Goal: Task Accomplishment & Management: Use online tool/utility

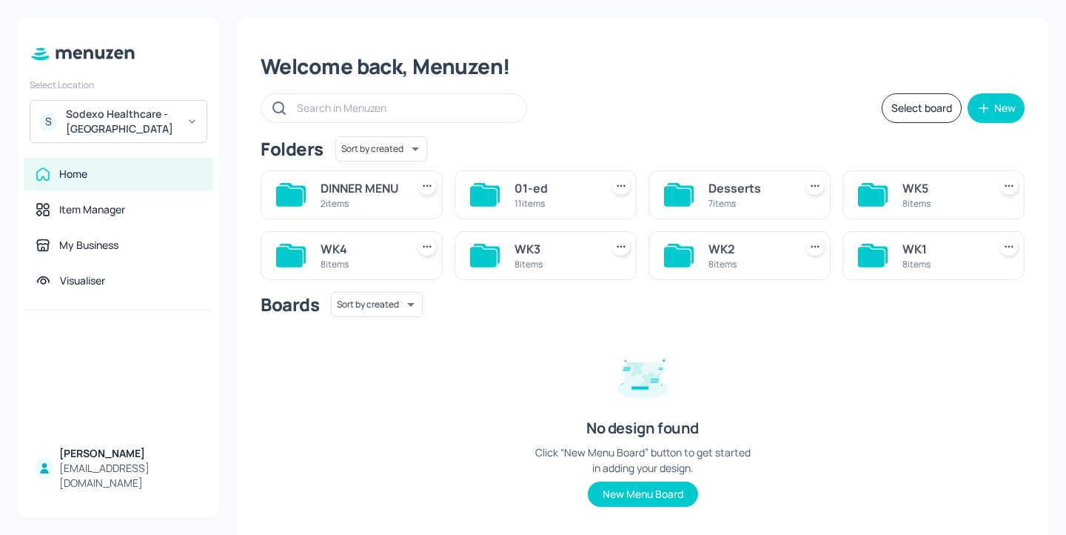
click at [368, 258] on div "WK4" at bounding box center [361, 249] width 80 height 18
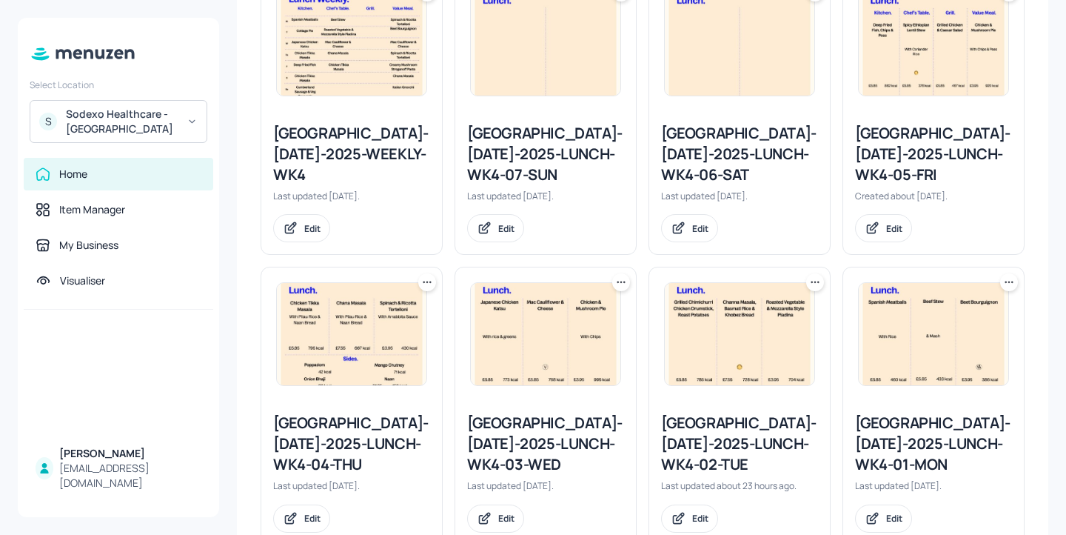
scroll to position [489, 0]
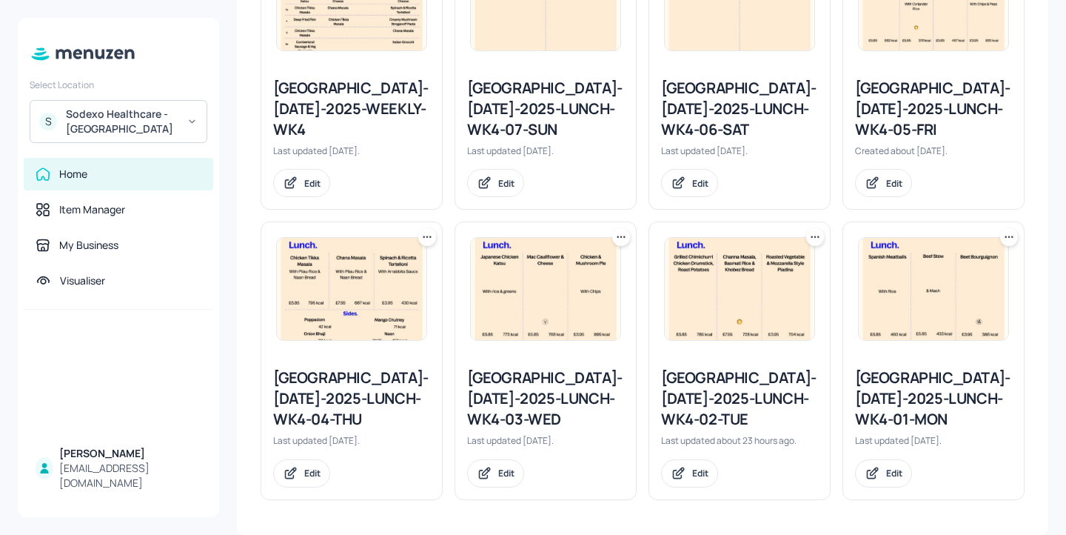
click at [565, 398] on div "[GEOGRAPHIC_DATA]-[DATE]-2025-LUNCH-WK4-03-WED" at bounding box center [545, 398] width 157 height 62
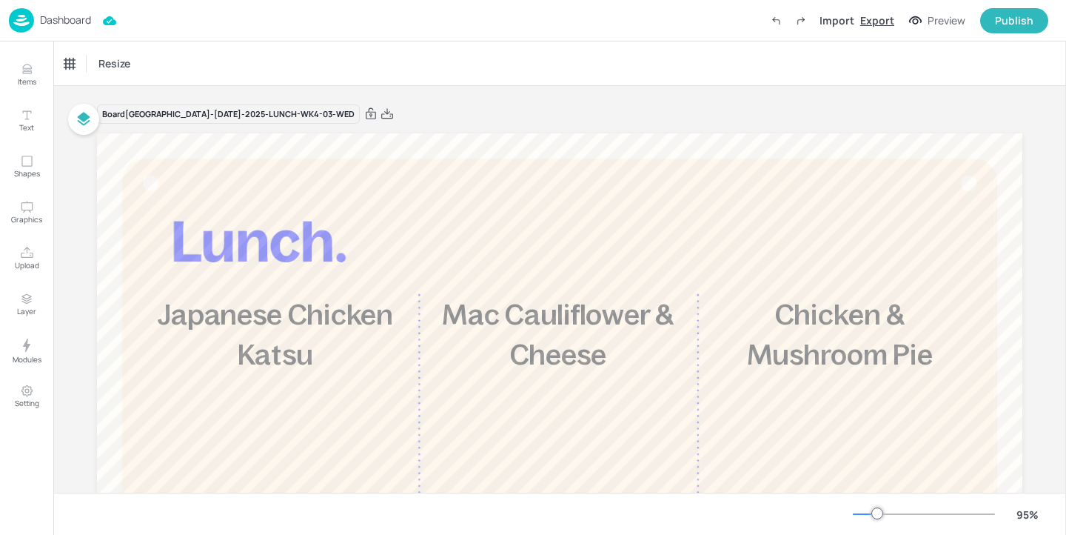
click at [877, 19] on div "Export" at bounding box center [877, 21] width 34 height 16
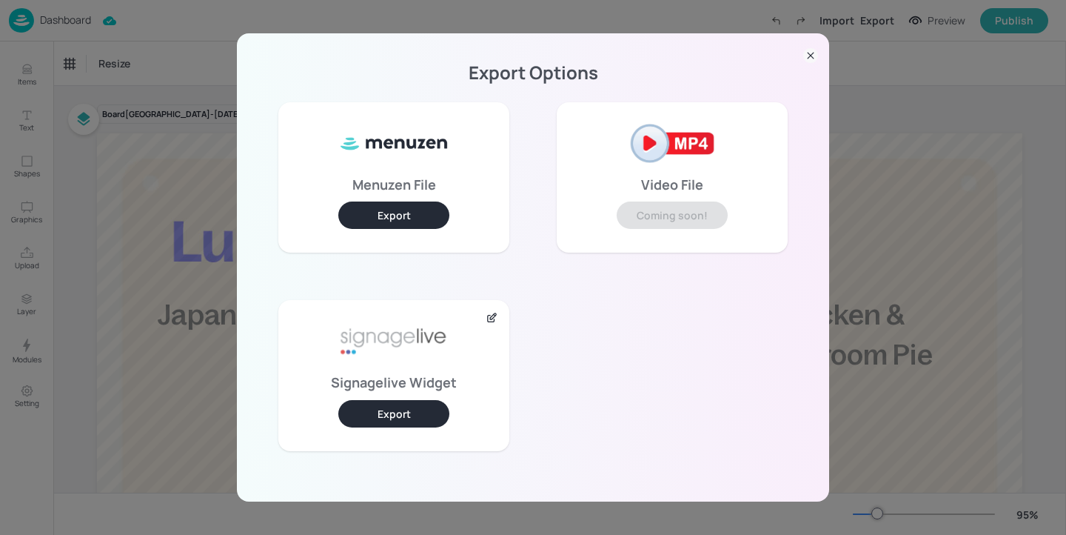
click at [406, 418] on button "Export" at bounding box center [393, 413] width 111 height 27
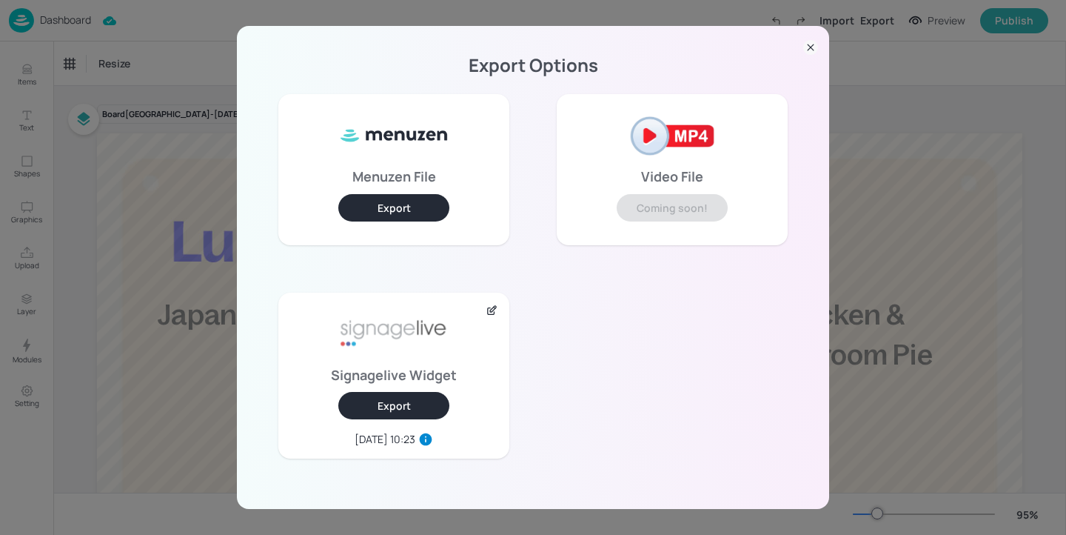
click at [809, 43] on icon at bounding box center [810, 47] width 15 height 15
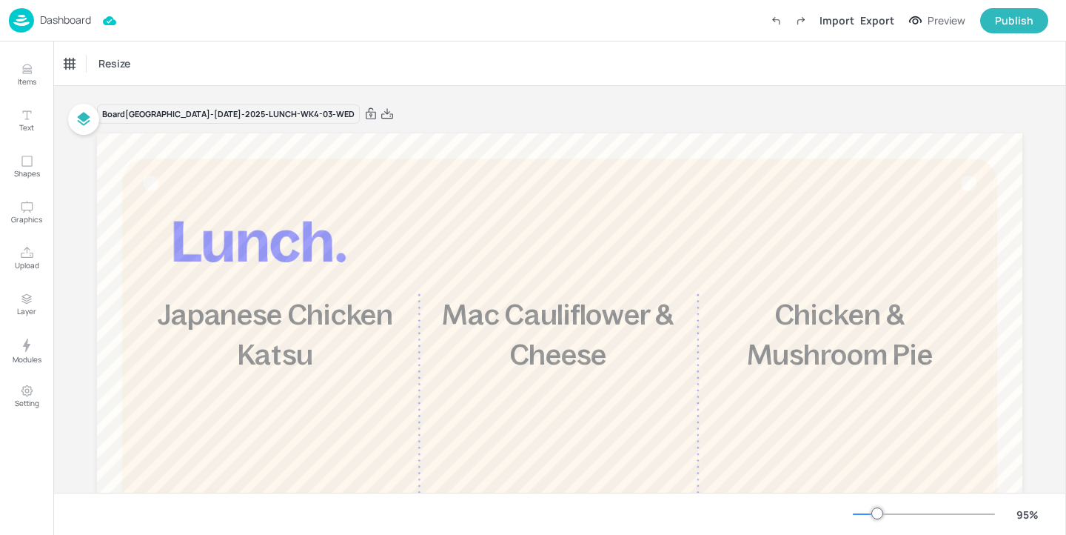
click at [80, 21] on p "Dashboard" at bounding box center [65, 20] width 51 height 10
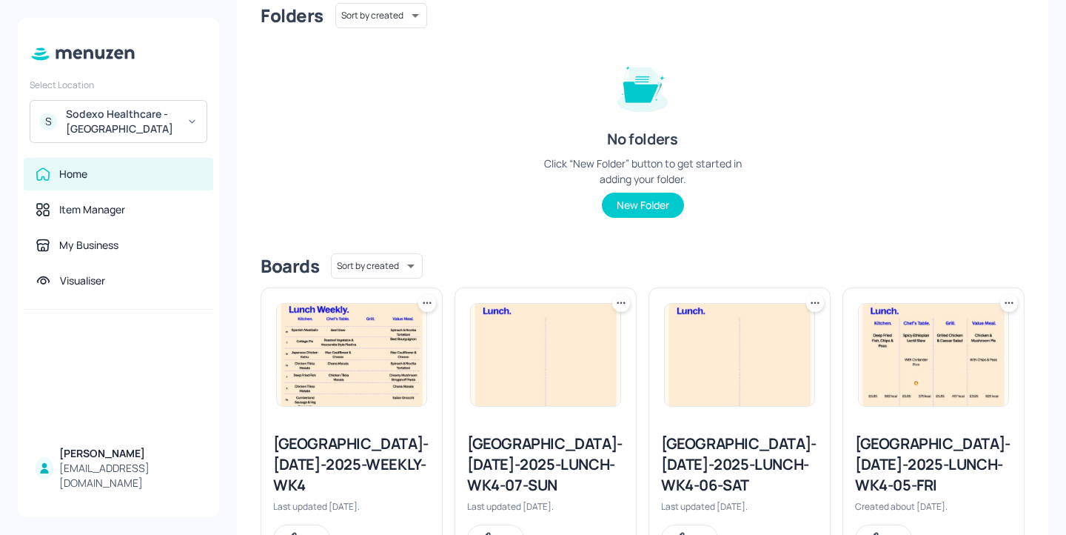
scroll to position [146, 0]
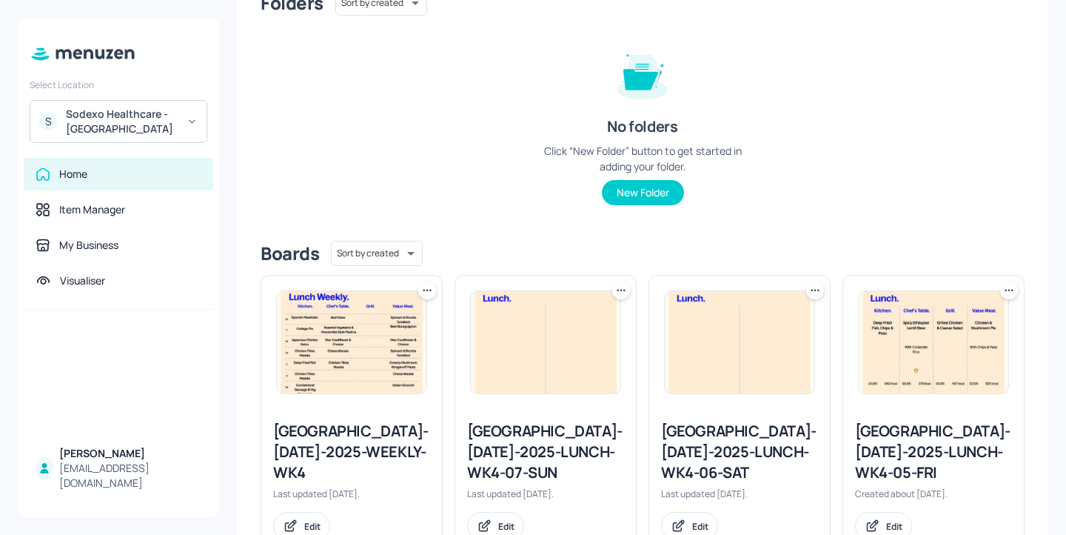
click at [366, 450] on div "Stoke Mandeville-JUL-2025-WEEKLY-WK4" at bounding box center [351, 452] width 157 height 62
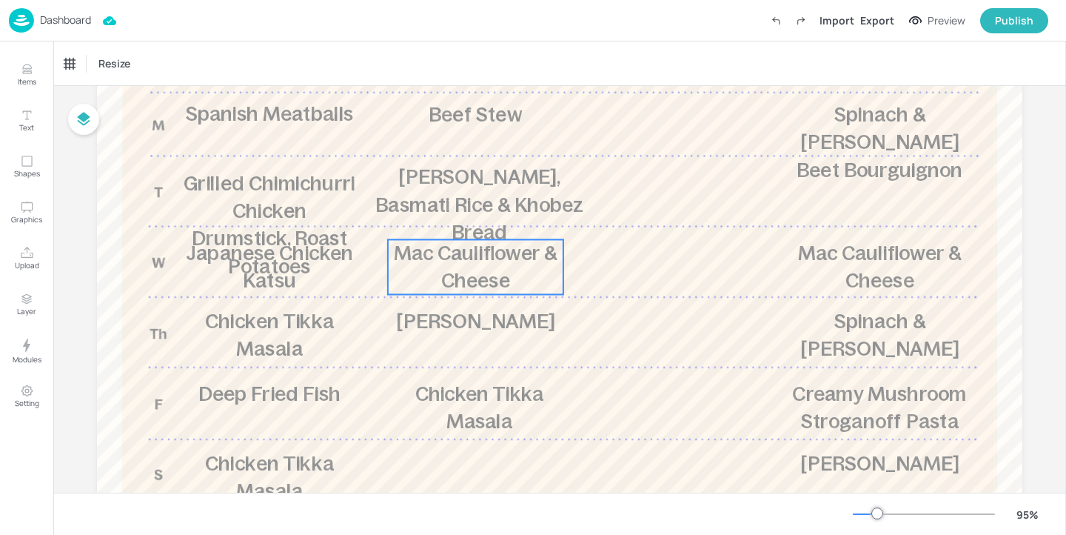
scroll to position [252, 0]
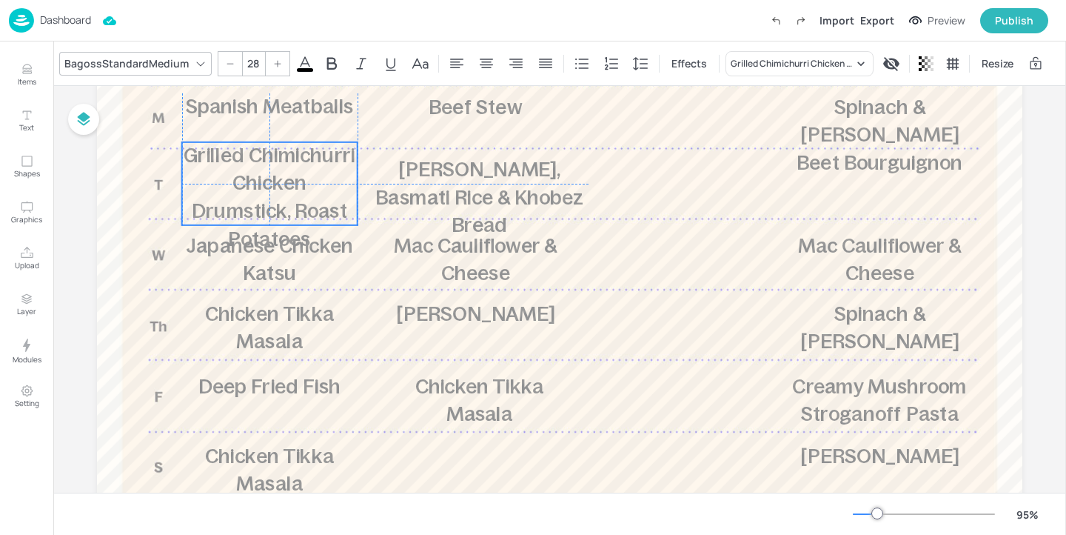
drag, startPoint x: 308, startPoint y: 195, endPoint x: 307, endPoint y: 175, distance: 20.0
click at [307, 175] on span "Grilled Chimichurri Chicken Drumstick, Roast Potatoes" at bounding box center [270, 196] width 172 height 105
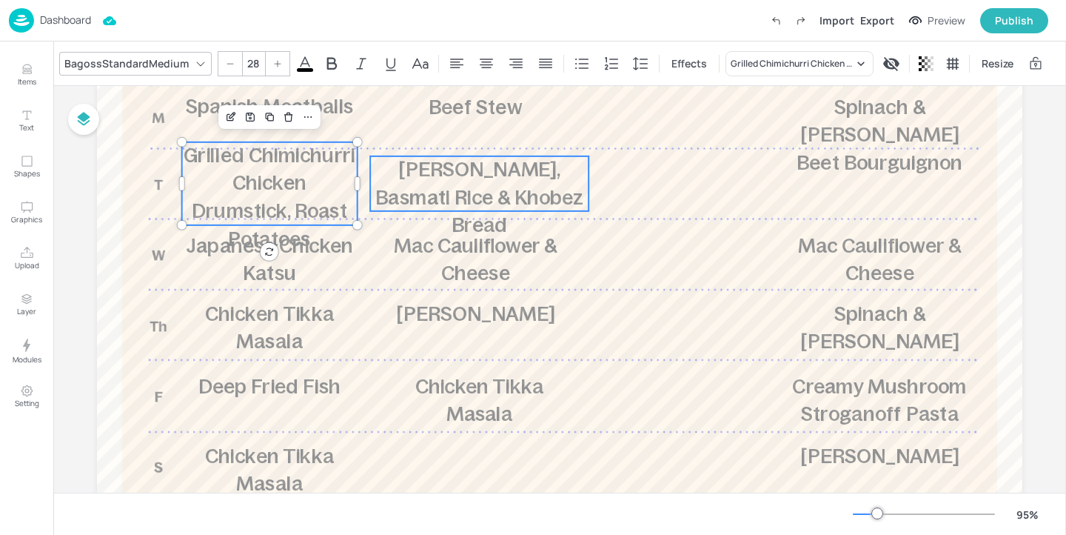
type input "28"
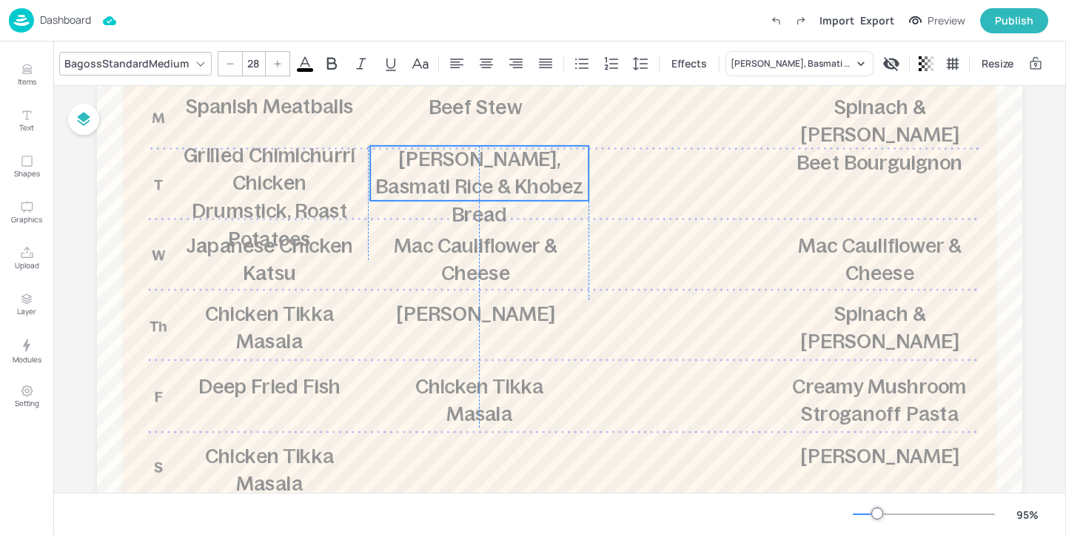
drag, startPoint x: 541, startPoint y: 204, endPoint x: 541, endPoint y: 194, distance: 9.6
click at [541, 194] on span "Channa Masala, Basmati Rice & Khobez Bread" at bounding box center [478, 187] width 207 height 78
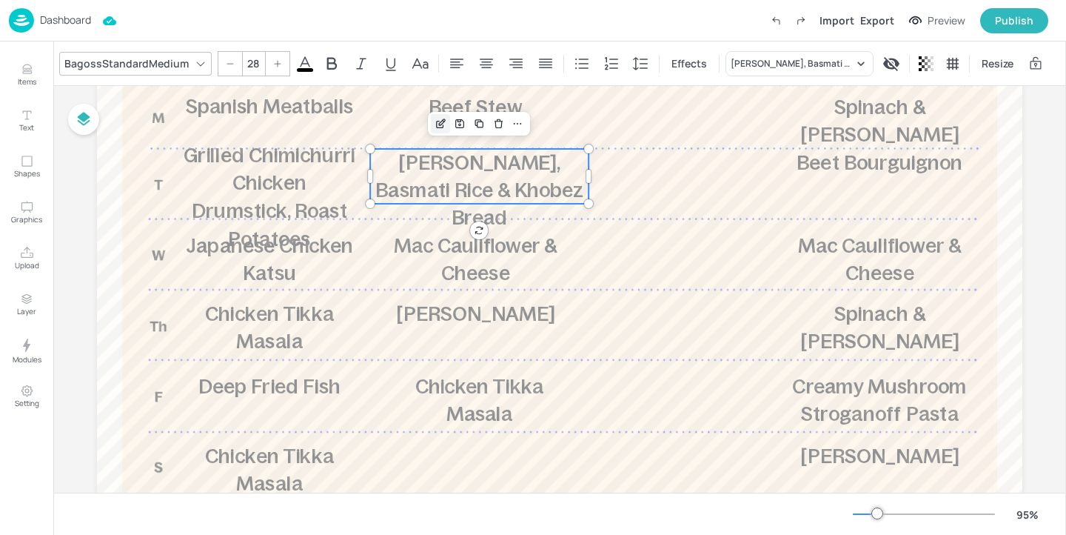
click at [437, 127] on icon "Edit Item" at bounding box center [441, 124] width 13 height 12
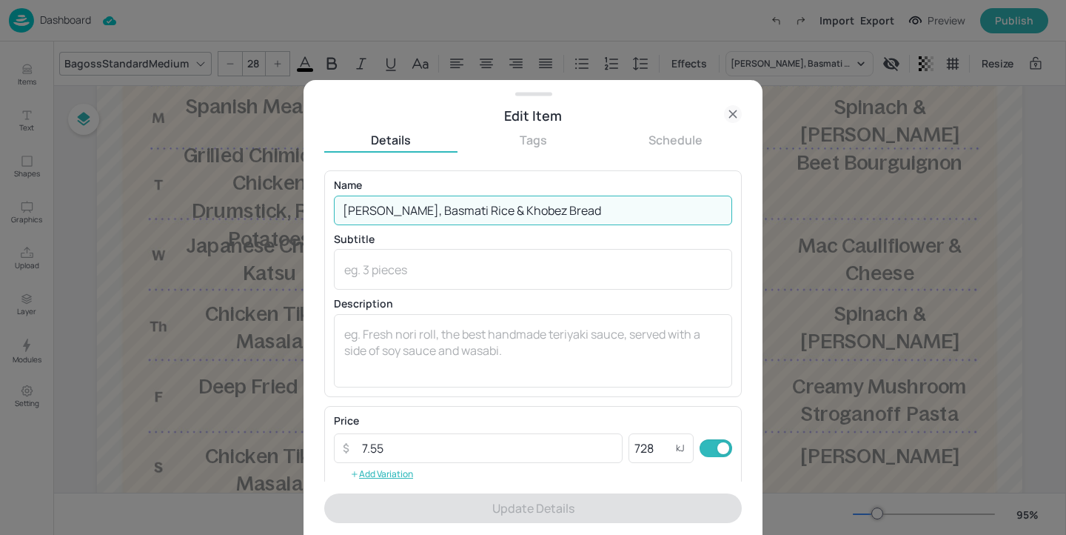
drag, startPoint x: 600, startPoint y: 207, endPoint x: 434, endPoint y: 204, distance: 165.9
click at [434, 204] on input "Channa Masala, Basmati Rice & Khobez Bread" at bounding box center [533, 210] width 398 height 30
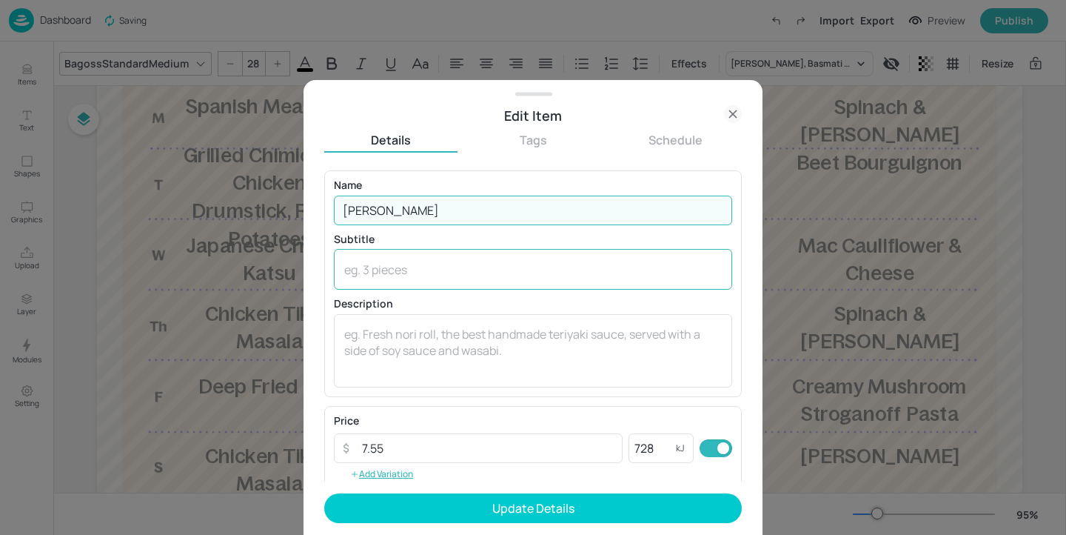
type input "Channa Masala"
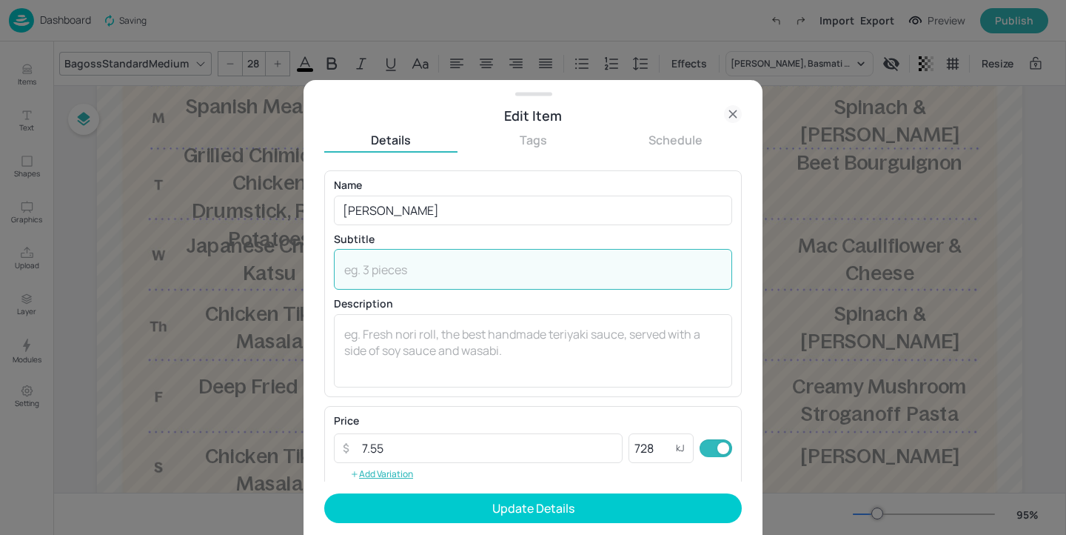
click at [429, 269] on textarea at bounding box center [533, 269] width 378 height 16
paste textarea "Basmati Rice & Khobez Bread"
click at [344, 271] on textarea "Basmati Rice & Khobez Bread" at bounding box center [533, 269] width 378 height 16
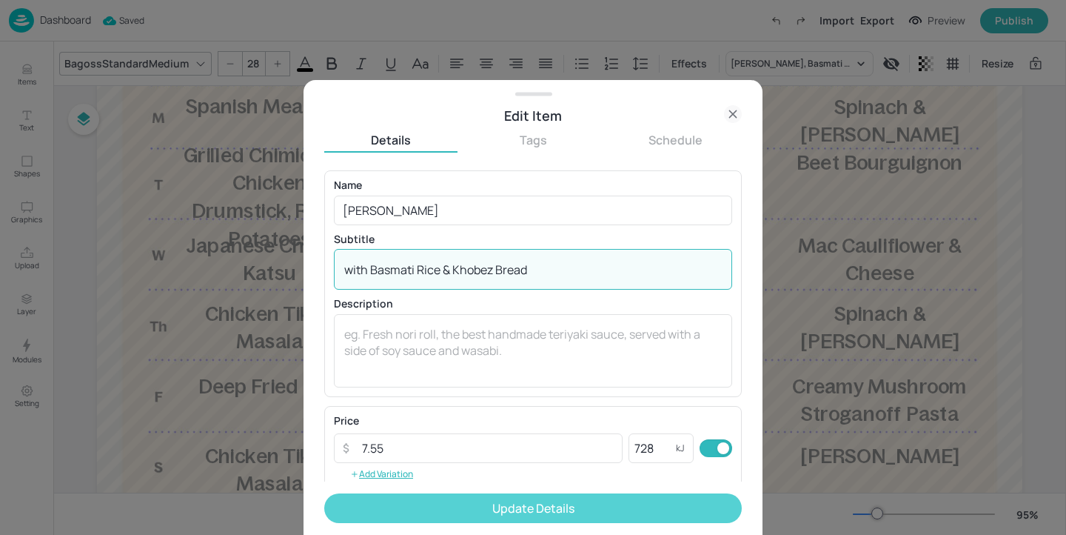
type textarea "with Basmati Rice & Khobez Bread"
click at [560, 509] on button "Update Details" at bounding box center [533, 508] width 418 height 30
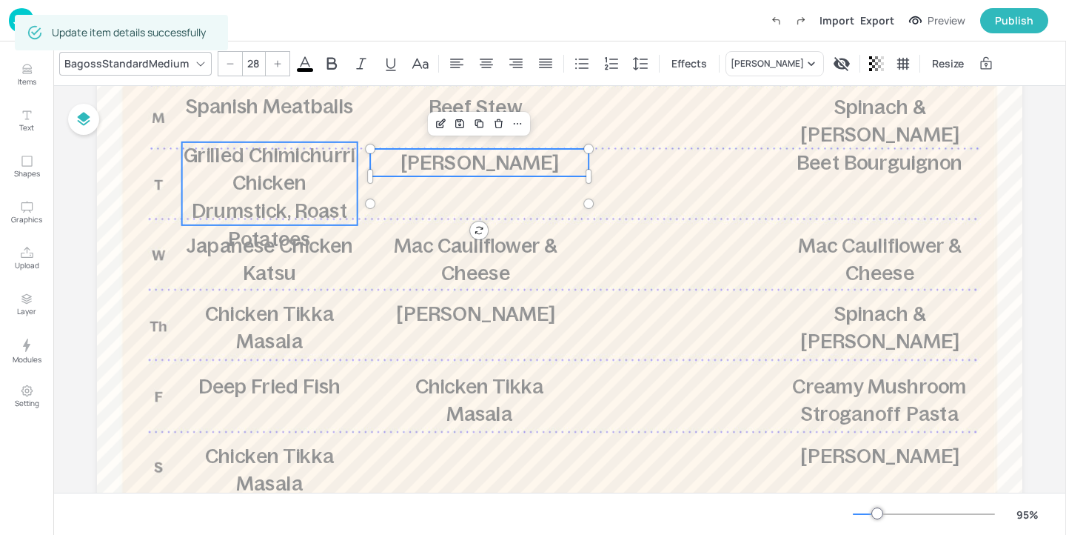
type input "28"
click at [307, 196] on p "Grilled Chimichurri Chicken Drumstick, Roast Potatoes" at bounding box center [269, 197] width 175 height 110
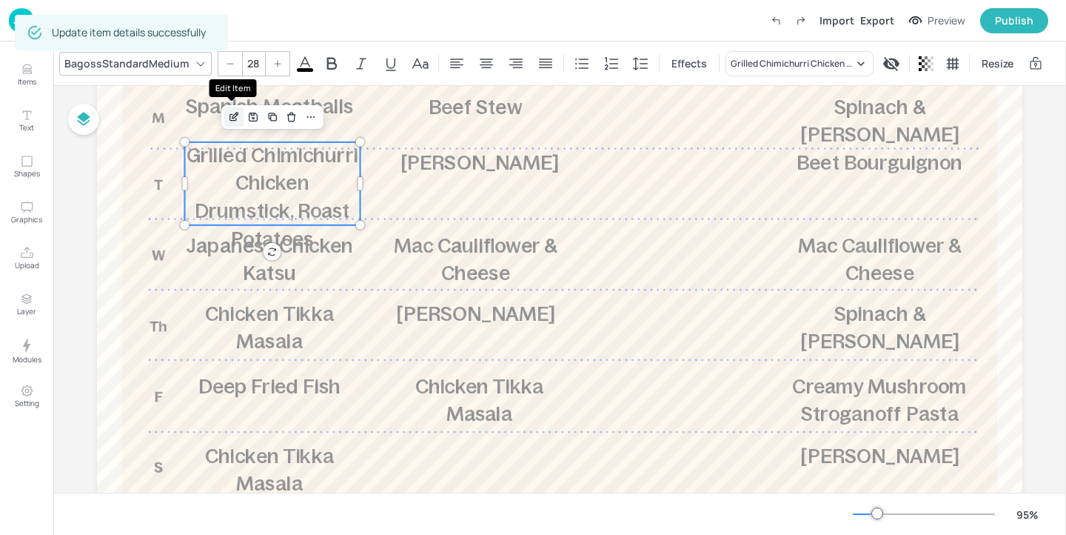
click at [231, 116] on icon "Edit Item" at bounding box center [234, 117] width 13 height 12
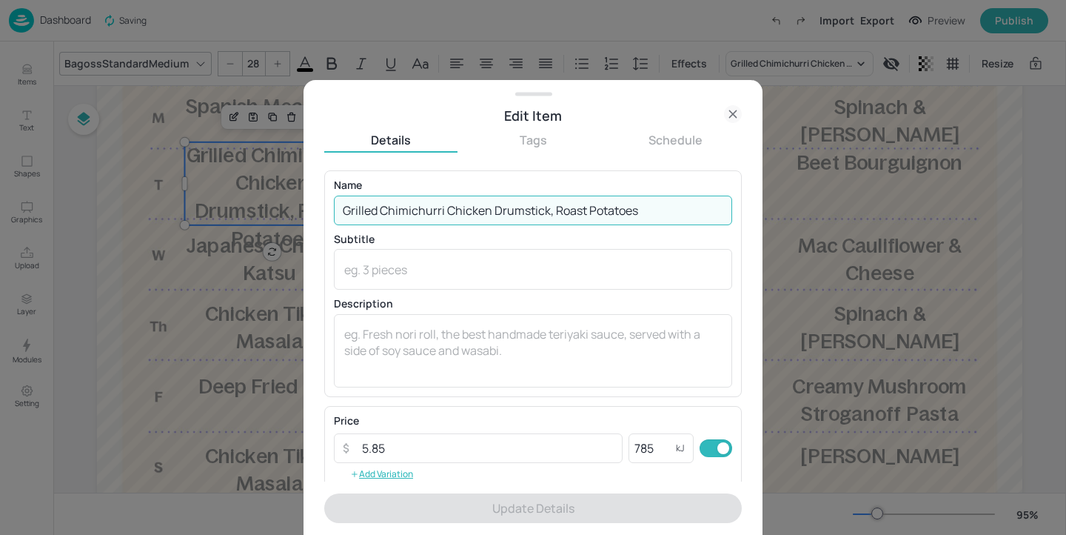
drag, startPoint x: 656, startPoint y: 213, endPoint x: 549, endPoint y: 208, distance: 106.7
click at [549, 208] on input "Grilled Chimichurri Chicken Drumstick, Roast Potatoes" at bounding box center [533, 210] width 398 height 30
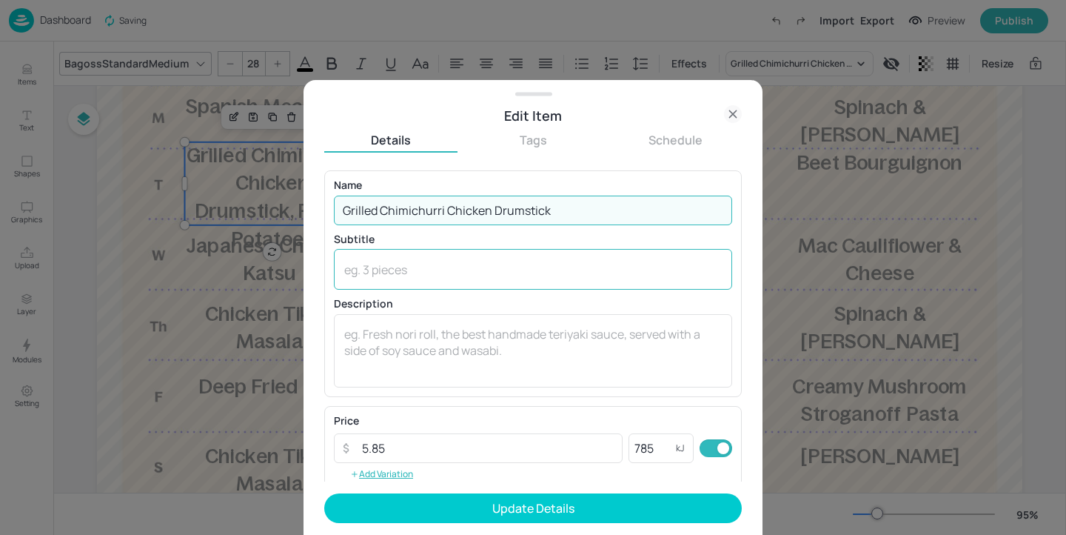
type input "Grilled Chimichurri Chicken Drumstick"
click at [492, 264] on textarea at bounding box center [533, 269] width 378 height 16
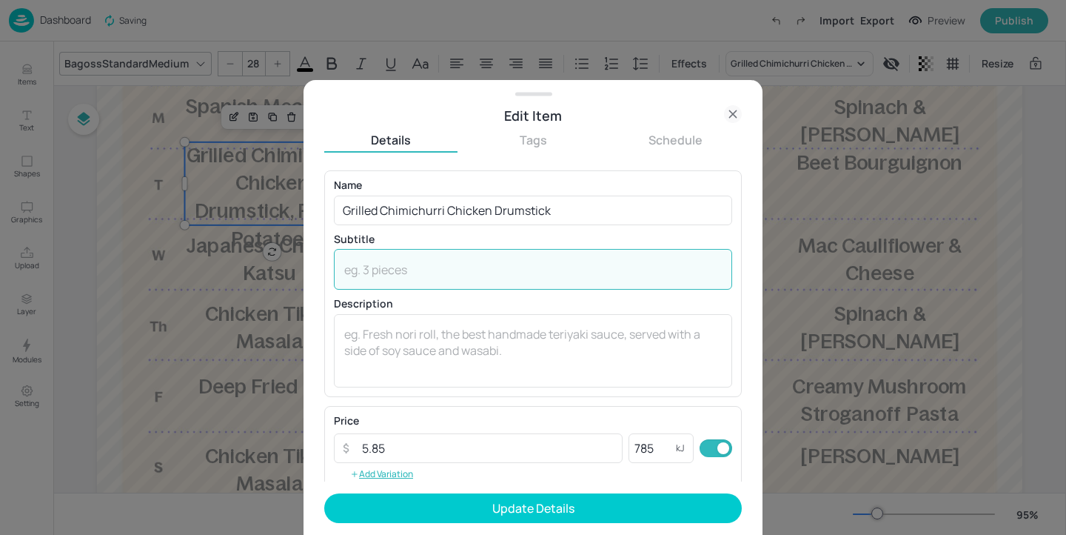
paste textarea "Roast Potatoes"
click at [347, 273] on textarea "Roast Potatoes" at bounding box center [533, 269] width 378 height 16
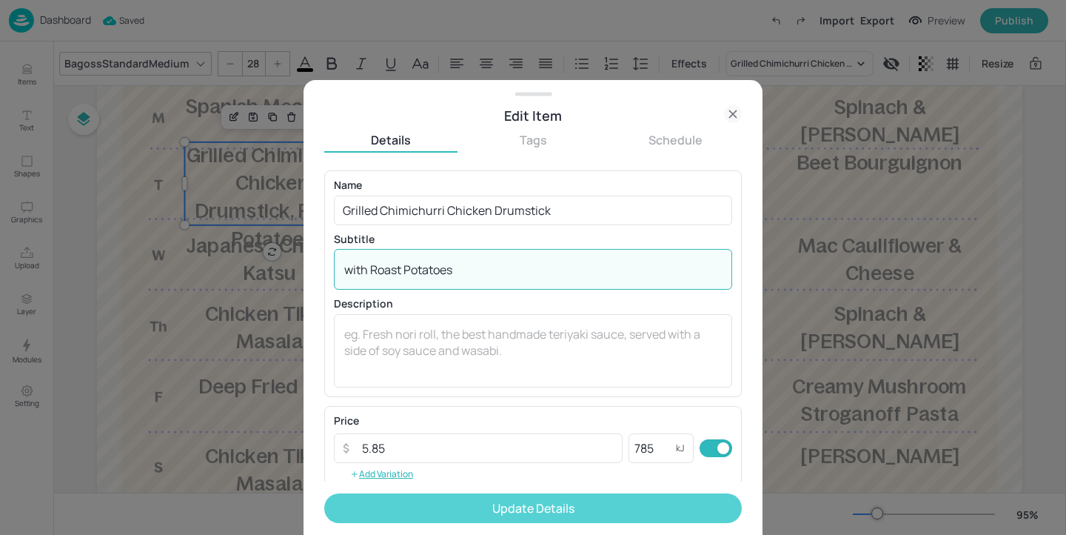
type textarea "with Roast Potatoes"
click at [512, 501] on button "Update Details" at bounding box center [533, 508] width 418 height 30
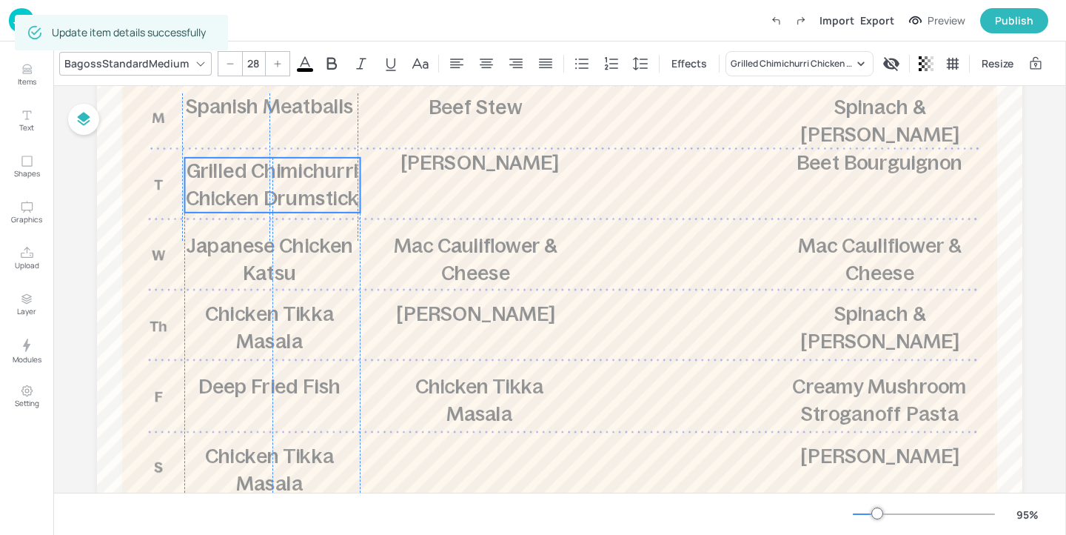
drag, startPoint x: 280, startPoint y: 179, endPoint x: 279, endPoint y: 195, distance: 15.6
click at [279, 195] on span "Grilled Chimichurri Chicken Drumstick" at bounding box center [273, 185] width 174 height 50
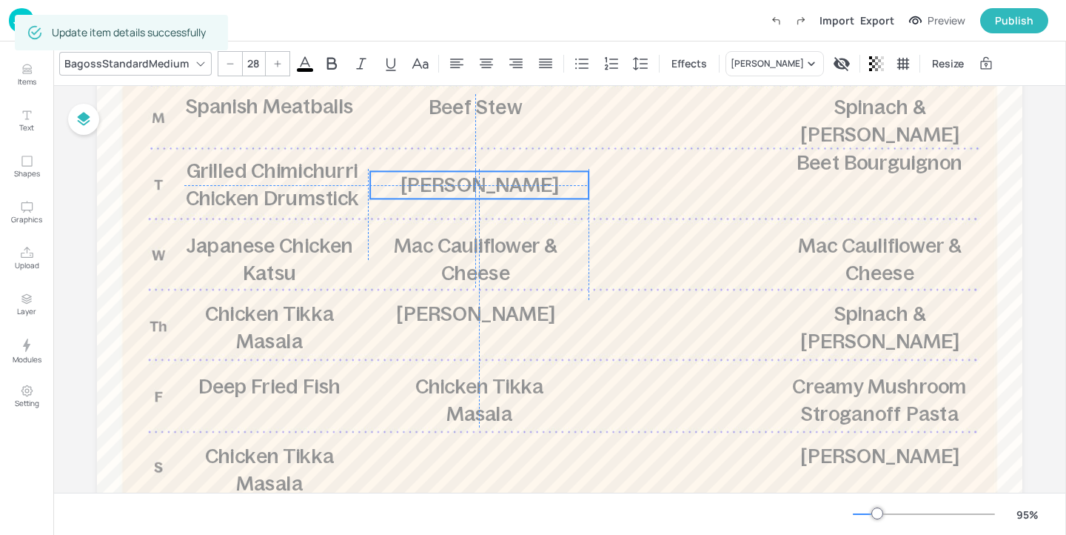
drag, startPoint x: 457, startPoint y: 167, endPoint x: 455, endPoint y: 187, distance: 20.0
click at [455, 187] on span "Channa Masala" at bounding box center [480, 184] width 158 height 22
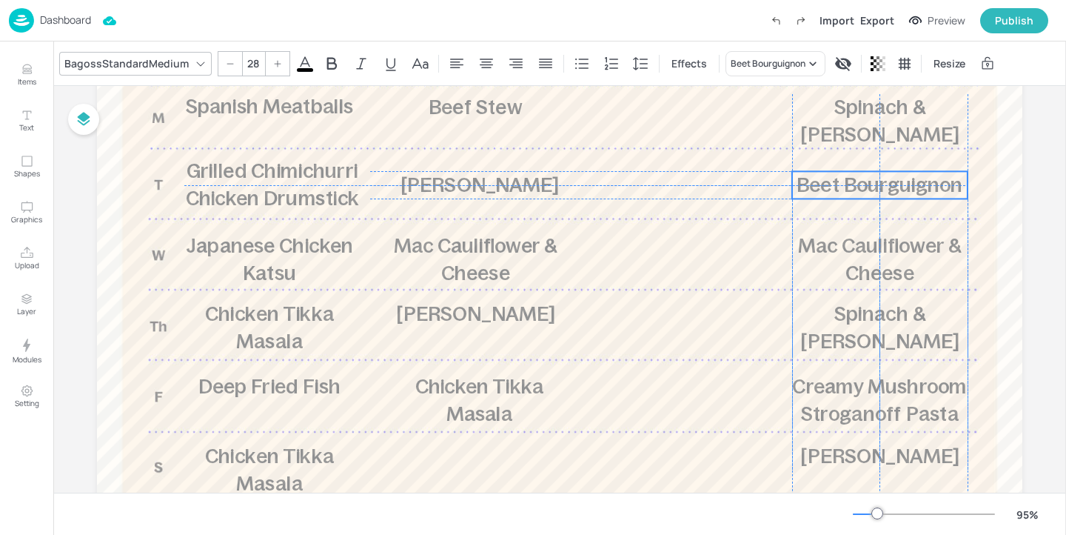
drag, startPoint x: 836, startPoint y: 162, endPoint x: 834, endPoint y: 183, distance: 20.8
click at [834, 183] on span "Beet Bourguignon" at bounding box center [880, 184] width 166 height 22
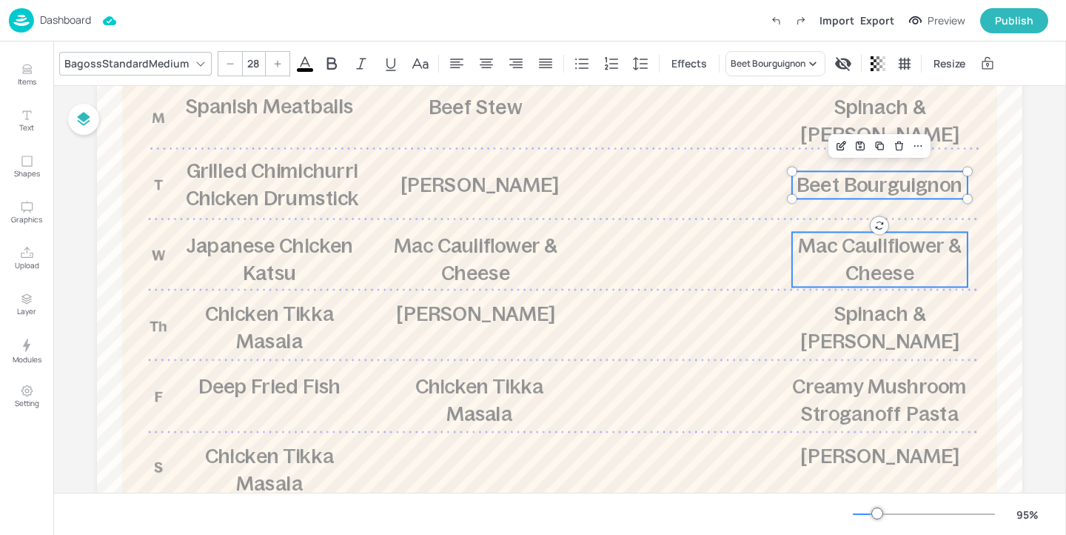
click at [887, 263] on span "Mac Cauliflower & Cheese" at bounding box center [880, 259] width 164 height 50
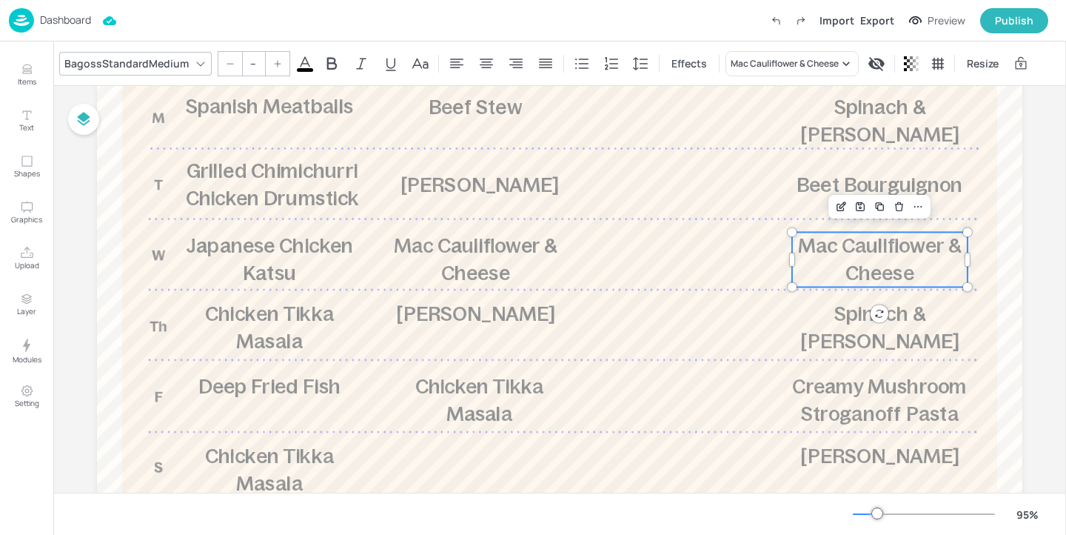
type input "28"
click at [150, 63] on div "BagossStandardMedium" at bounding box center [126, 63] width 130 height 21
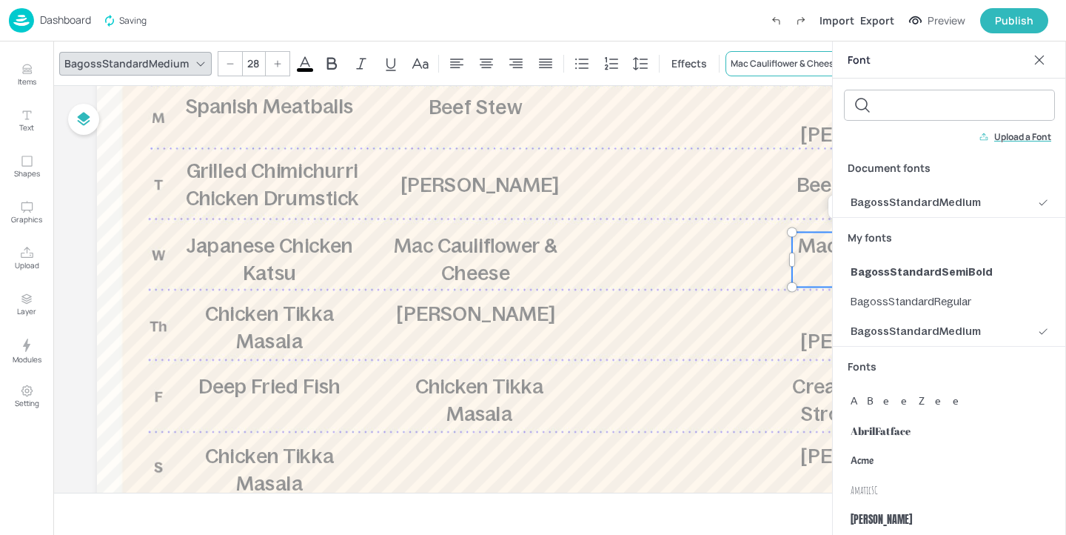
click at [762, 63] on div "Mac Cauliflower & Cheese" at bounding box center [785, 63] width 108 height 13
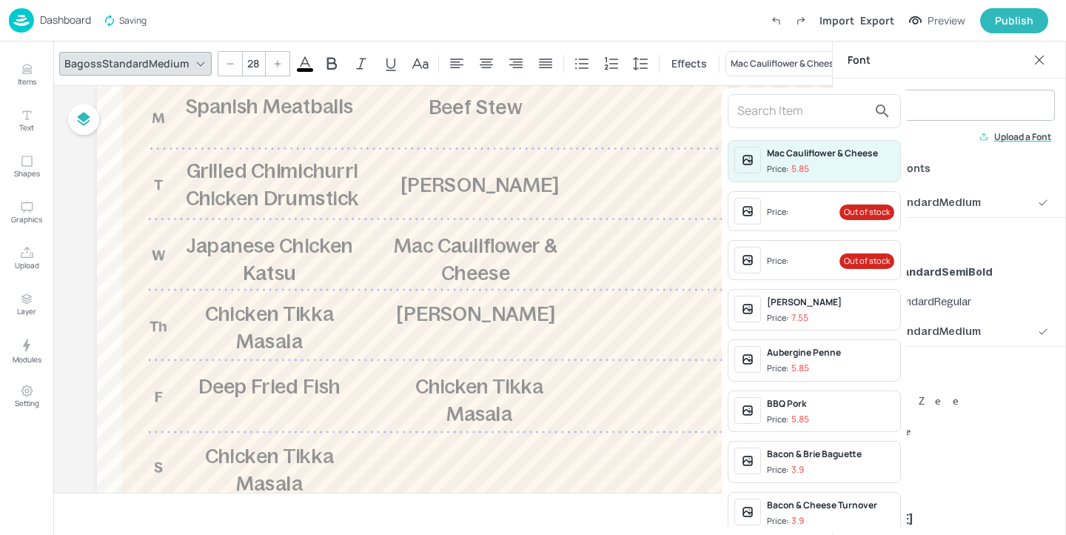
click at [785, 110] on input "text" at bounding box center [802, 111] width 130 height 24
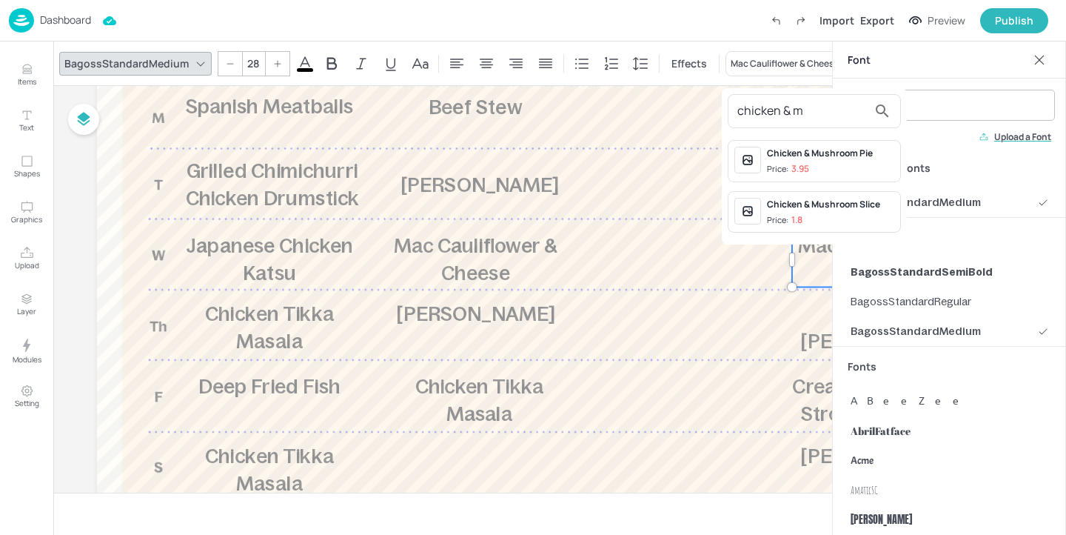
type input "chicken & m"
click at [851, 172] on span "Price: 3.95" at bounding box center [830, 169] width 127 height 13
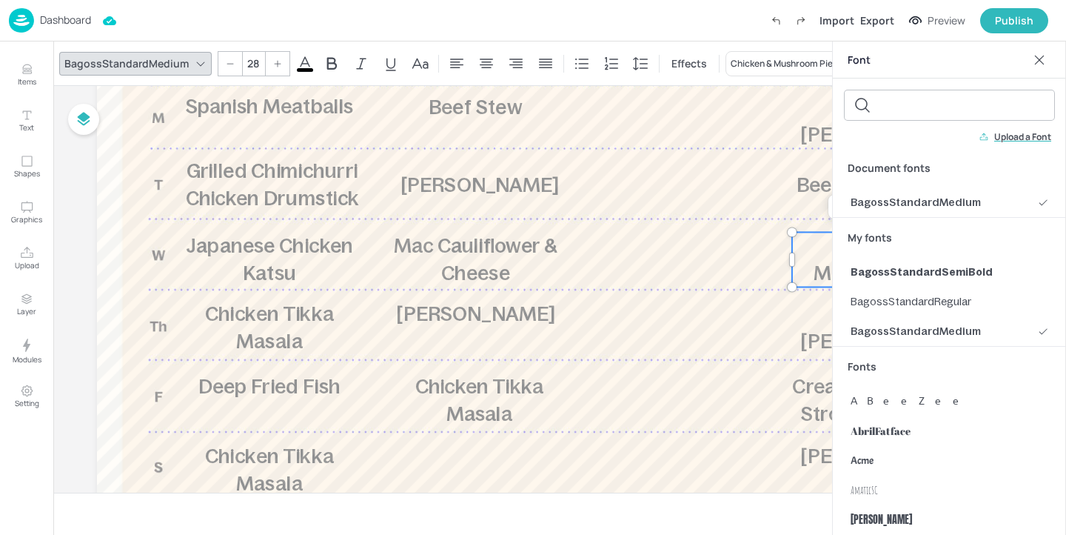
click at [1040, 59] on icon at bounding box center [1039, 60] width 15 height 15
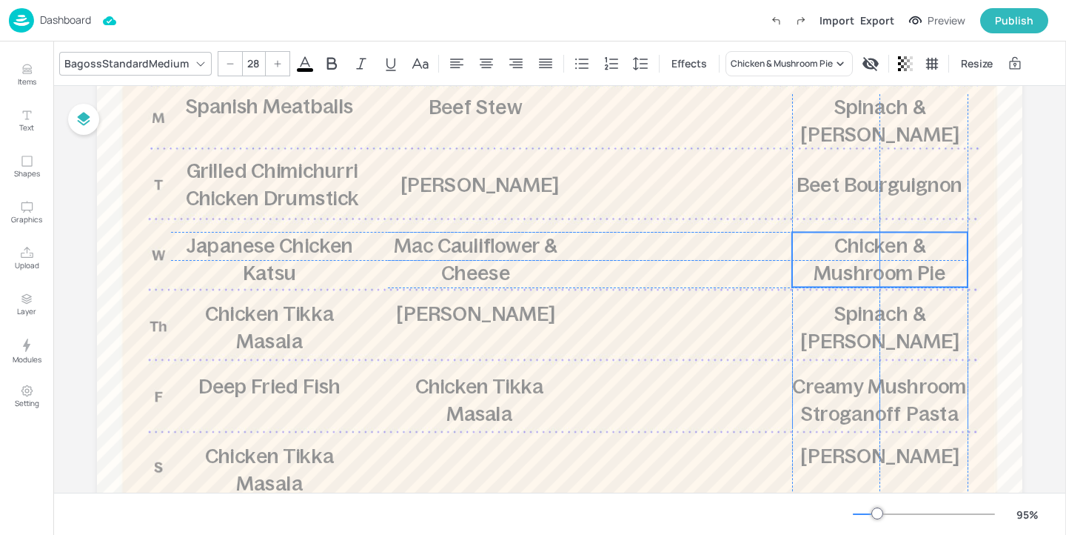
click at [900, 248] on span "Chicken & Mushroom Pie" at bounding box center [880, 259] width 132 height 50
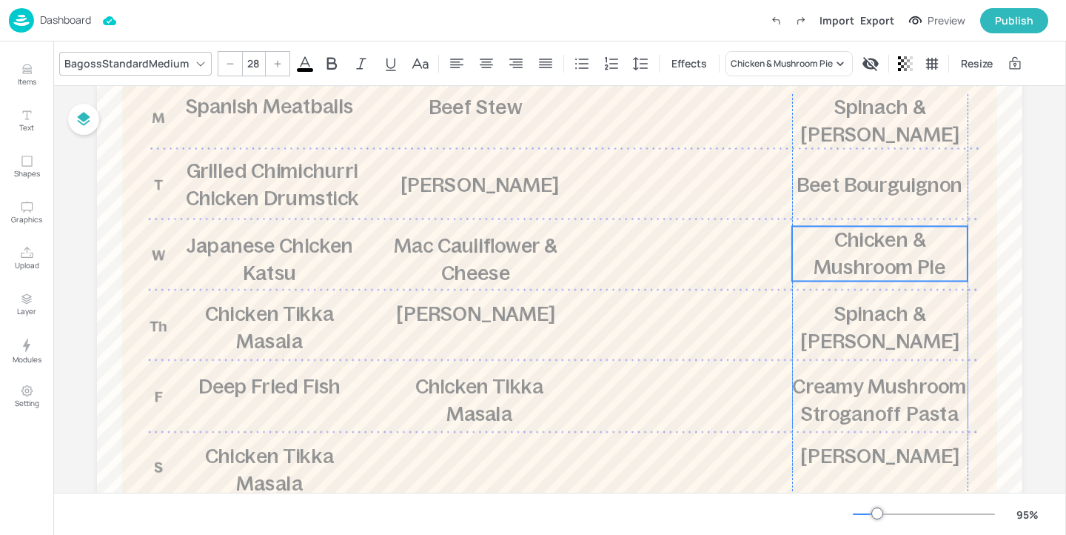
click at [903, 242] on span "Chicken & Mushroom Pie" at bounding box center [880, 253] width 132 height 50
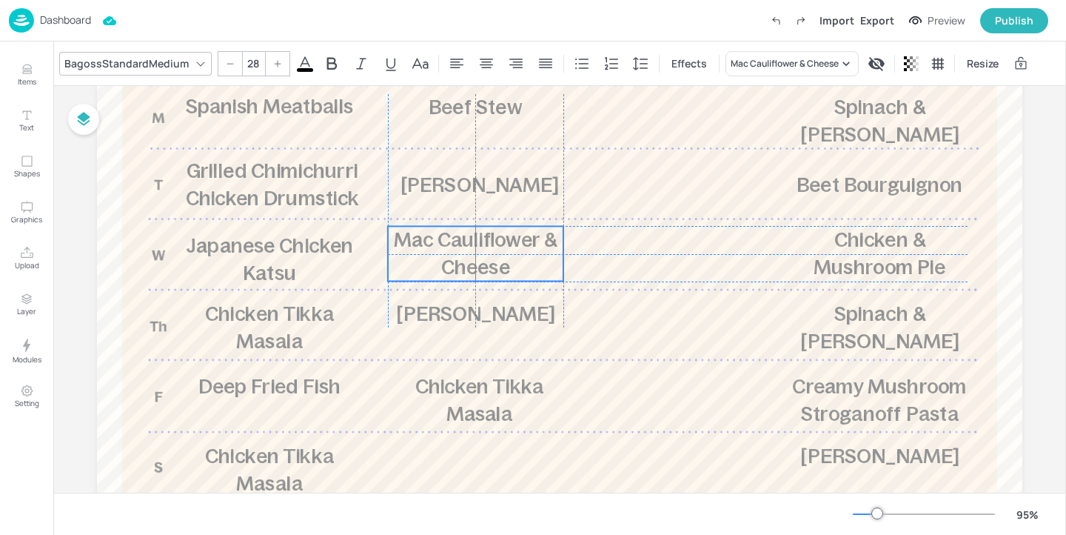
click at [498, 262] on span "Mac Cauliflower & Cheese" at bounding box center [476, 253] width 164 height 50
type input "28"
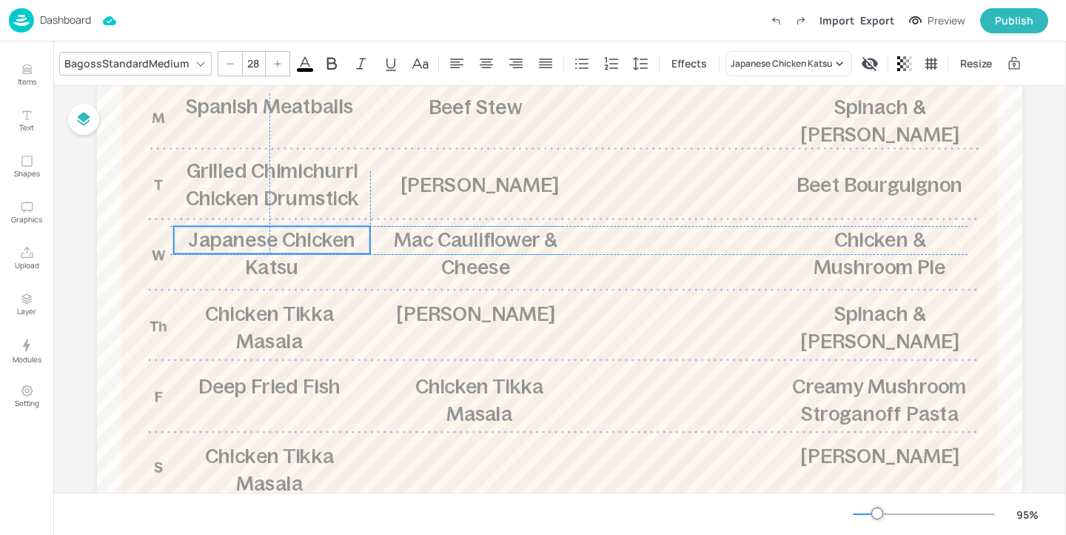
click at [335, 236] on span "Japanese Chicken Katsu" at bounding box center [271, 253] width 167 height 50
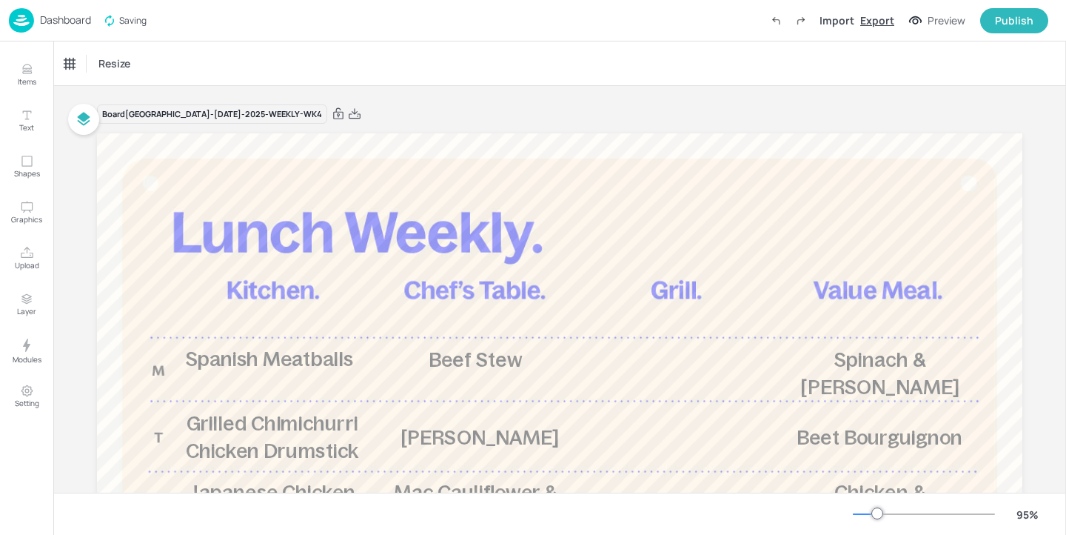
click at [884, 21] on div "Export" at bounding box center [877, 21] width 34 height 16
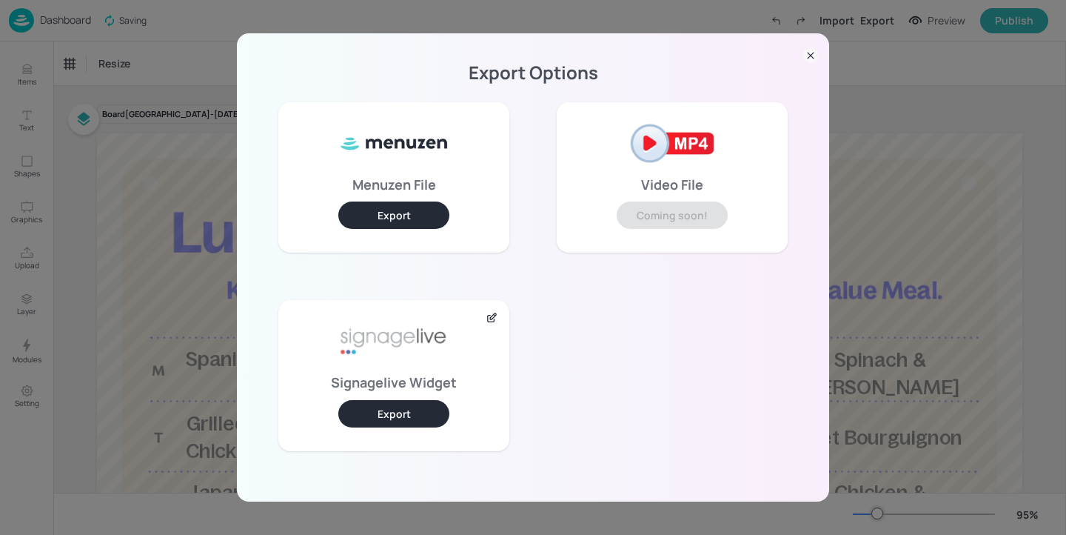
click at [412, 398] on div "Signagelive Widget Export" at bounding box center [393, 375] width 231 height 150
click at [408, 418] on button "Export" at bounding box center [393, 413] width 111 height 27
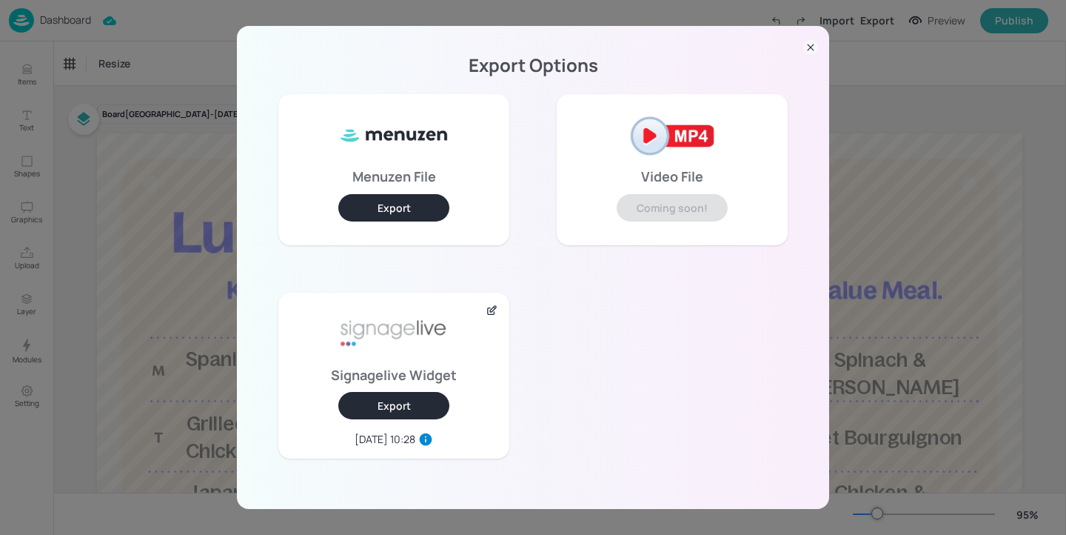
click at [814, 43] on icon at bounding box center [810, 47] width 15 height 15
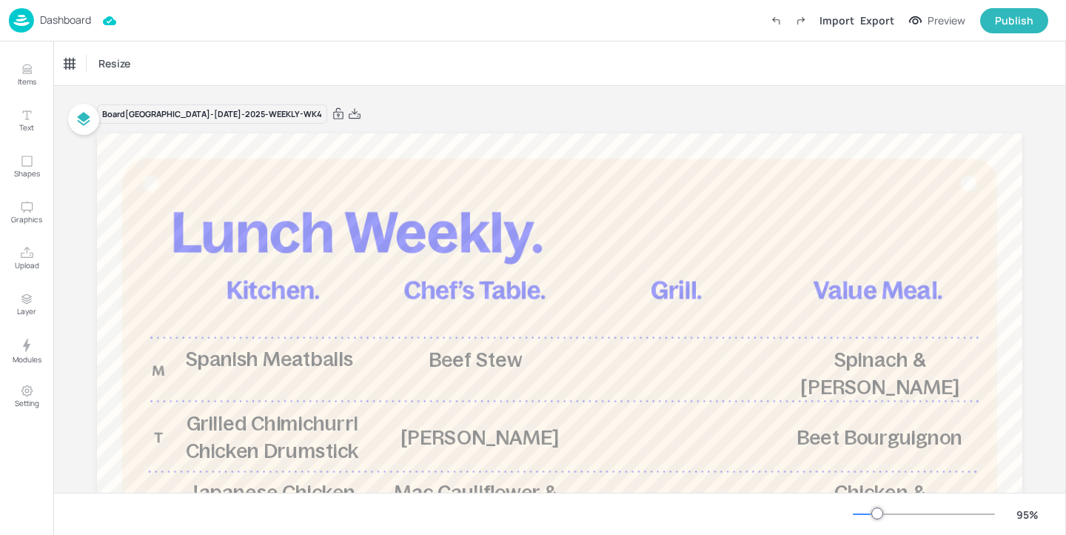
click at [93, 27] on div "Dashboard Import Export Preview Publish" at bounding box center [528, 20] width 1039 height 41
click at [81, 9] on div "Dashboard" at bounding box center [50, 20] width 82 height 24
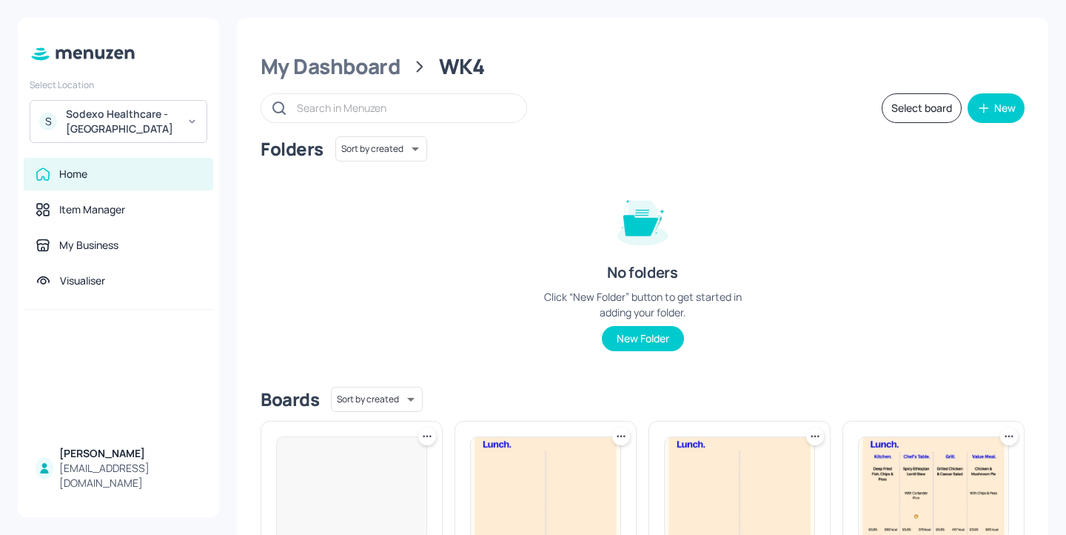
click at [81, 23] on div "Select Location S Sodexo Healthcare - Stoke Mandeville Home Item Manager My Bus…" at bounding box center [118, 267] width 201 height 499
click at [167, 112] on div "Sodexo Healthcare - Stoke Mandeville" at bounding box center [122, 122] width 112 height 30
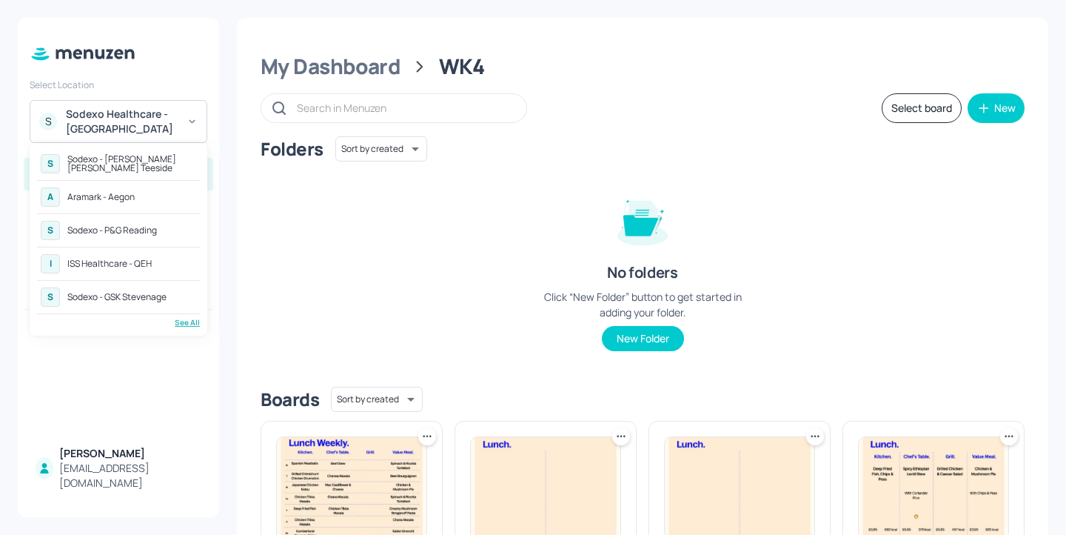
click at [181, 318] on div "See All" at bounding box center [118, 322] width 163 height 11
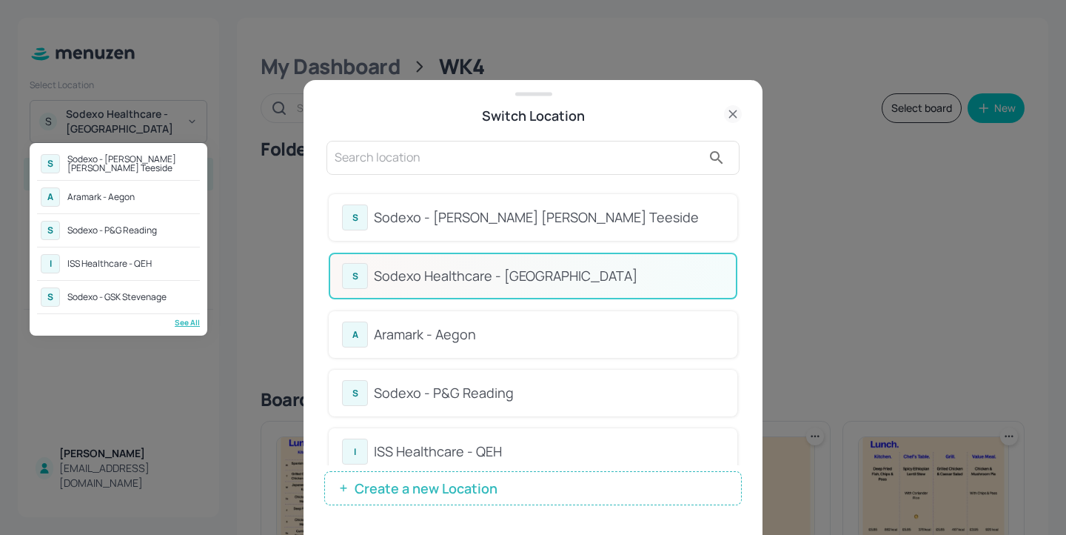
click at [484, 178] on div at bounding box center [533, 267] width 1066 height 535
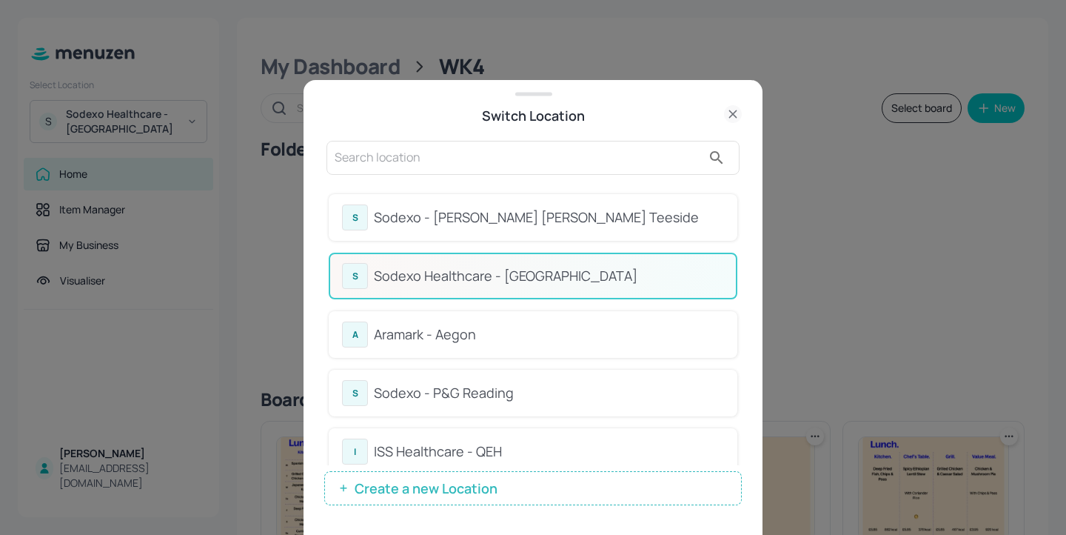
click at [457, 156] on input "text" at bounding box center [518, 158] width 367 height 24
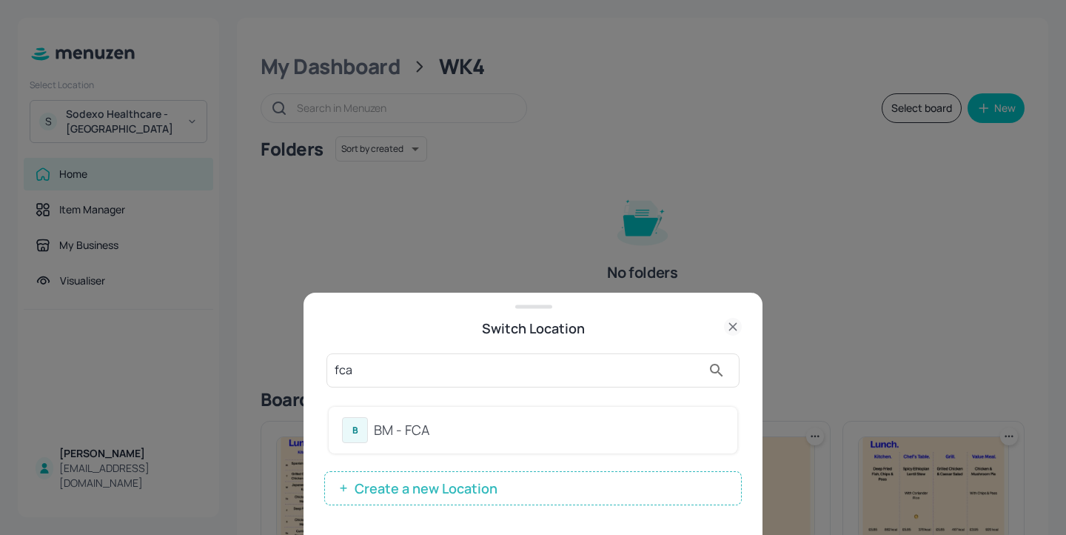
type input "fca"
click at [611, 431] on div "BM - FCA" at bounding box center [549, 430] width 350 height 20
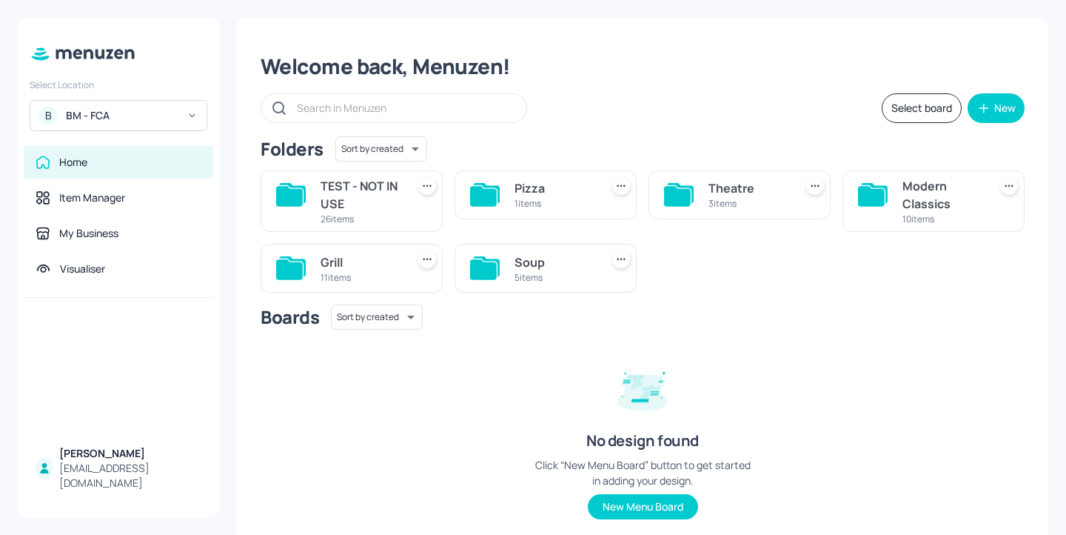
click at [549, 266] on div "Soup" at bounding box center [555, 262] width 80 height 18
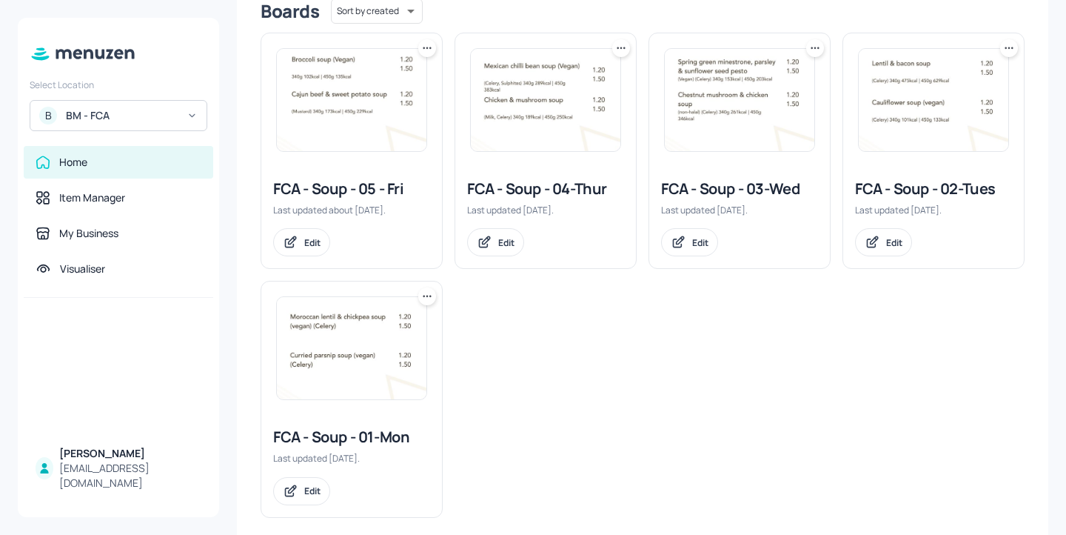
scroll to position [406, 0]
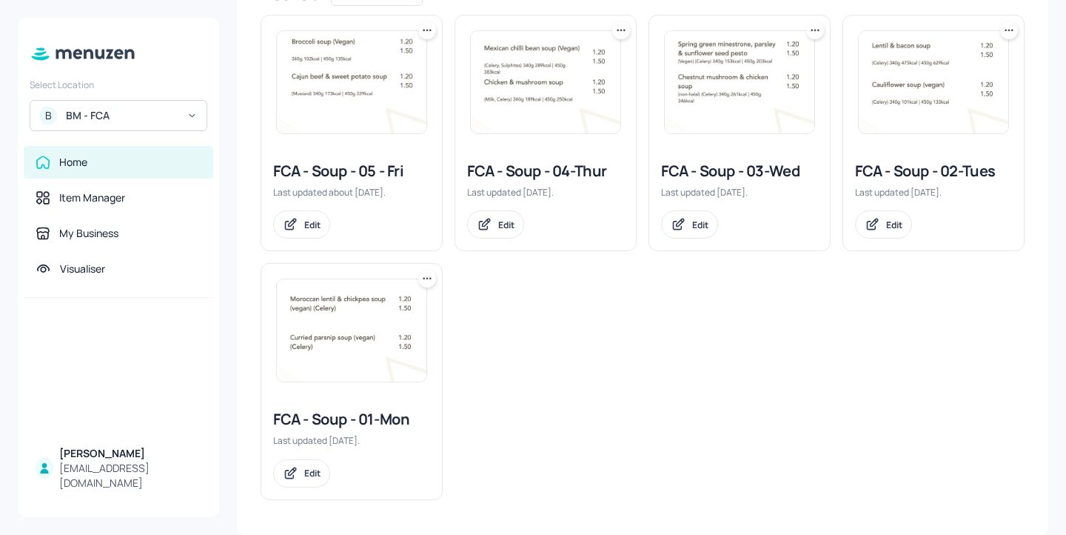
click at [738, 175] on div "FCA - Soup - 03-Wed" at bounding box center [739, 171] width 157 height 21
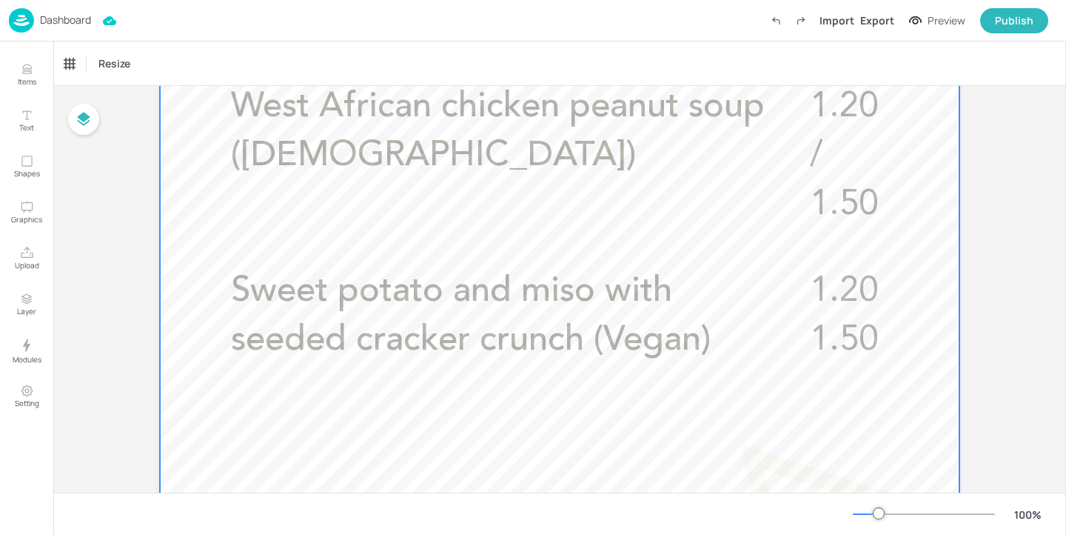
scroll to position [600, 0]
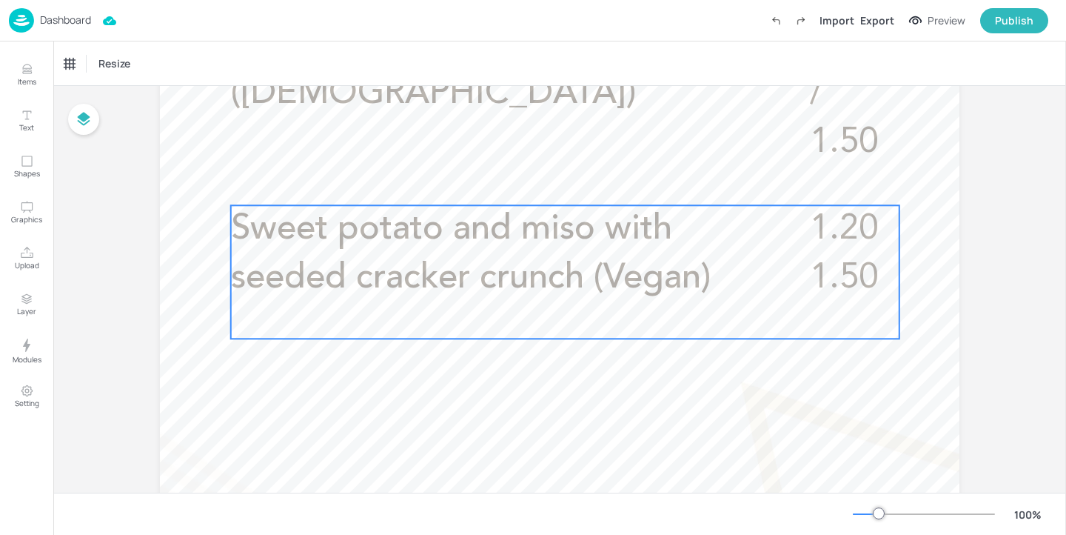
click at [672, 292] on span "Sweet potato and miso with seeded cracker crunch (Vegan)" at bounding box center [471, 254] width 480 height 84
click at [553, 181] on icon "Edit Item" at bounding box center [555, 180] width 13 height 12
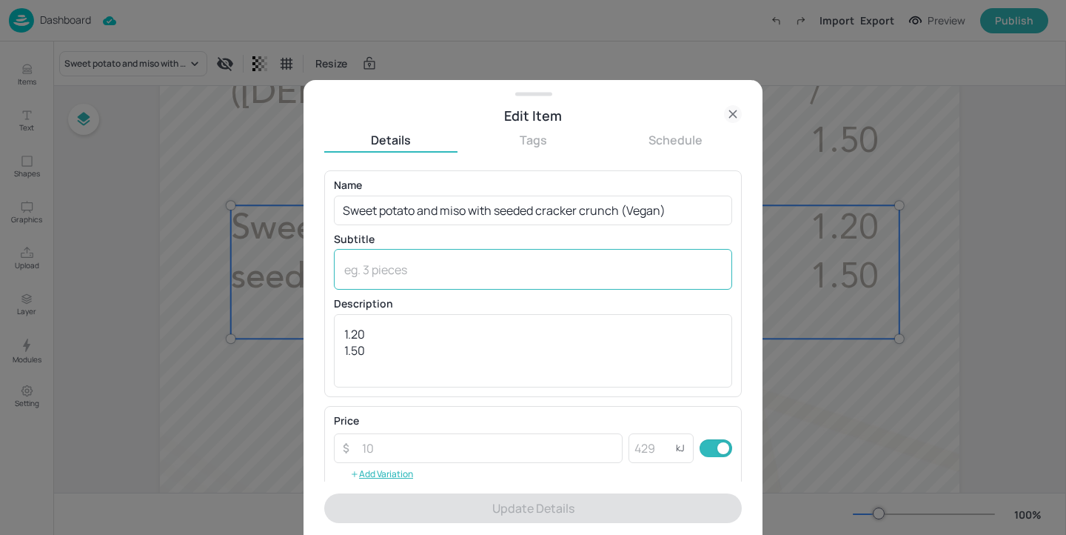
click at [426, 264] on textarea at bounding box center [533, 269] width 378 height 16
paste textarea "(Sesame, Celery, Soya)"
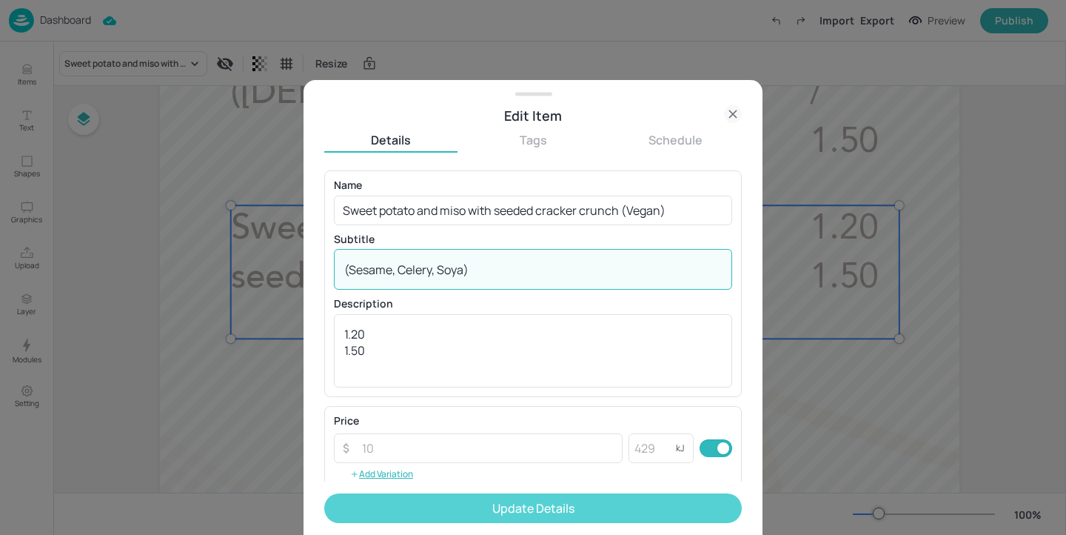
type textarea "(Sesame, Celery, Soya)"
click at [514, 507] on button "Update Details" at bounding box center [533, 508] width 418 height 30
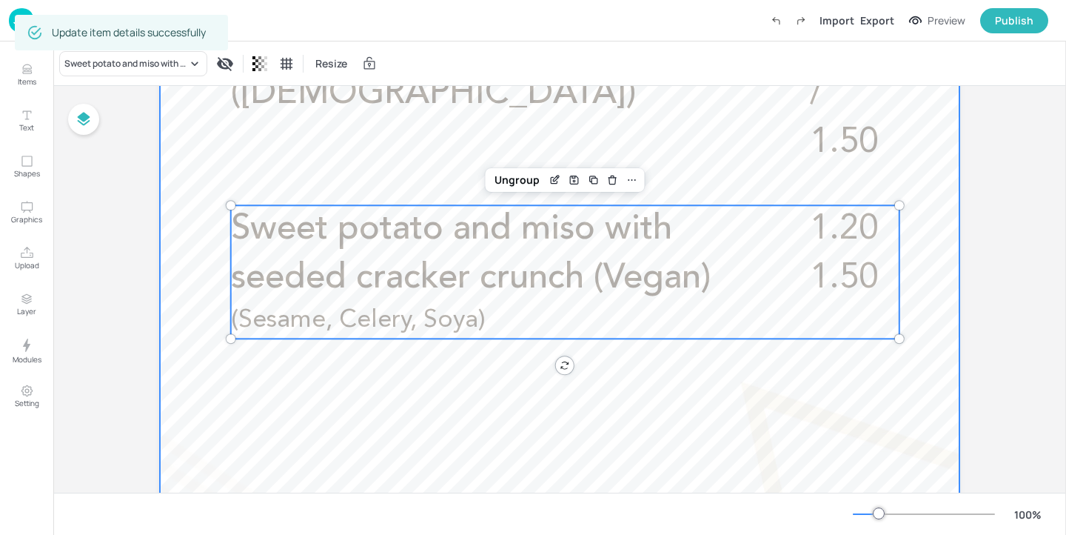
scroll to position [438, 0]
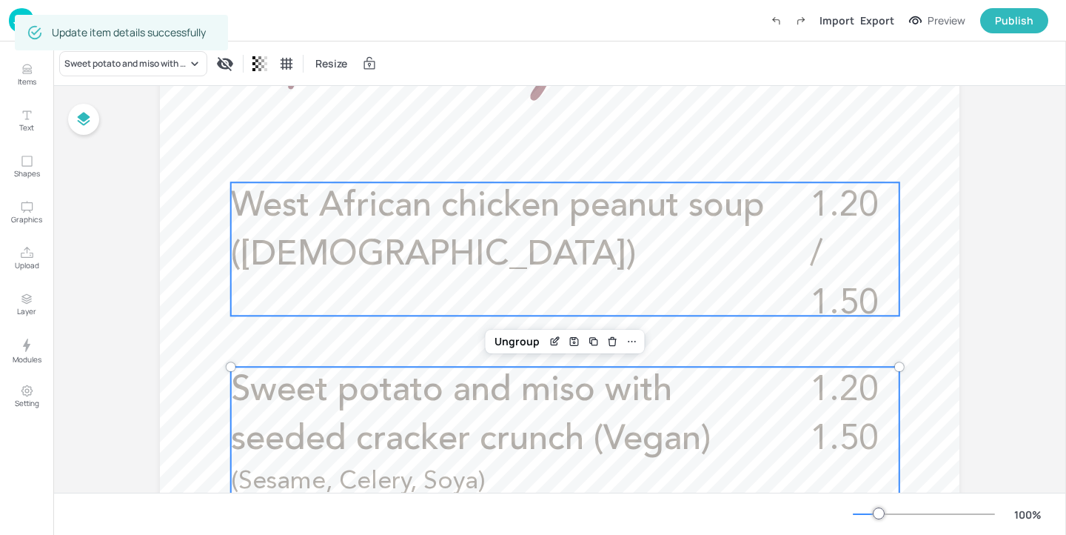
click at [519, 241] on p "West African chicken peanut soup (halal)" at bounding box center [501, 231] width 541 height 98
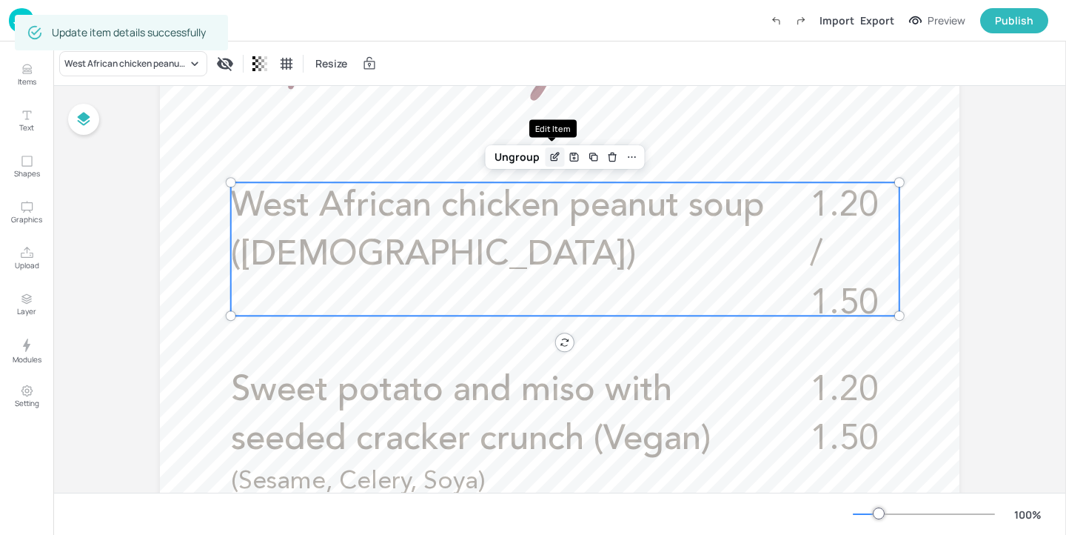
click at [553, 151] on icon "Edit Item" at bounding box center [555, 157] width 13 height 12
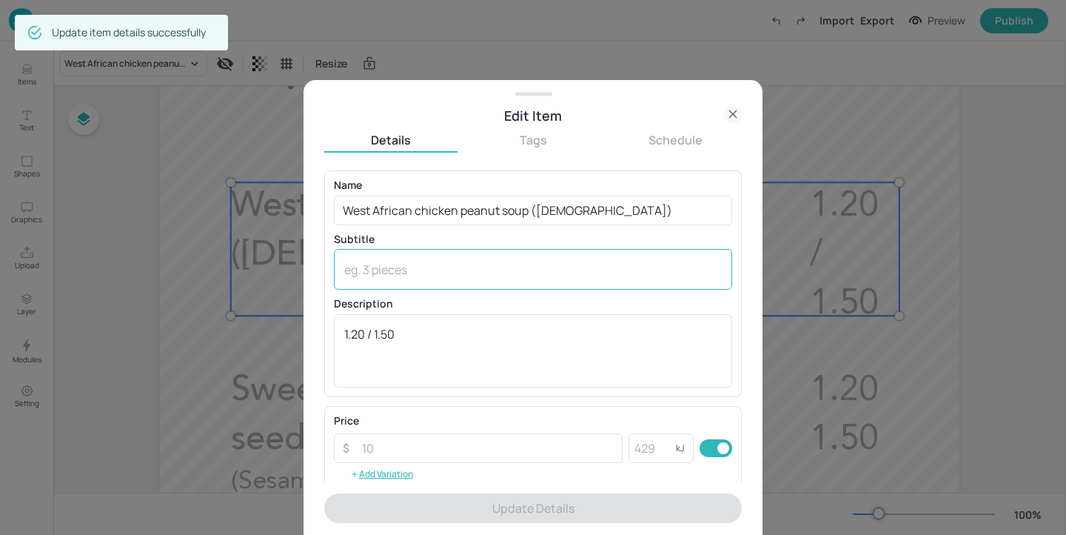
click at [454, 272] on textarea at bounding box center [533, 269] width 378 height 16
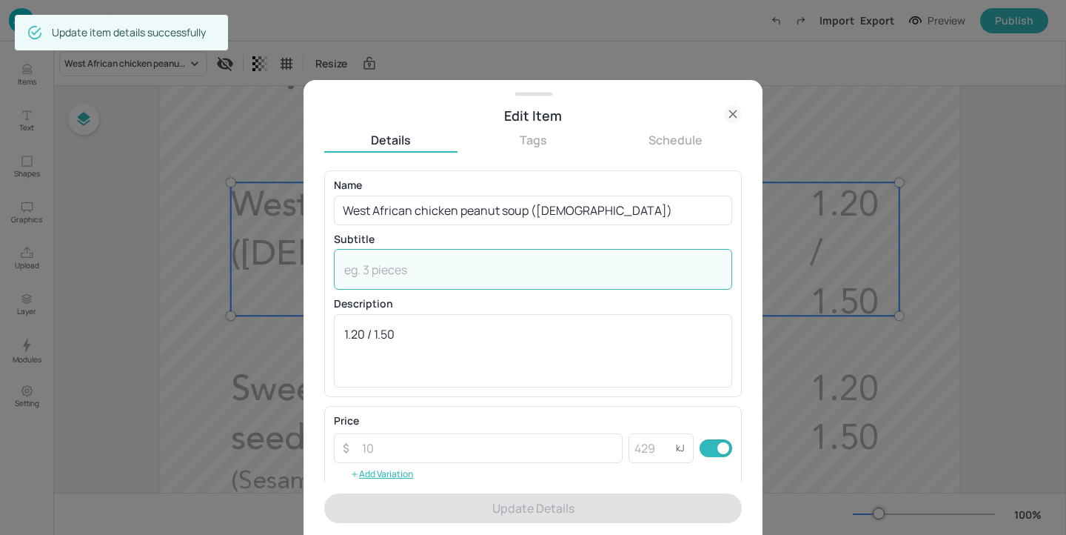
paste textarea "(Peanut, Celery)"
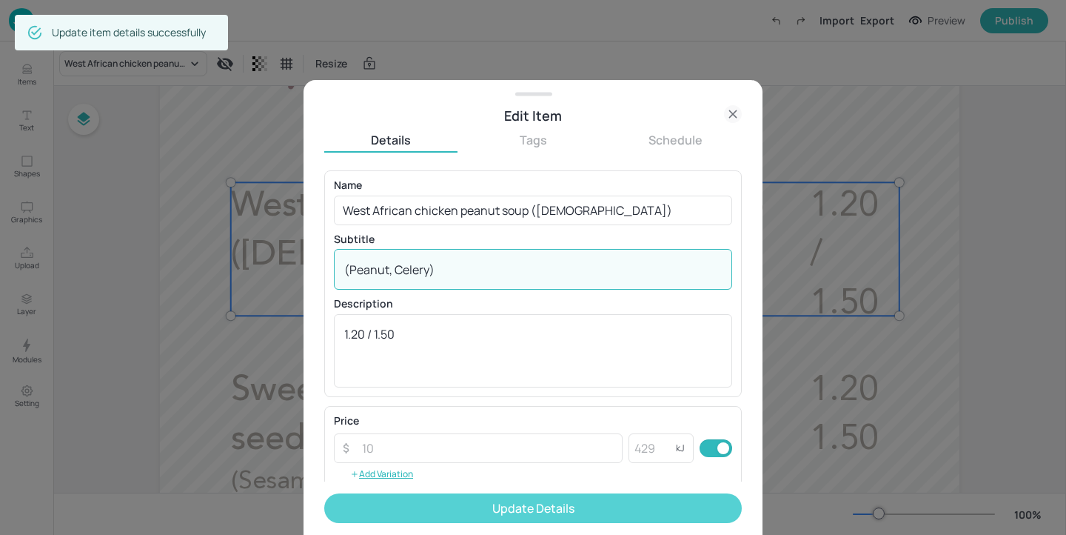
type textarea "(Peanut, Celery)"
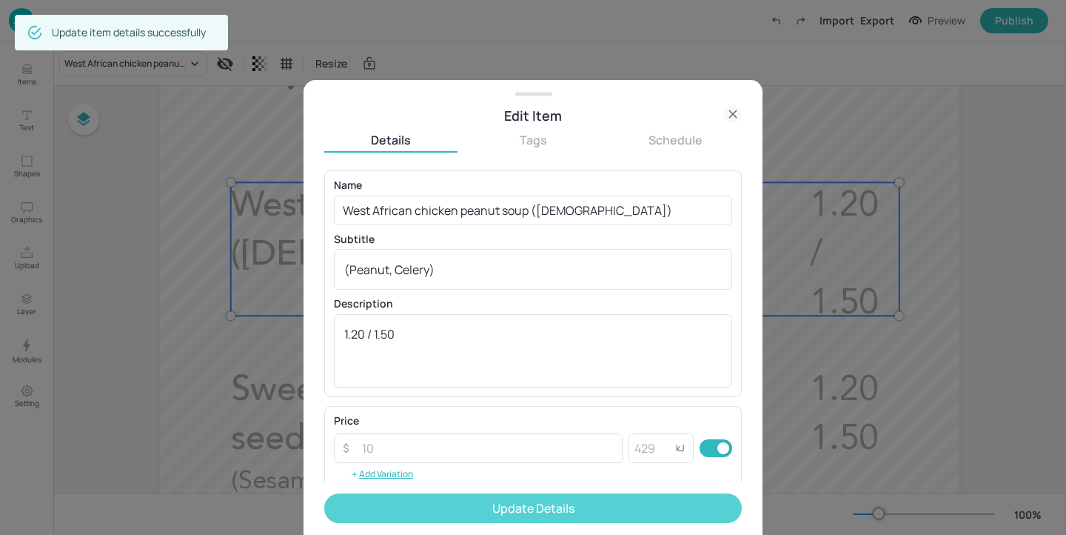
click at [503, 500] on button "Update Details" at bounding box center [533, 508] width 418 height 30
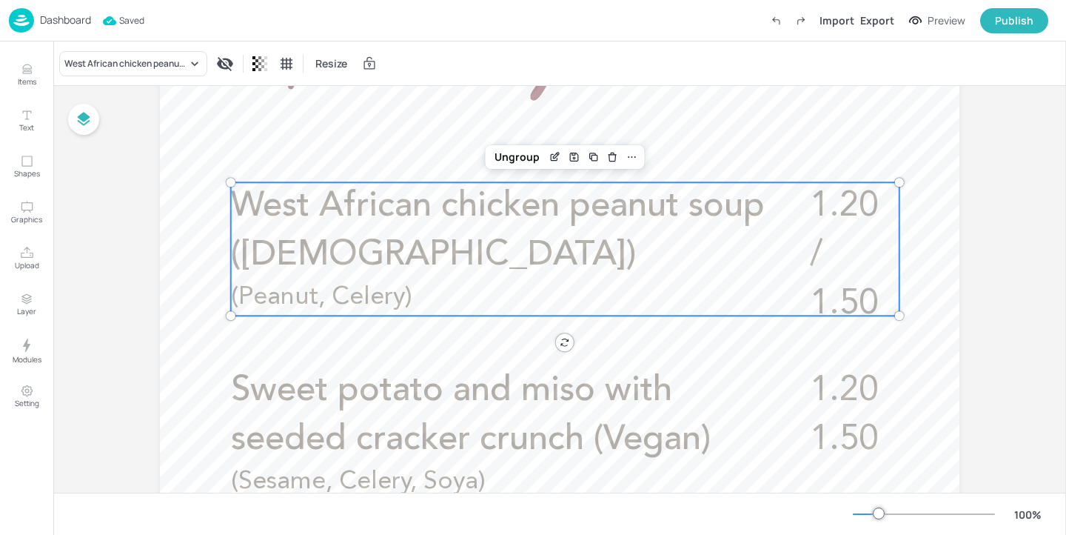
click at [75, 24] on p "Dashboard" at bounding box center [65, 20] width 51 height 10
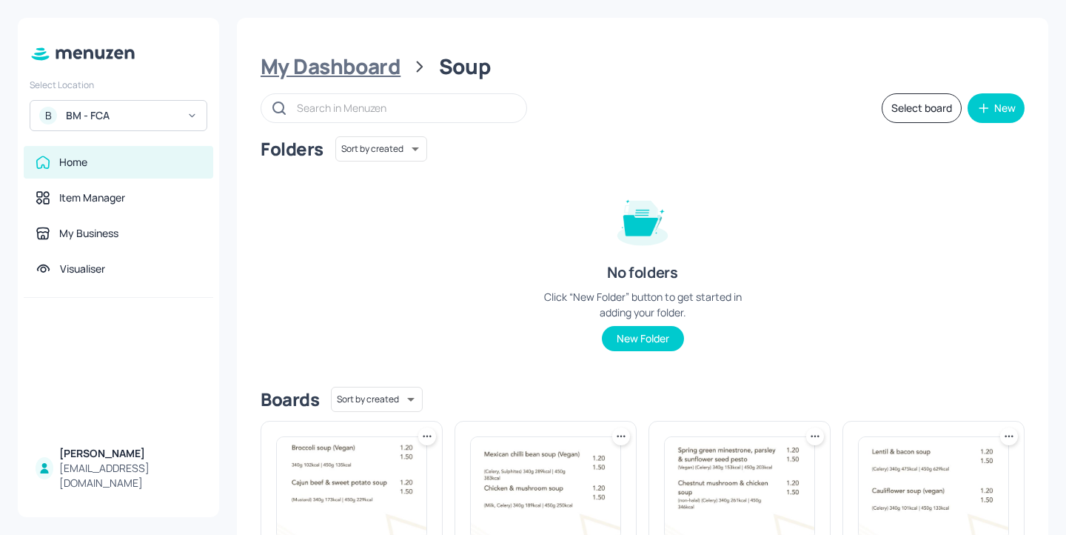
click at [329, 73] on div "My Dashboard" at bounding box center [331, 66] width 140 height 27
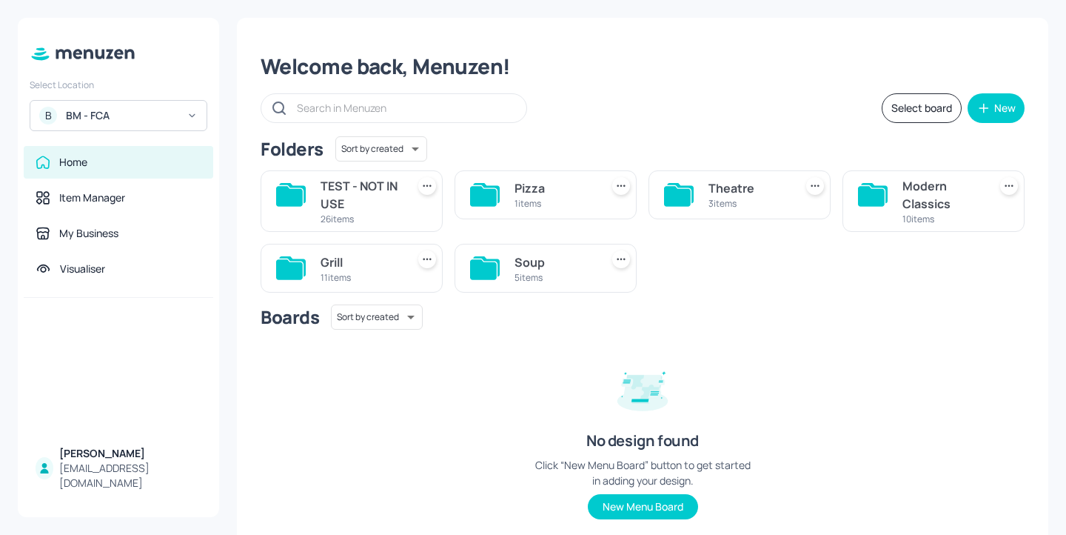
click at [934, 194] on div "Modern Classics" at bounding box center [942, 195] width 80 height 36
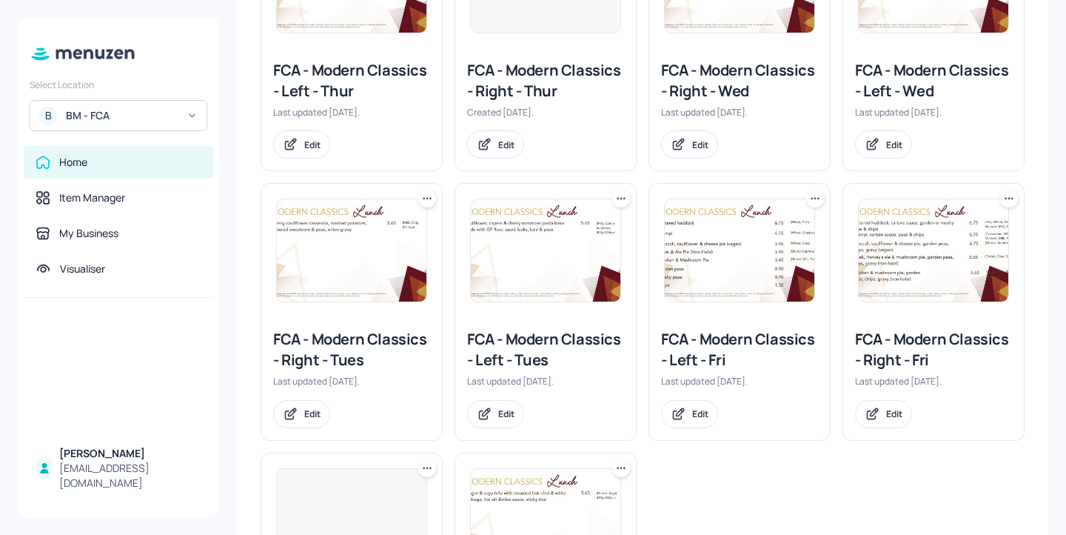
scroll to position [489, 0]
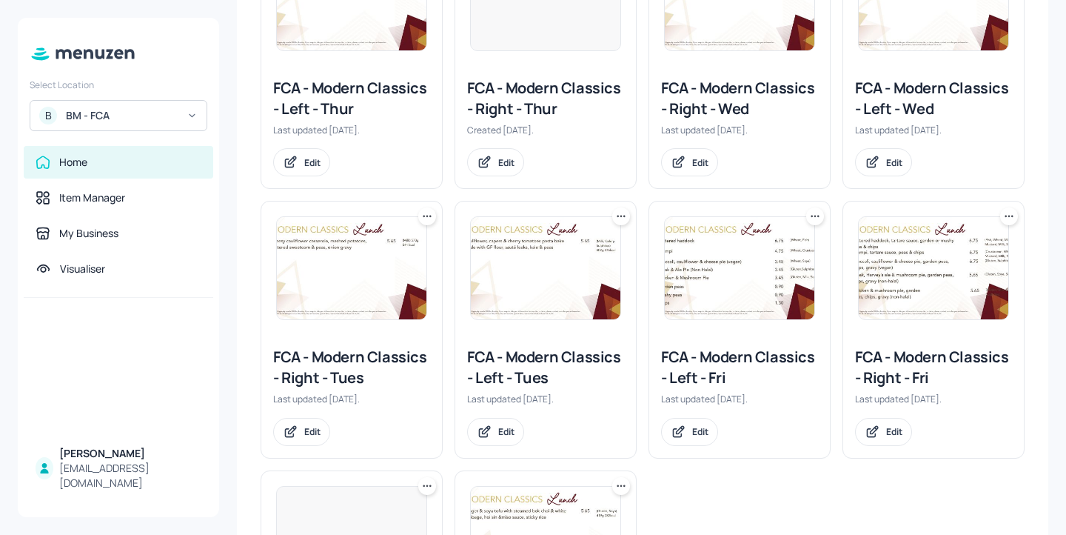
click at [730, 97] on div "FCA - Modern Classics - Right - Wed" at bounding box center [739, 98] width 157 height 41
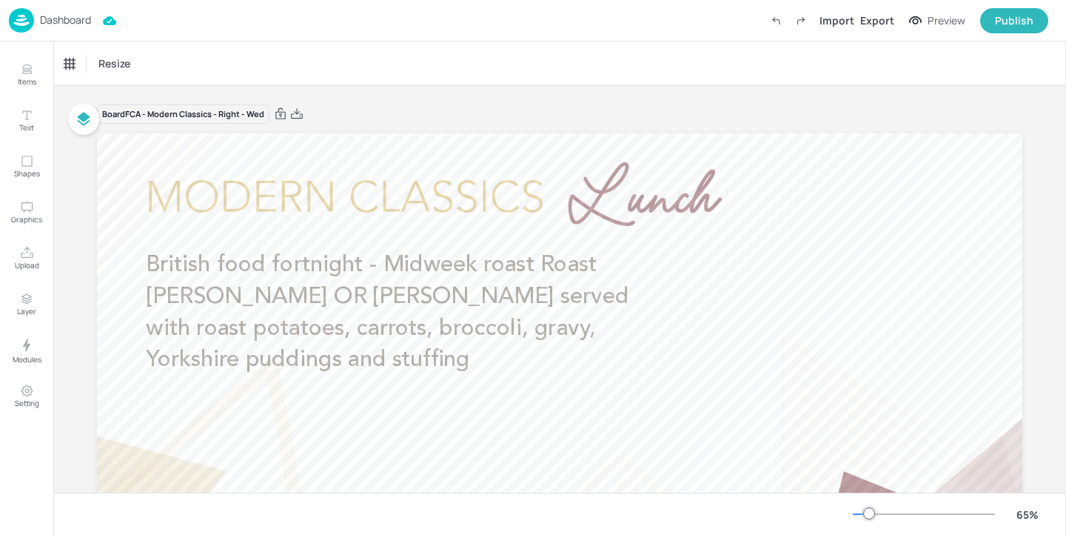
scroll to position [83, 0]
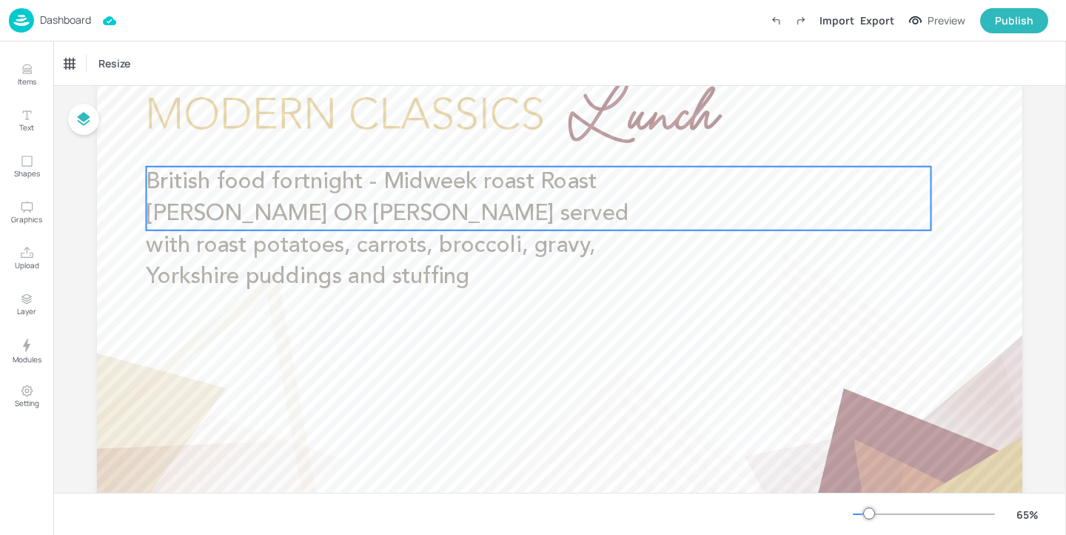
click at [506, 224] on span "British food fortnight - Midweek roast Roast Gammon OR lamb served with roast p…" at bounding box center [387, 230] width 483 height 118
click at [522, 141] on icon "Edit Item" at bounding box center [528, 141] width 13 height 12
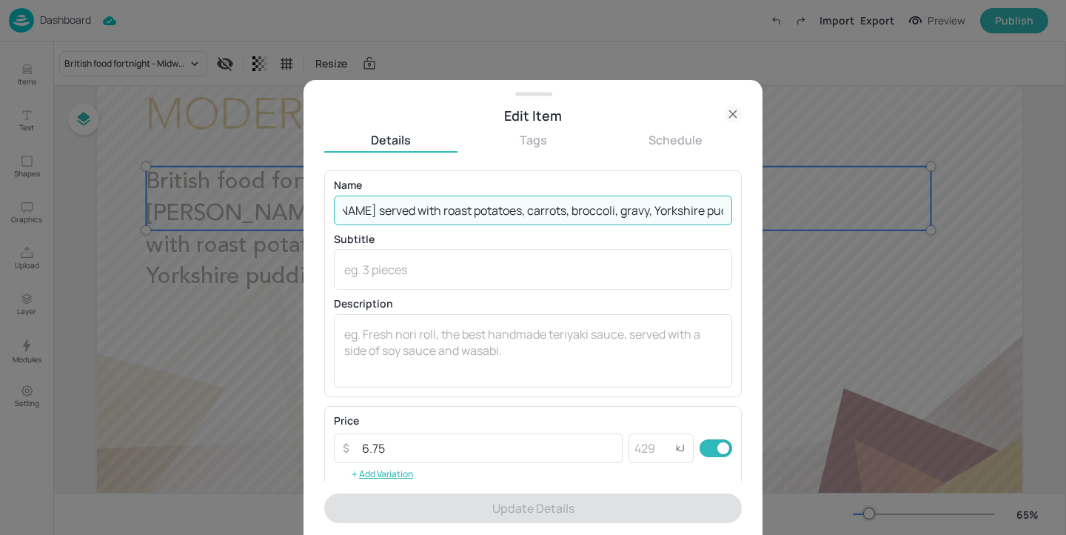
drag, startPoint x: 466, startPoint y: 210, endPoint x: 1065, endPoint y: 208, distance: 598.9
click at [1065, 208] on div "Edit Item Details Tags Schedule Name British food fortnight - Midweek roast Roa…" at bounding box center [533, 267] width 1066 height 535
paste input "Roast gammon or lamb (non-halal), roasted potatoes, carrots & broccoli medley, …"
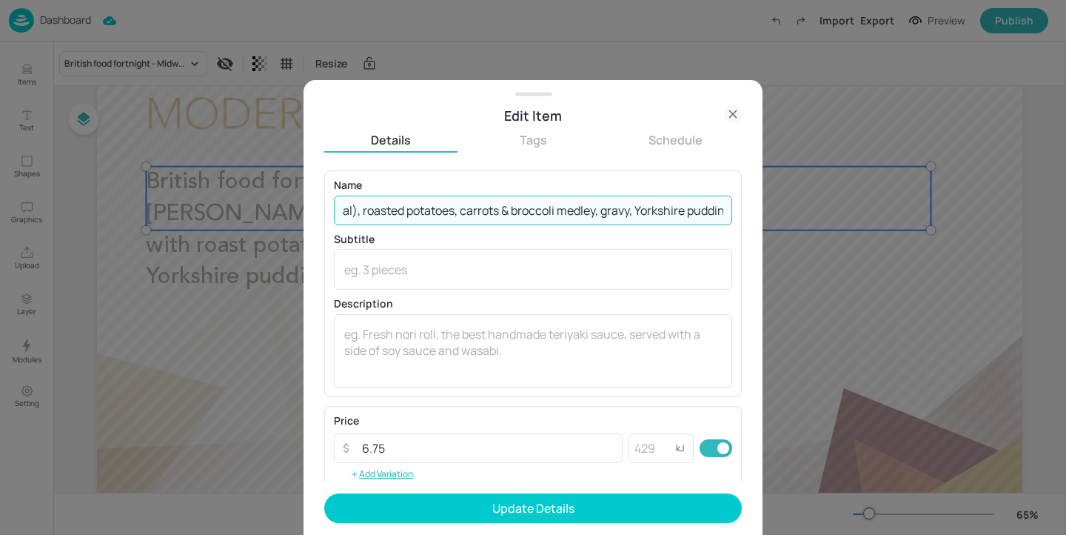
scroll to position [0, 365]
type input "British food fortnight - Roast gammon or lamb (non-halal), roasted potatoes, ca…"
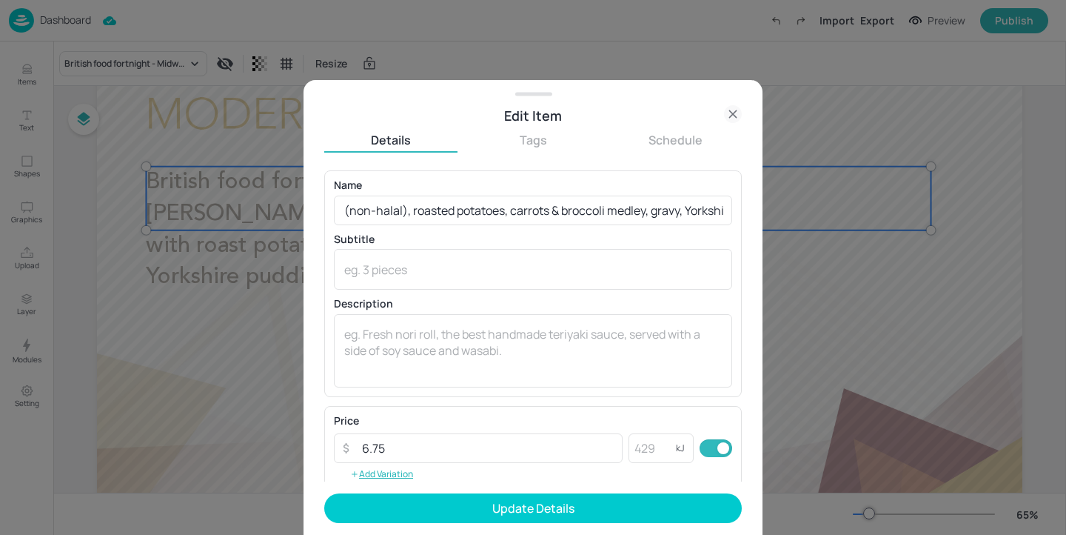
scroll to position [0, 0]
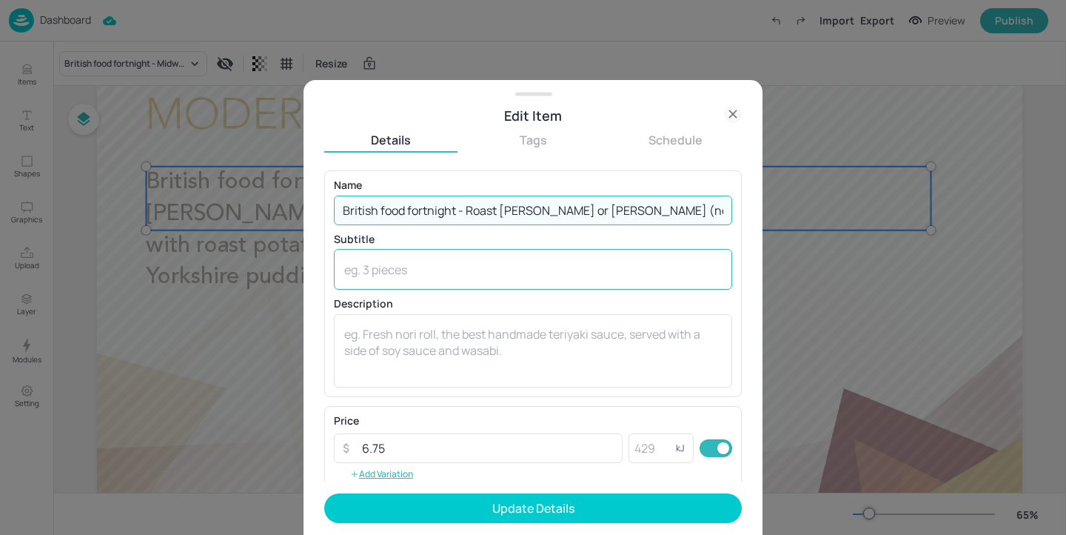
click at [430, 260] on div "x ​" at bounding box center [533, 269] width 398 height 41
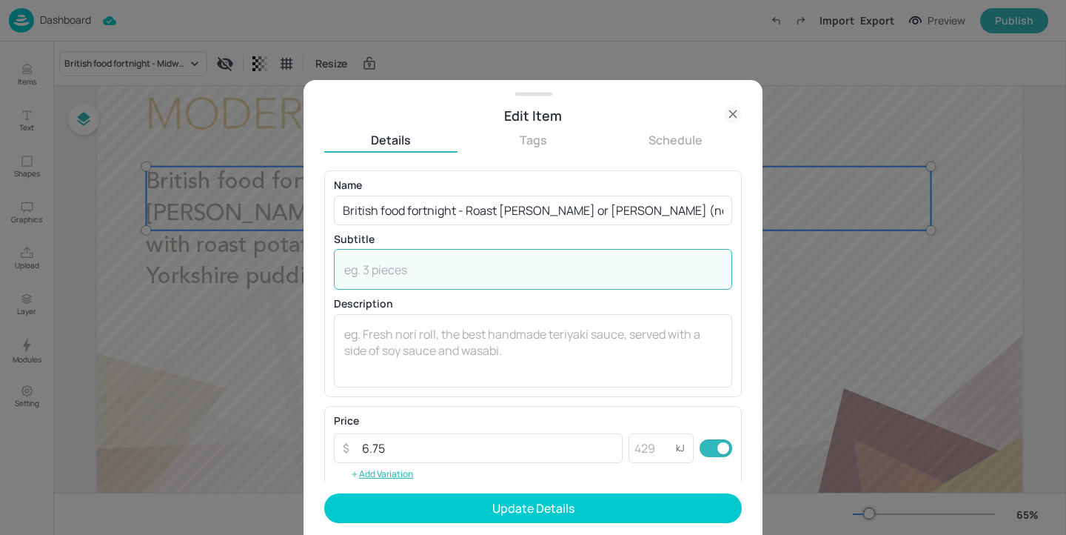
paste textarea "(Wheat, Soya, Eggs, Milk)"
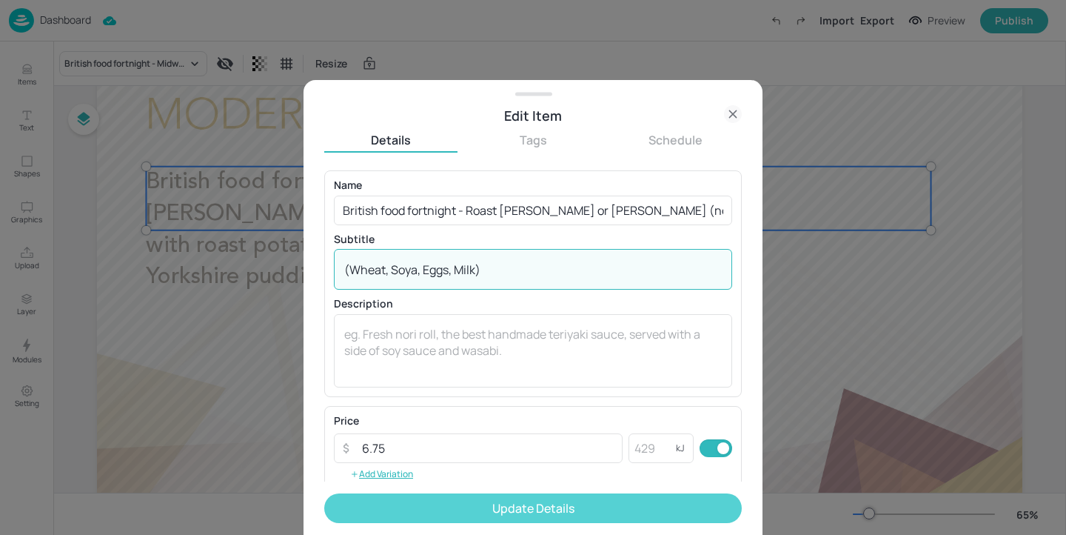
type textarea "(Wheat, Soya, Eggs, Milk)"
click at [471, 509] on button "Update Details" at bounding box center [533, 508] width 418 height 30
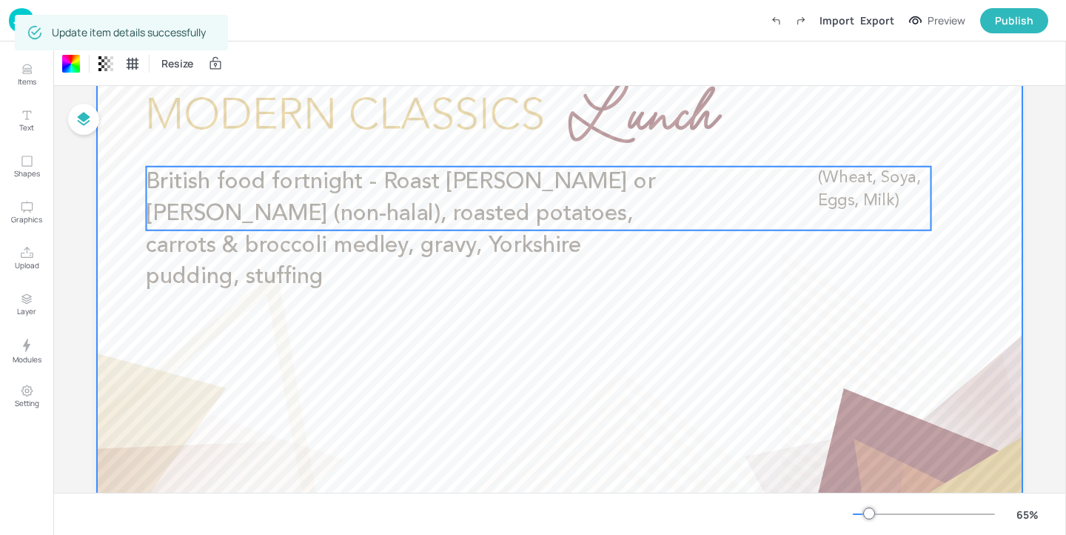
click at [550, 222] on span "British food fortnight - Roast gammon or lamb (non-halal), roasted potatoes, ca…" at bounding box center [400, 230] width 509 height 118
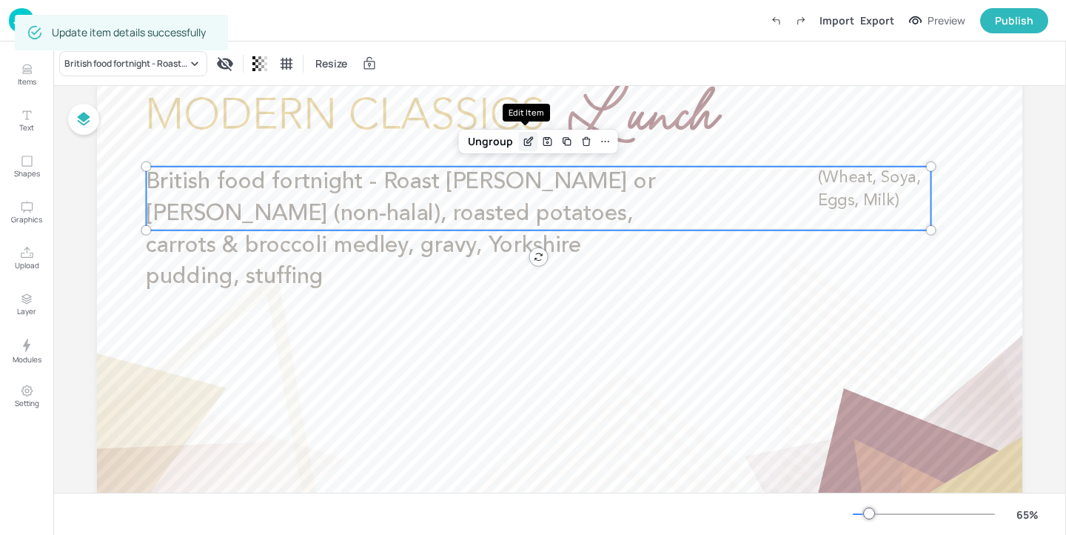
click at [522, 137] on icon "Edit Item" at bounding box center [528, 141] width 13 height 12
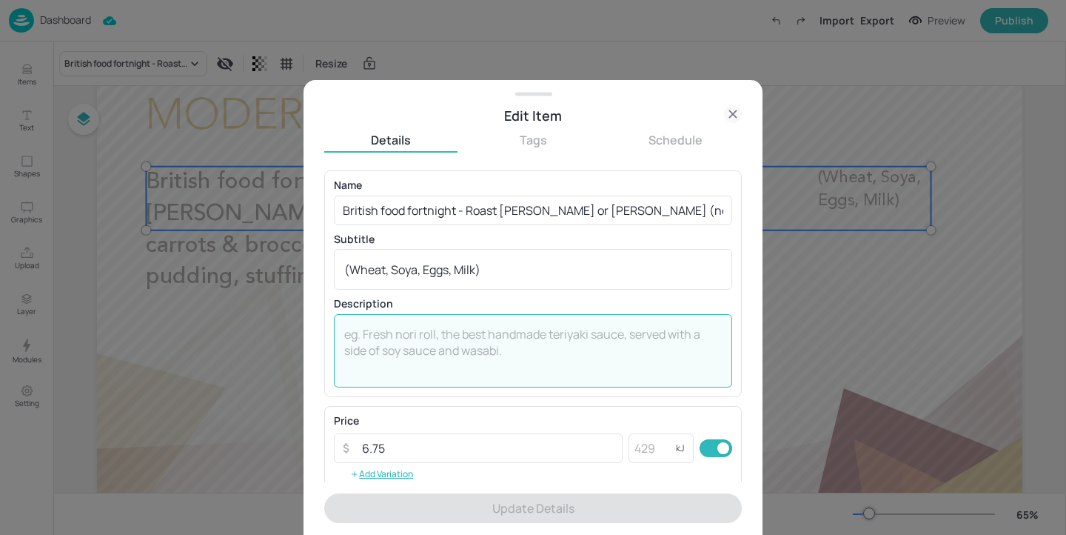
click at [403, 355] on textarea at bounding box center [533, 350] width 378 height 49
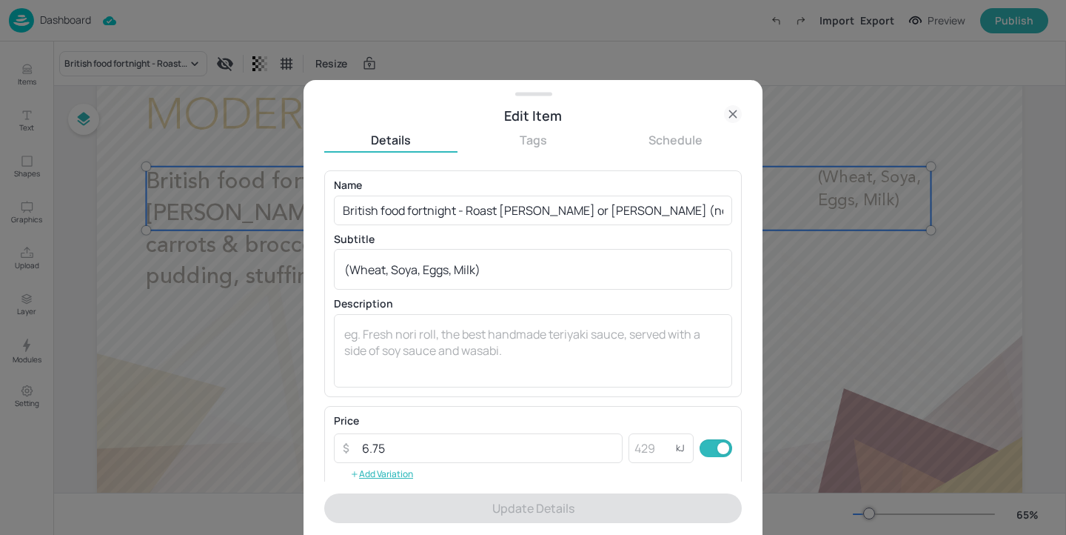
click at [728, 122] on icon at bounding box center [733, 114] width 18 height 18
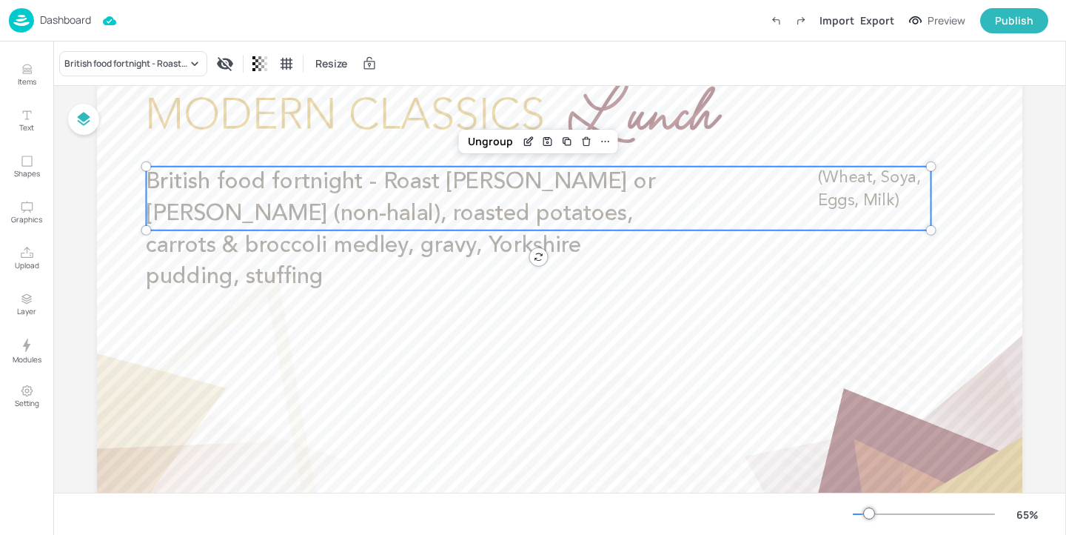
click at [83, 19] on p "Dashboard" at bounding box center [65, 20] width 51 height 10
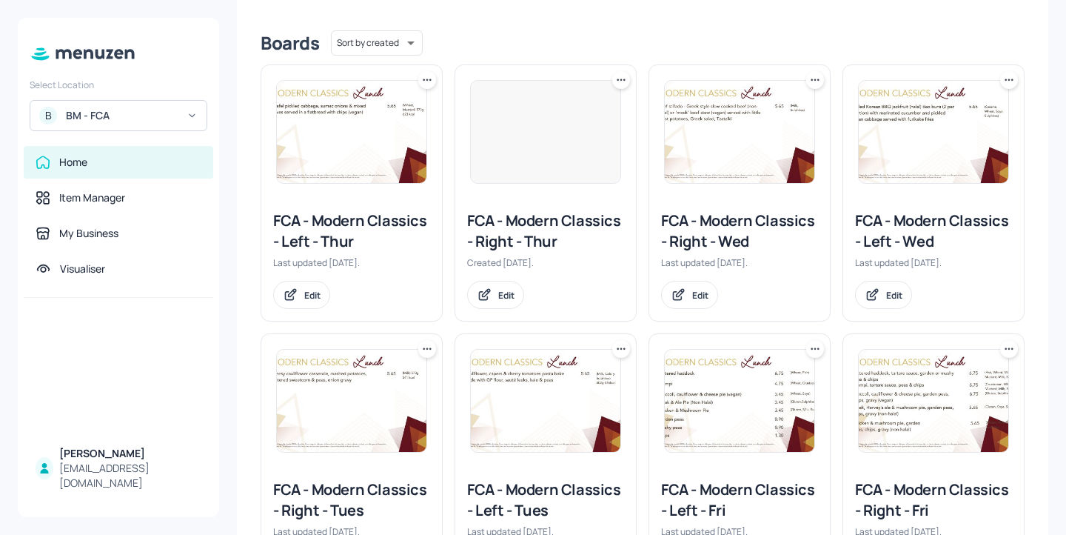
scroll to position [550, 0]
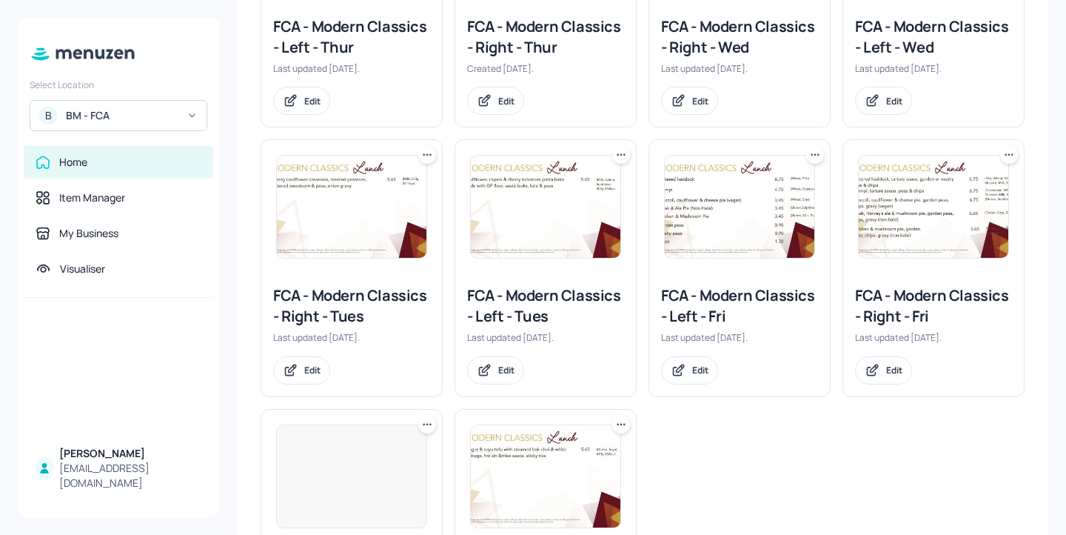
click at [529, 301] on div "FCA - Modern Classics - Left - Tues" at bounding box center [545, 305] width 157 height 41
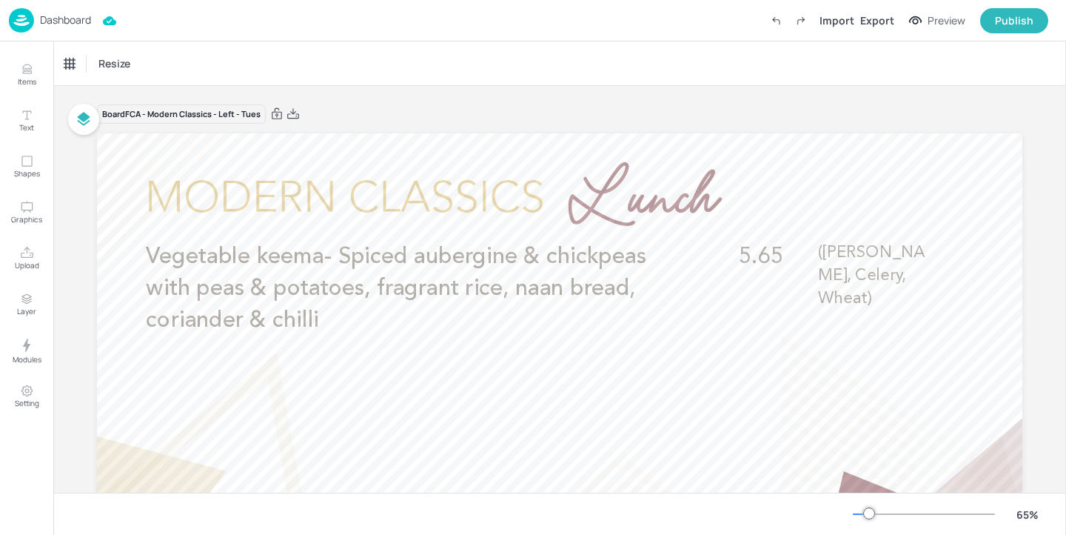
click at [64, 27] on div "Dashboard" at bounding box center [50, 20] width 82 height 24
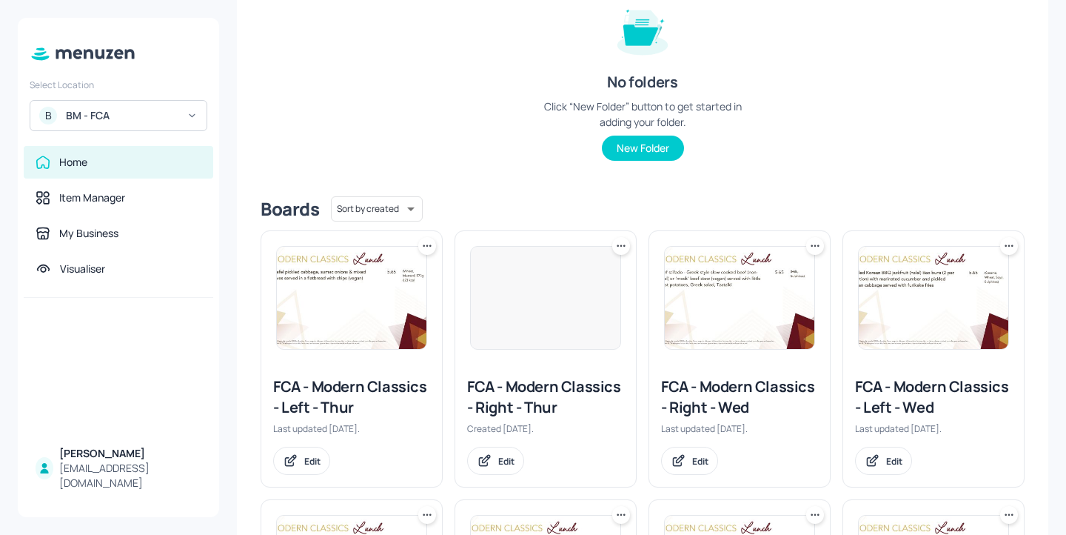
scroll to position [338, 0]
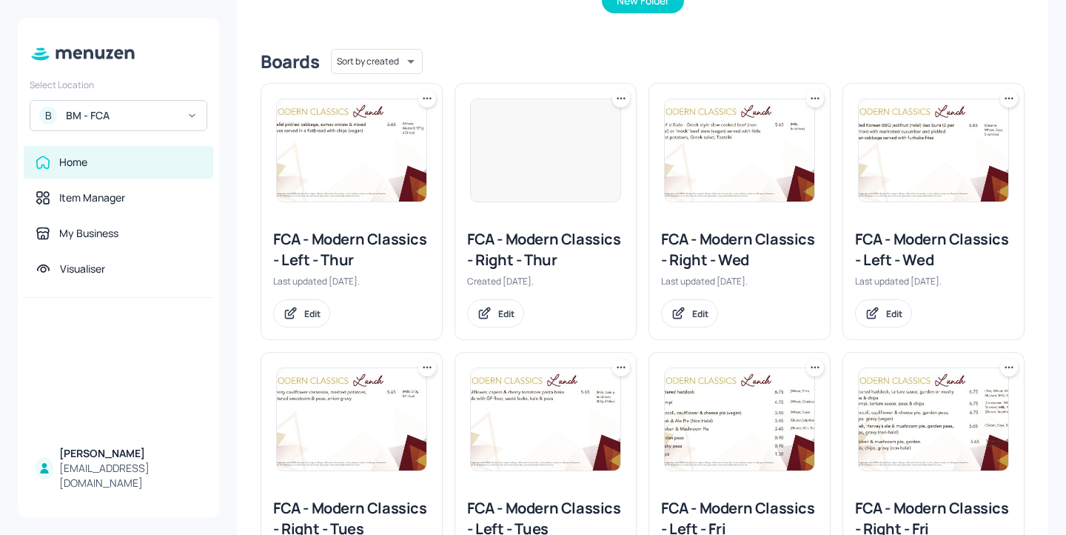
click at [766, 238] on div "FCA - Modern Classics - Right - Wed" at bounding box center [739, 249] width 157 height 41
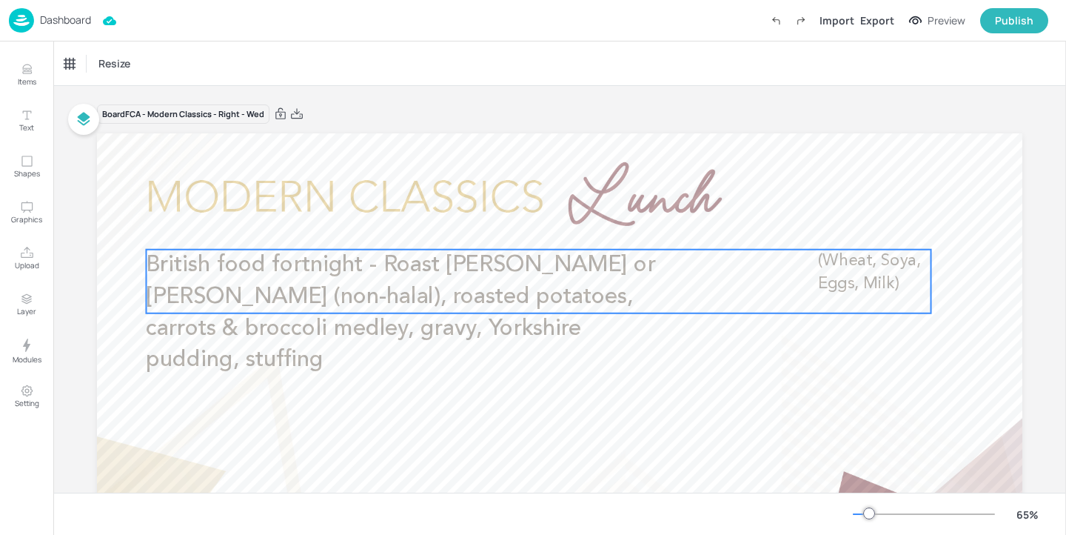
click at [634, 283] on p "British food fortnight - Roast gammon or lamb (non-halal), roasted potatoes, ca…" at bounding box center [407, 312] width 523 height 127
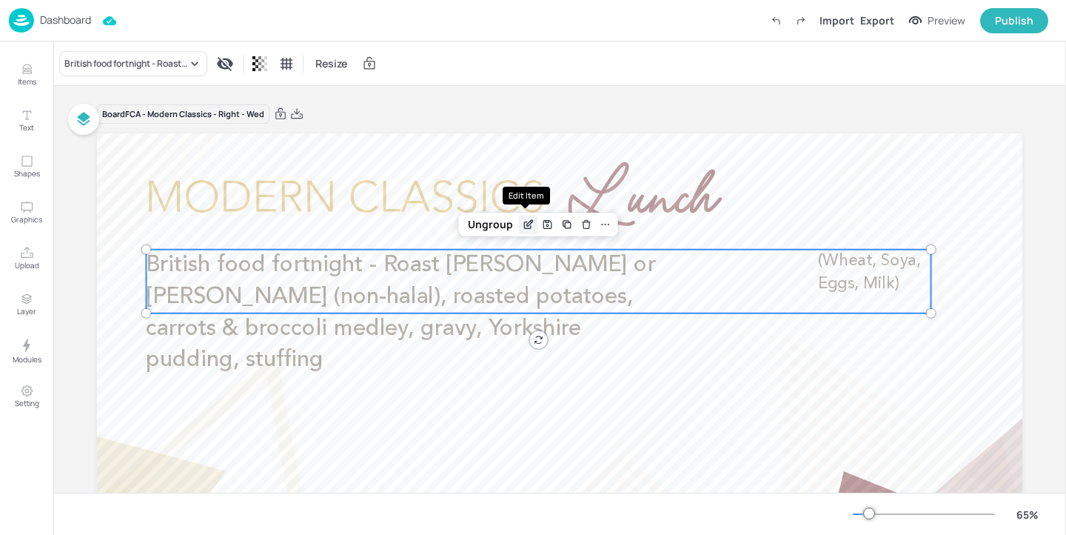
click at [524, 227] on icon "Edit Item" at bounding box center [527, 224] width 7 height 7
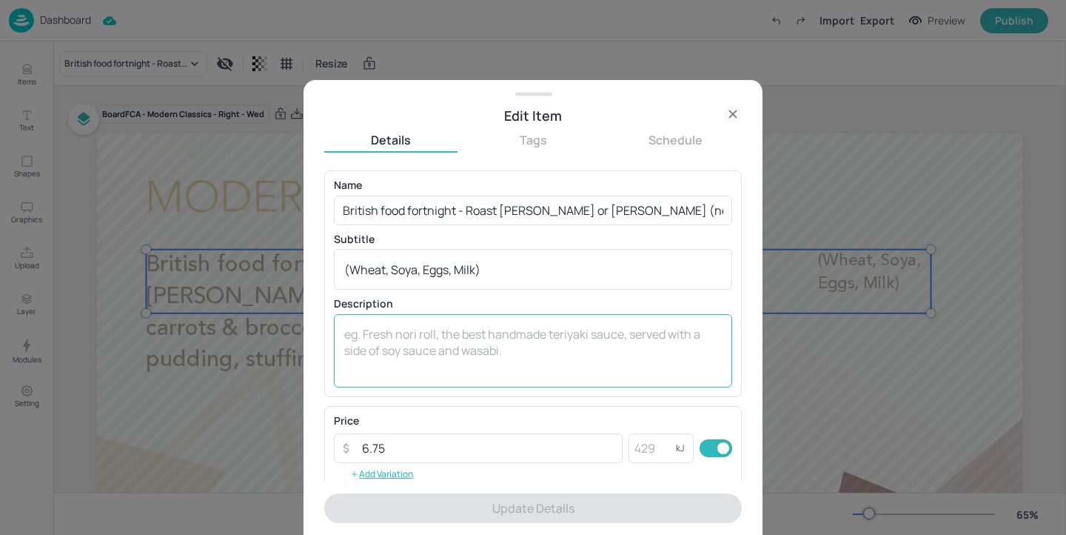
click at [413, 352] on textarea at bounding box center [533, 350] width 378 height 49
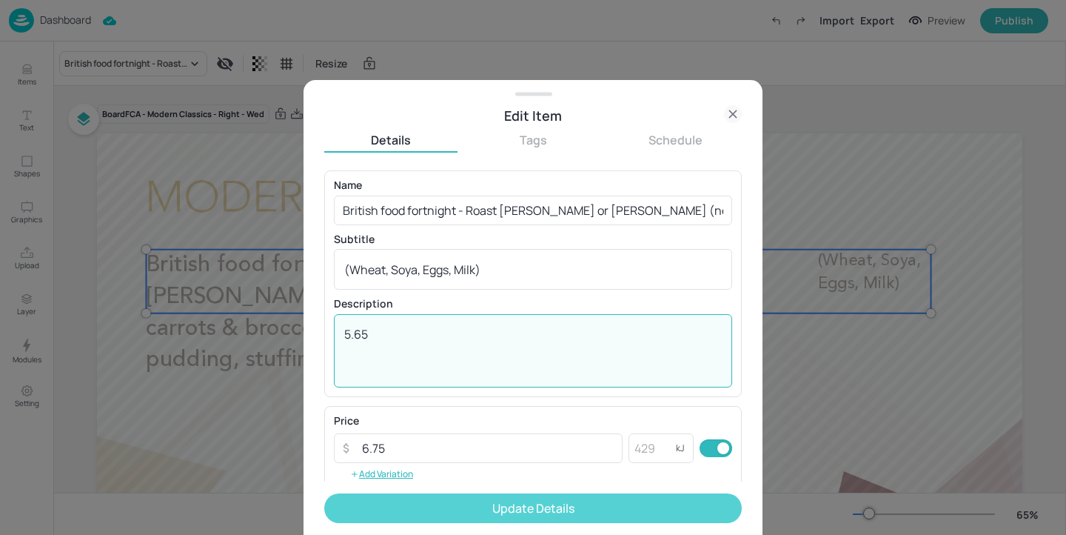
type textarea "5.65"
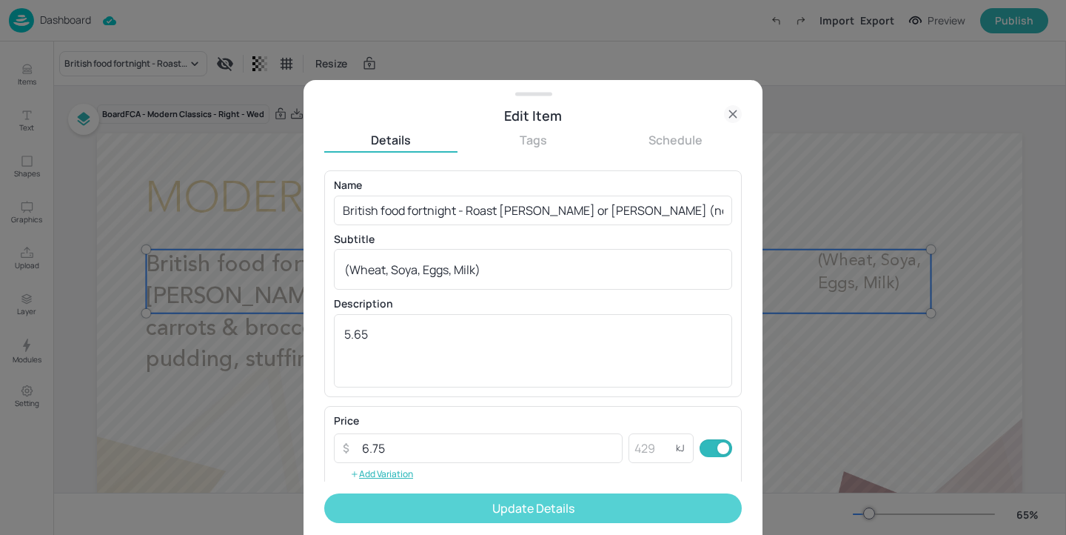
click at [437, 517] on button "Update Details" at bounding box center [533, 508] width 418 height 30
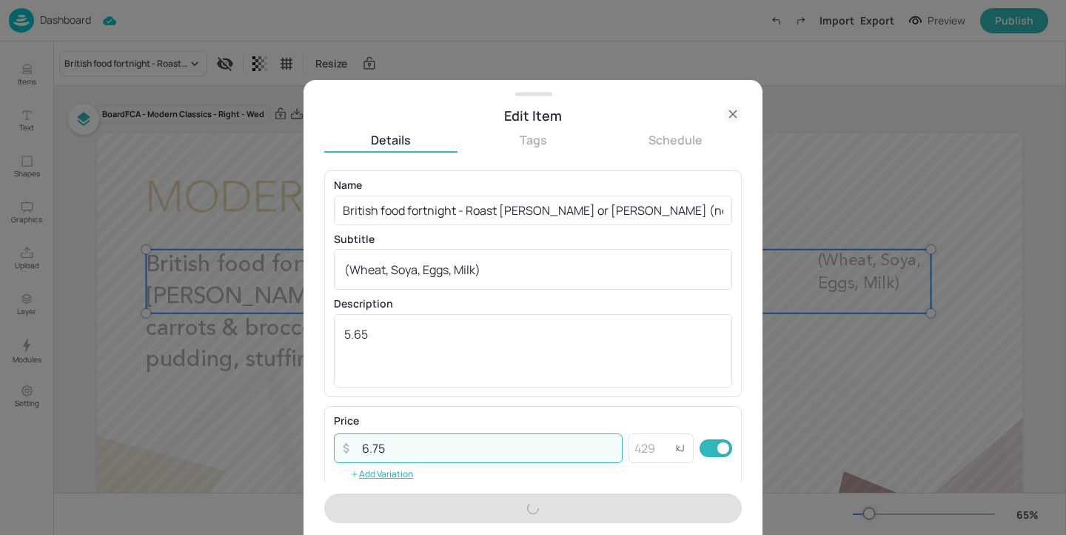
click at [440, 449] on input "6.75" at bounding box center [487, 448] width 269 height 30
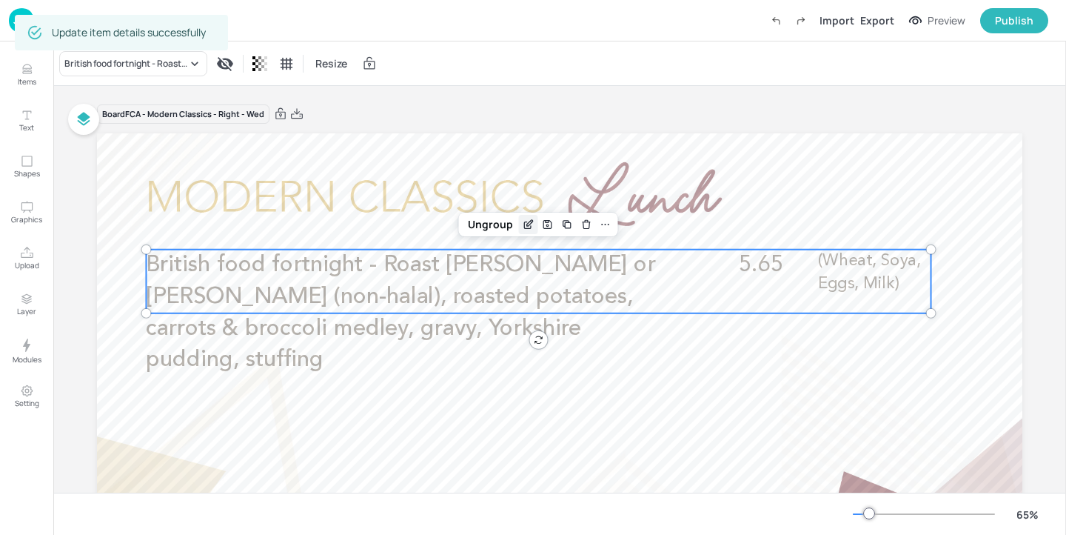
click at [526, 231] on div "Edit Item" at bounding box center [528, 224] width 19 height 19
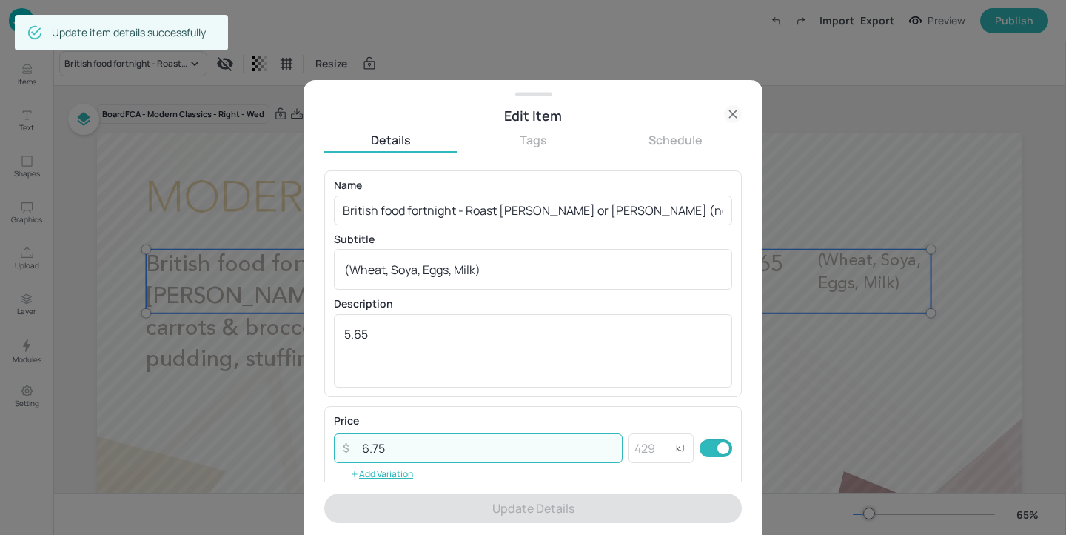
drag, startPoint x: 431, startPoint y: 441, endPoint x: 318, endPoint y: 431, distance: 113.7
click at [318, 431] on div "Edit Item Details Tags Schedule Name British food fortnight - Roast gammon or l…" at bounding box center [533, 307] width 459 height 455
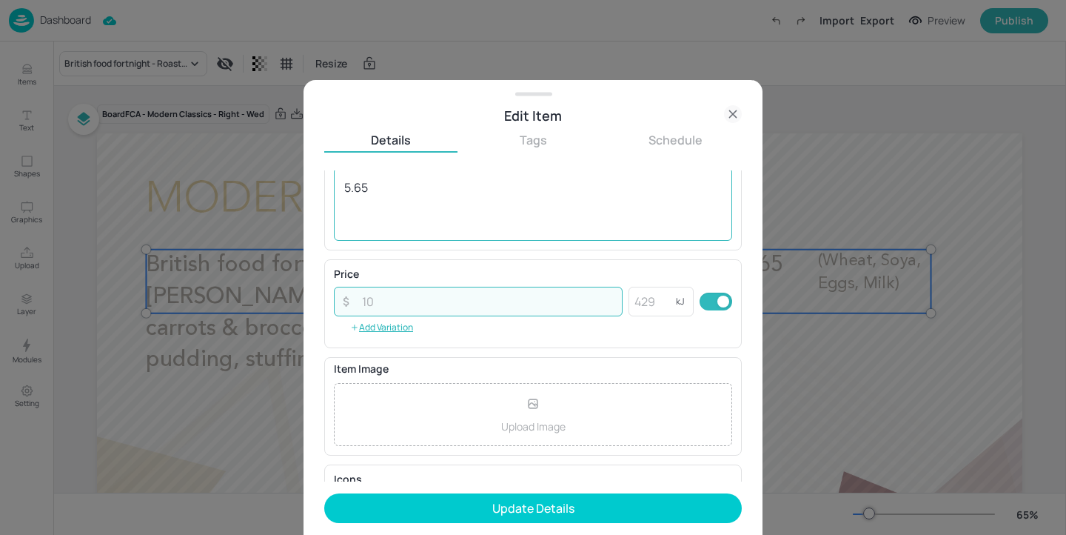
scroll to position [238, 0]
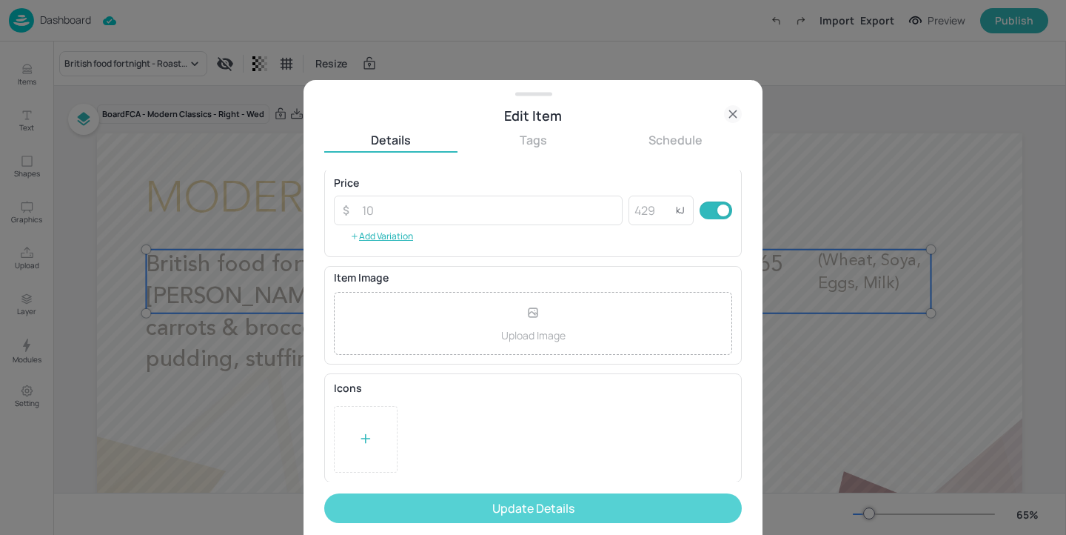
click at [480, 503] on button "Update Details" at bounding box center [533, 508] width 418 height 30
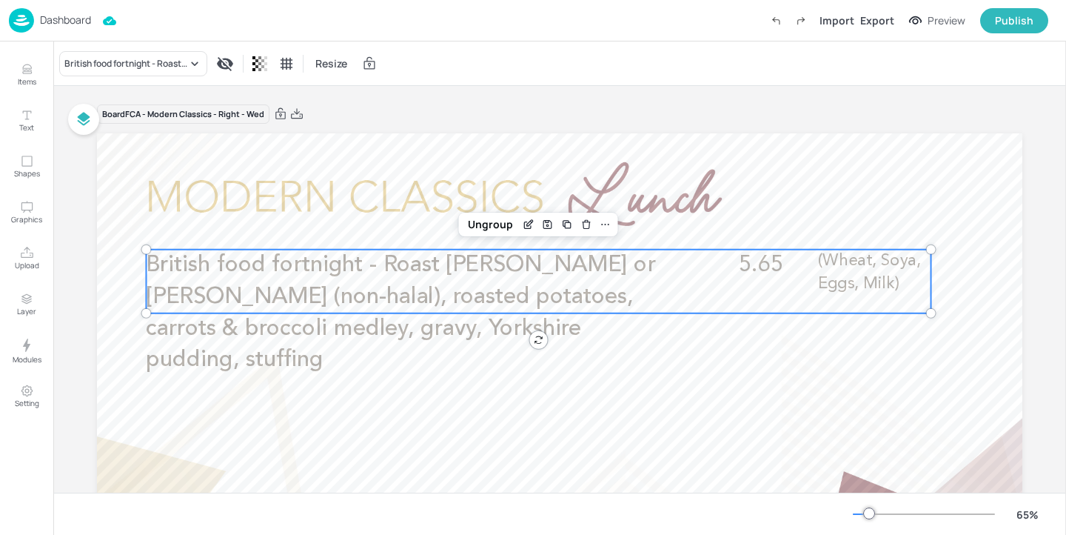
click at [16, 8] on img at bounding box center [21, 20] width 25 height 24
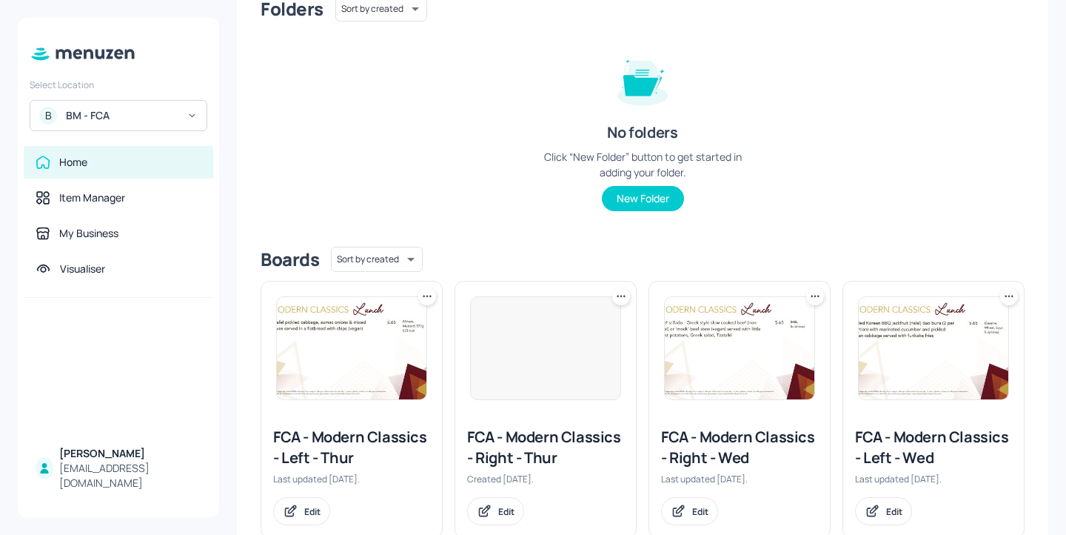
scroll to position [238, 0]
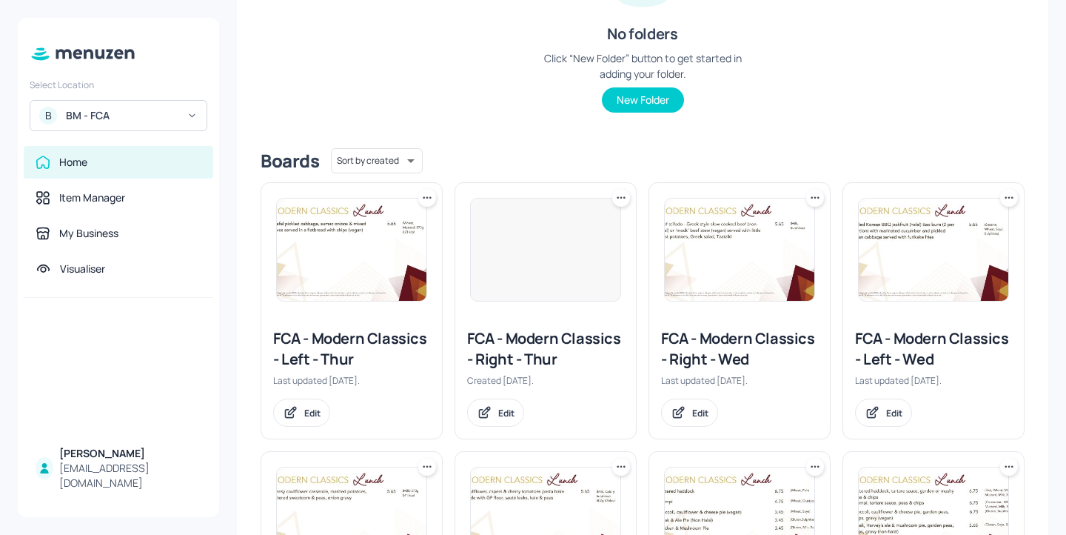
click at [738, 340] on div "FCA - Modern Classics - Right - Wed" at bounding box center [739, 348] width 157 height 41
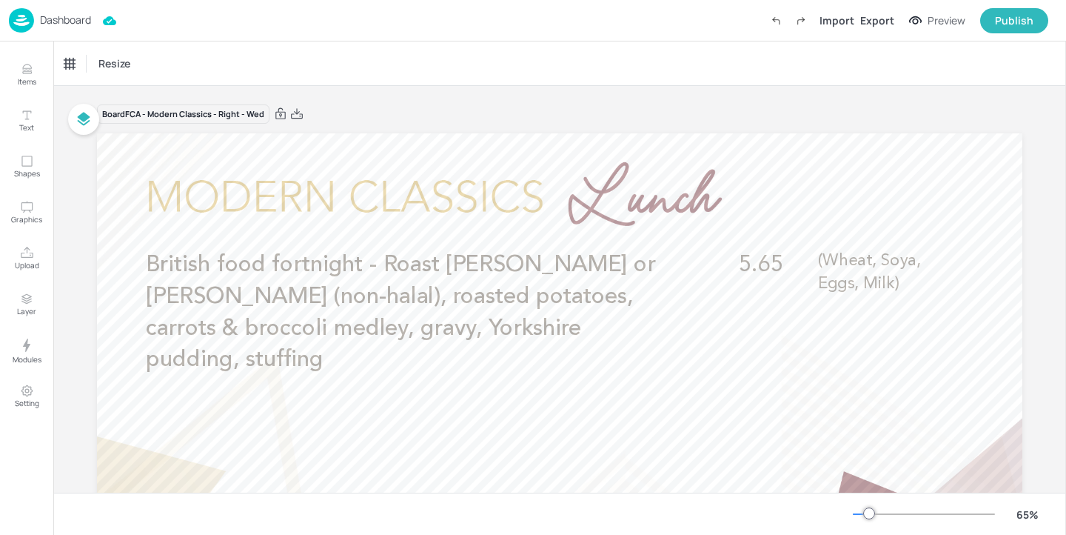
click at [73, 13] on div "Dashboard" at bounding box center [50, 20] width 82 height 24
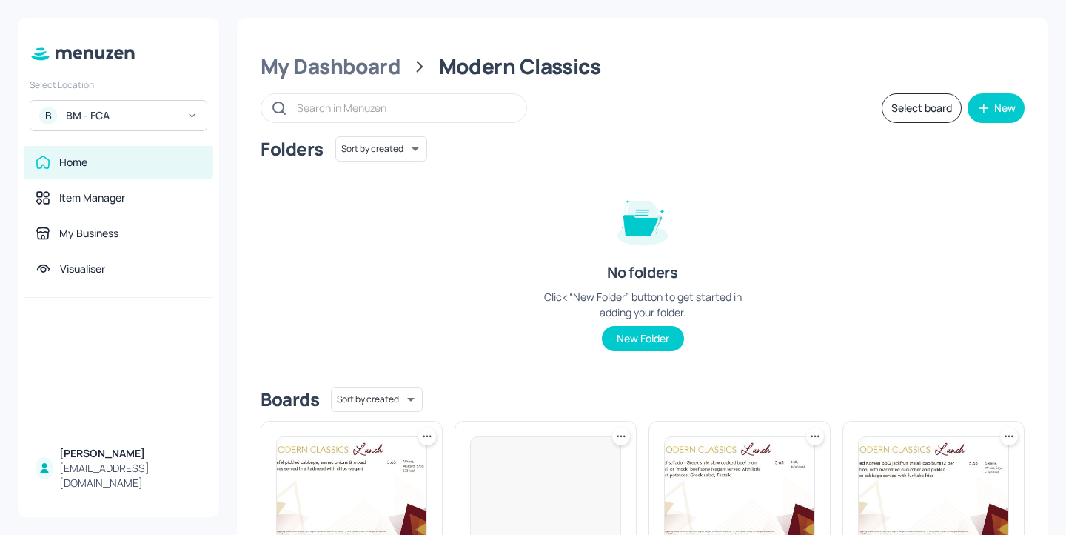
scroll to position [292, 0]
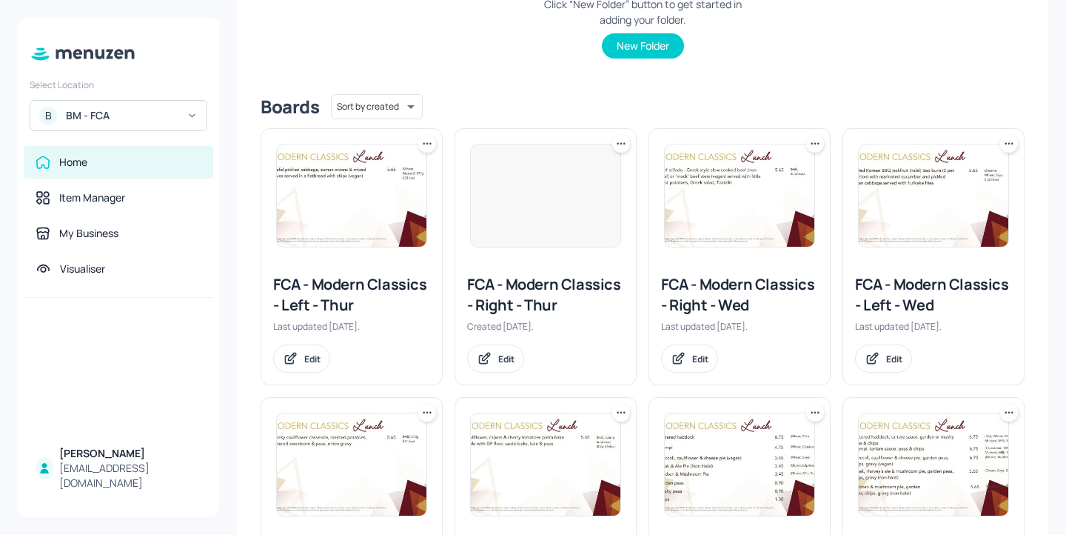
click at [643, 287] on div "FCA - Modern Classics - Right - Wed Last updated 21 days ago. Edit" at bounding box center [734, 250] width 194 height 269
click at [932, 300] on div "FCA - Modern Classics - Left - Wed" at bounding box center [933, 294] width 157 height 41
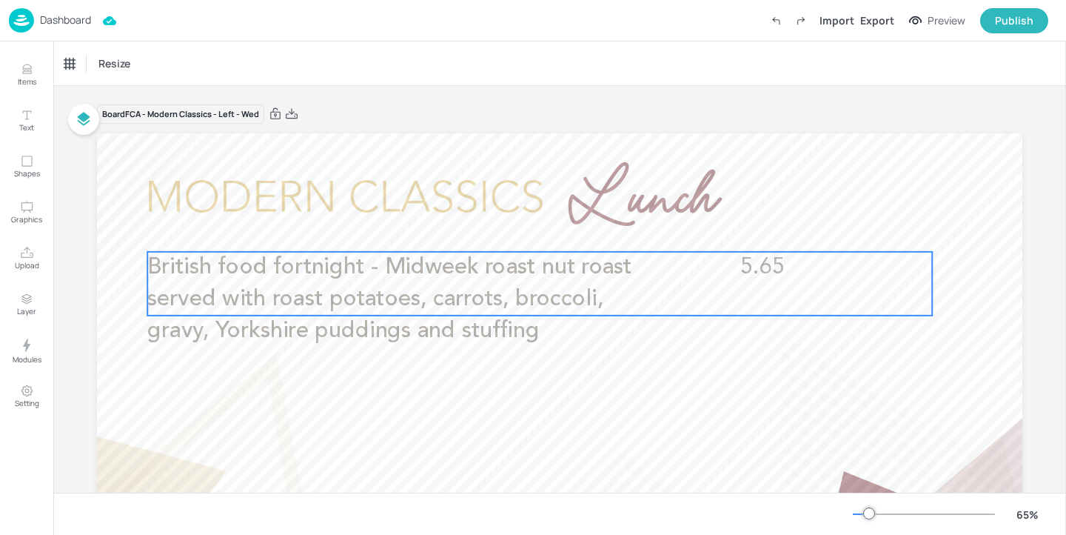
click at [537, 309] on span "British food fortnight - Midweek roast nut roast served with roast potatoes, ca…" at bounding box center [389, 299] width 484 height 86
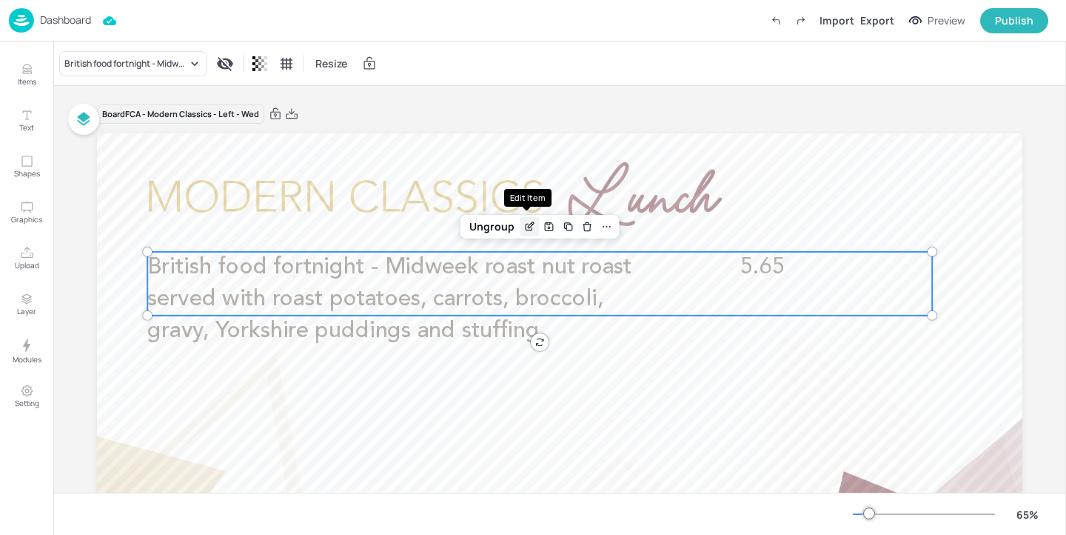
click at [528, 232] on icon "Edit Item" at bounding box center [529, 227] width 13 height 12
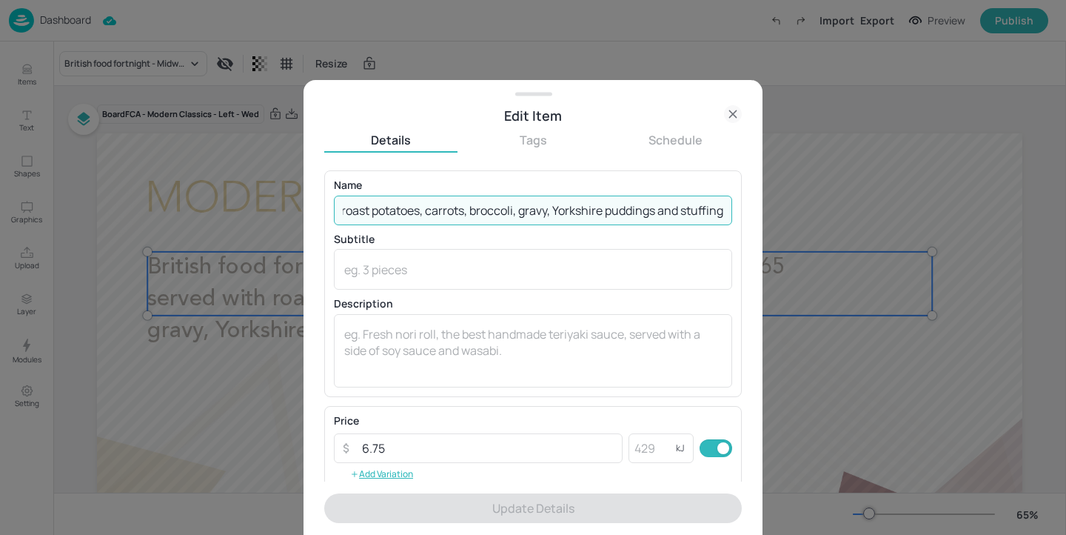
drag, startPoint x: 466, startPoint y: 210, endPoint x: 1065, endPoint y: 210, distance: 599.7
click at [1065, 210] on div "Edit Item Details Tags Schedule Name British food fortnight - Midweek roast nut…" at bounding box center [533, 267] width 1066 height 535
paste input "Nut roast, roasted potatoes, carrots & broccoli medley, gravy, Yorkshire puddin…"
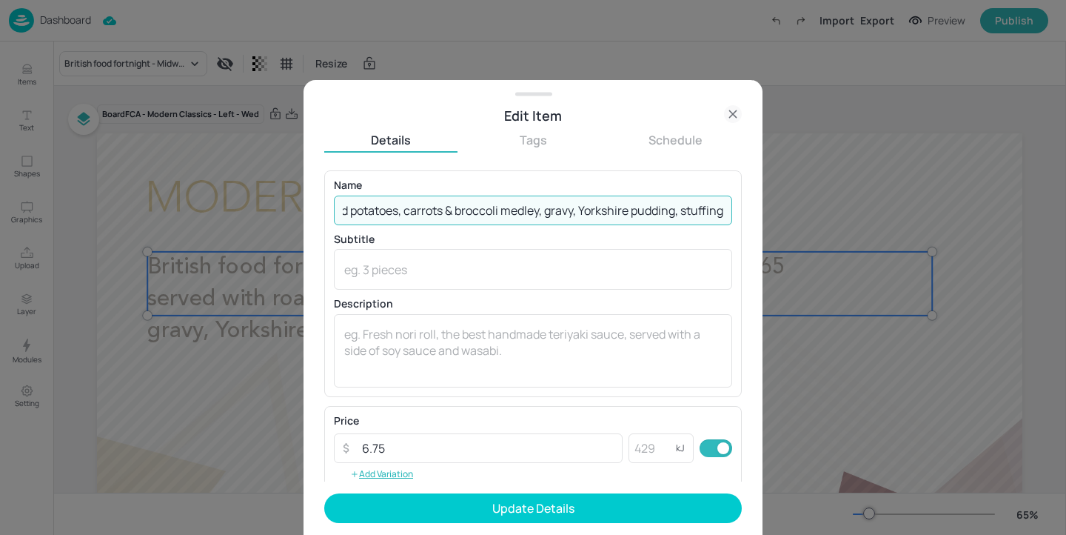
scroll to position [0, 225]
type input "British food fortnight - Nut roast, roasted potatoes, carrots & broccoli medley…"
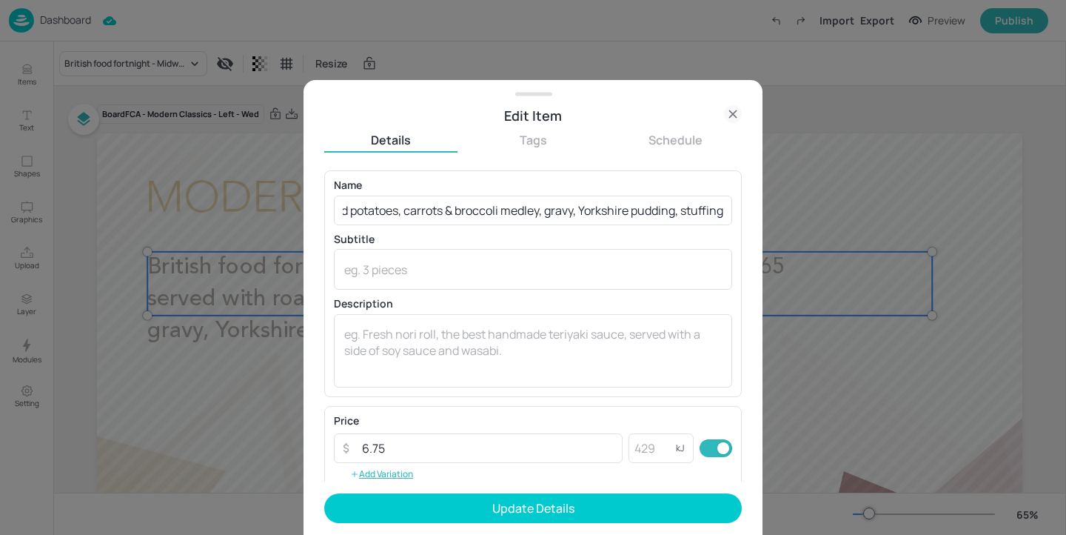
scroll to position [0, 0]
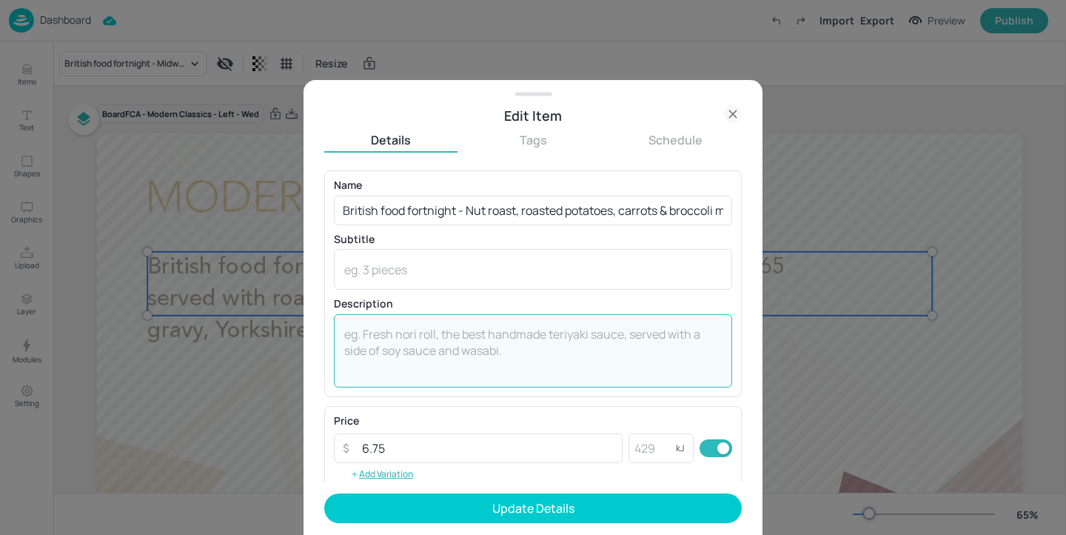
click at [443, 348] on textarea at bounding box center [533, 350] width 378 height 49
paste textarea "(Tree-nuts, Wheat, Soya, Eggs, Milk)"
type textarea "(Tree-nuts, Wheat, Soya, Eggs, Milk)"
drag, startPoint x: 589, startPoint y: 336, endPoint x: 133, endPoint y: 332, distance: 455.3
click at [133, 332] on div "Edit Item Details Tags Schedule Name British food fortnight - Nut roast, roaste…" at bounding box center [533, 267] width 1066 height 535
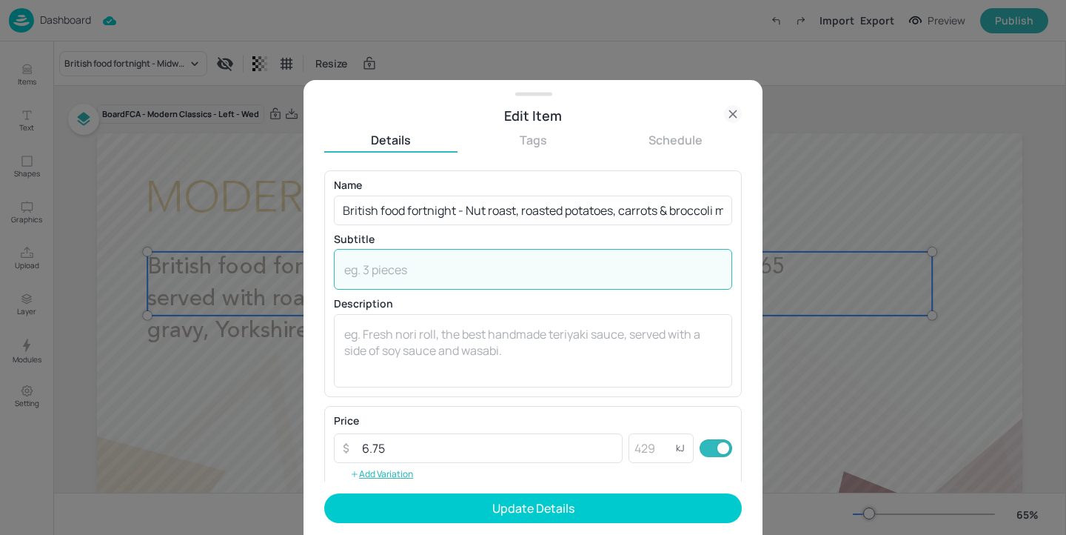
click at [384, 267] on textarea at bounding box center [533, 269] width 378 height 16
paste textarea "(Tree-nuts, Wheat, Soya, Eggs, Milk)"
type textarea "(Tree-nuts, Wheat, Soya, Eggs, Milk)"
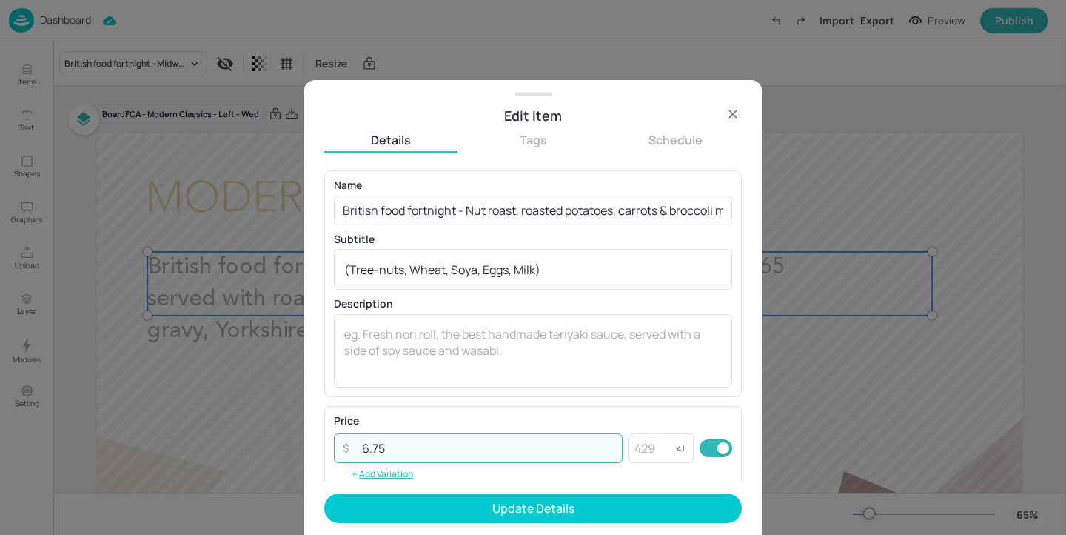
drag, startPoint x: 460, startPoint y: 438, endPoint x: 267, endPoint y: 432, distance: 192.6
click at [267, 432] on div "Edit Item Details Tags Schedule Name British food fortnight - Nut roast, roaste…" at bounding box center [533, 267] width 1066 height 535
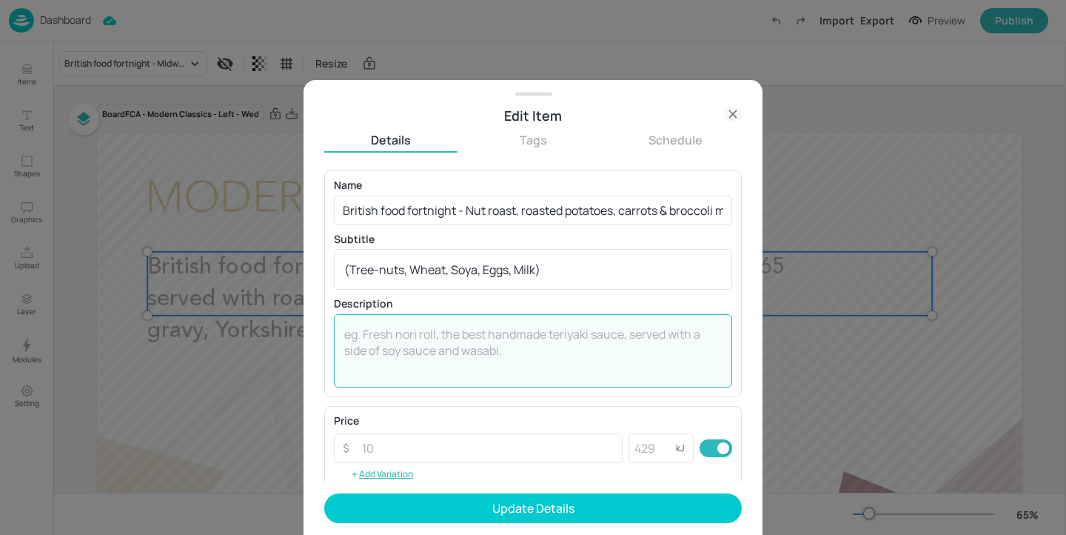
click at [378, 367] on textarea at bounding box center [533, 350] width 378 height 49
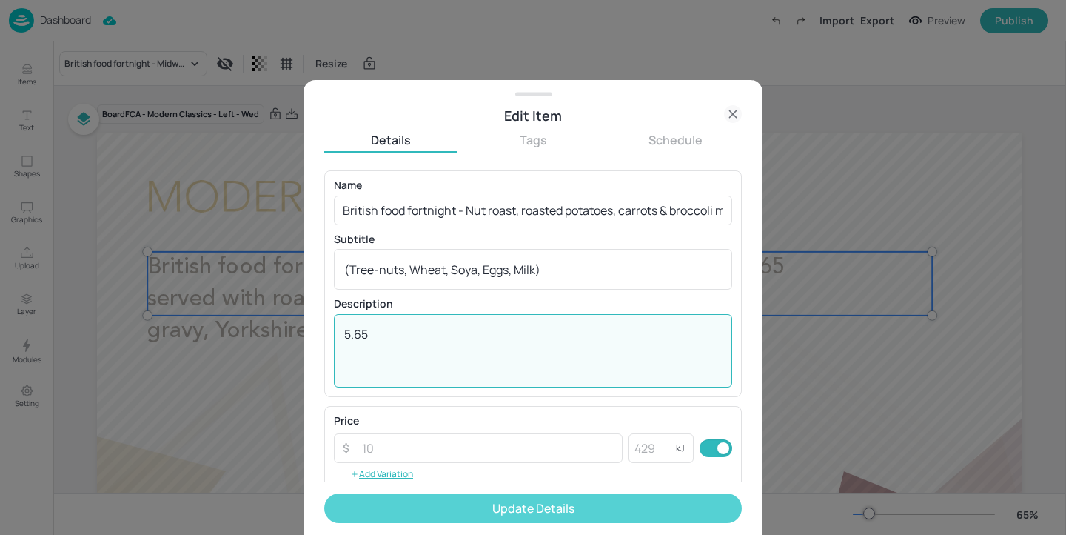
type textarea "5.65"
click at [492, 503] on button "Update Details" at bounding box center [533, 508] width 418 height 30
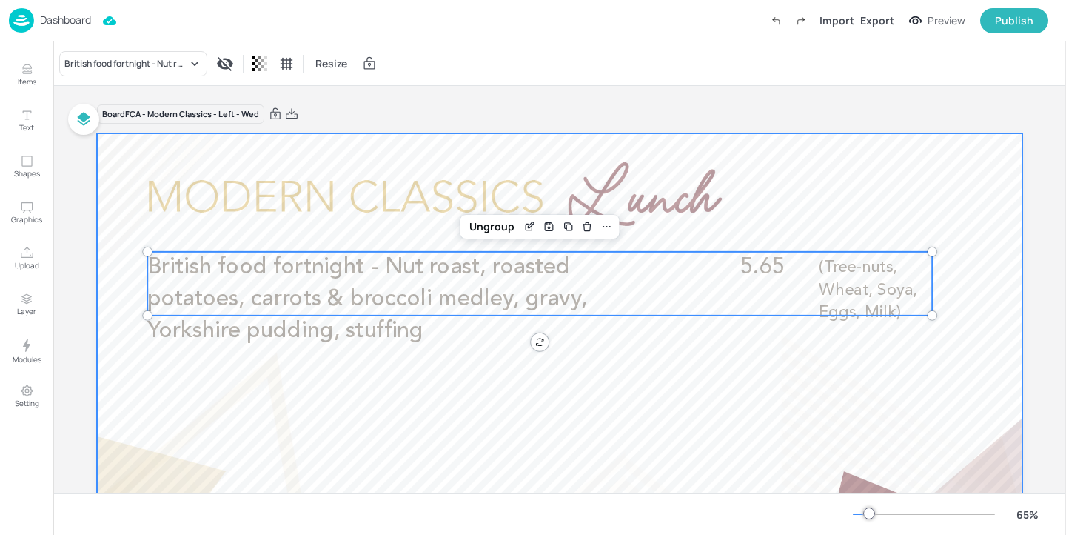
click at [409, 157] on div at bounding box center [559, 393] width 925 height 520
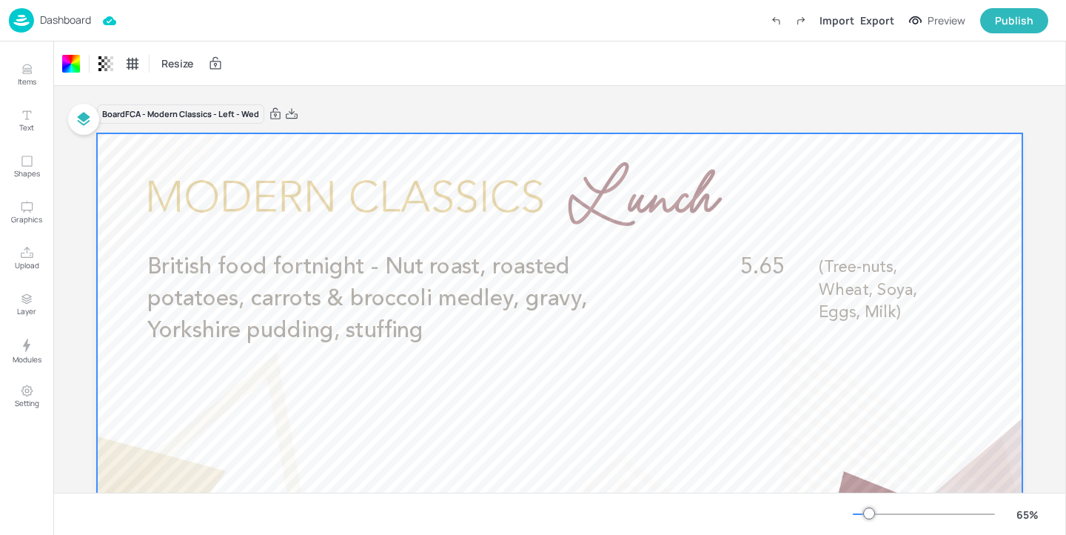
click at [80, 23] on p "Dashboard" at bounding box center [65, 20] width 51 height 10
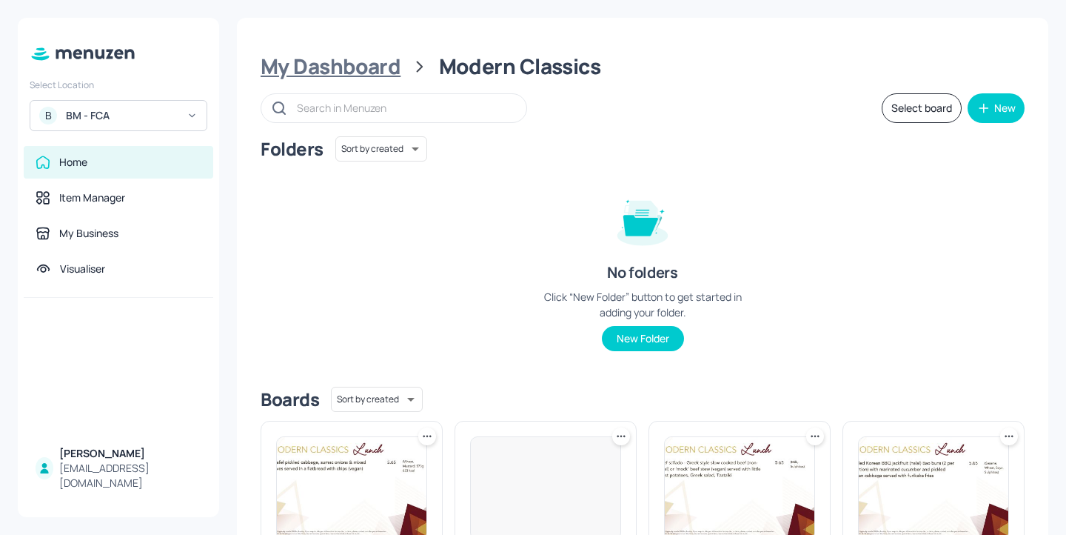
click at [376, 62] on div "My Dashboard" at bounding box center [331, 66] width 140 height 27
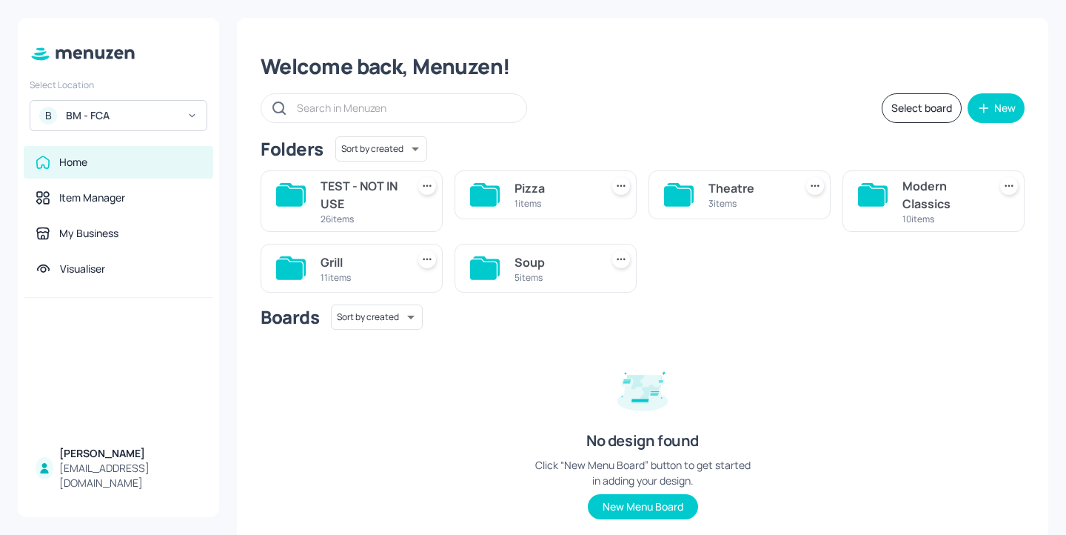
click at [374, 260] on div "Grill" at bounding box center [361, 262] width 80 height 18
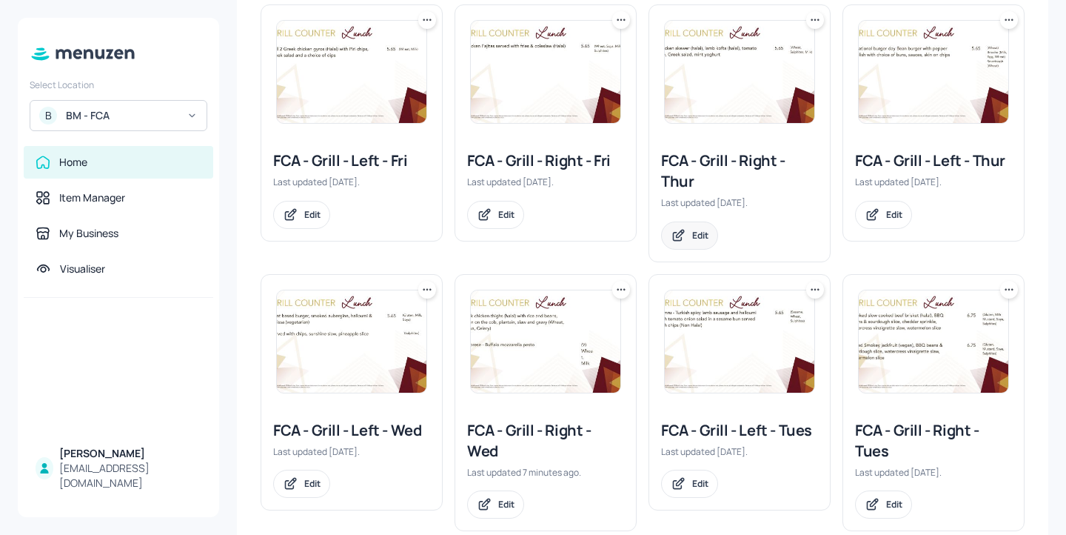
scroll to position [358, 0]
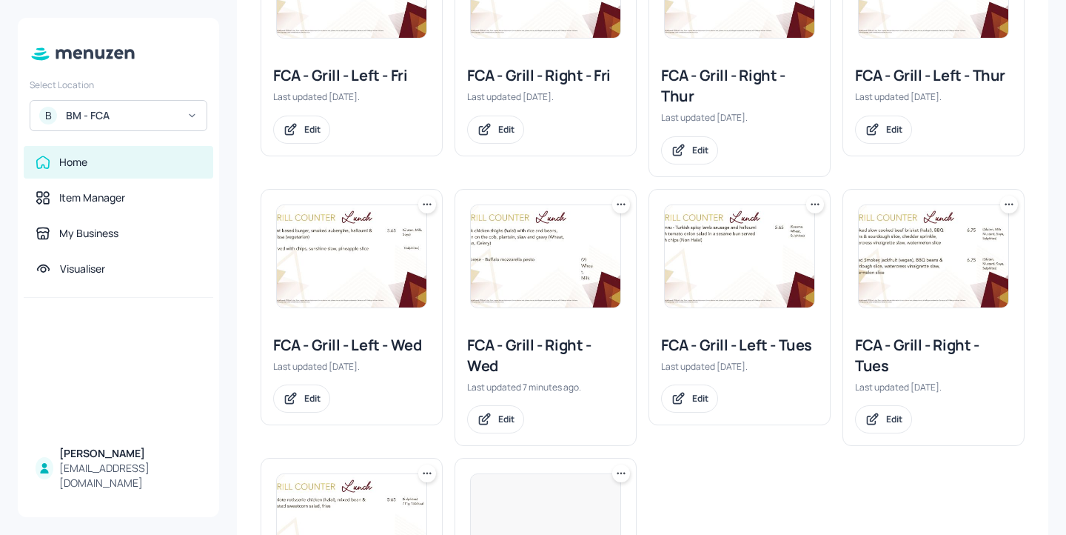
click at [337, 347] on div "FCA - Grill - Left - Wed" at bounding box center [351, 345] width 157 height 21
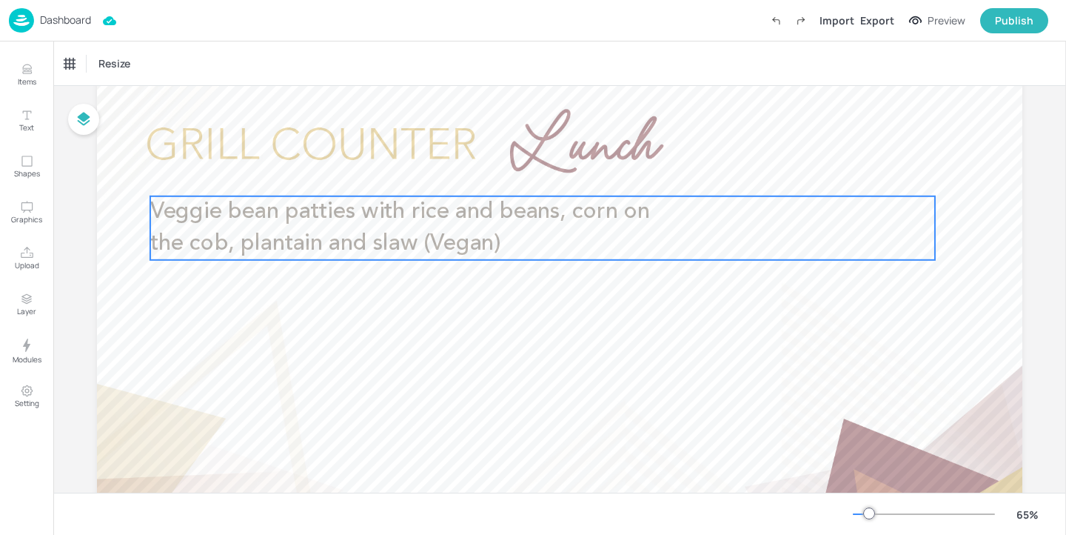
scroll to position [58, 0]
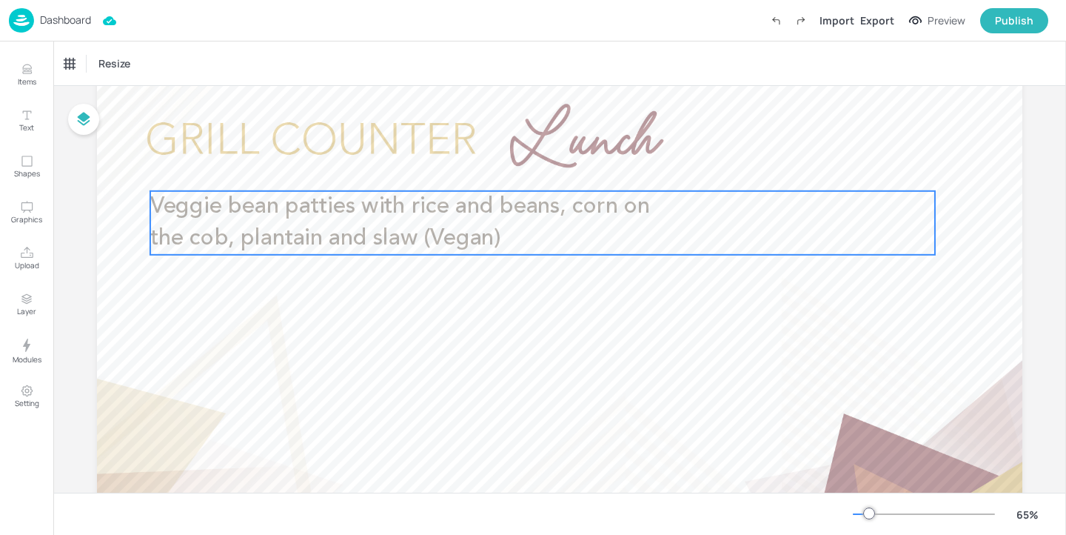
click at [492, 203] on span "Veggie bean patties with rice and beans, corn on the cob, plantain and slaw (Ve…" at bounding box center [400, 222] width 500 height 54
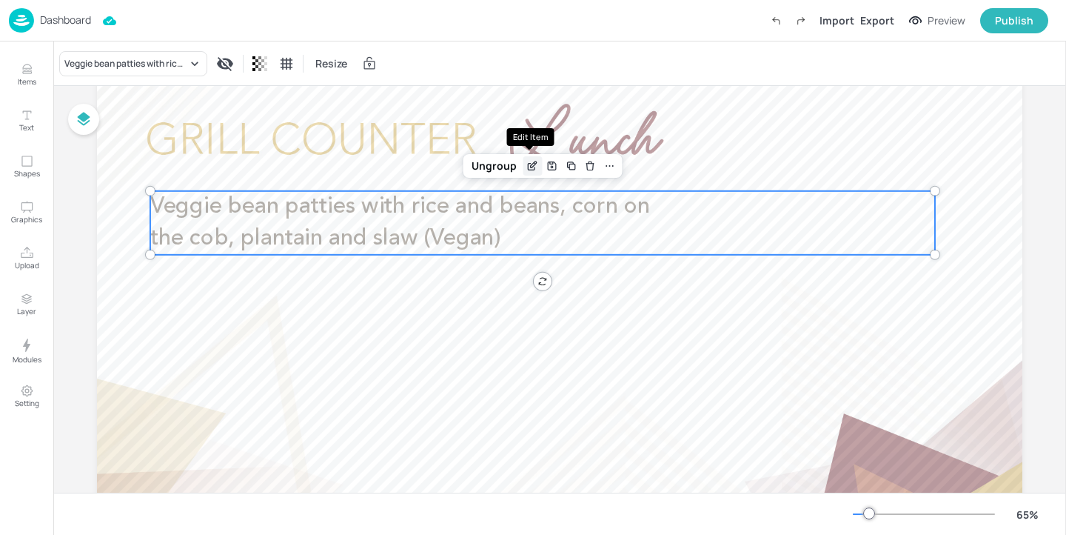
click at [528, 163] on icon "Edit Item" at bounding box center [532, 166] width 13 height 12
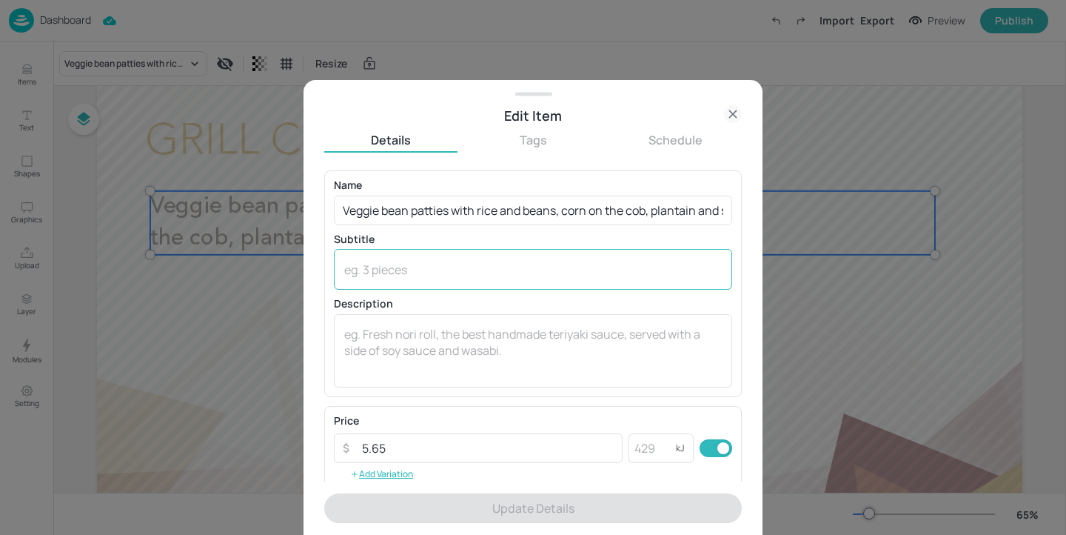
click at [453, 269] on textarea at bounding box center [533, 269] width 378 height 16
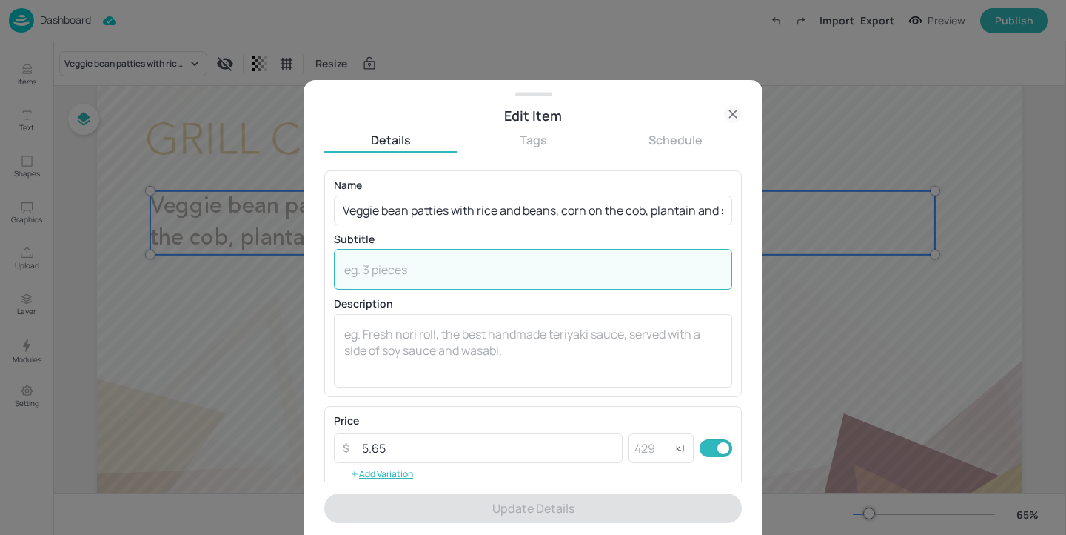
paste textarea "(Wheat)"
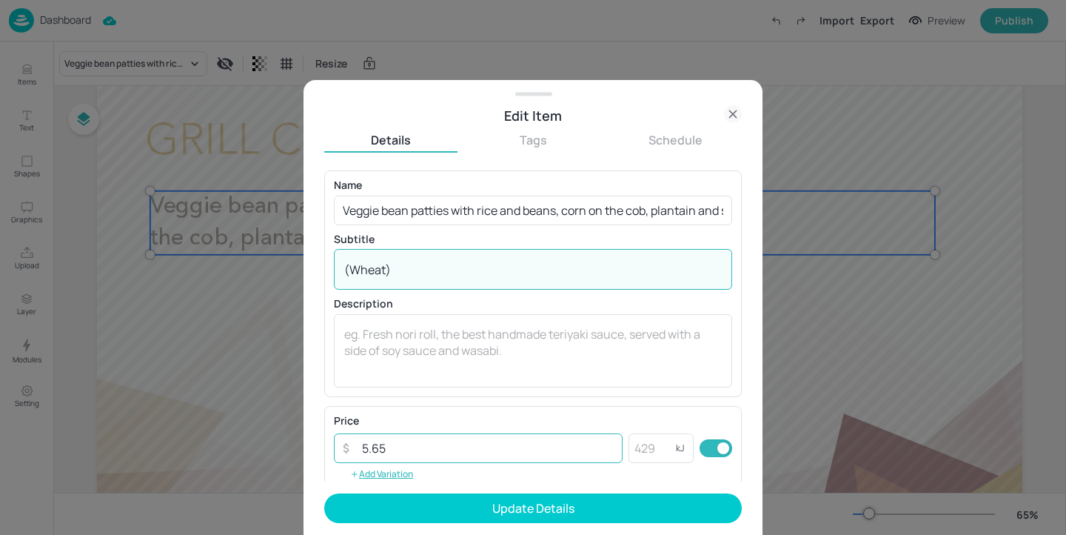
type textarea "(Wheat)"
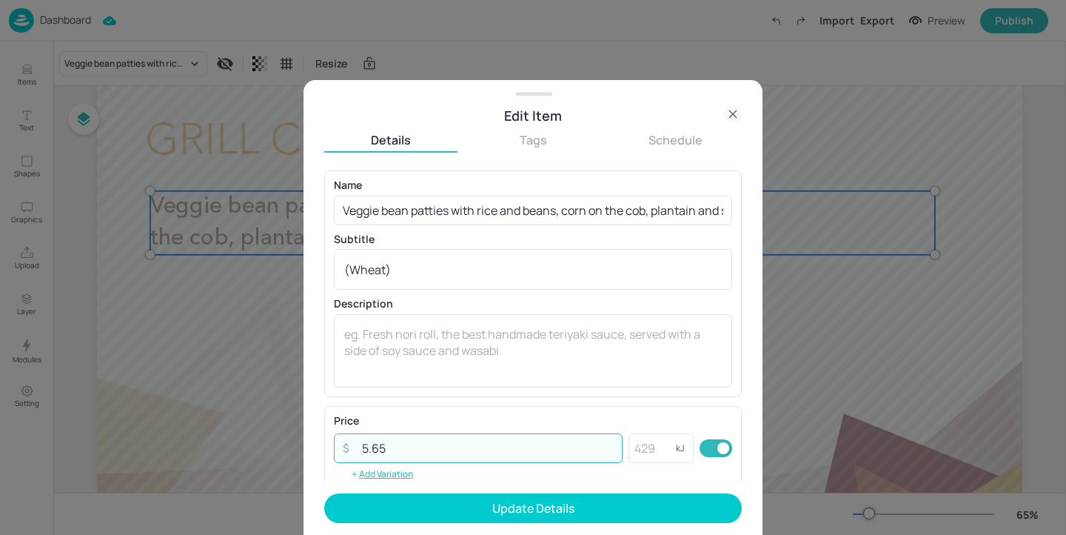
drag, startPoint x: 427, startPoint y: 451, endPoint x: 351, endPoint y: 451, distance: 76.3
click at [351, 451] on div "​ 5.65 ​" at bounding box center [478, 448] width 289 height 30
click at [419, 352] on textarea at bounding box center [533, 350] width 378 height 49
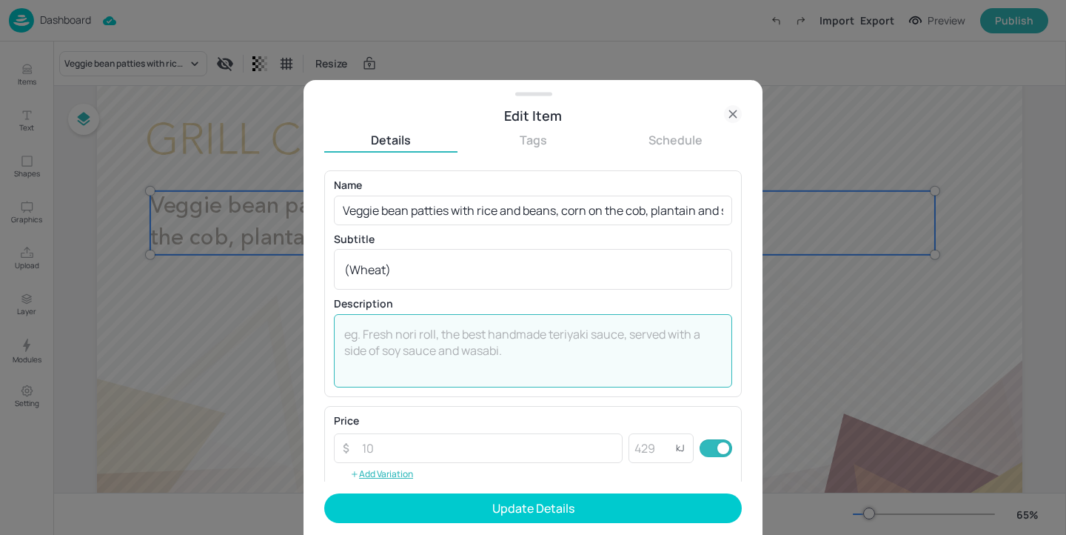
paste textarea "5.65"
type textarea "5.65"
click at [439, 451] on input "number" at bounding box center [487, 448] width 269 height 30
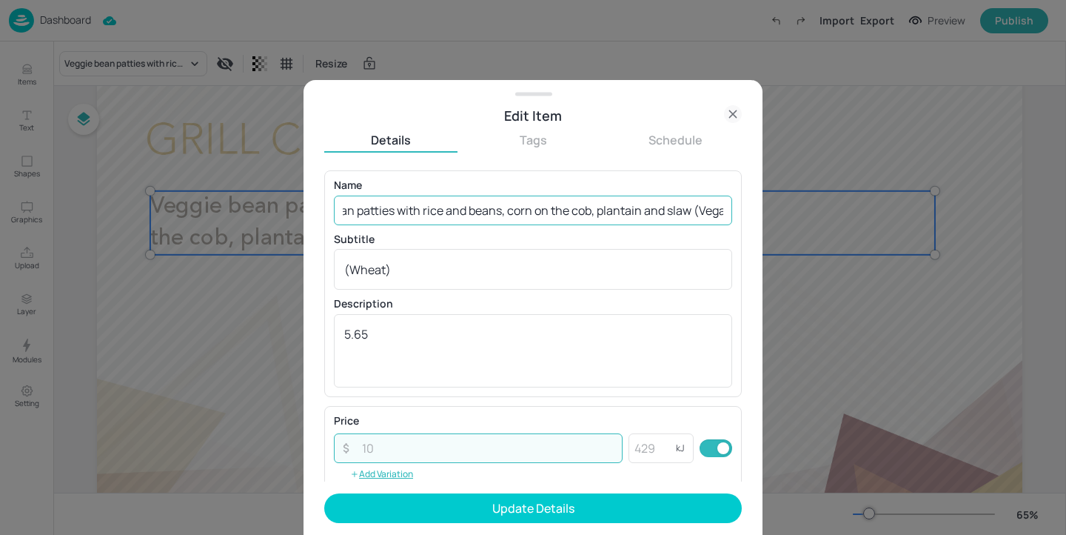
scroll to position [0, 90]
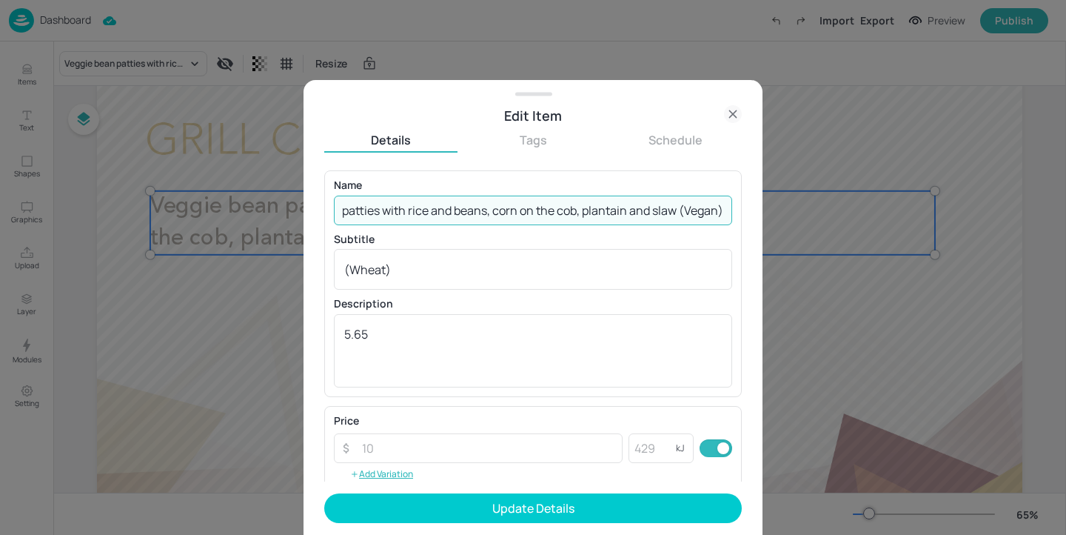
drag, startPoint x: 720, startPoint y: 208, endPoint x: 660, endPoint y: 208, distance: 59.2
click at [660, 208] on input "Veggie bean patties with rice and beans, corn on the cob, plantain and slaw (Ve…" at bounding box center [533, 210] width 398 height 30
drag, startPoint x: 510, startPoint y: 217, endPoint x: 249, endPoint y: 184, distance: 263.5
click at [249, 184] on div "Edit Item Details Tags Schedule Name Veggie bean patties with rice and beans, c…" at bounding box center [533, 267] width 1066 height 535
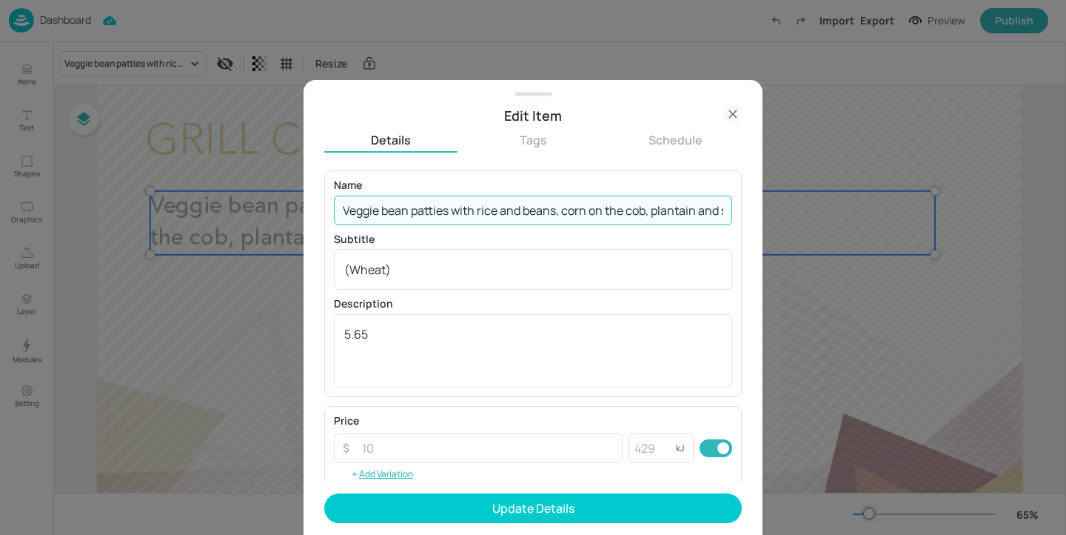
type input "Veggie bean patties with rice and beans, corn on the cob, plantain and slaw"
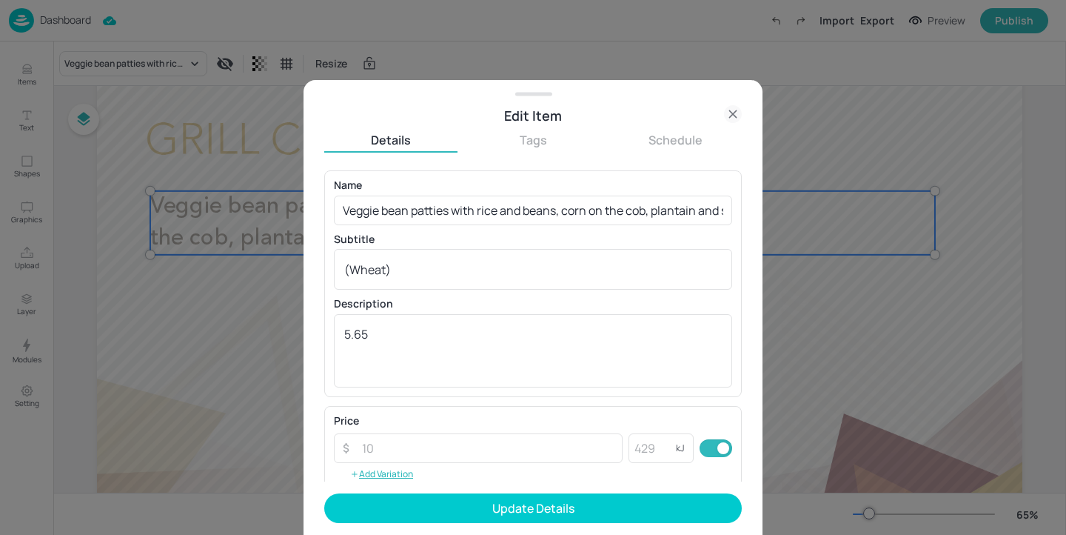
click at [513, 234] on p "Subtitle" at bounding box center [533, 239] width 398 height 10
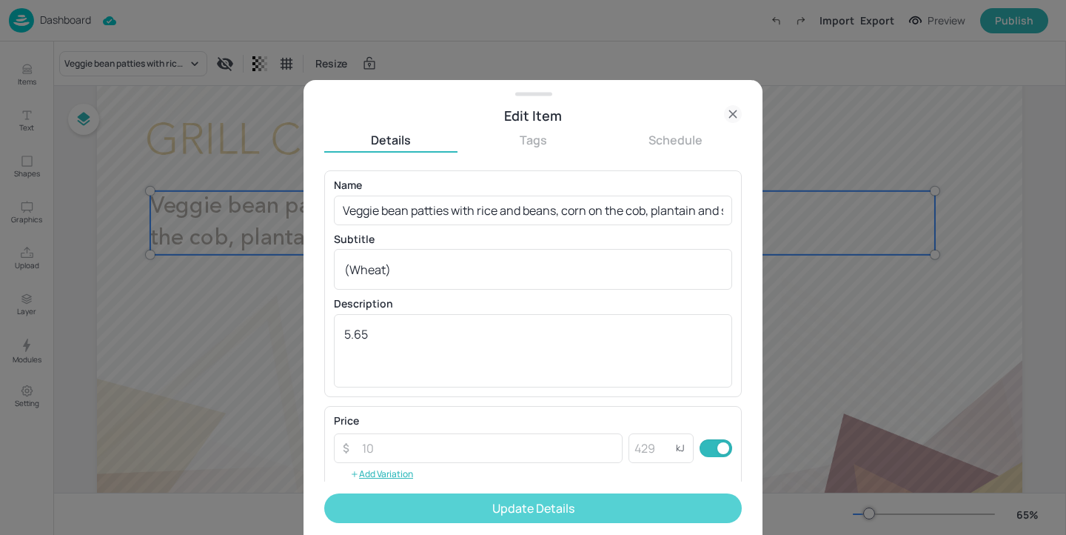
click at [509, 500] on button "Update Details" at bounding box center [533, 508] width 418 height 30
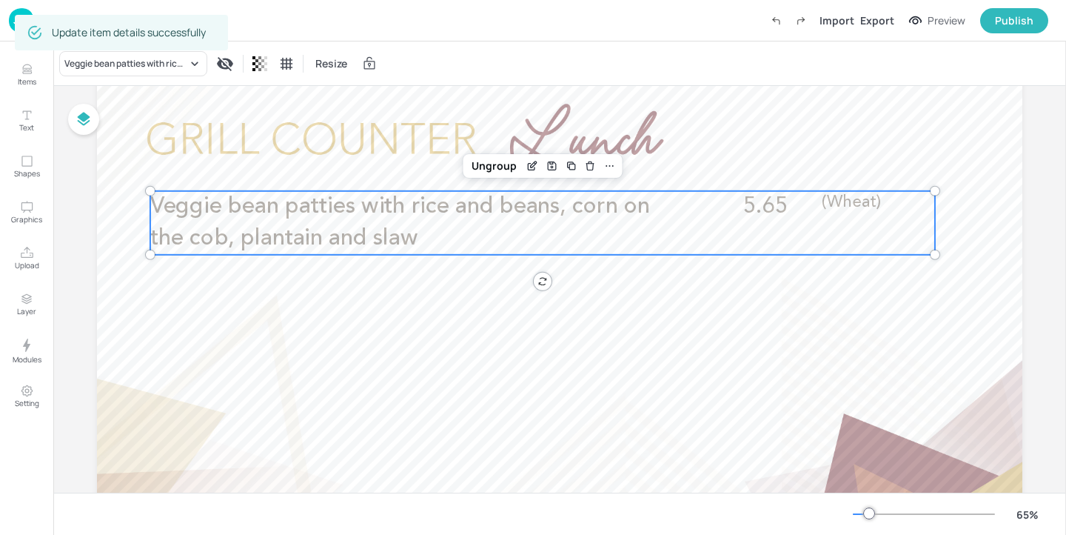
click at [78, 185] on div "Board FCA - Grill - Left - Wed Veggie bean patties with rice and beans, corn on…" at bounding box center [560, 330] width 1008 height 605
click at [13, 10] on img at bounding box center [21, 20] width 25 height 24
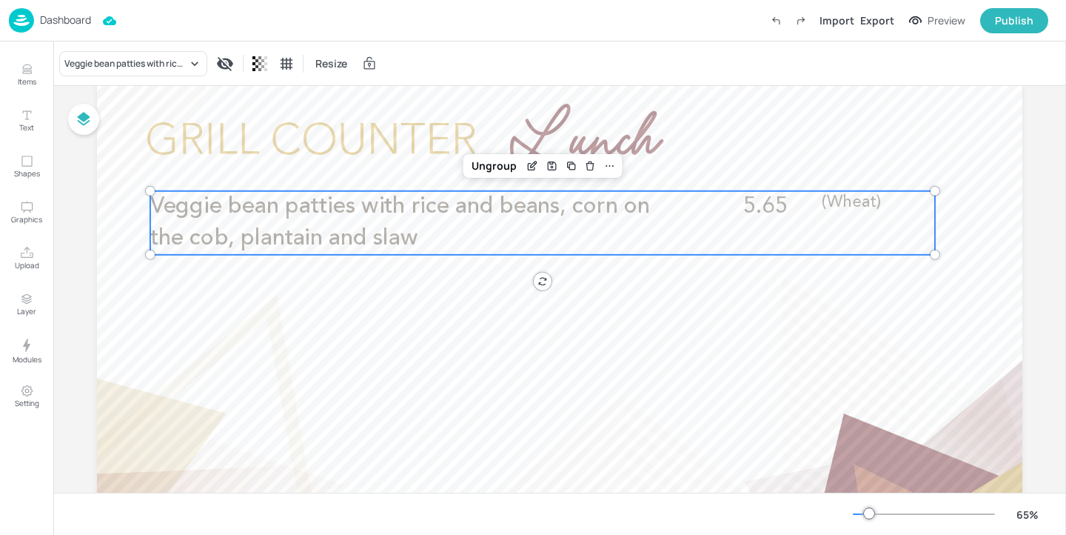
click at [81, 186] on div "Board FCA - Grill - Left - Wed Veggie bean patties with rice and beans, corn on…" at bounding box center [560, 330] width 1008 height 605
click at [86, 21] on p "Dashboard" at bounding box center [65, 20] width 51 height 10
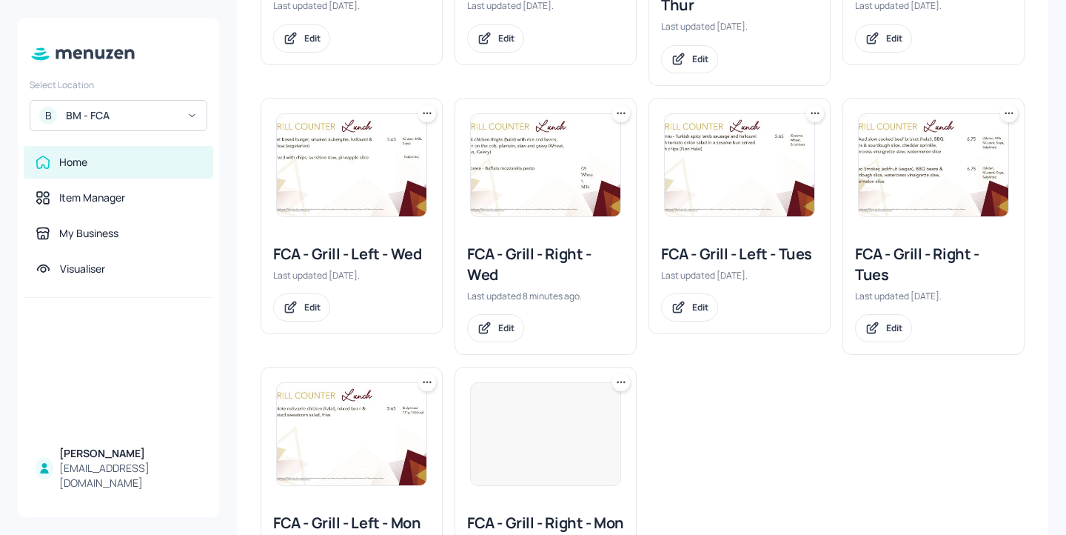
scroll to position [456, 0]
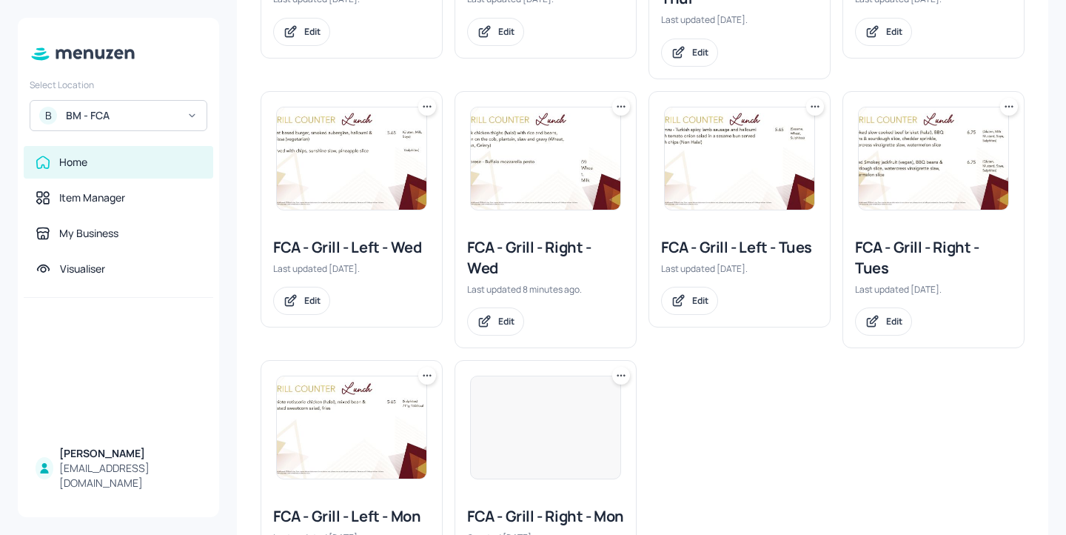
click at [538, 258] on div "FCA - Grill - Right - Wed" at bounding box center [545, 257] width 157 height 41
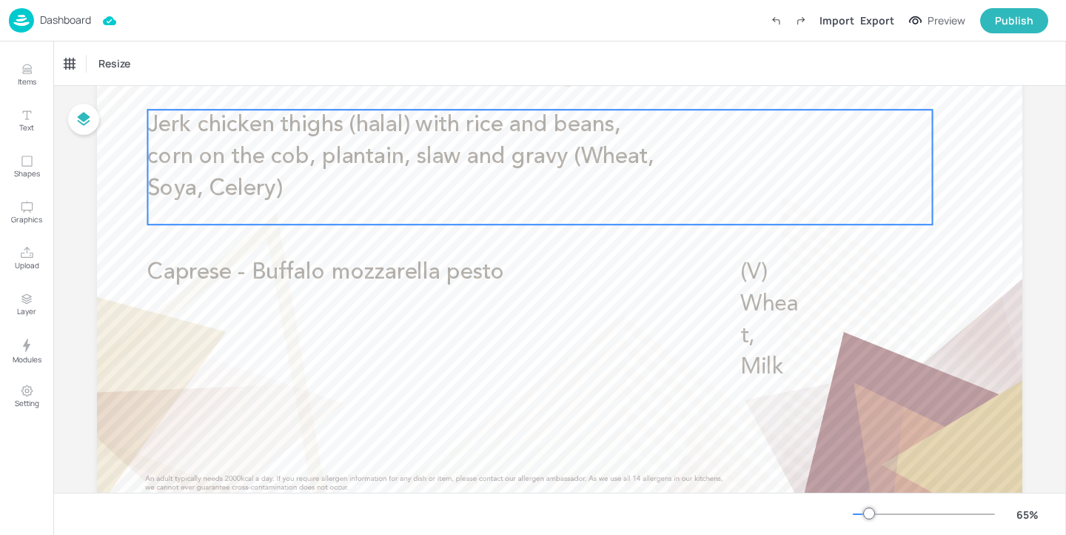
scroll to position [155, 0]
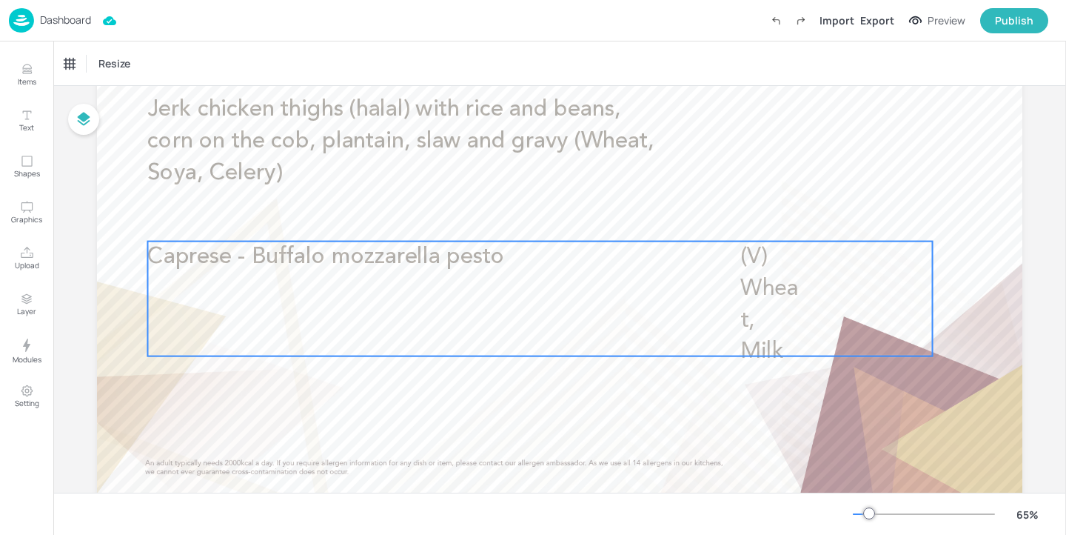
click at [632, 254] on p "Caprese - Buffalo mozzarella pesto" at bounding box center [408, 257] width 523 height 32
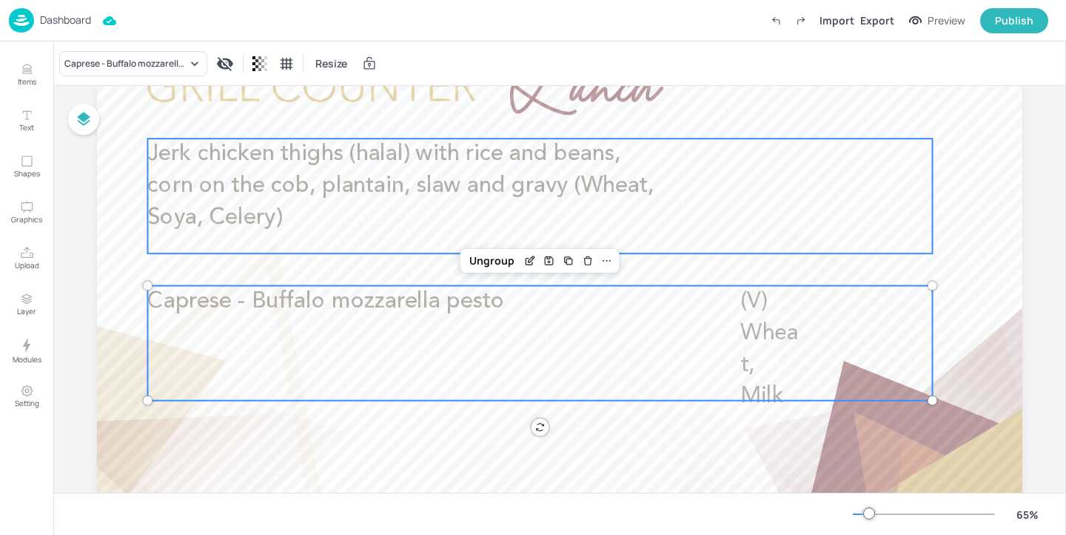
click at [642, 169] on p "Jerk chicken thighs (halal) with rice and beans, corn on the cob, plantain, sla…" at bounding box center [408, 186] width 523 height 96
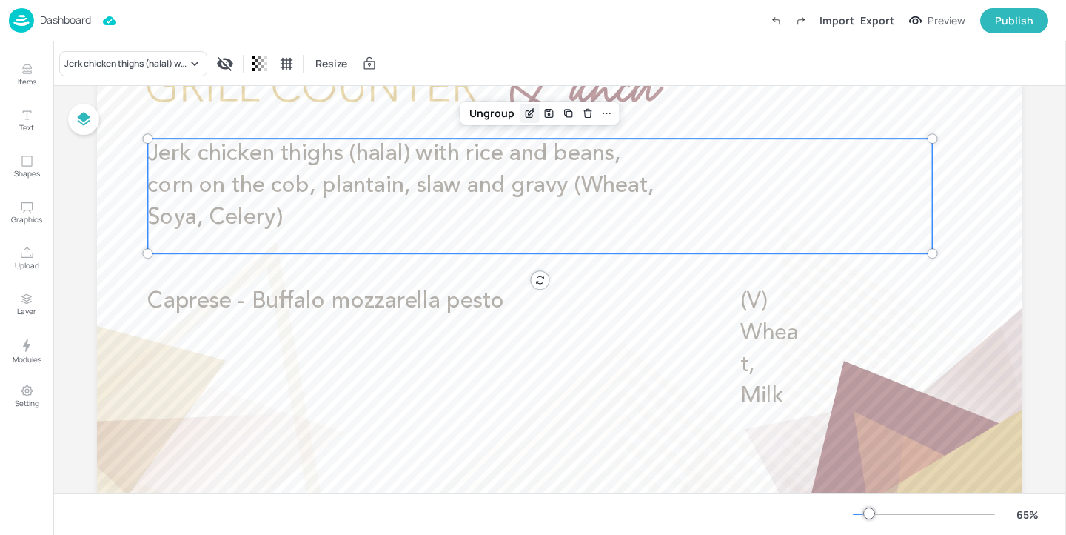
click at [526, 113] on icon "Edit Item" at bounding box center [529, 113] width 13 height 12
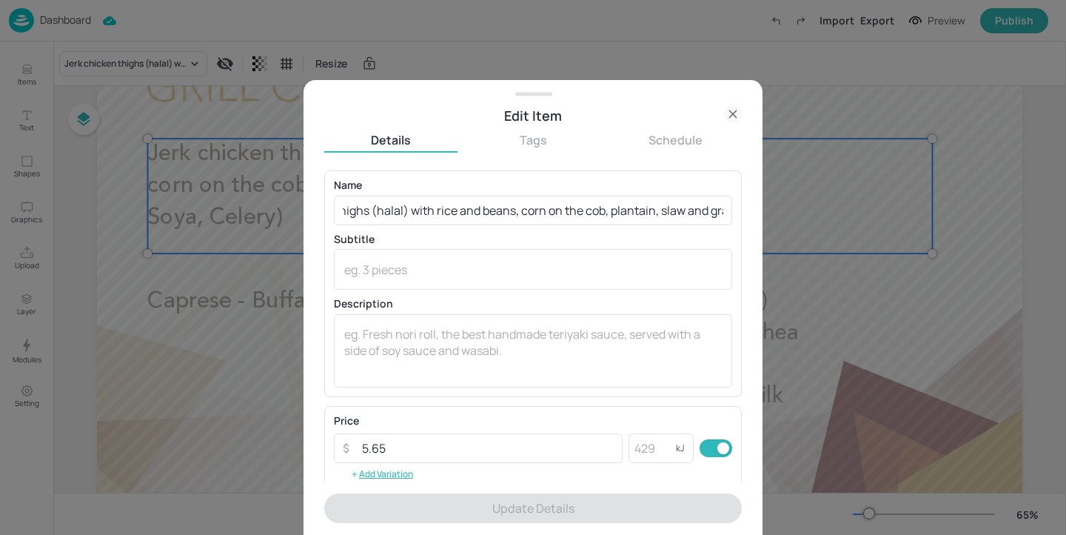
scroll to position [0, 224]
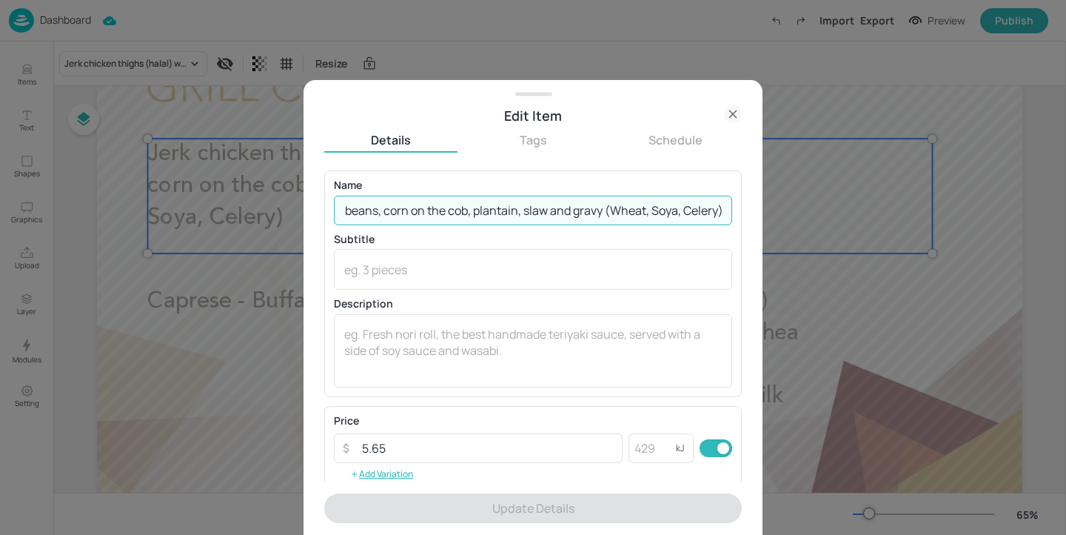
drag, startPoint x: 715, startPoint y: 209, endPoint x: 597, endPoint y: 206, distance: 118.5
click at [597, 206] on input "Jerk chicken thighs (halal) with rice and beans, corn on the cob, plantain, sla…" at bounding box center [533, 210] width 398 height 30
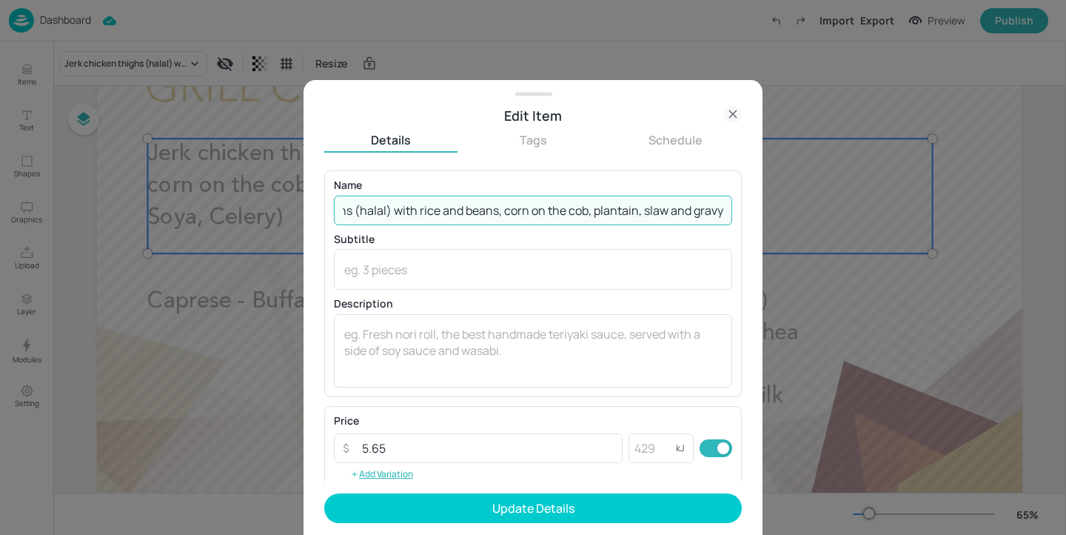
scroll to position [0, 101]
type input "Jerk chicken thighs (halal) with rice and beans, corn on the cob, plantain, sla…"
click at [512, 266] on textarea at bounding box center [533, 269] width 378 height 16
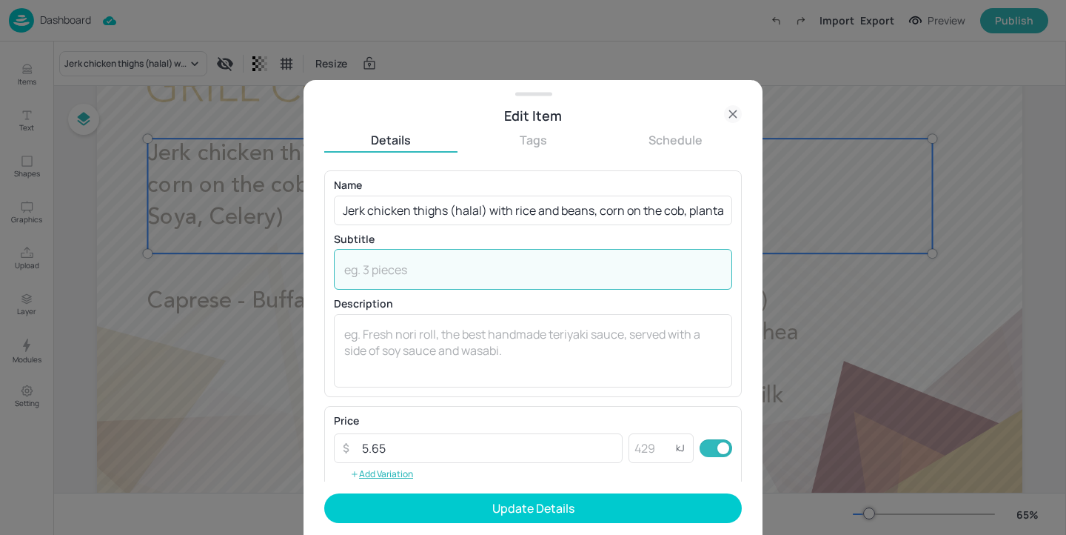
paste textarea "(Wheat, Soya, Celery)"
type textarea "(Wheat, Soya, Celery)"
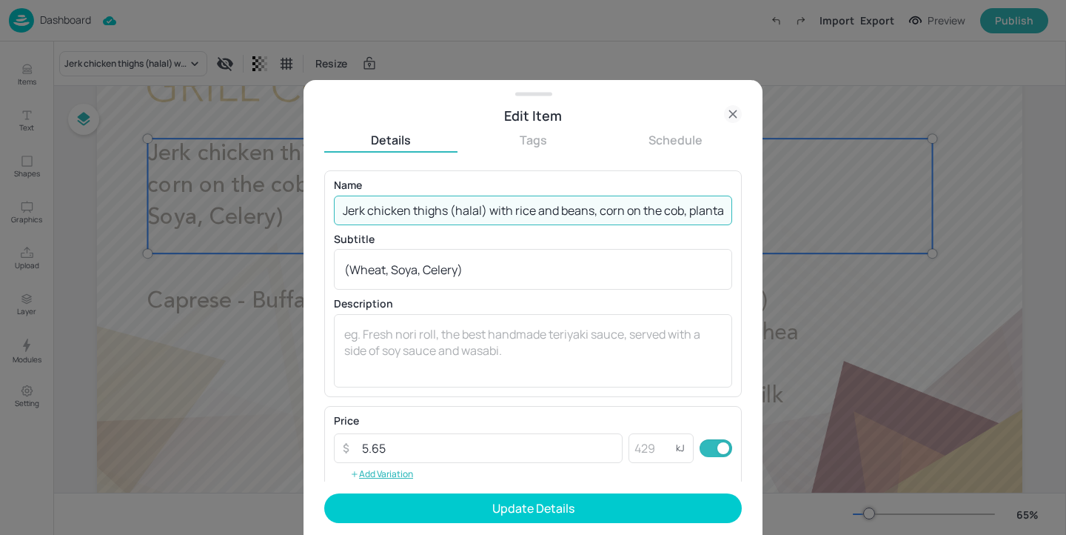
scroll to position [0, 101]
drag, startPoint x: 338, startPoint y: 210, endPoint x: 994, endPoint y: 241, distance: 656.6
click at [986, 238] on div "Edit Item Details Tags Schedule Name Jerk chicken thighs (halal) with rice and …" at bounding box center [533, 267] width 1066 height 535
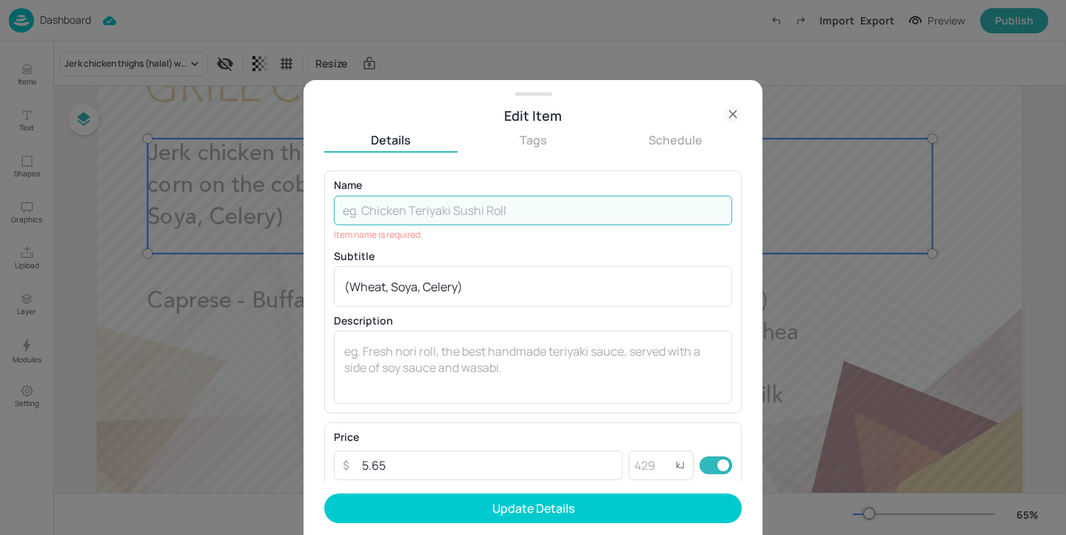
paste input "Jerk chicken thighs (halal), rice & beans, corn on the cob, plantain, slaw"
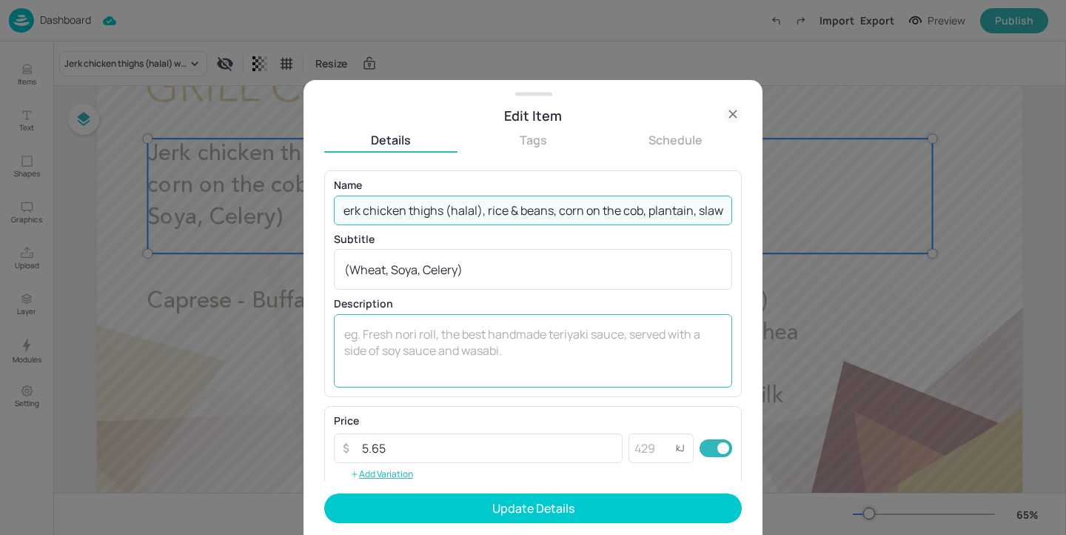
scroll to position [90, 0]
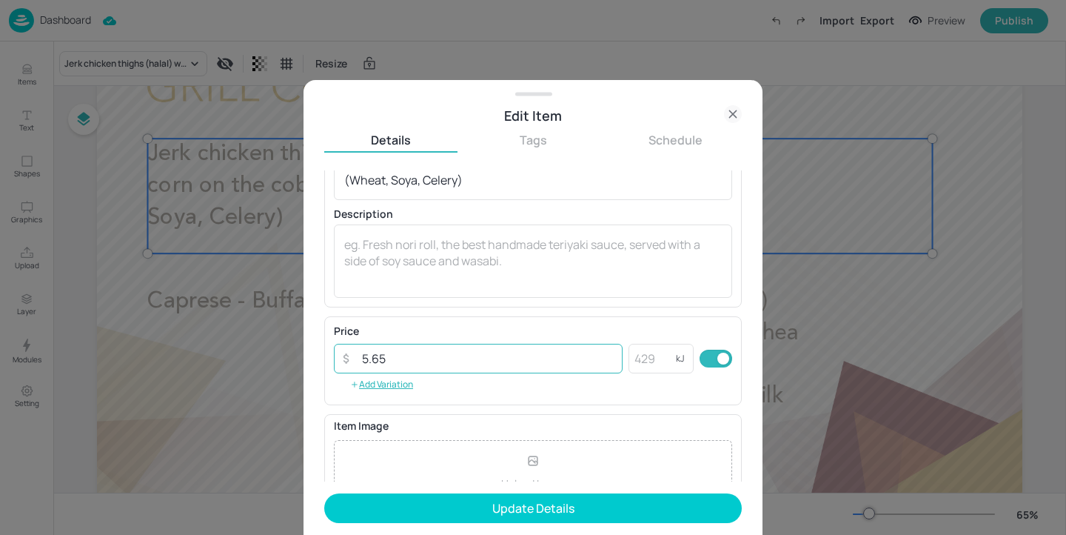
type input "Jerk chicken thighs (halal), rice & beans, corn on the cob, plantain, slaw"
drag, startPoint x: 443, startPoint y: 362, endPoint x: 368, endPoint y: 341, distance: 78.3
click at [368, 341] on div "Price ​ 5.65 ​ kJ ​ Add Variation" at bounding box center [533, 361] width 398 height 70
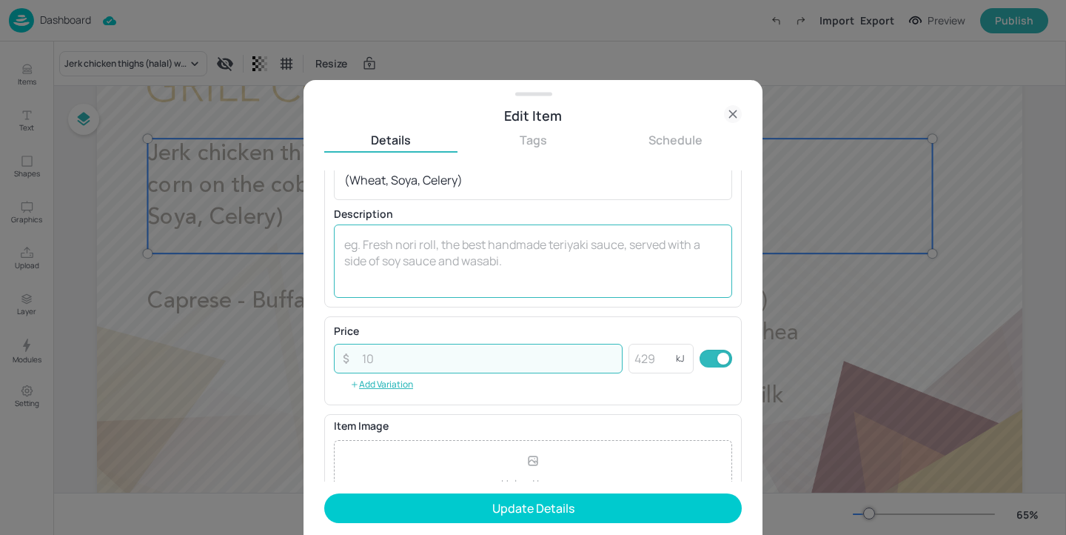
click at [424, 272] on textarea at bounding box center [533, 260] width 378 height 49
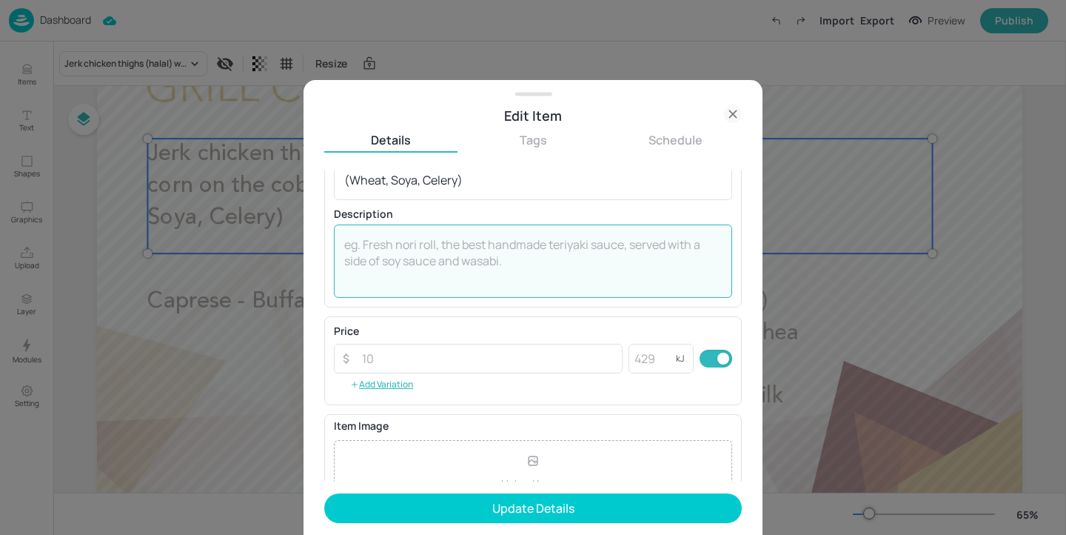
paste textarea "5.65"
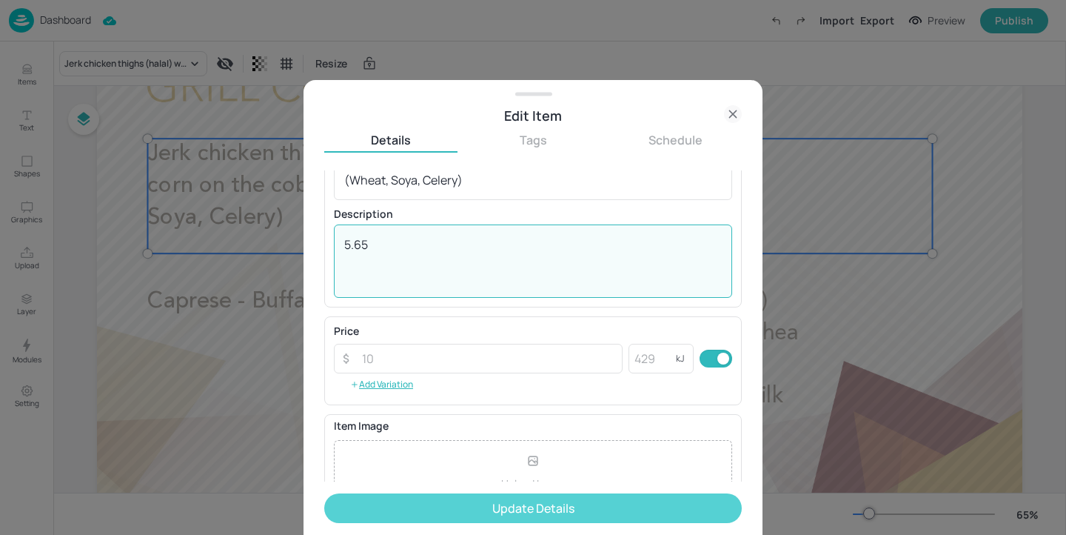
type textarea "5.65"
click at [569, 510] on button "Update Details" at bounding box center [533, 508] width 418 height 30
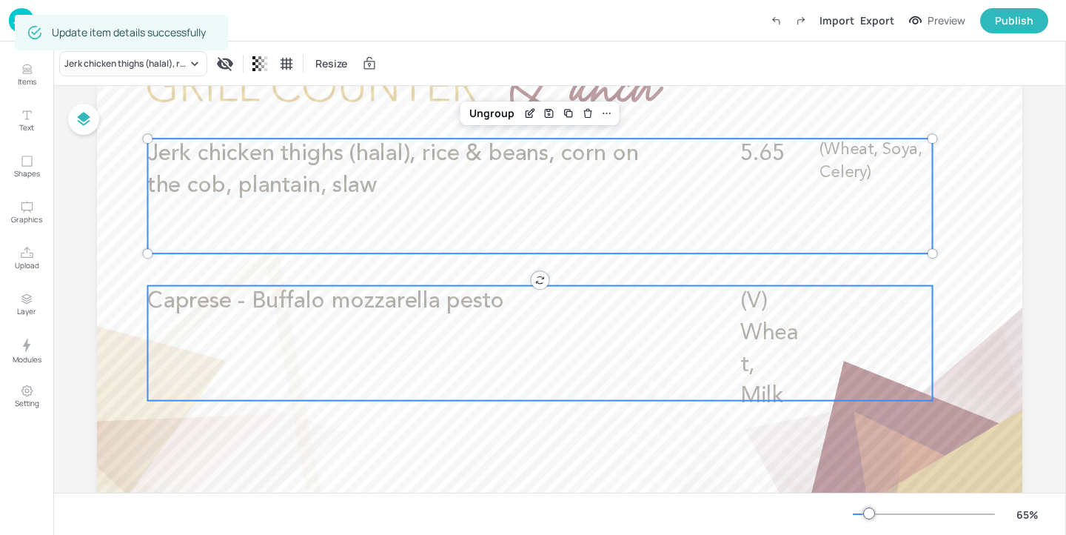
click at [577, 315] on p "Caprese - Buffalo mozzarella pesto" at bounding box center [408, 302] width 523 height 32
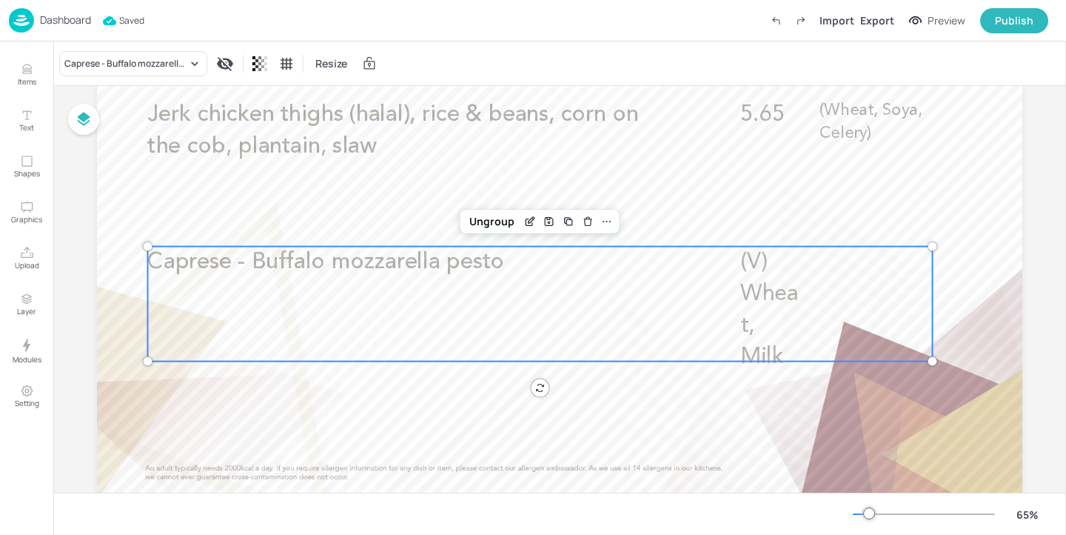
scroll to position [113, 0]
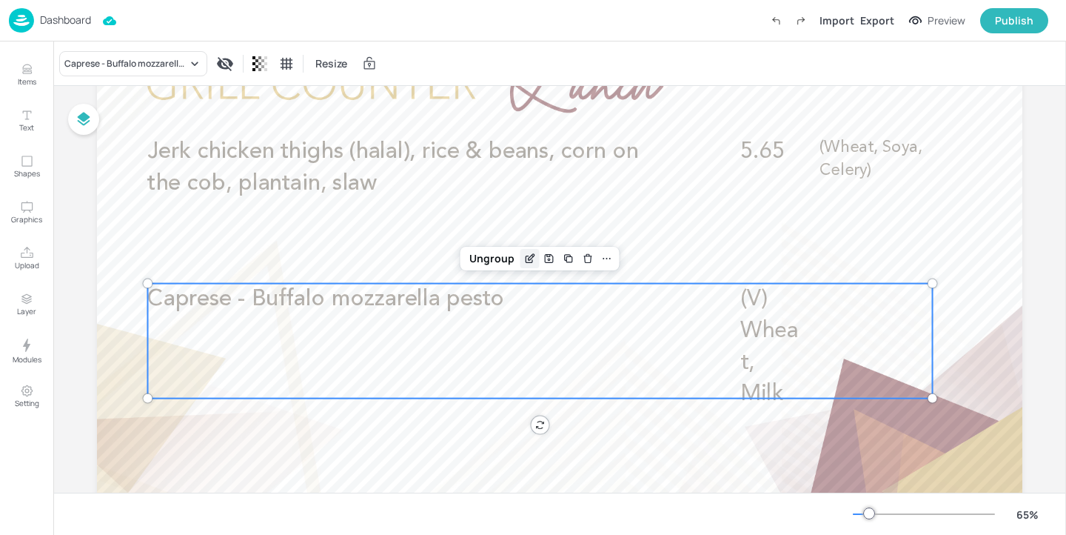
click at [528, 265] on div "Edit Item" at bounding box center [529, 258] width 19 height 19
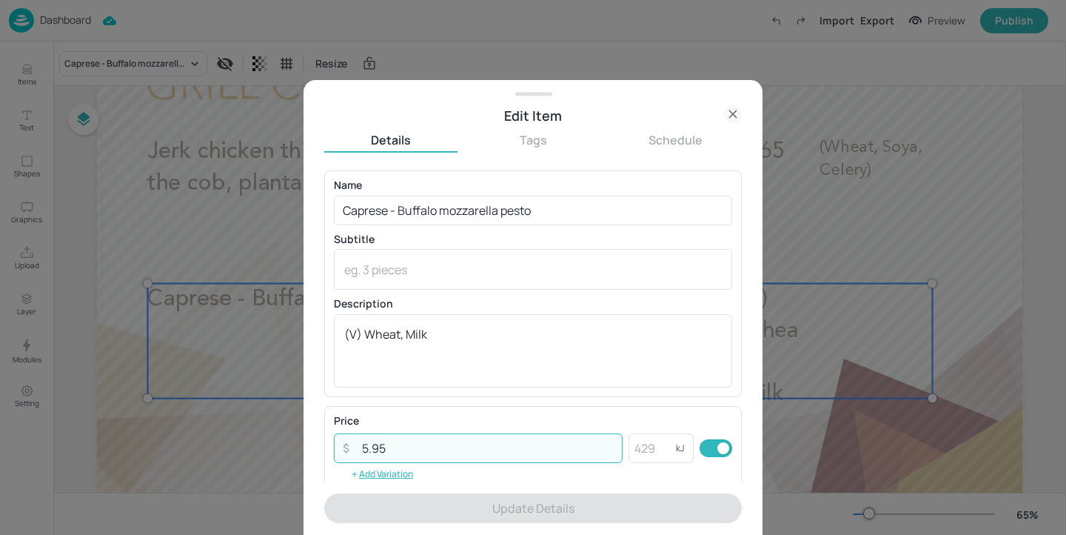
drag, startPoint x: 491, startPoint y: 438, endPoint x: 487, endPoint y: 395, distance: 43.1
click at [487, 395] on div "Name Caprese - Buffalo mozzarella pesto ​ Subtitle x ​ Description (V) Wheat, M…" at bounding box center [533, 325] width 418 height 311
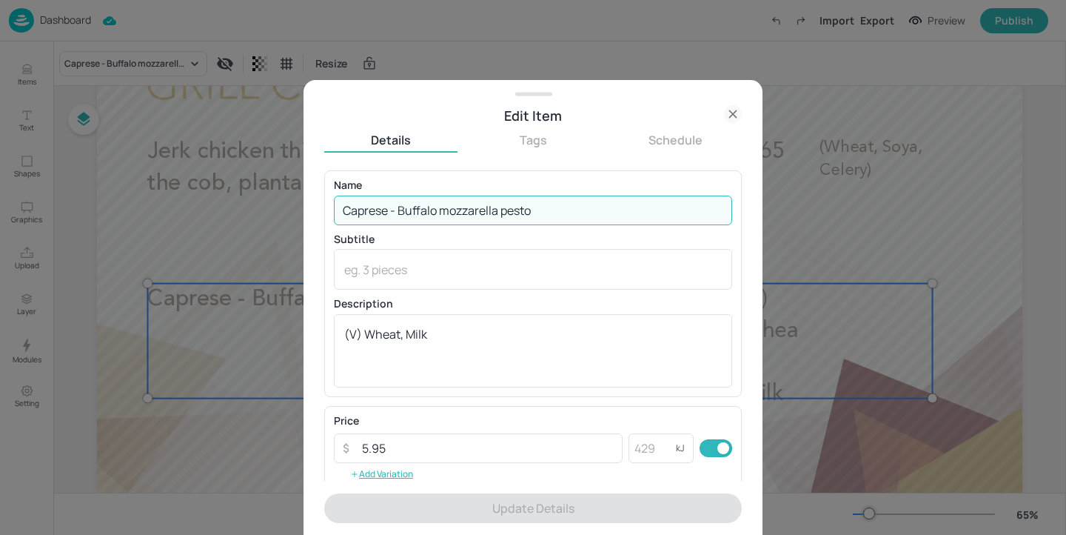
drag, startPoint x: 577, startPoint y: 210, endPoint x: 592, endPoint y: 150, distance: 61.8
click at [592, 150] on div "Details Tags Schedule Name Caprese - Buffalo mozzarella pesto ​ Subtitle x ​ De…" at bounding box center [533, 333] width 418 height 403
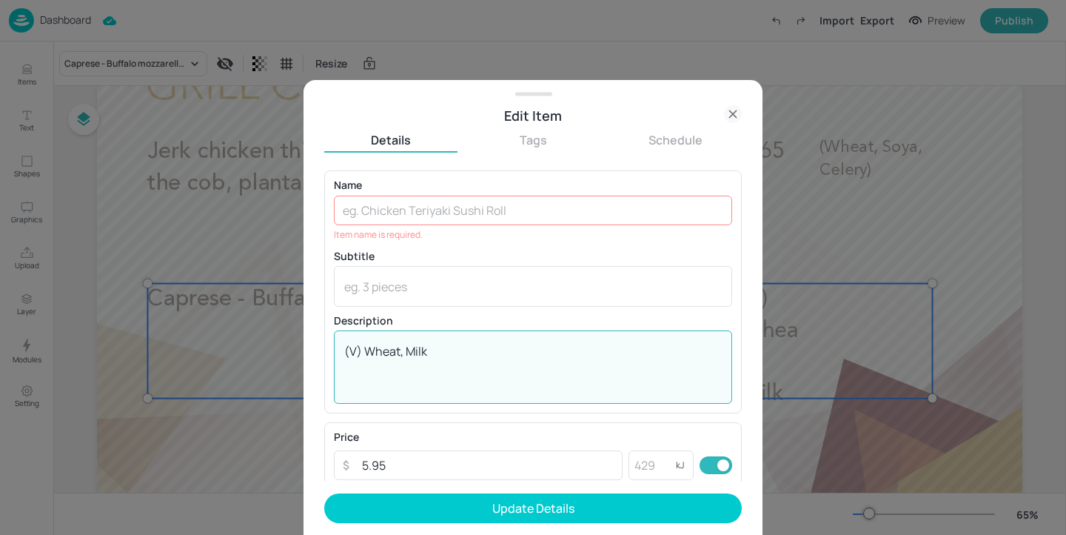
drag, startPoint x: 492, startPoint y: 346, endPoint x: 492, endPoint y: 328, distance: 18.5
click at [492, 328] on div "Description (V) Wheat, Milk x ​" at bounding box center [533, 359] width 398 height 88
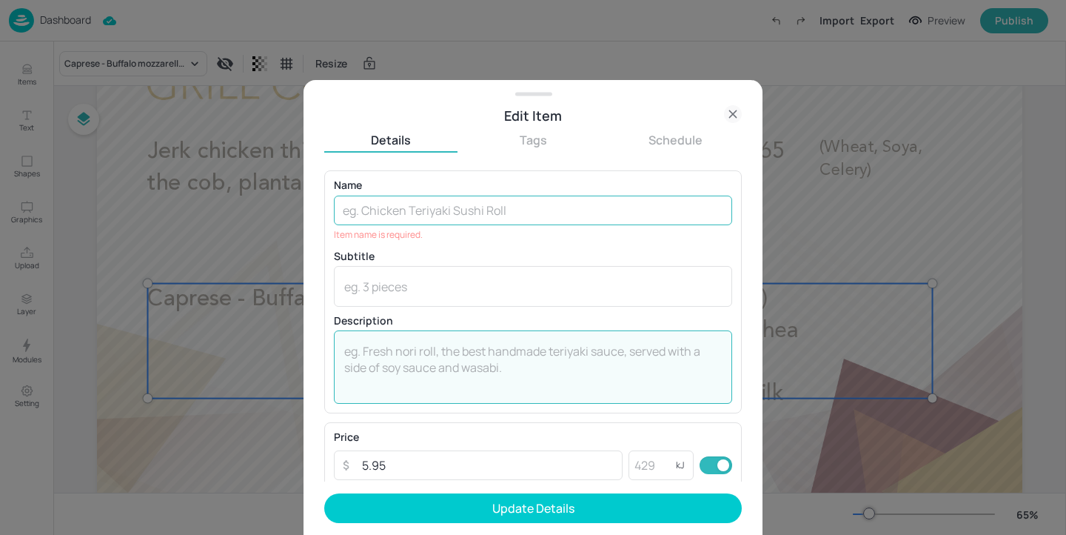
click at [449, 218] on input "text" at bounding box center [533, 210] width 398 height 30
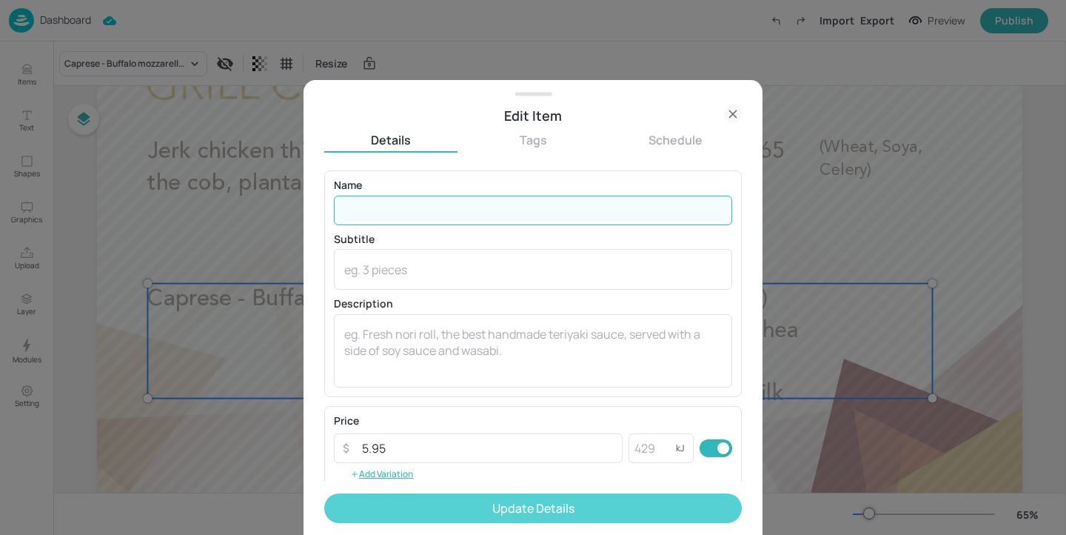
click at [459, 500] on button "Update Details" at bounding box center [533, 508] width 418 height 30
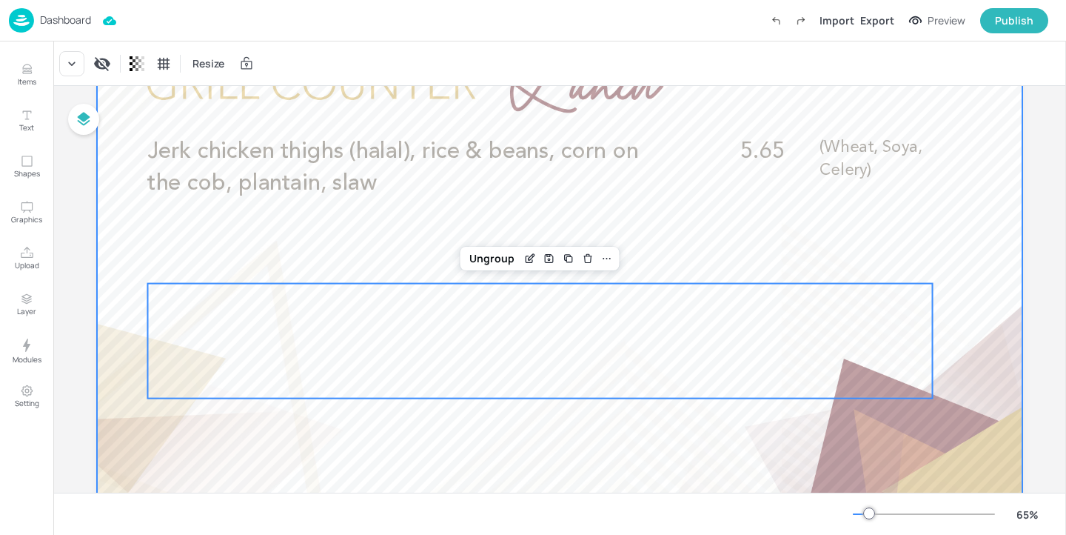
click at [408, 260] on div at bounding box center [559, 281] width 925 height 520
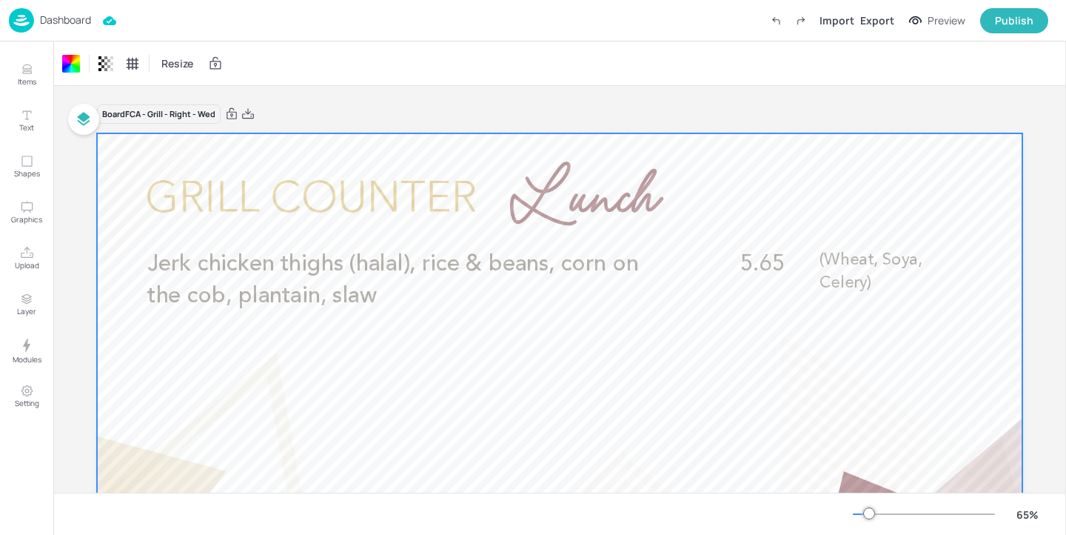
click at [74, 16] on p "Dashboard" at bounding box center [65, 20] width 51 height 10
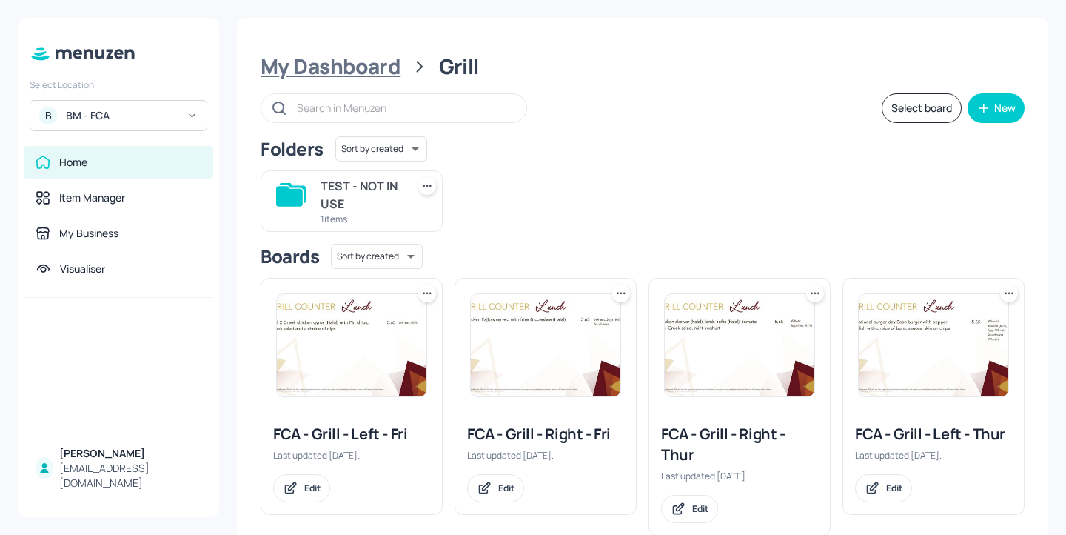
click at [369, 64] on div "My Dashboard" at bounding box center [331, 66] width 140 height 27
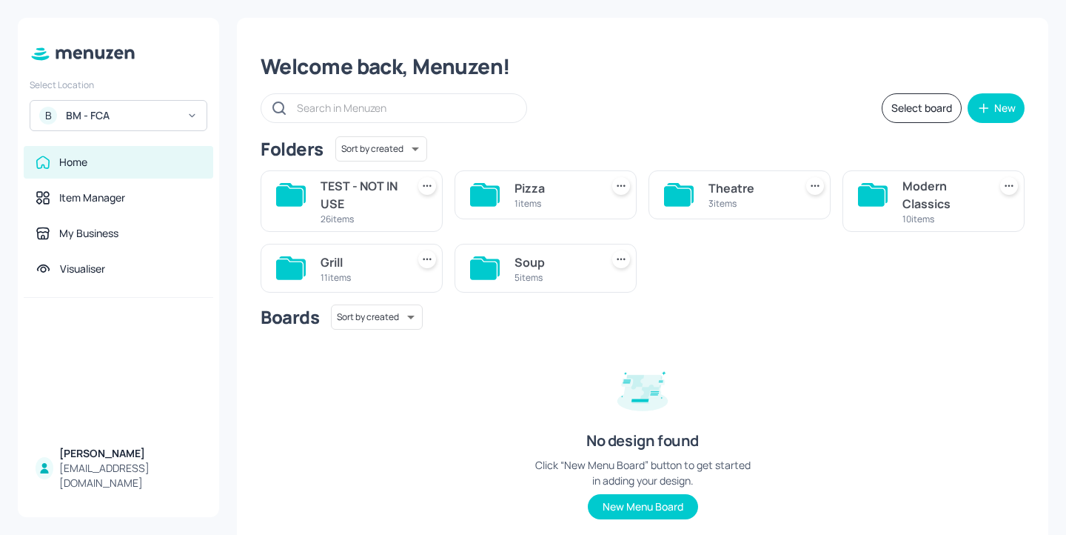
click at [759, 196] on div "Theatre" at bounding box center [748, 188] width 80 height 18
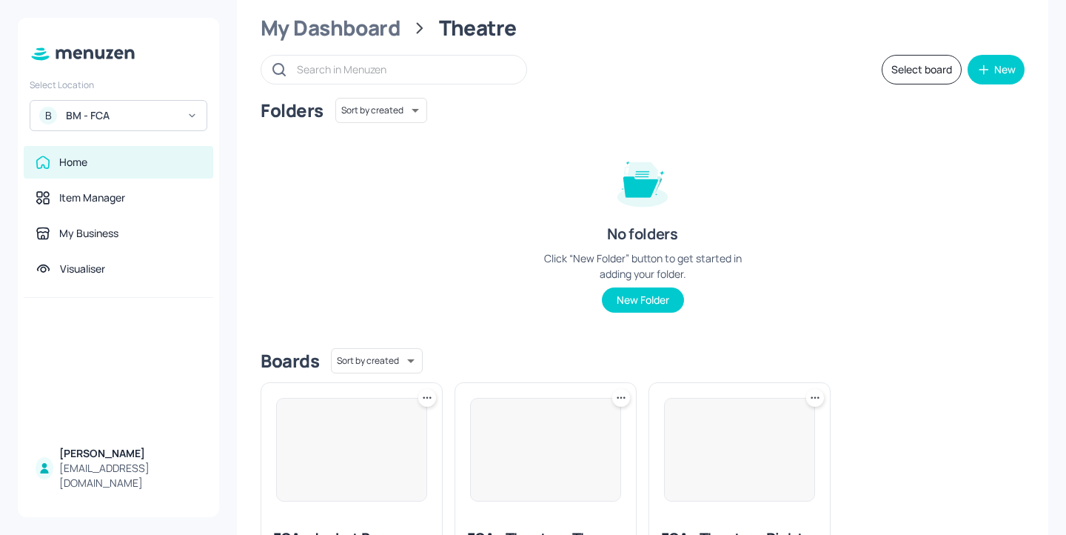
scroll to position [178, 0]
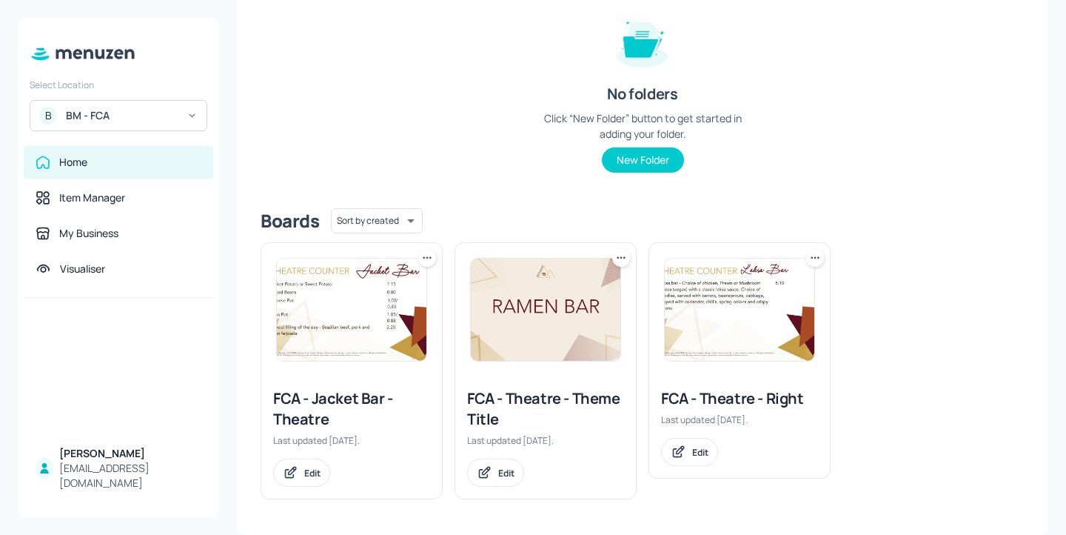
click at [347, 396] on div "FCA - Jacket Bar - Theatre" at bounding box center [351, 408] width 157 height 41
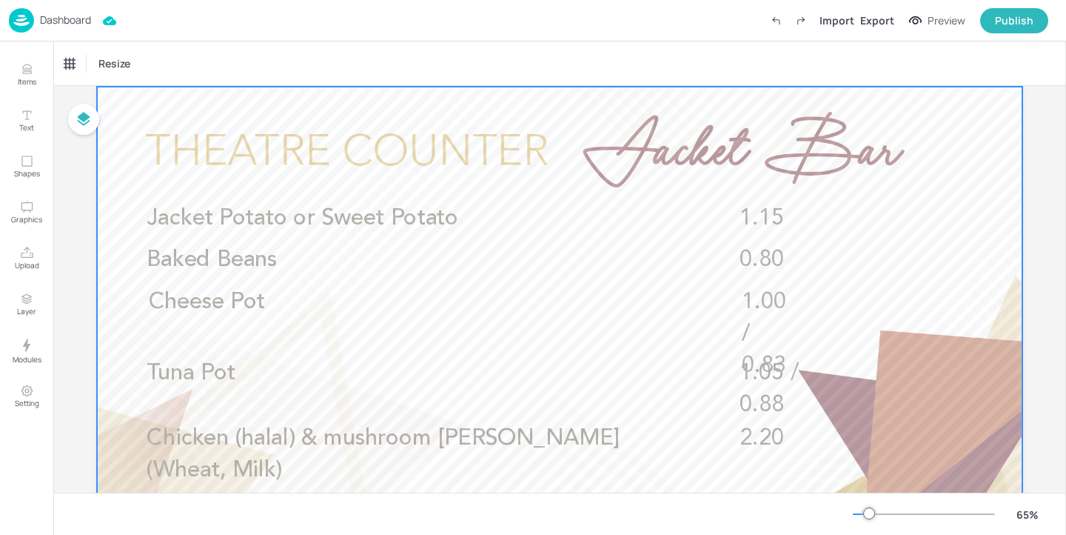
scroll to position [47, 0]
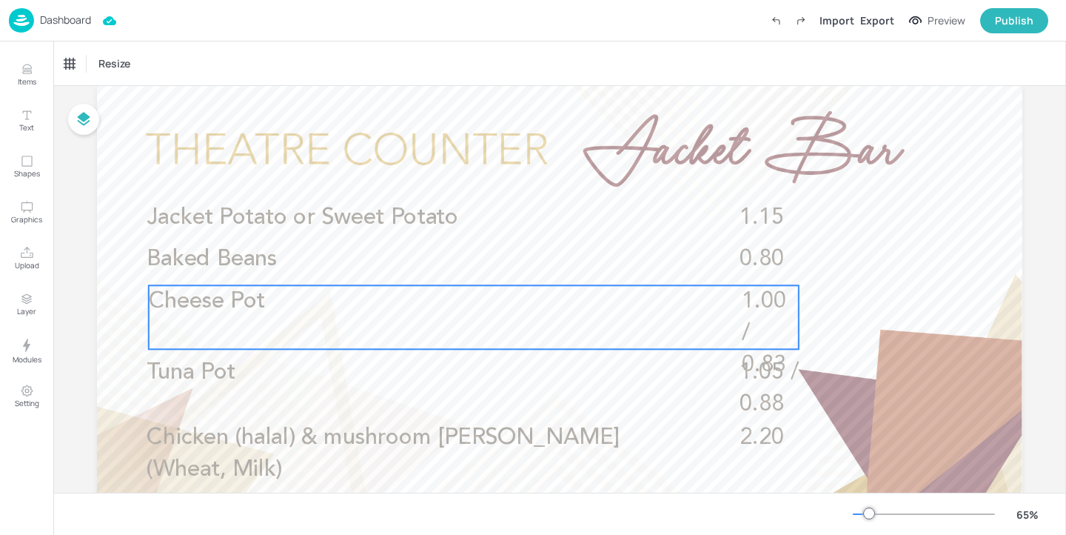
click at [789, 311] on p "1.00 / 0.83" at bounding box center [771, 333] width 58 height 96
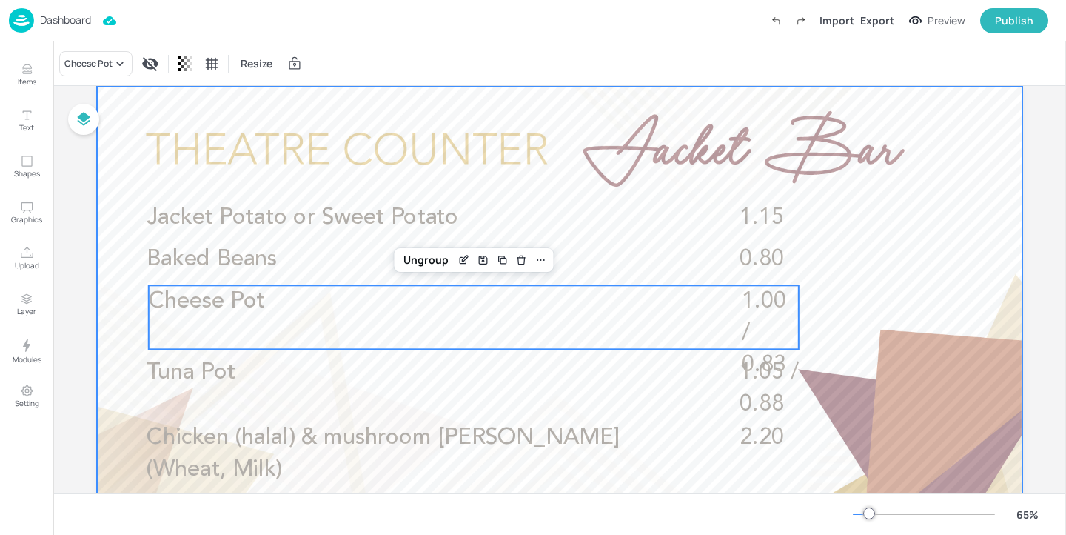
click at [866, 310] on div at bounding box center [559, 346] width 925 height 520
click at [760, 318] on p "1.00 / 0.83" at bounding box center [771, 333] width 58 height 96
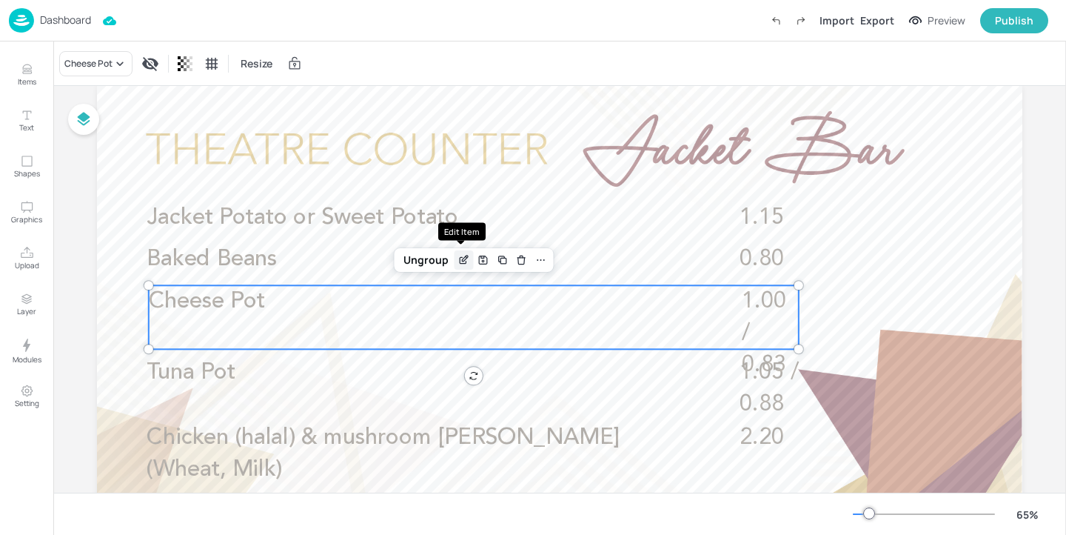
click at [463, 261] on icon "Edit Item" at bounding box center [464, 260] width 13 height 12
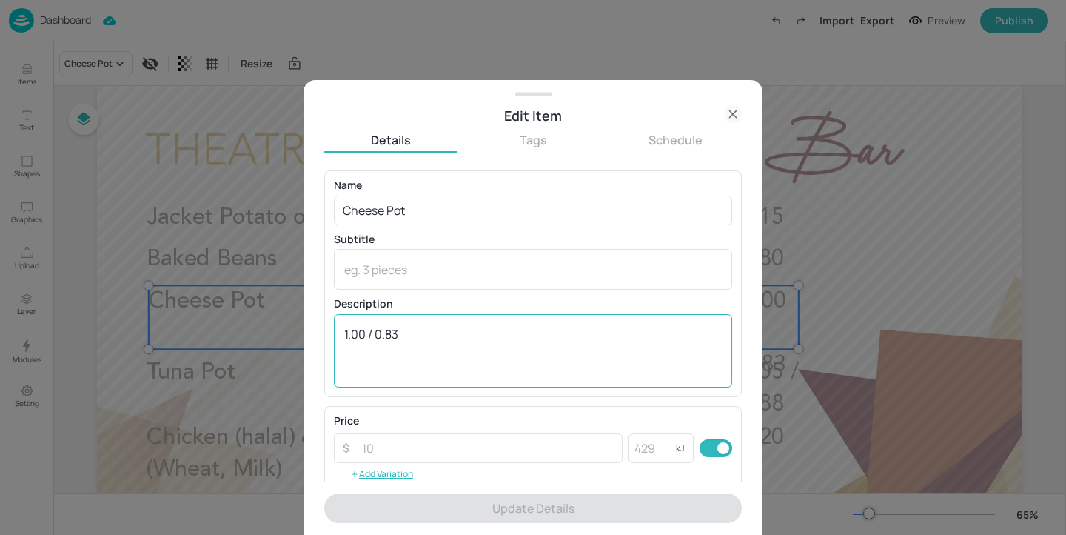
click at [371, 332] on textarea "1.00 / 0.83" at bounding box center [533, 350] width 378 height 49
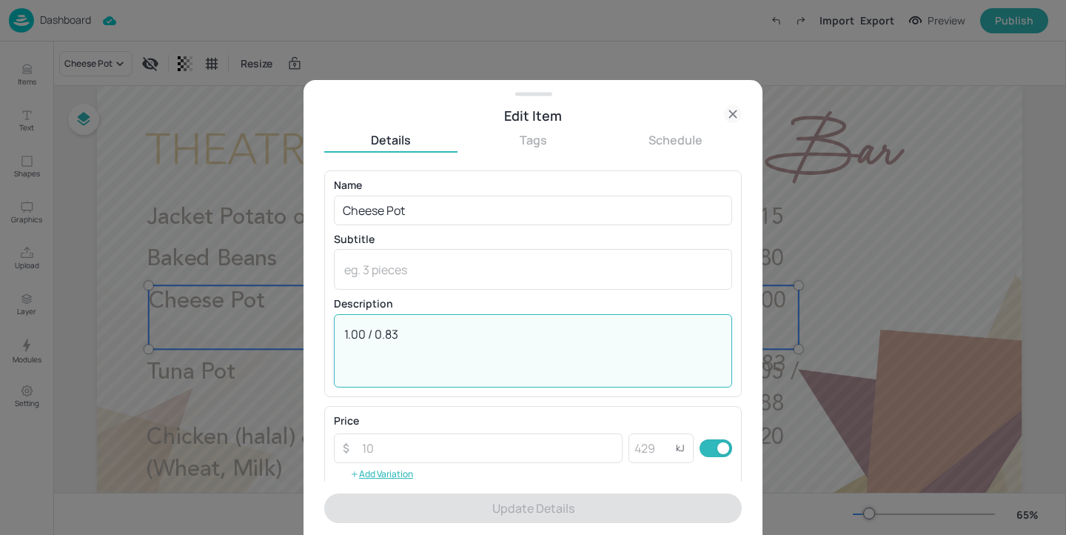
click at [369, 333] on textarea "1.00 / 0.83" at bounding box center [533, 350] width 378 height 49
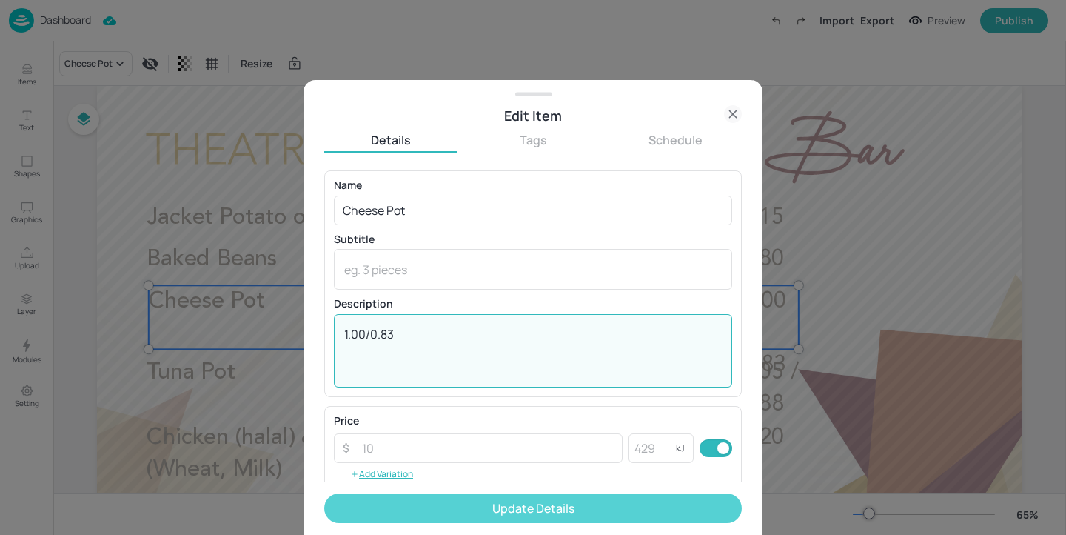
type textarea "1.00/0.83"
click at [416, 518] on button "Update Details" at bounding box center [533, 508] width 418 height 30
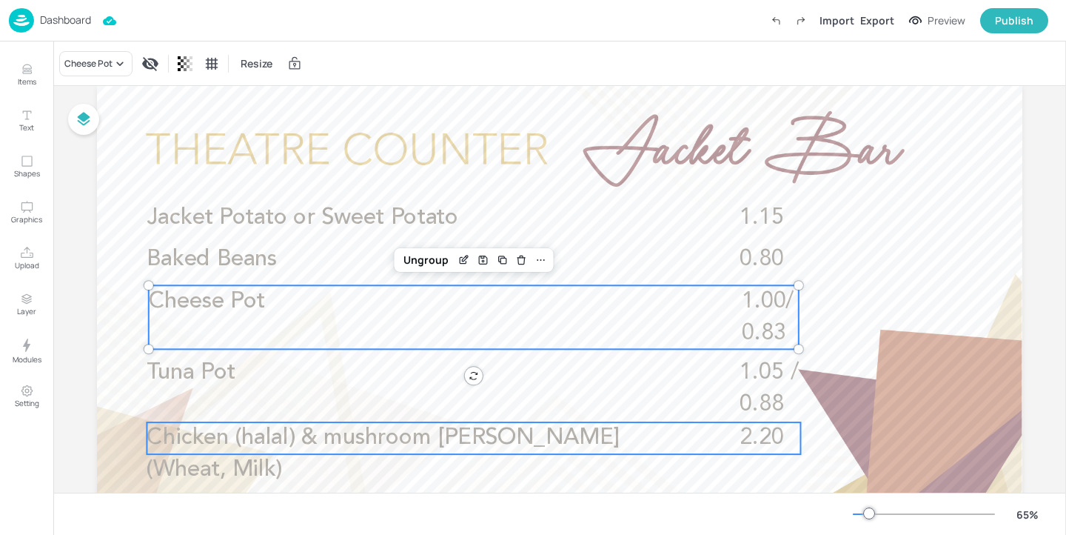
click at [314, 447] on span "Chicken (halal) & mushroom alfredo (Wheat, Milk)" at bounding box center [383, 453] width 473 height 54
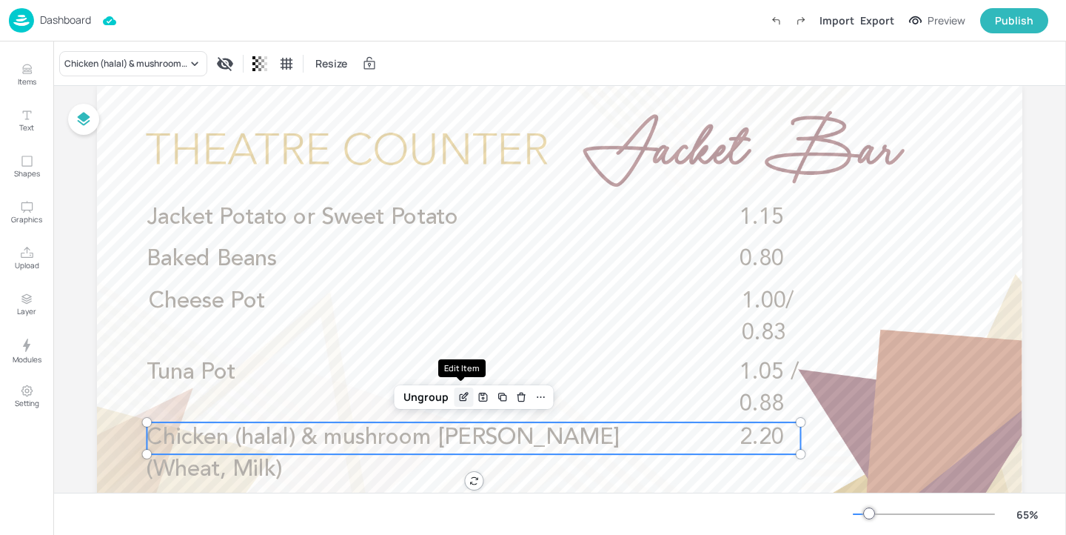
click at [461, 399] on icon "Edit Item" at bounding box center [464, 397] width 13 height 12
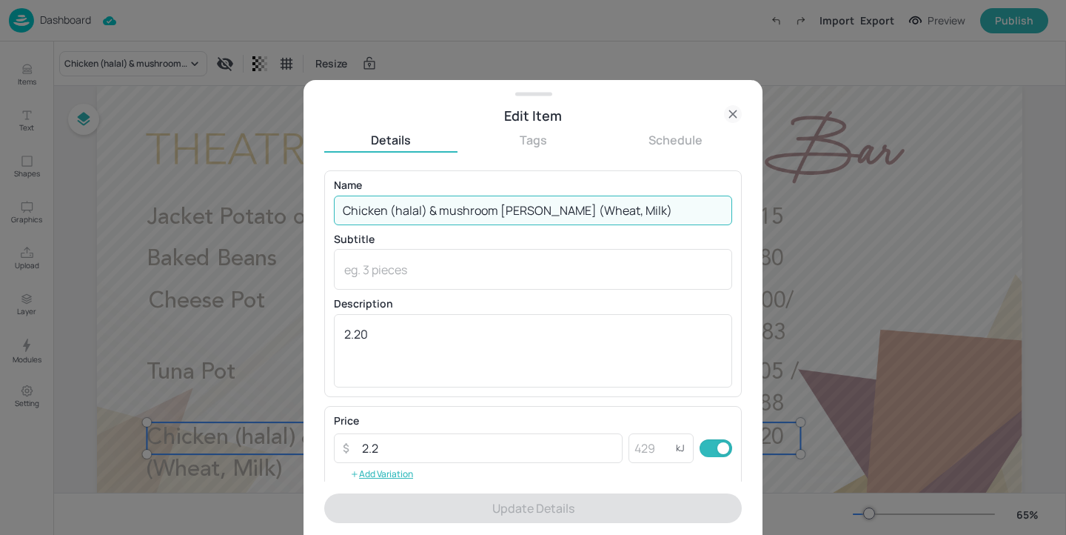
drag, startPoint x: 649, startPoint y: 213, endPoint x: 155, endPoint y: 201, distance: 494.7
click at [155, 201] on div "Edit Item Details Tags Schedule Name Chicken (halal) & mushroom alfredo (Wheat,…" at bounding box center [533, 267] width 1066 height 535
paste input "Mexican chicken (halal)"
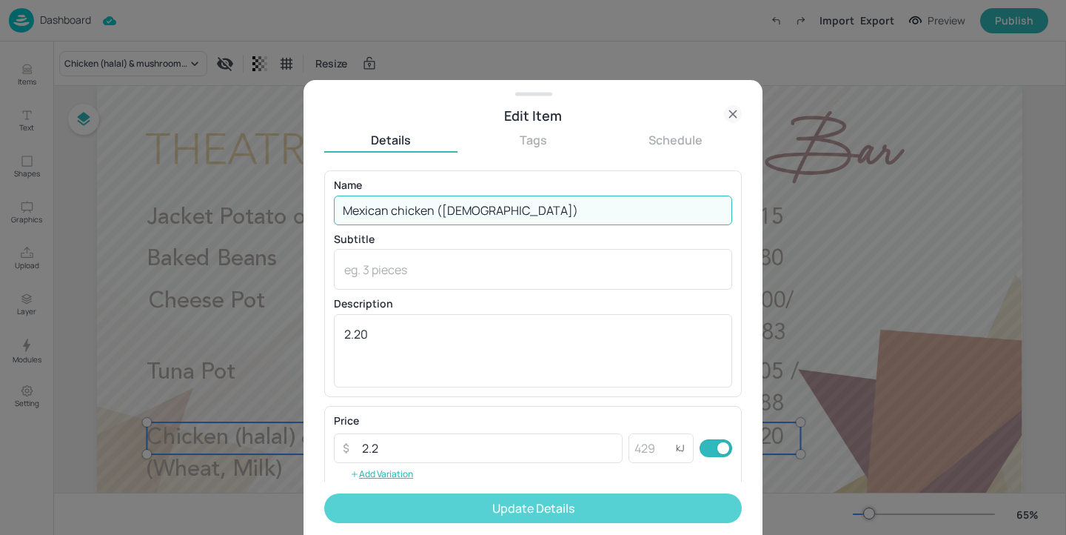
type input "Mexican chicken (halal)"
click at [495, 500] on button "Update Details" at bounding box center [533, 508] width 418 height 30
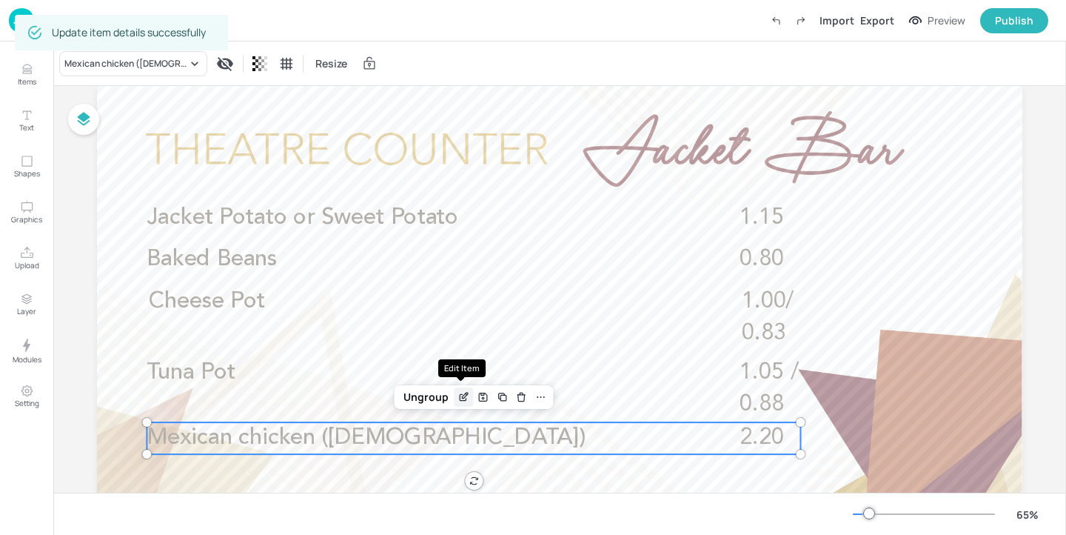
click at [458, 398] on icon "Edit Item" at bounding box center [464, 397] width 13 height 12
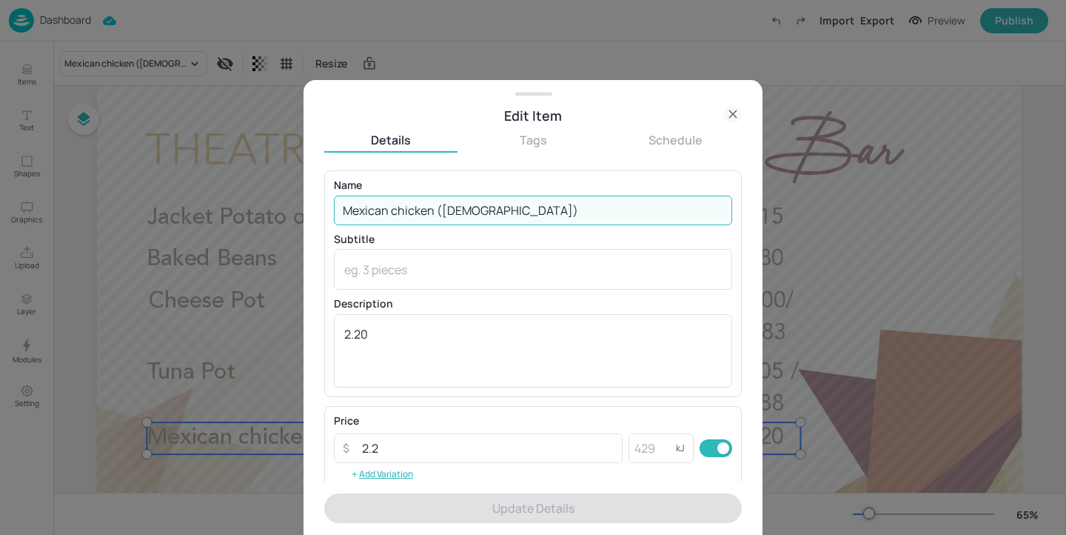
click at [397, 212] on input "Mexican chicken (halal)" at bounding box center [533, 210] width 398 height 30
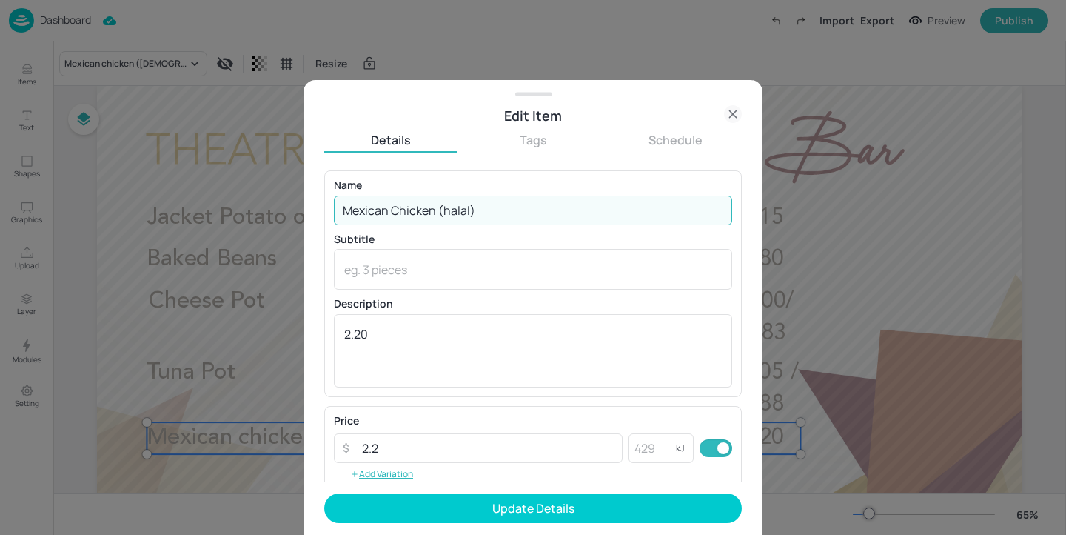
type input "Mexican Chicken (halal)"
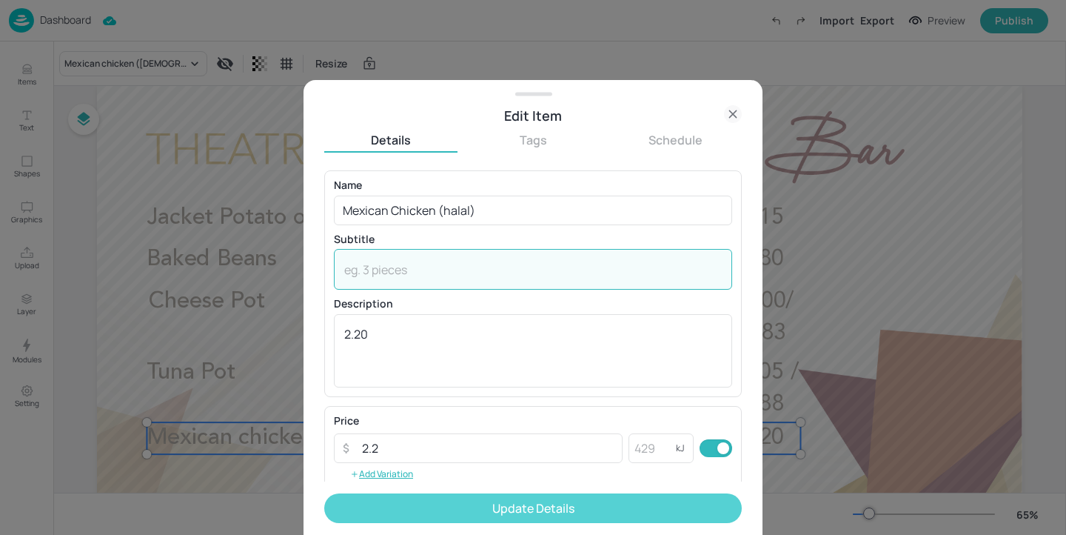
click at [512, 500] on button "Update Details" at bounding box center [533, 508] width 418 height 30
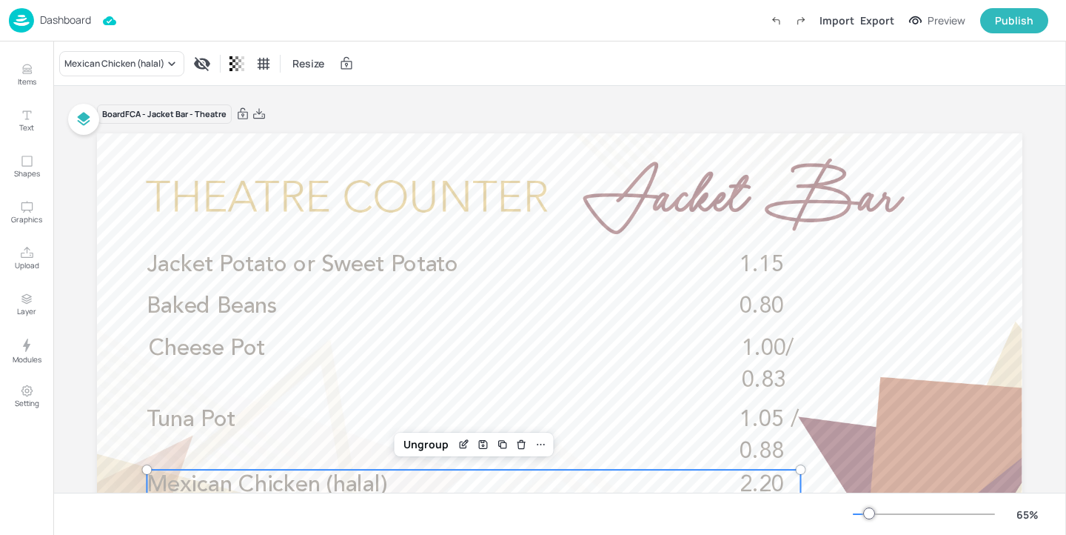
click at [79, 190] on div "Board FCA - Jacket Bar - Theatre Jacket Potato or Sweet Potato 1.15 Baked Beans…" at bounding box center [560, 388] width 1008 height 605
click at [80, 13] on div "Dashboard" at bounding box center [50, 20] width 82 height 24
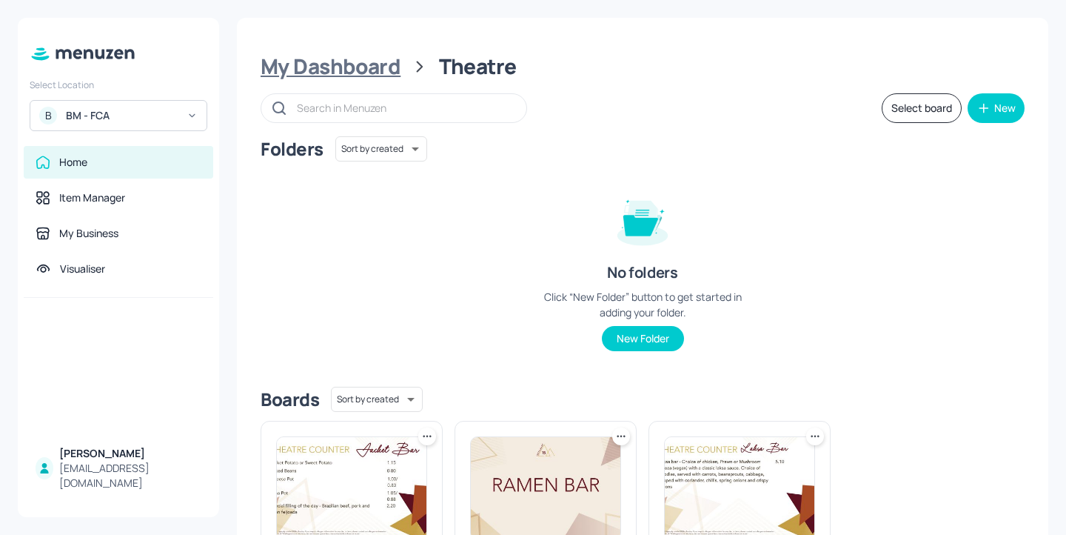
click at [392, 61] on div "My Dashboard" at bounding box center [331, 66] width 140 height 27
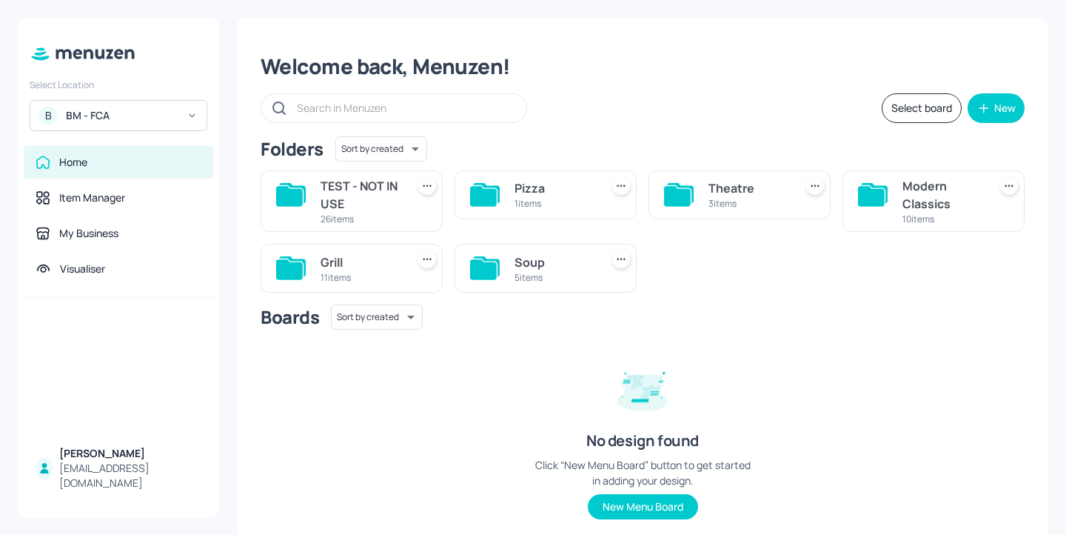
click at [729, 187] on div "Theatre" at bounding box center [748, 188] width 80 height 18
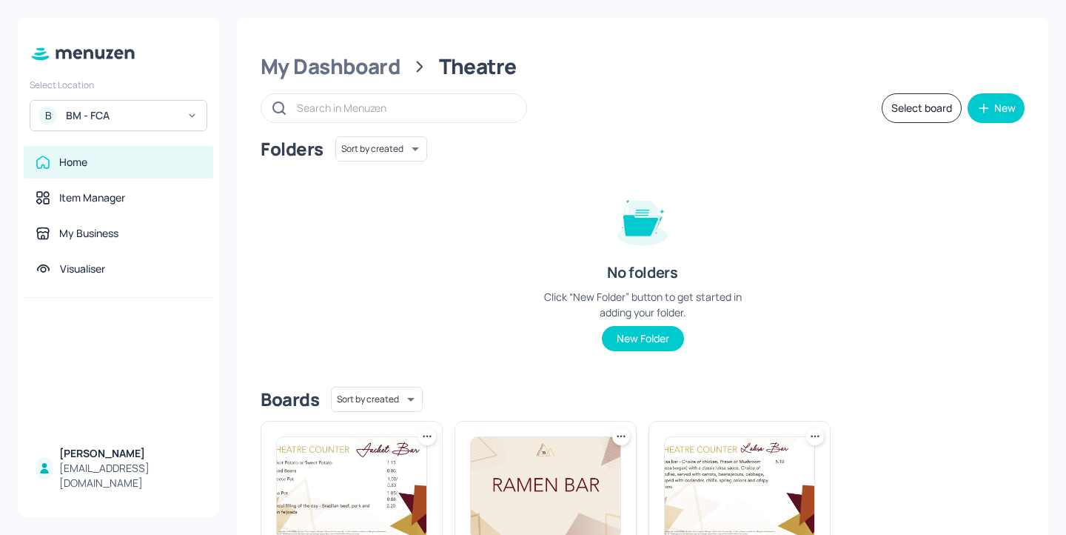
scroll to position [178, 0]
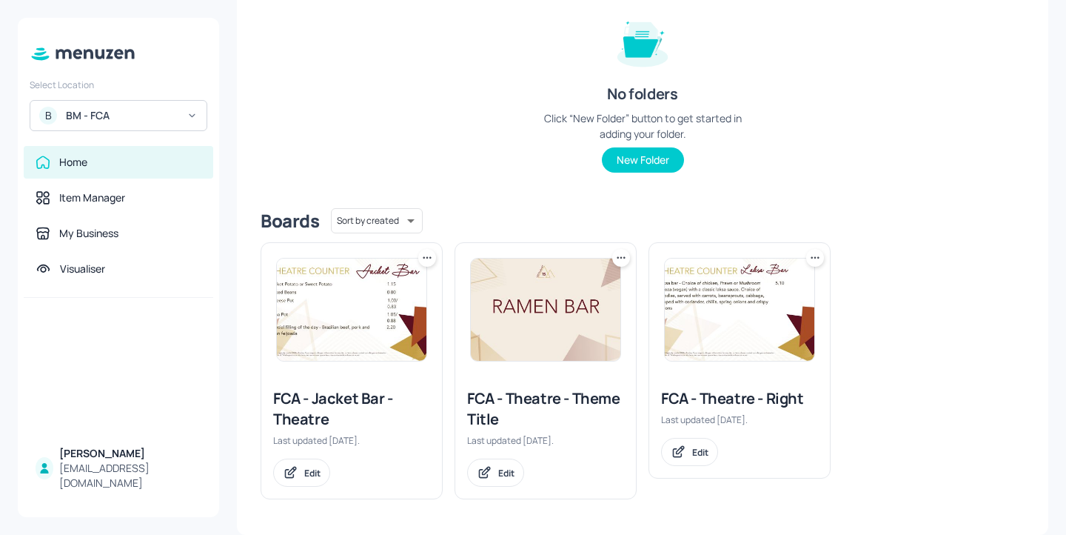
click at [722, 406] on div "FCA - Theatre - Right" at bounding box center [739, 398] width 157 height 21
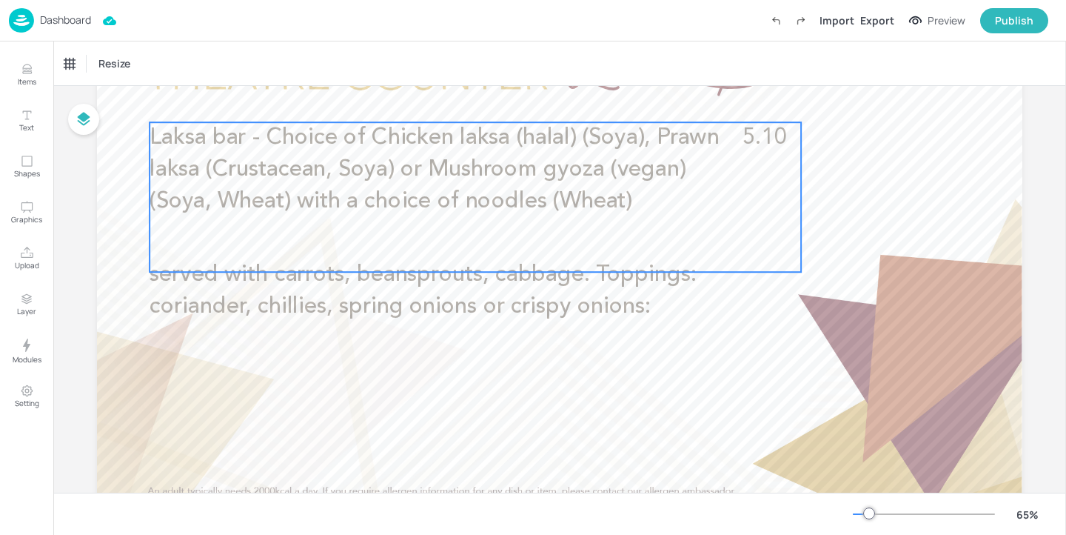
scroll to position [93, 0]
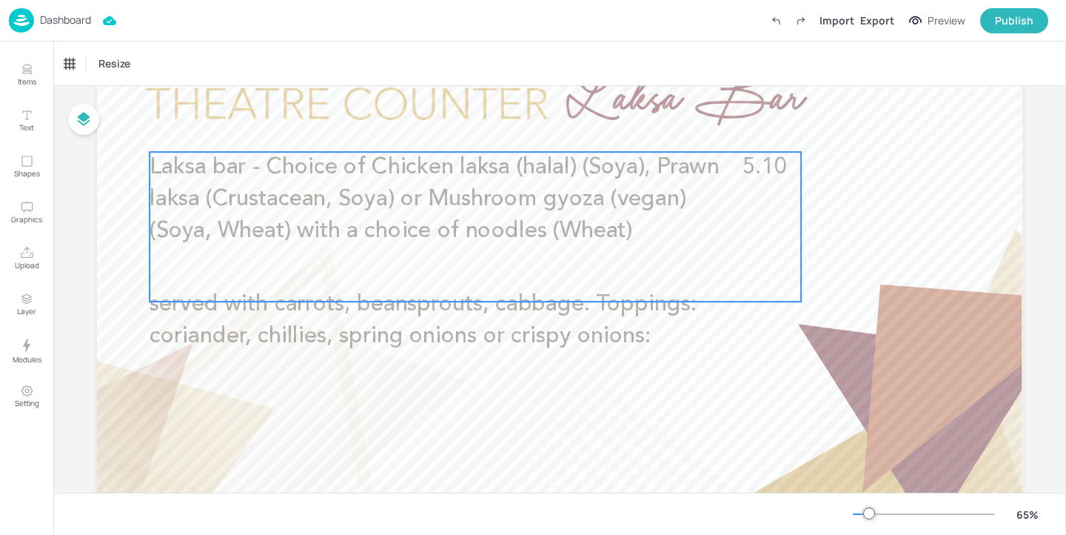
click at [517, 214] on p "Laksa bar - Choice of Chicken laksa (halal) (Soya), Prawn laksa (Crustacean, So…" at bounding box center [443, 200] width 586 height 96
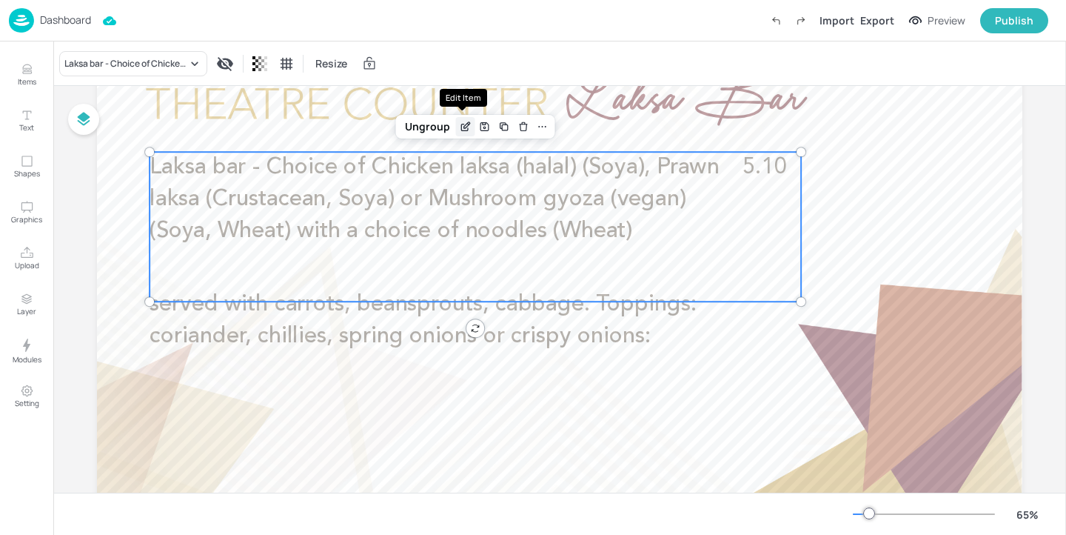
click at [465, 131] on icon "Edit Item" at bounding box center [465, 127] width 13 height 12
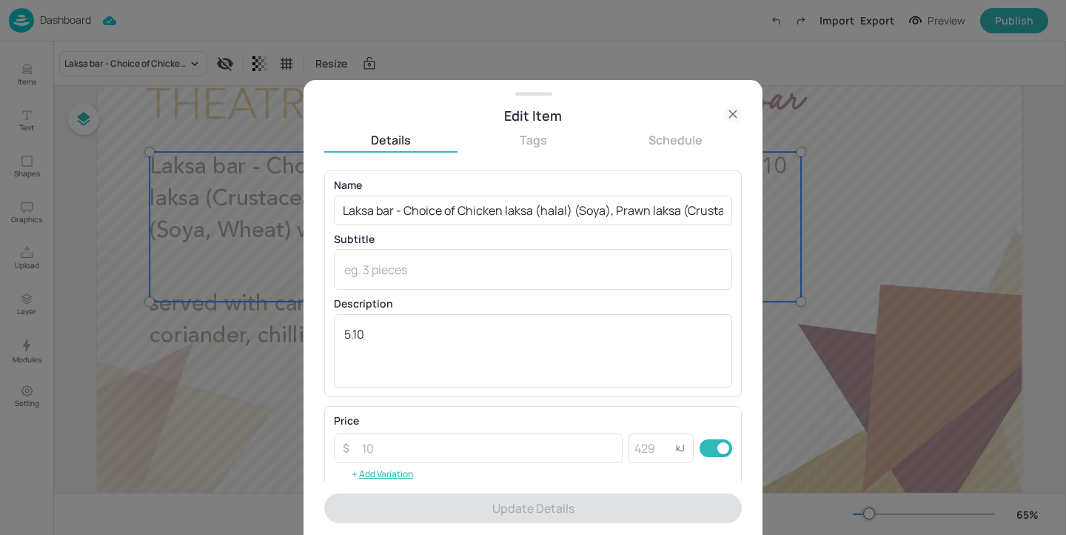
click at [252, 422] on div at bounding box center [533, 267] width 1066 height 535
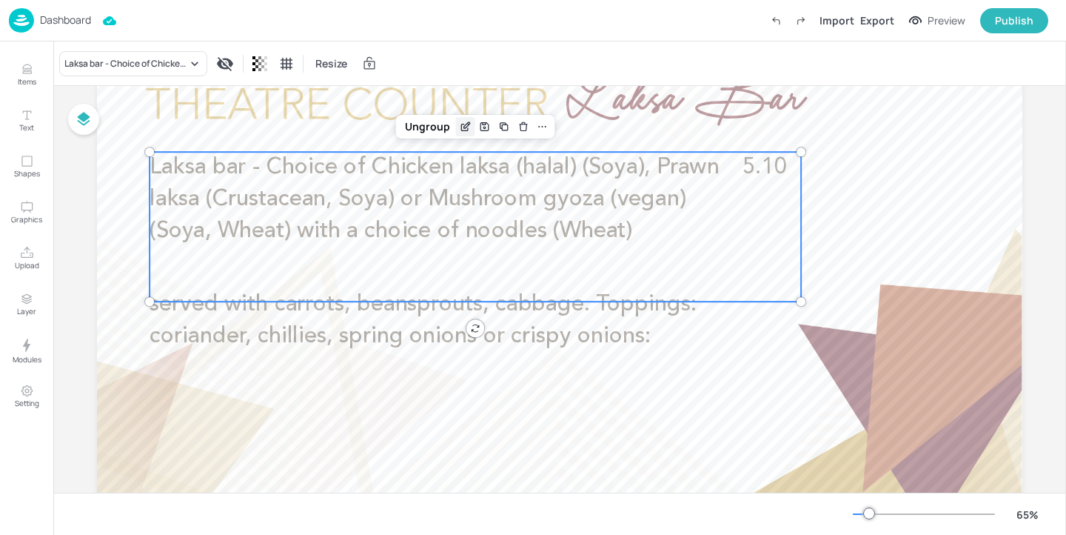
click at [462, 133] on div "Edit Item" at bounding box center [465, 126] width 19 height 19
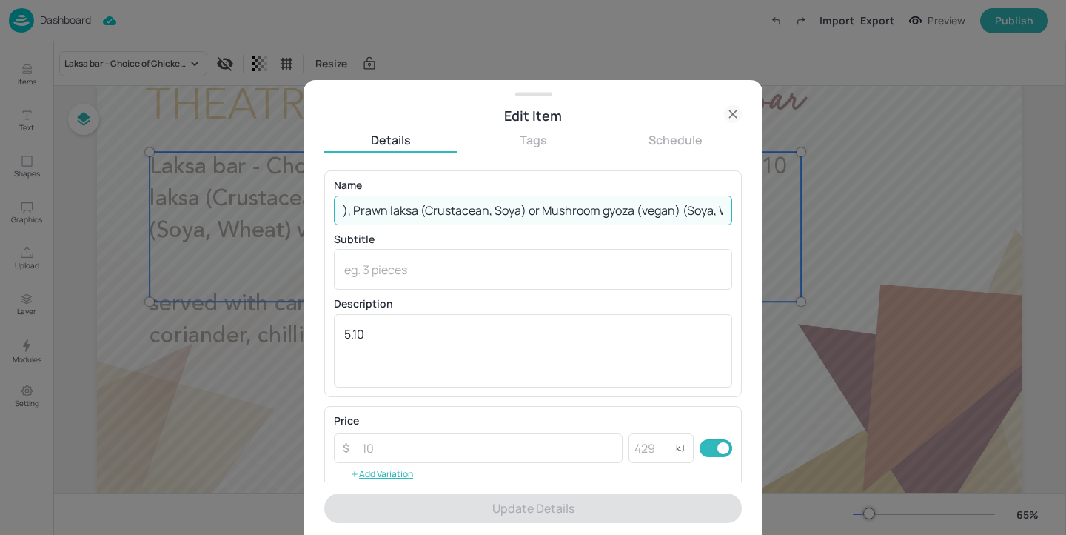
scroll to position [0, 270]
drag, startPoint x: 616, startPoint y: 212, endPoint x: 520, endPoint y: 208, distance: 96.3
click at [520, 208] on input "Laksa bar - Choice of Chicken laksa (halal) (Soya), Prawn laksa (Crustacean, So…" at bounding box center [533, 210] width 398 height 30
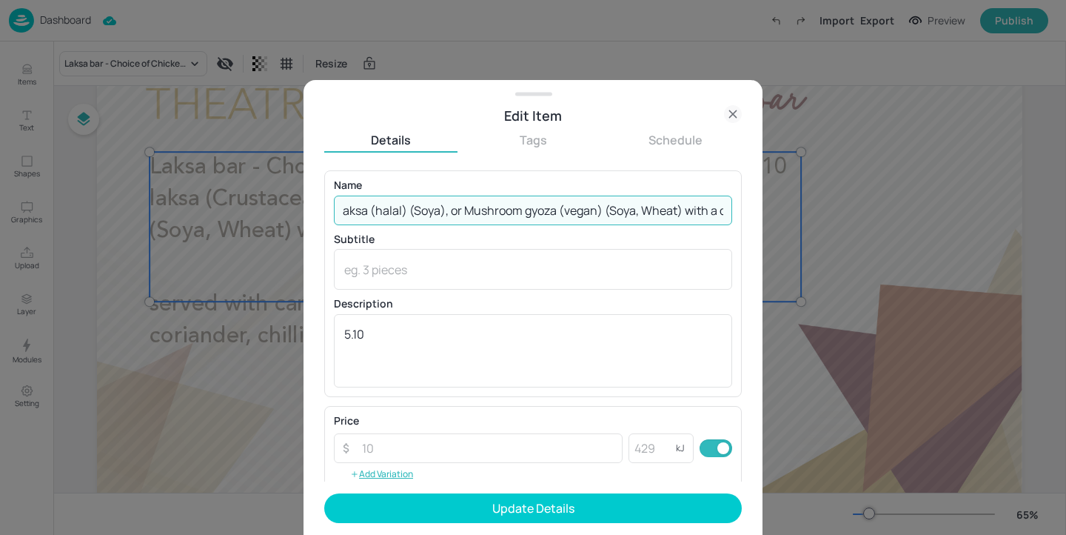
scroll to position [0, 164]
click at [446, 210] on input "Laksa bar - Choice of Chicken laksa (halal) (Soya), or Mushroom gyoza (vegan) (…" at bounding box center [533, 210] width 398 height 30
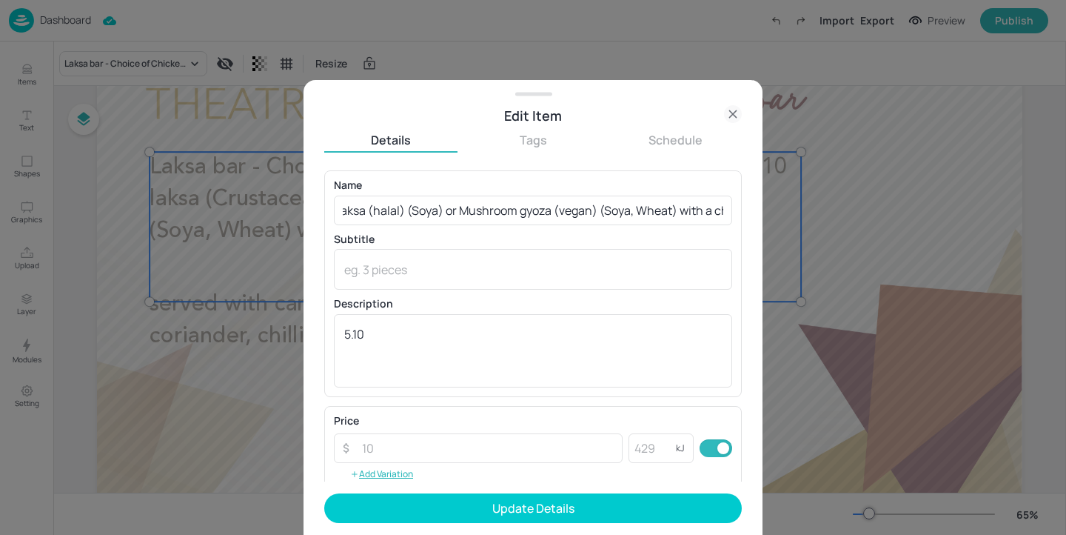
scroll to position [0, 185]
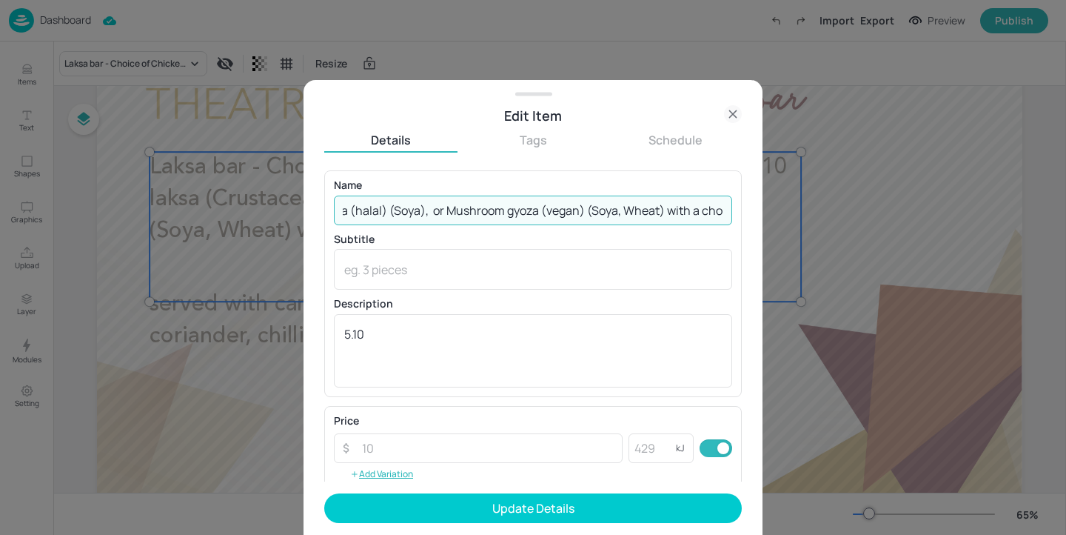
paste input "Lamb Laksa (halal)"
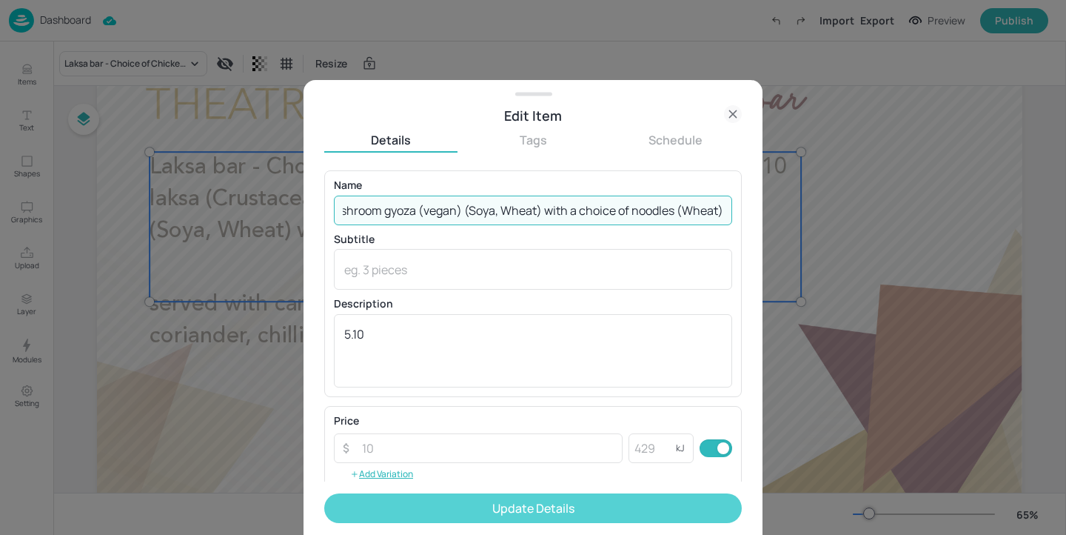
type input "Laksa bar - Choice of Chicken laksa (halal) (Soya), Lamb Laksa (halal) or Mushr…"
click at [530, 504] on button "Update Details" at bounding box center [533, 508] width 418 height 30
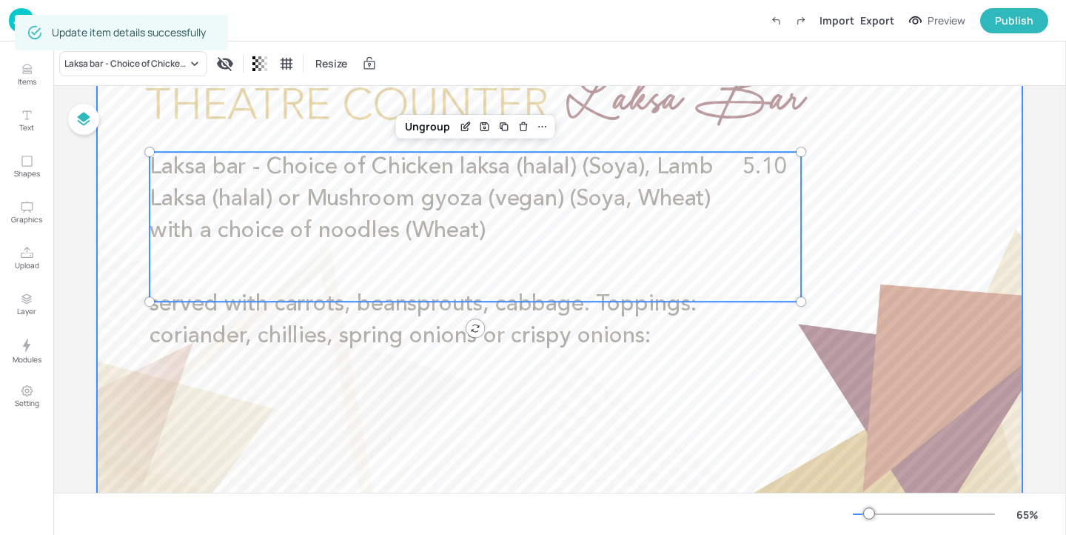
click at [905, 371] on div at bounding box center [559, 301] width 925 height 520
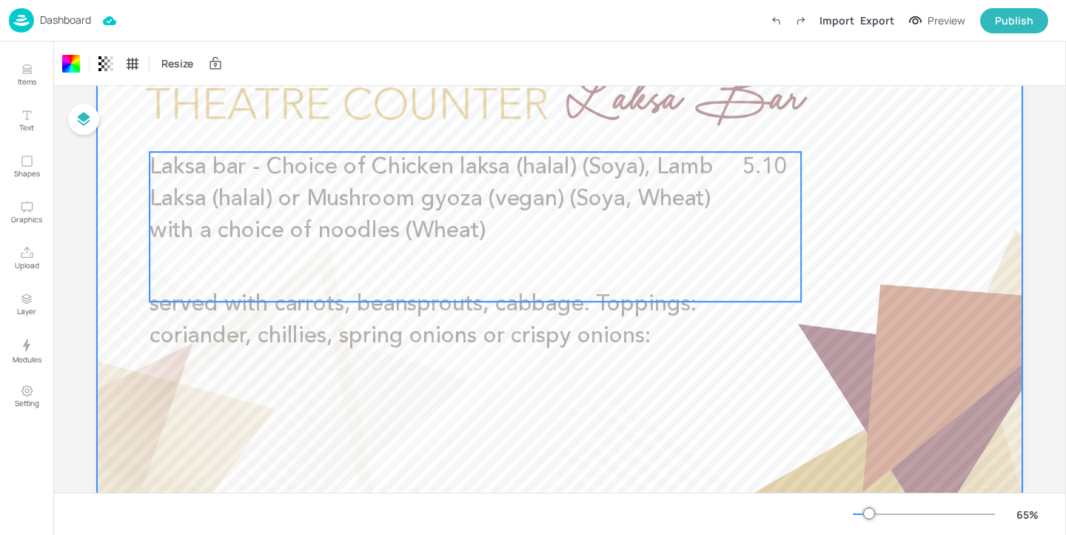
scroll to position [67, 0]
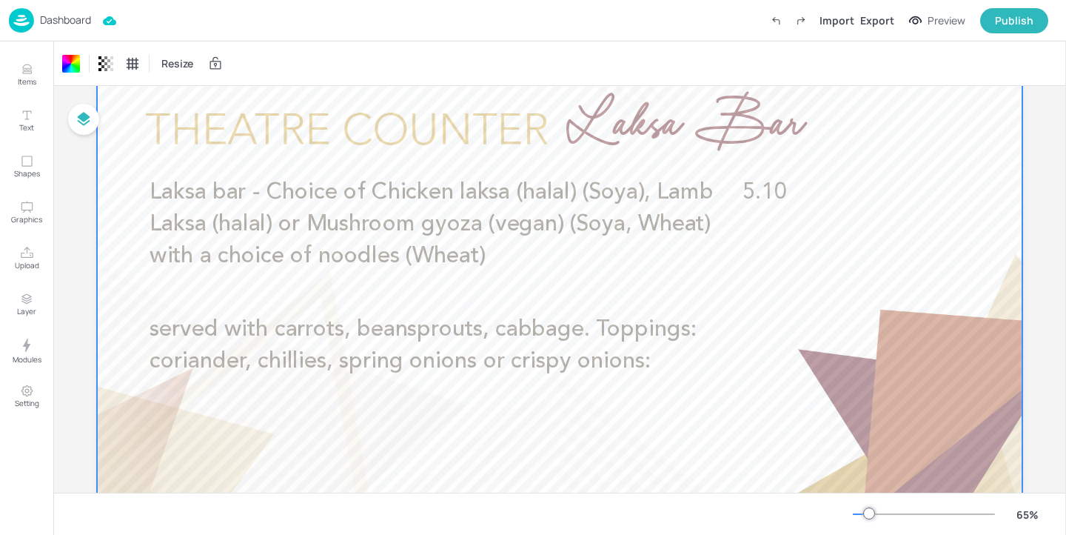
click at [90, 25] on p "Dashboard" at bounding box center [65, 20] width 51 height 10
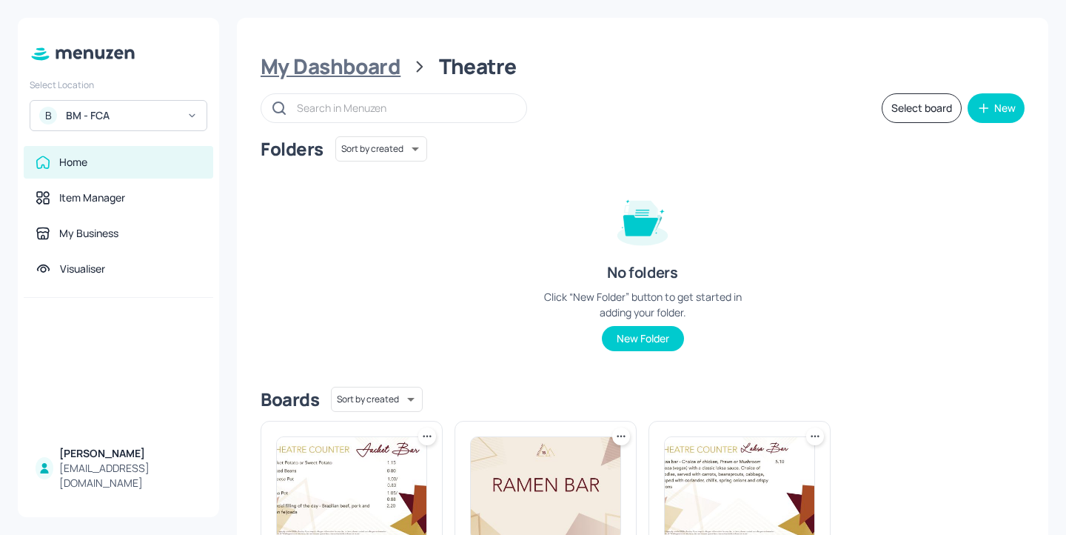
click at [351, 61] on div "My Dashboard" at bounding box center [331, 66] width 140 height 27
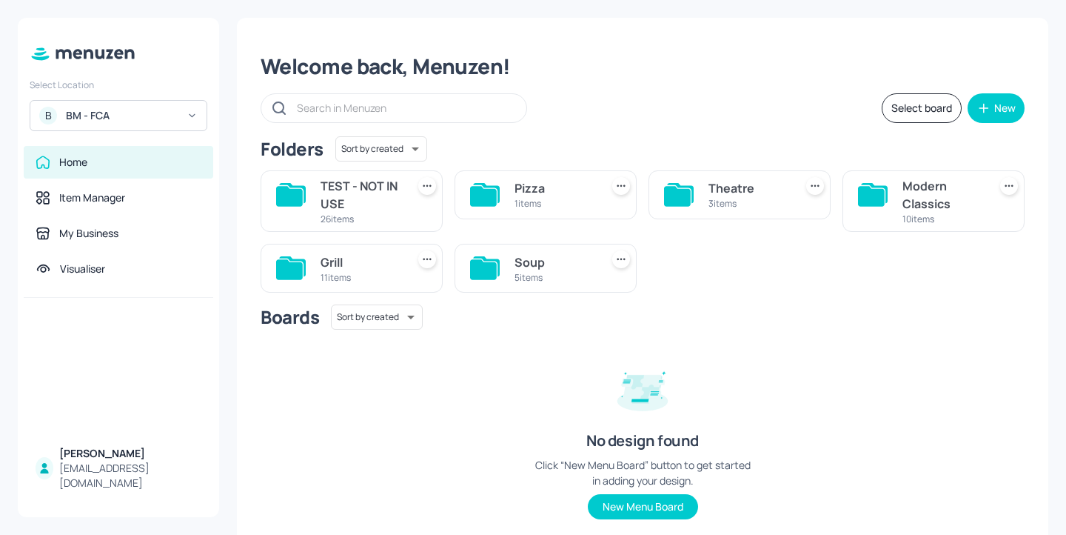
click at [399, 264] on div "Grill 11 items" at bounding box center [352, 268] width 182 height 49
click at [344, 264] on div "Grill" at bounding box center [361, 262] width 80 height 18
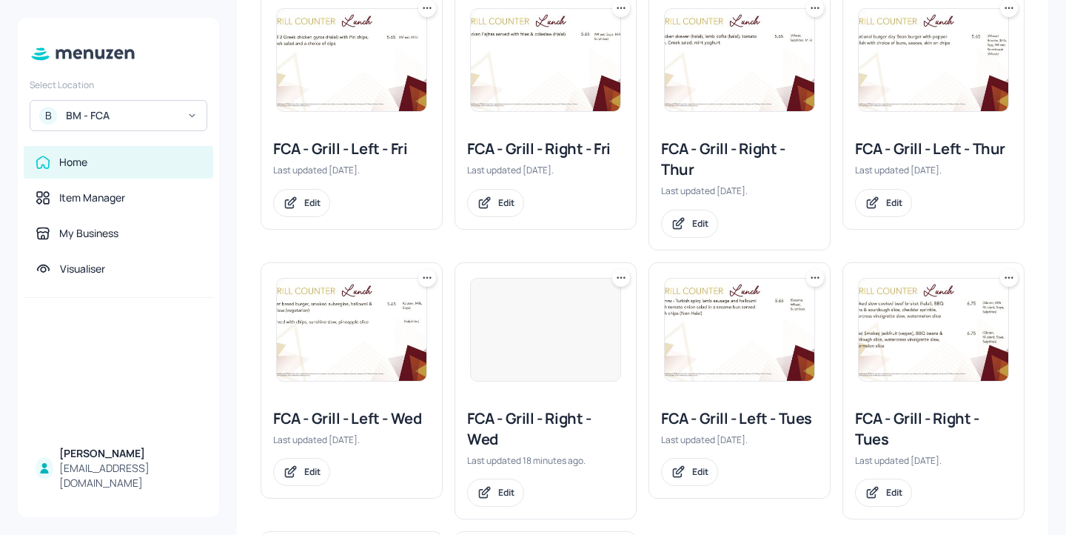
scroll to position [321, 0]
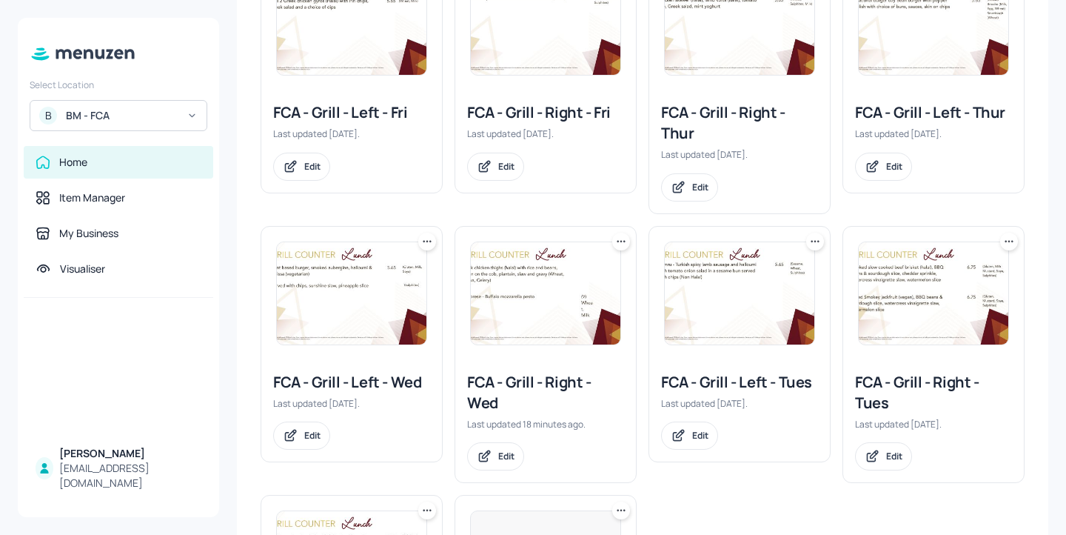
click at [354, 384] on div "FCA - Grill - Left - Wed" at bounding box center [351, 382] width 157 height 21
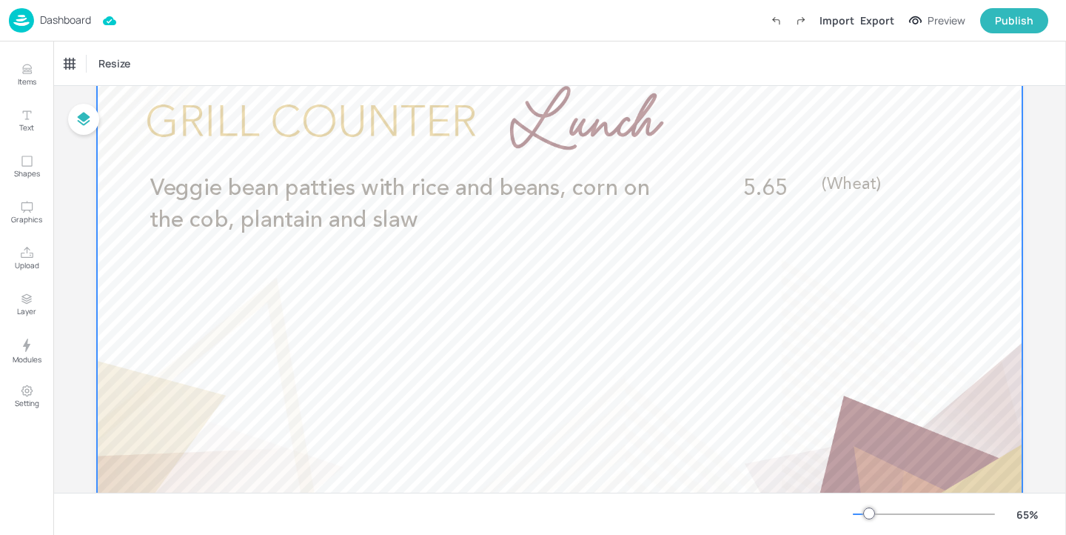
scroll to position [57, 0]
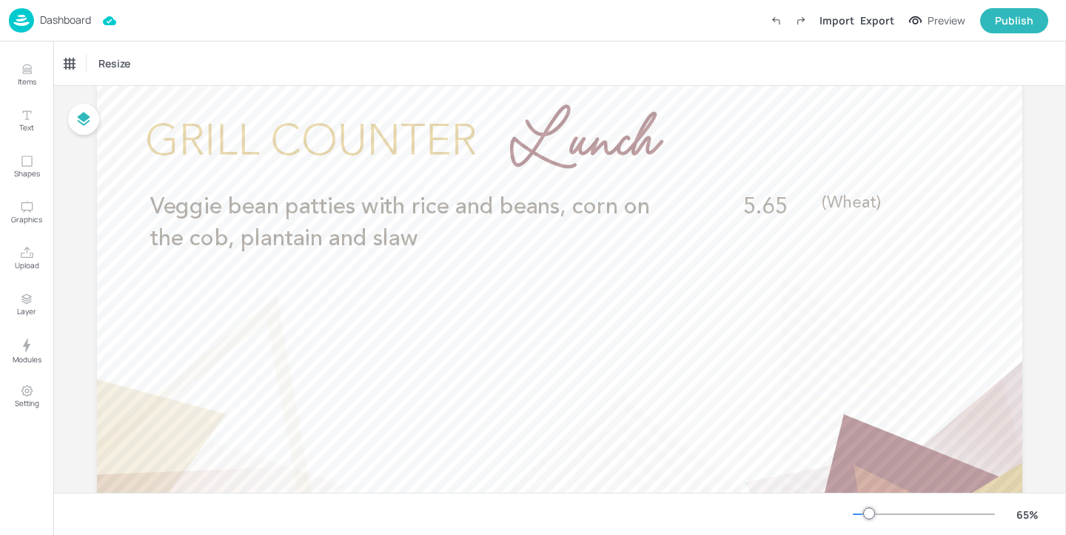
click at [67, 27] on div "Dashboard" at bounding box center [50, 20] width 82 height 24
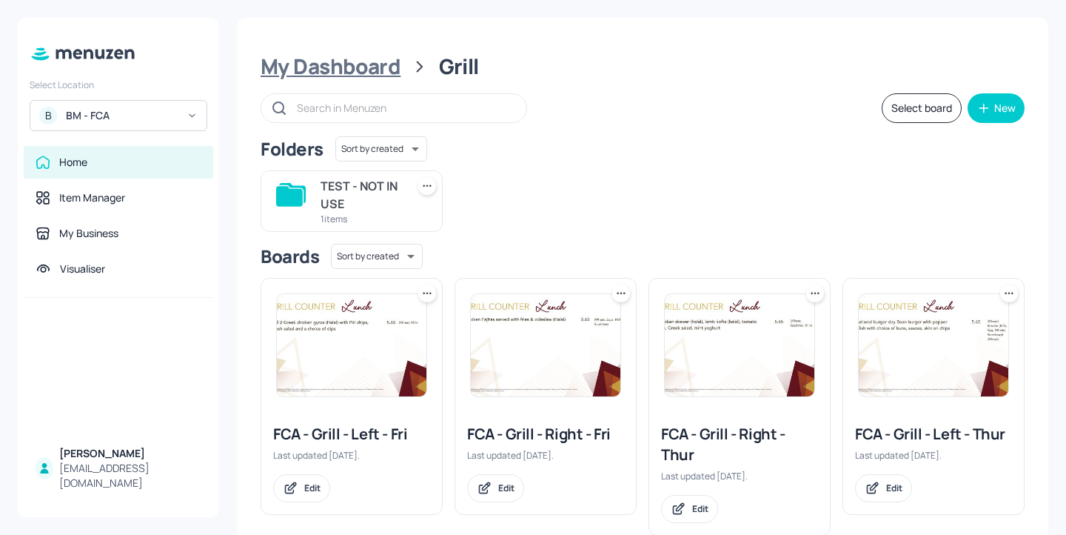
click at [392, 67] on div "My Dashboard" at bounding box center [331, 66] width 140 height 27
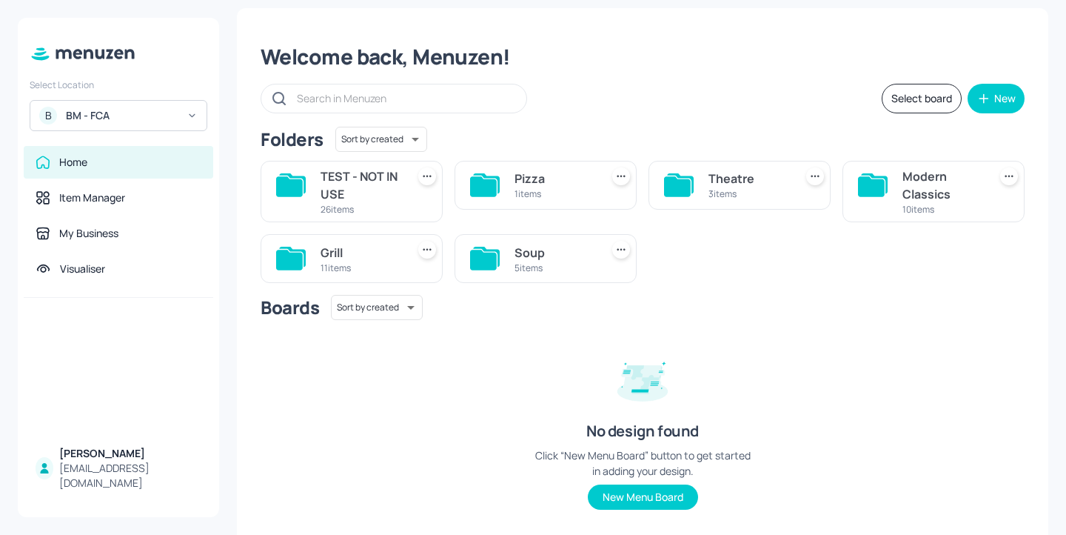
scroll to position [12, 0]
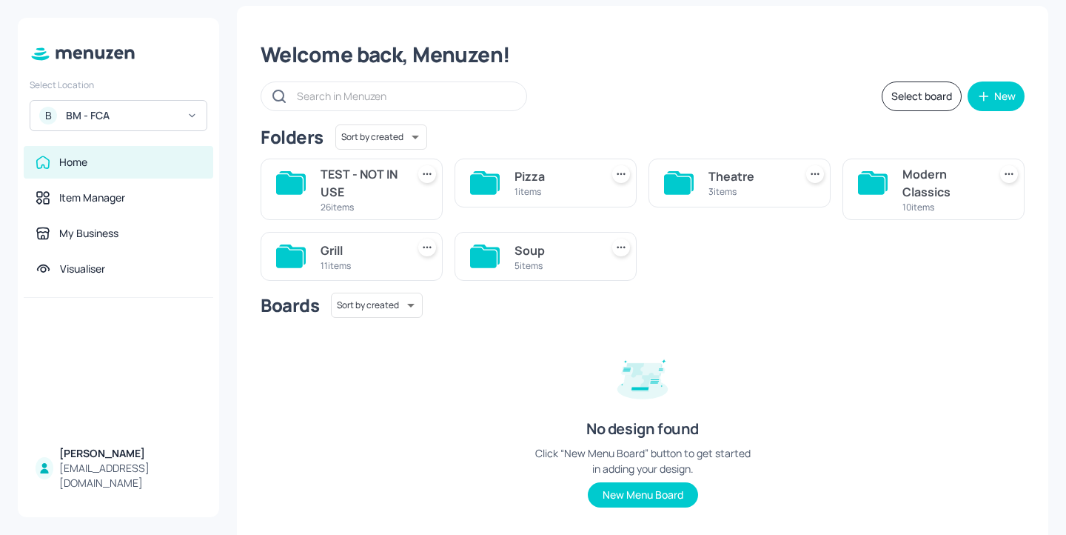
click at [928, 190] on div "Modern Classics" at bounding box center [942, 183] width 80 height 36
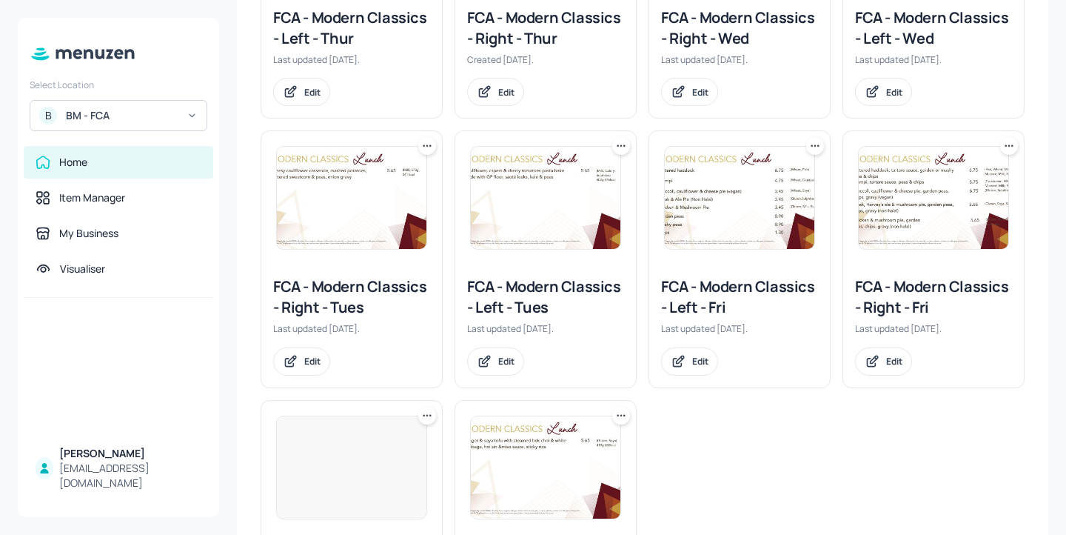
scroll to position [0, 0]
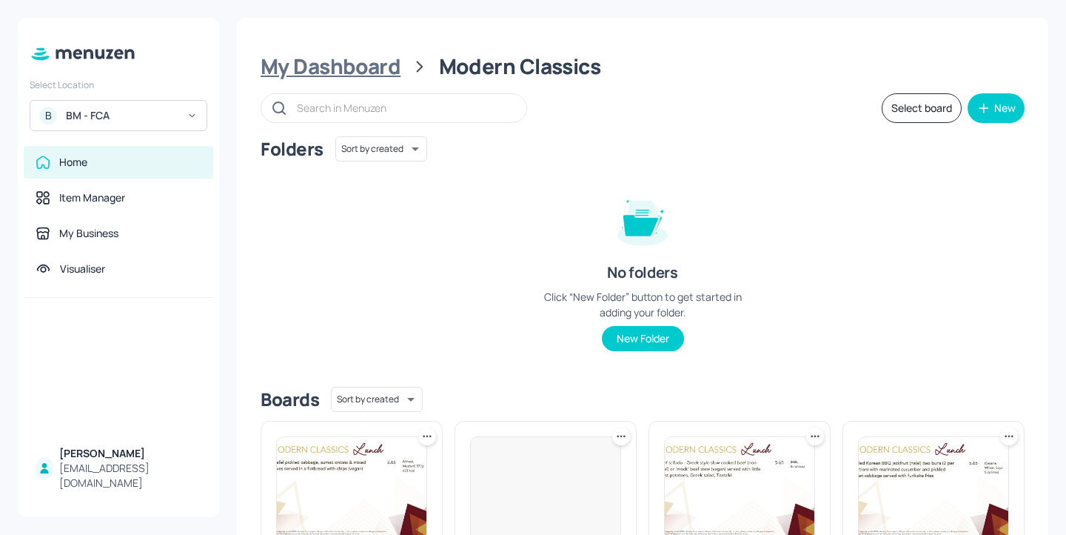
click at [375, 56] on div "My Dashboard" at bounding box center [331, 66] width 140 height 27
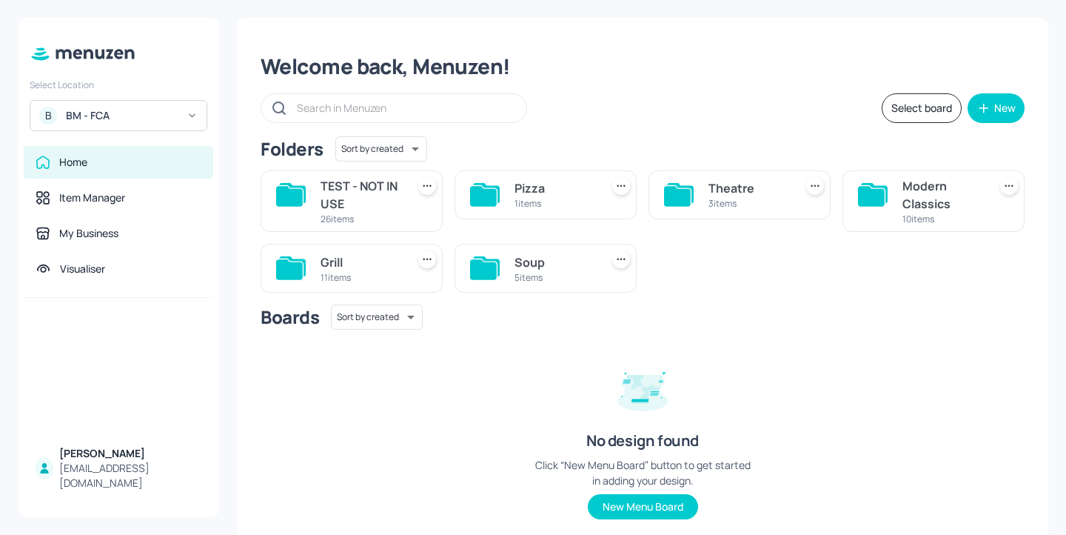
click at [363, 249] on div "Grill 11 items" at bounding box center [352, 268] width 182 height 49
click at [364, 271] on div "11 items" at bounding box center [361, 277] width 80 height 13
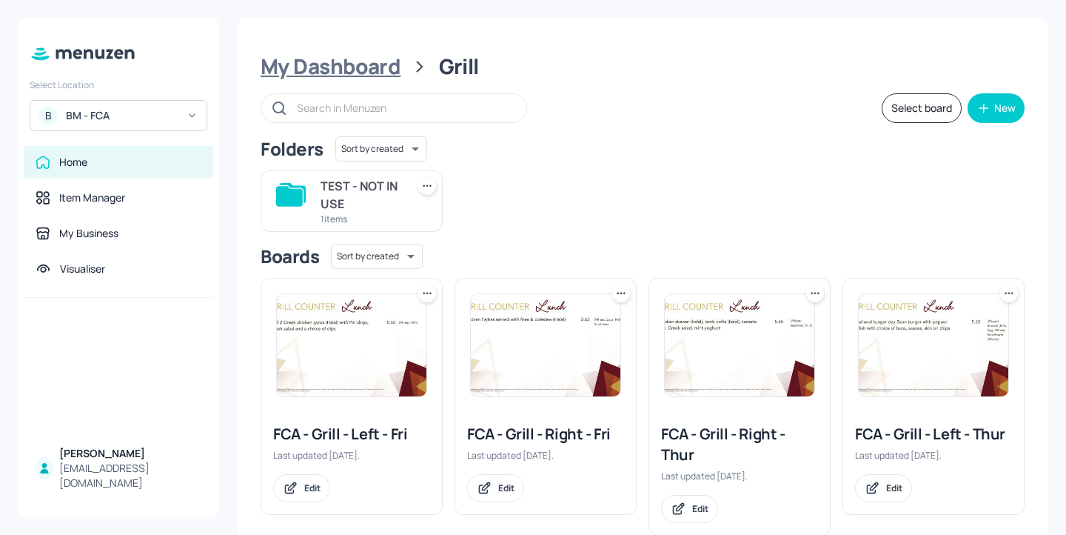
click at [342, 75] on div "My Dashboard" at bounding box center [331, 66] width 140 height 27
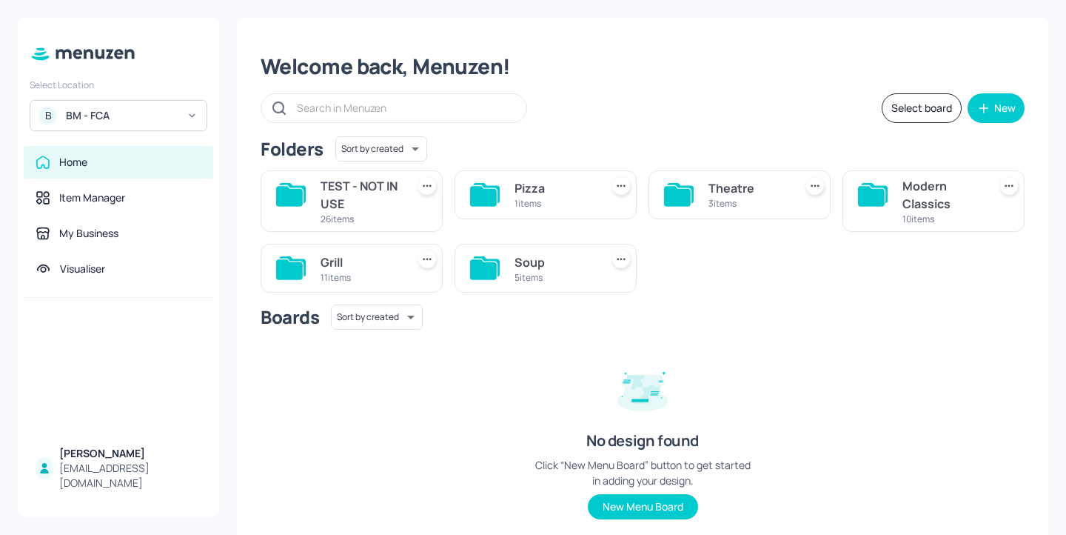
click at [918, 201] on div "Modern Classics" at bounding box center [942, 195] width 80 height 36
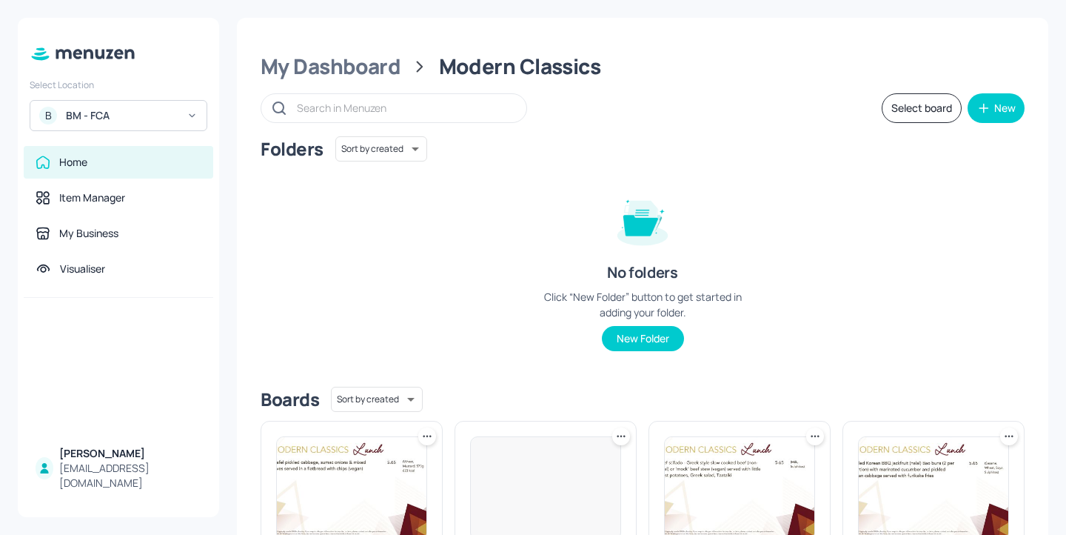
scroll to position [349, 0]
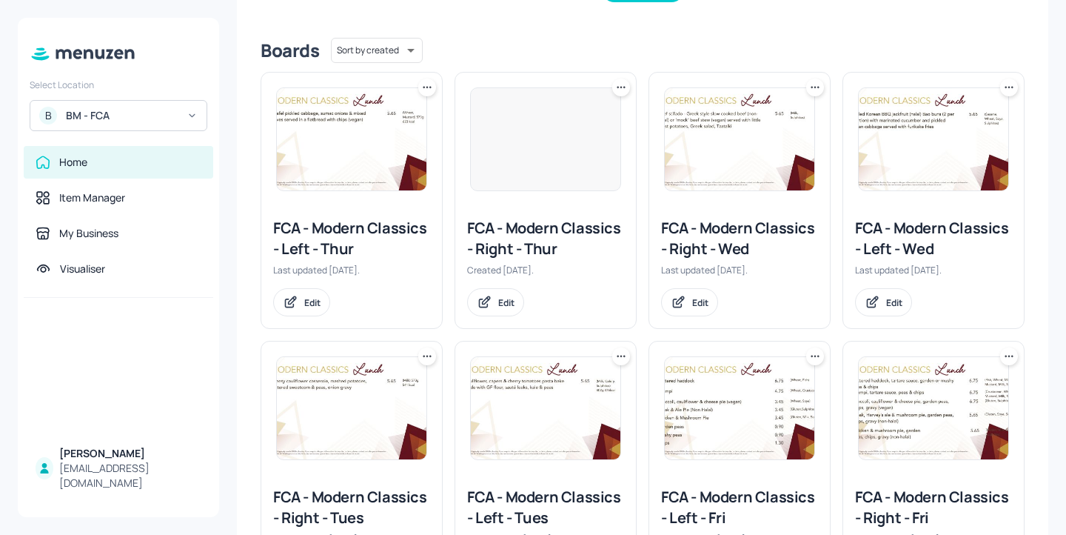
click at [700, 234] on div "FCA - Modern Classics - Right - Wed" at bounding box center [739, 238] width 157 height 41
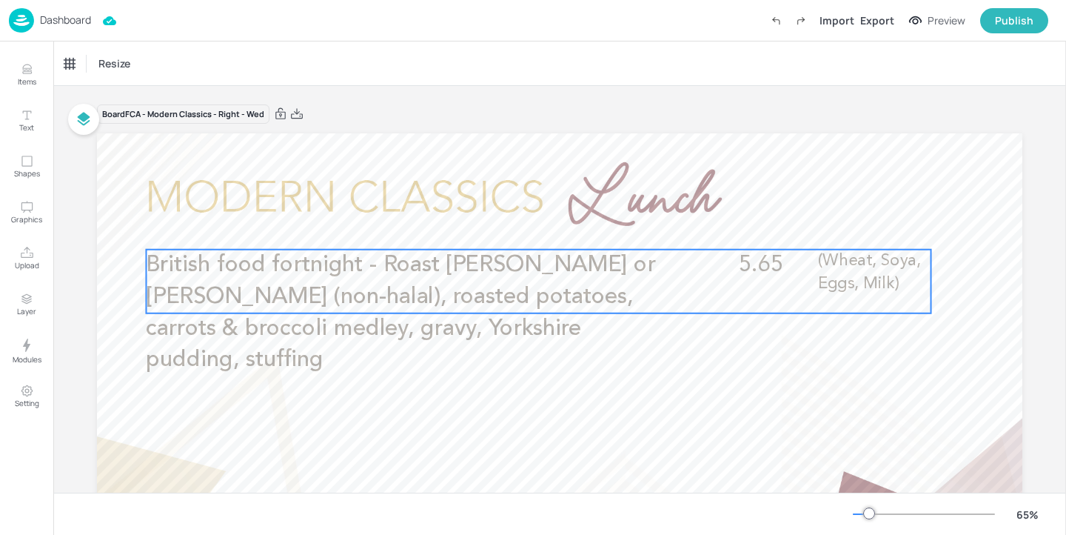
click at [674, 275] on div "British food fortnight - Roast gammon or lamb (non-halal), roasted potatoes, ca…" at bounding box center [538, 281] width 785 height 64
click at [526, 230] on div "Edit Item" at bounding box center [528, 224] width 19 height 19
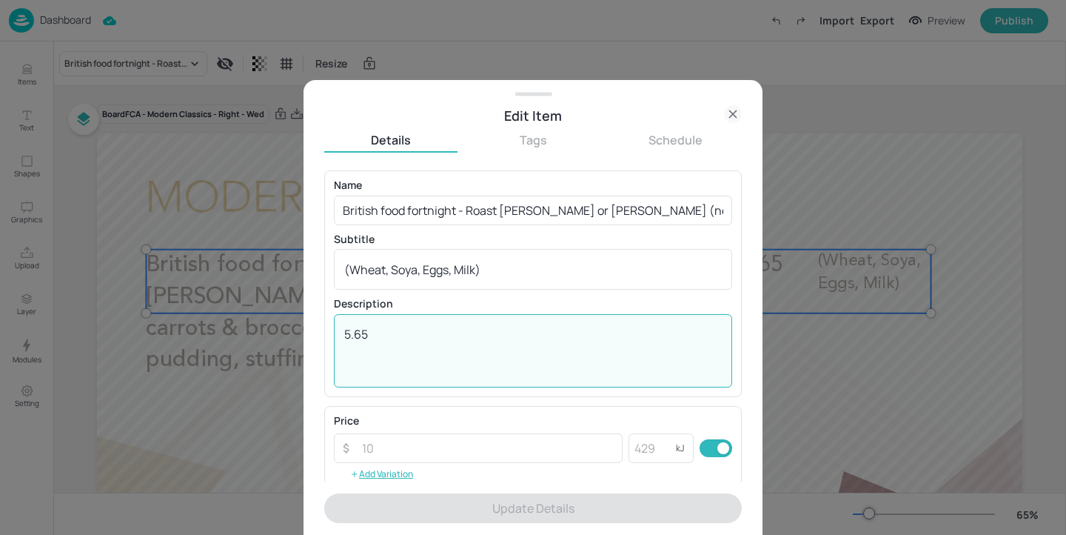
drag, startPoint x: 413, startPoint y: 332, endPoint x: 264, endPoint y: 320, distance: 150.0
click at [264, 320] on div "Edit Item Details Tags Schedule Name British food fortnight - Roast gammon or l…" at bounding box center [533, 267] width 1066 height 535
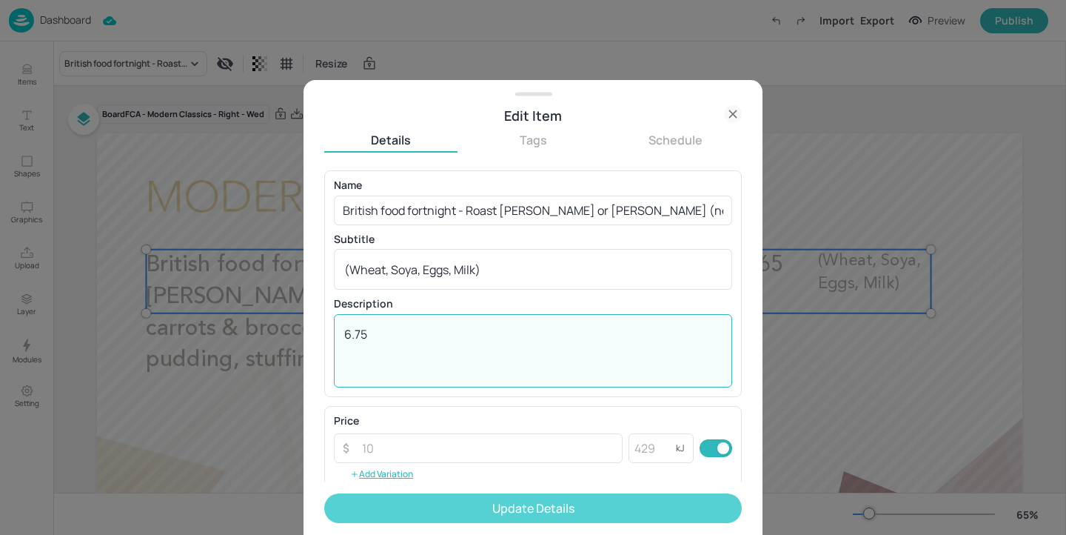
type textarea "6.75"
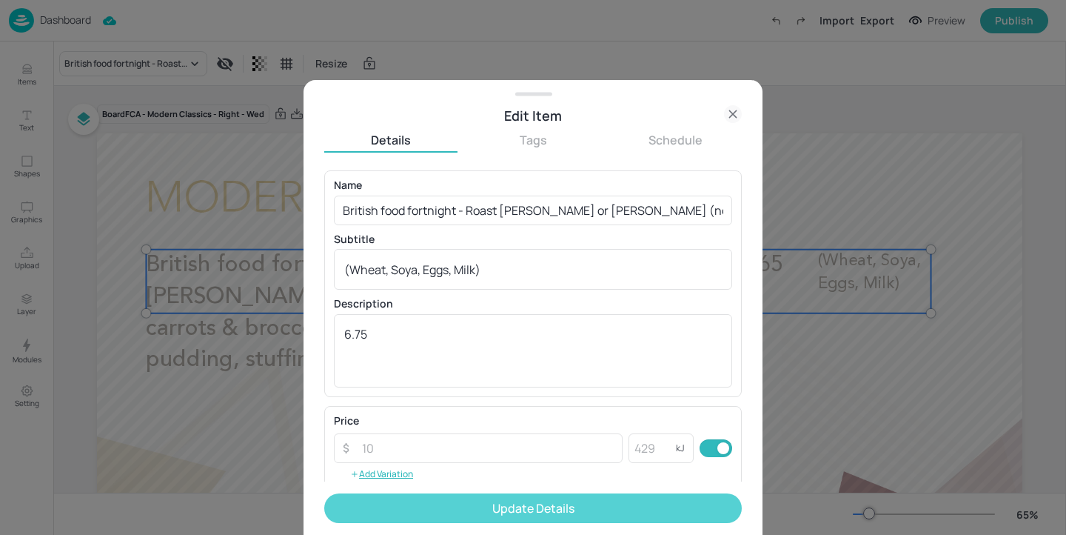
click at [500, 510] on button "Update Details" at bounding box center [533, 508] width 418 height 30
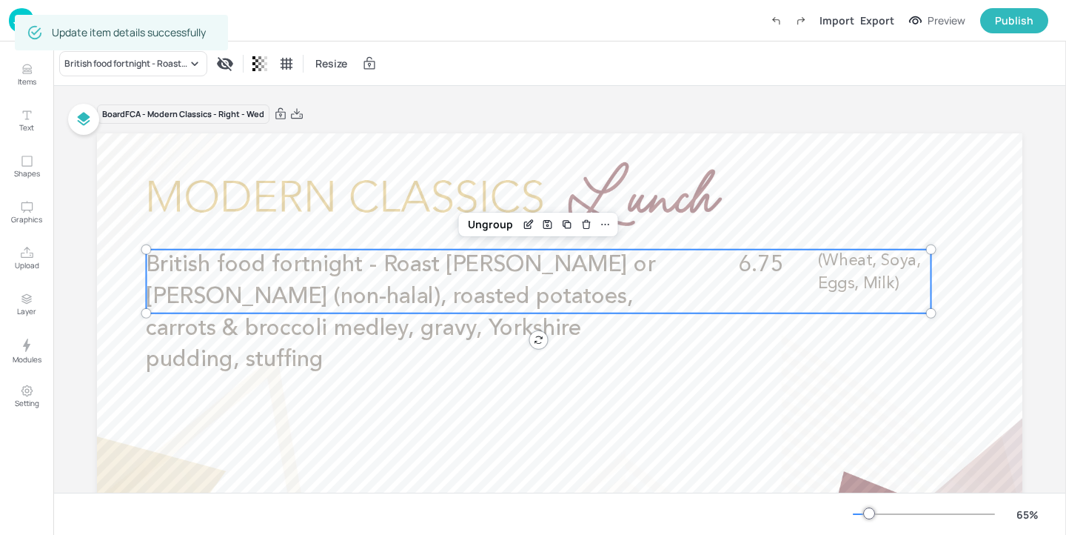
click at [62, 97] on div "Board FCA - Modern Classics - Right - Wed British food fortnight - Roast gammon…" at bounding box center [560, 388] width 1008 height 605
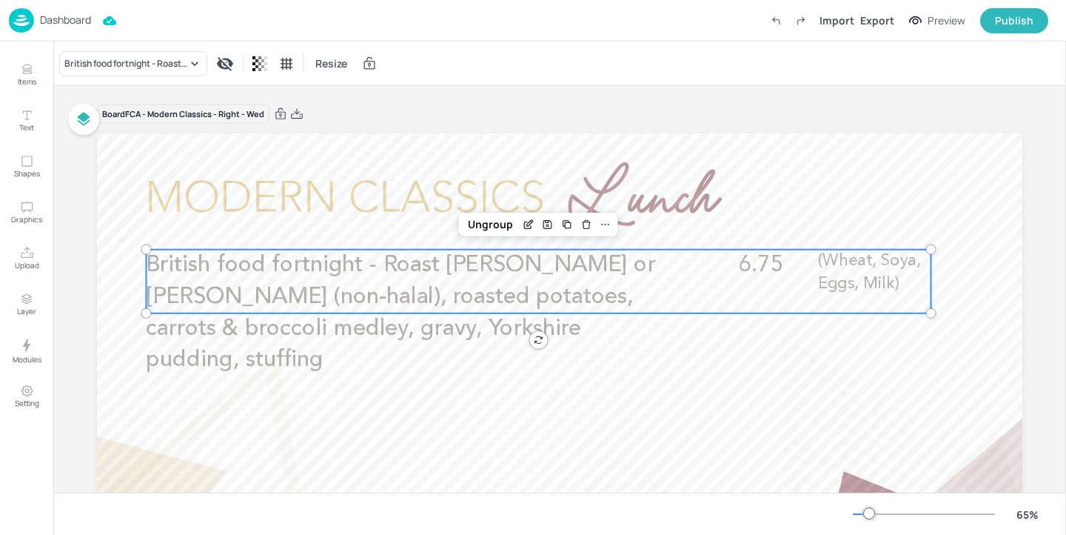
click at [19, 10] on img at bounding box center [21, 20] width 25 height 24
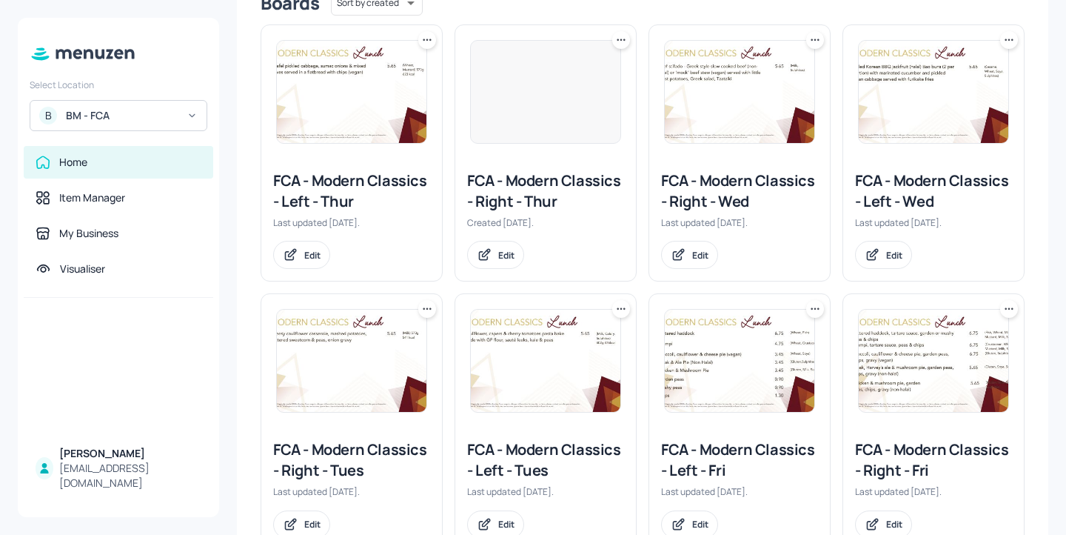
scroll to position [423, 0]
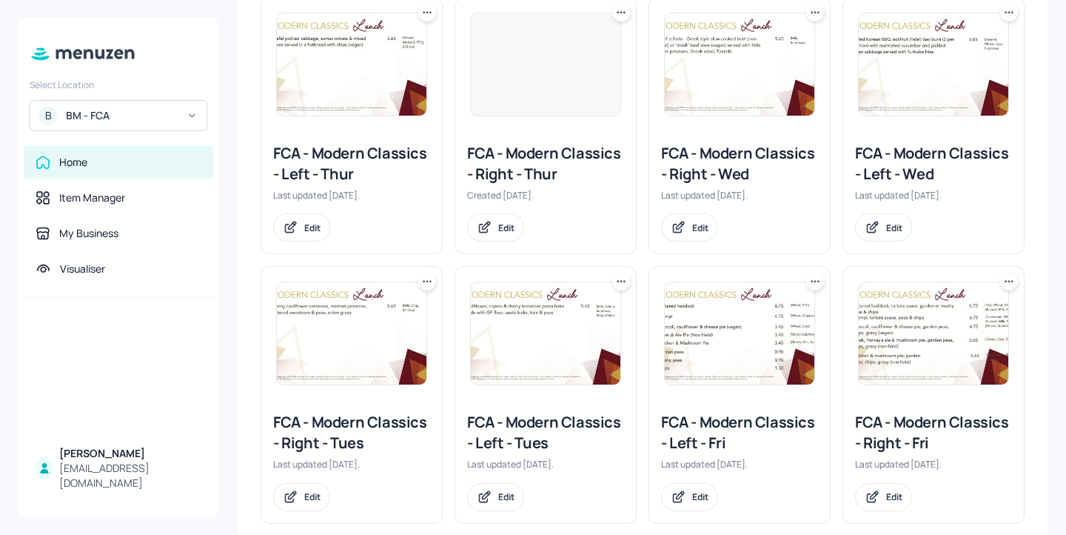
click at [912, 161] on div "FCA - Modern Classics - Left - Wed" at bounding box center [933, 163] width 157 height 41
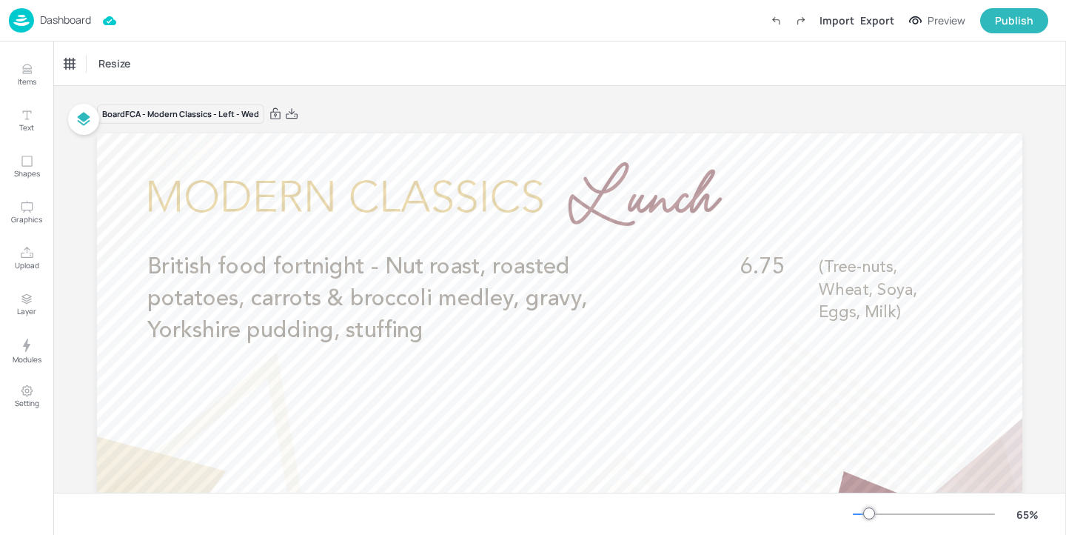
click at [47, 27] on div "Dashboard" at bounding box center [50, 20] width 82 height 24
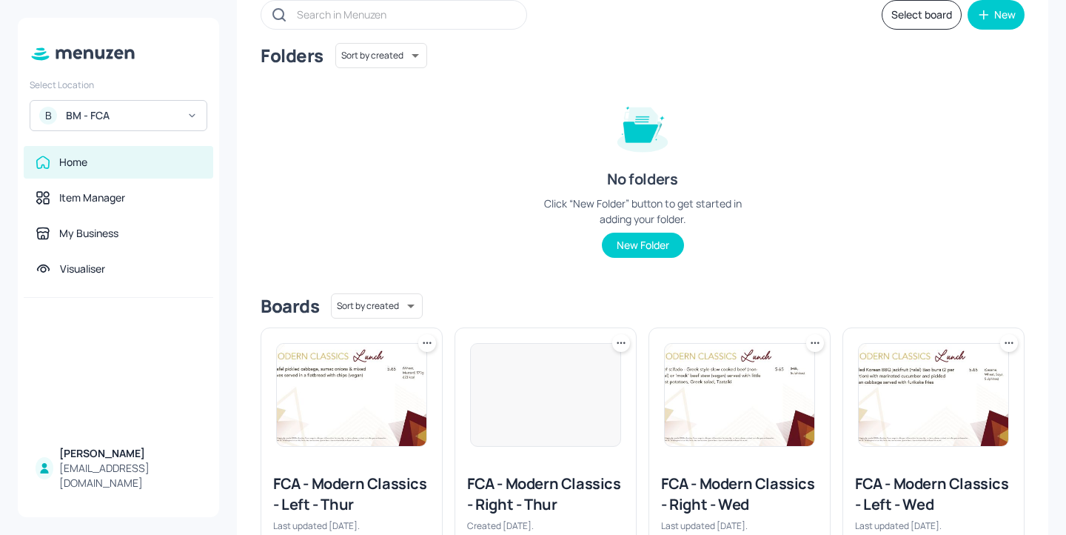
scroll to position [211, 0]
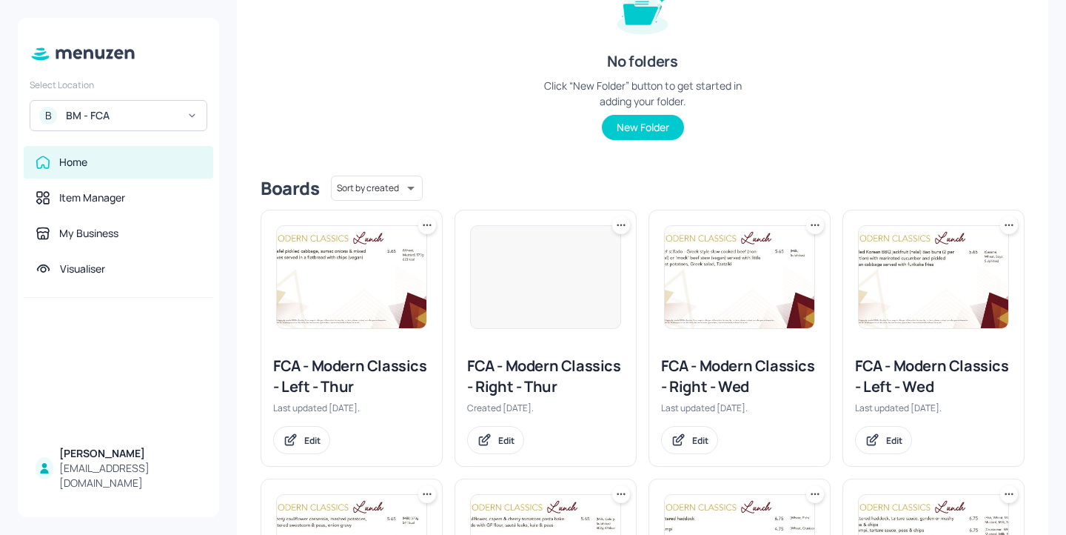
click at [772, 382] on div "FCA - Modern Classics - Right - Wed" at bounding box center [739, 375] width 157 height 41
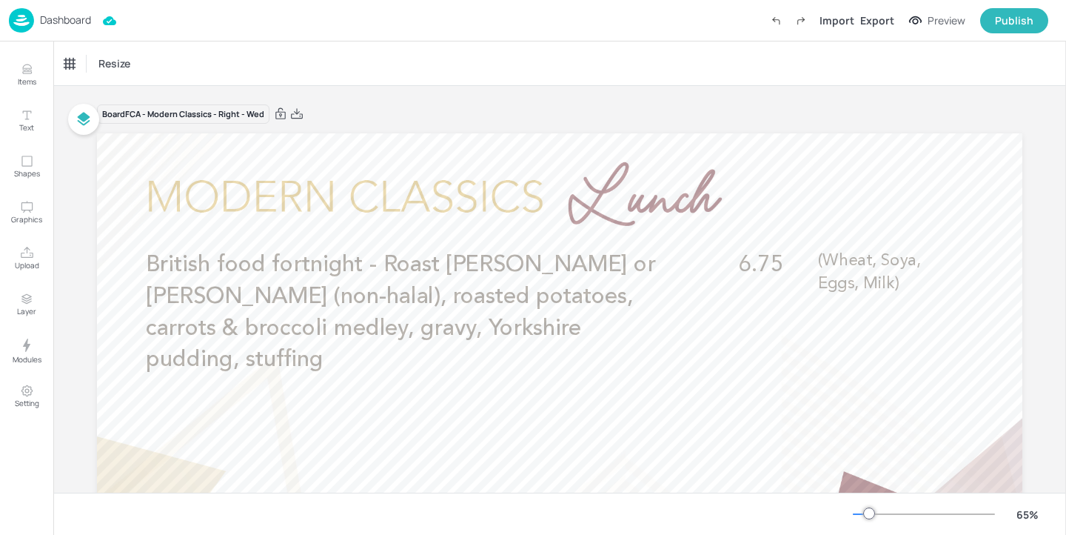
click at [76, 21] on p "Dashboard" at bounding box center [65, 20] width 51 height 10
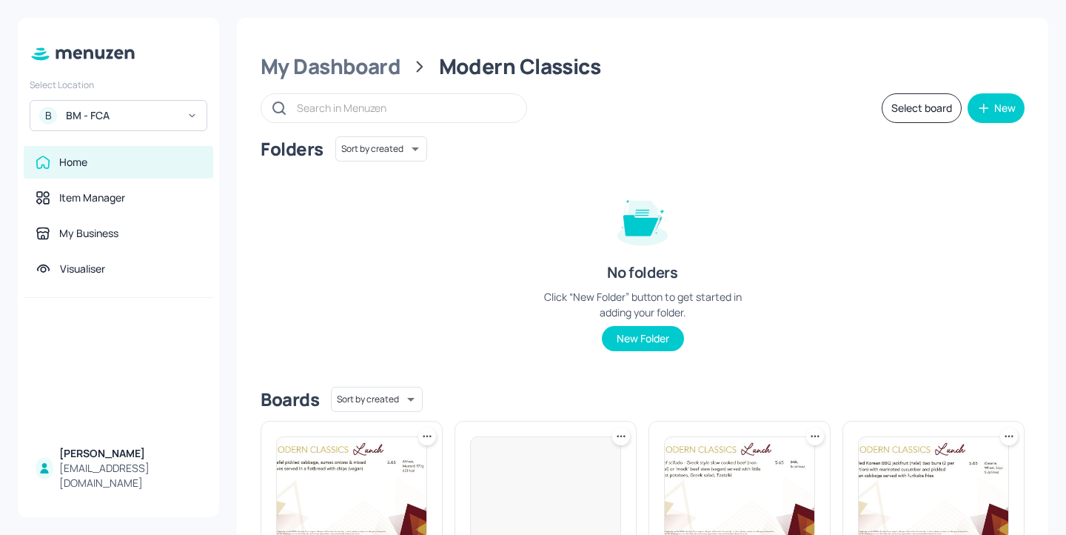
scroll to position [324, 0]
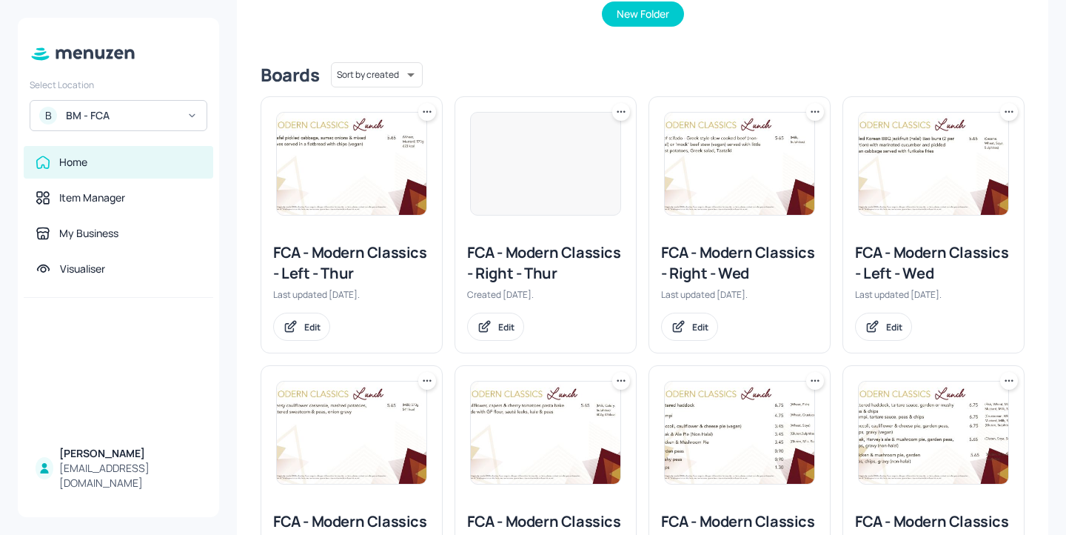
click at [922, 269] on div "FCA - Modern Classics - Left - Wed" at bounding box center [933, 262] width 157 height 41
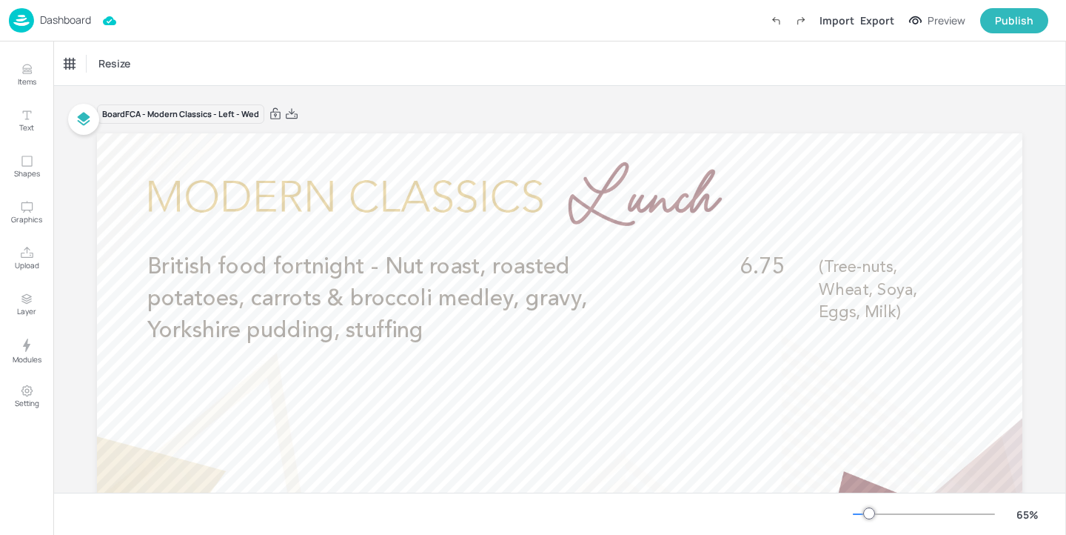
click at [75, 25] on p "Dashboard" at bounding box center [65, 20] width 51 height 10
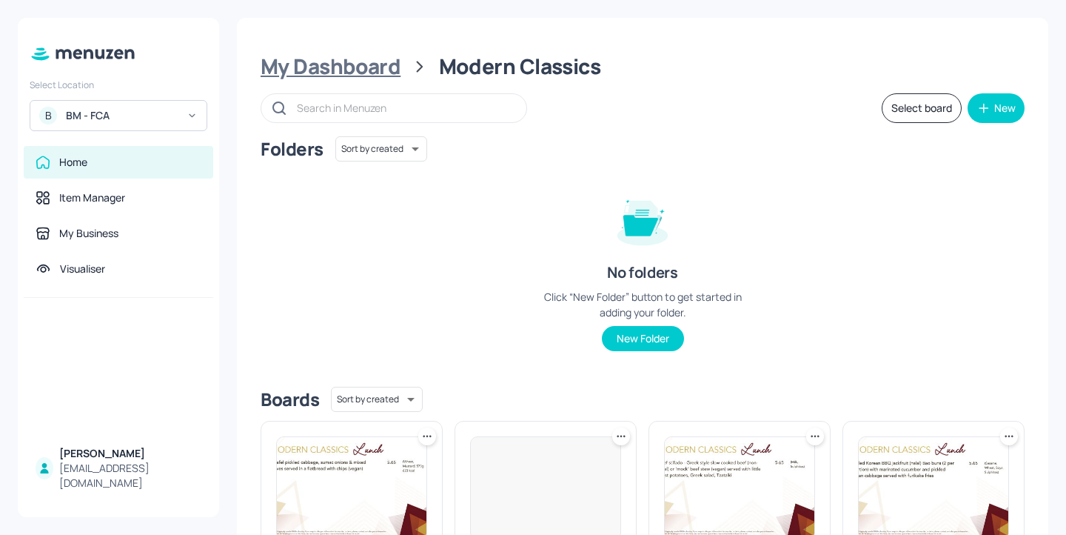
click at [379, 61] on div "My Dashboard" at bounding box center [331, 66] width 140 height 27
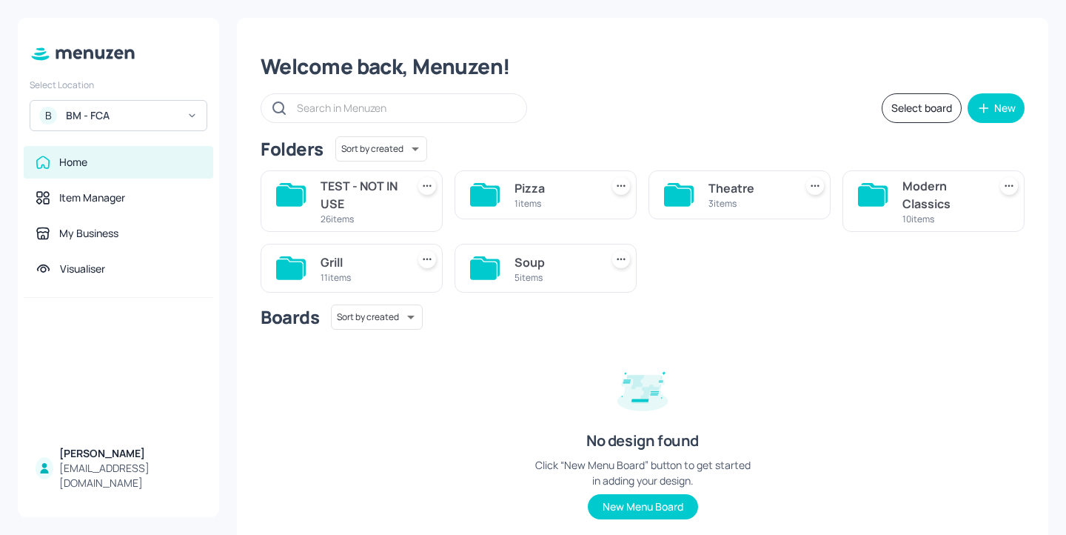
click at [389, 271] on div "11 items" at bounding box center [361, 277] width 80 height 13
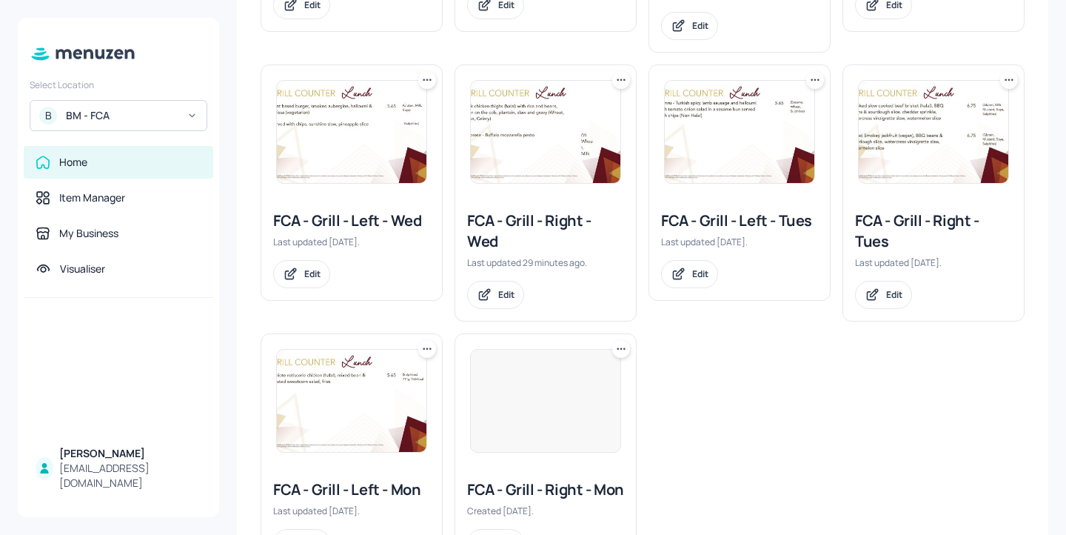
scroll to position [464, 0]
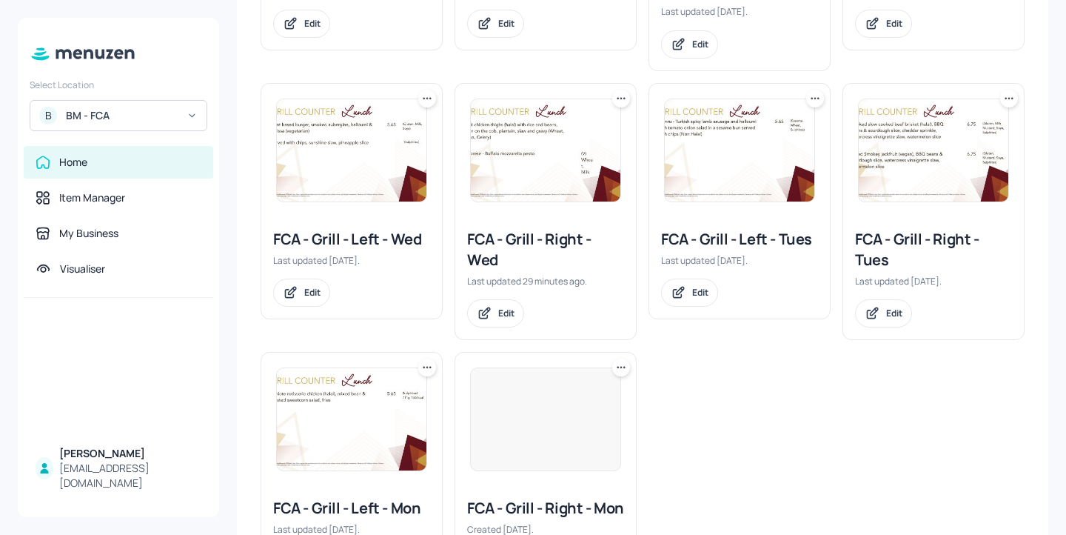
click at [386, 238] on div "FCA - Grill - Left - Wed" at bounding box center [351, 239] width 157 height 21
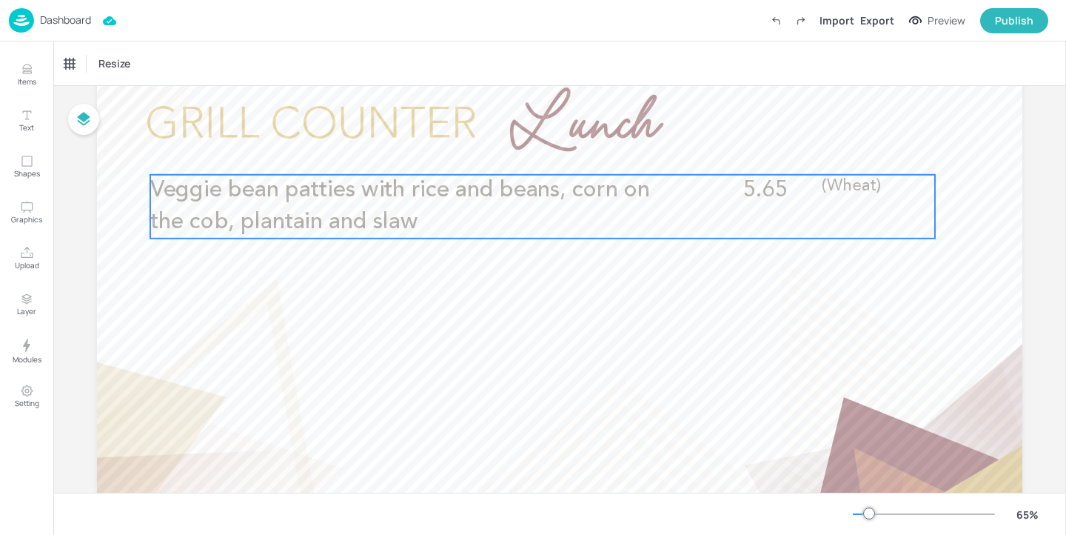
scroll to position [78, 0]
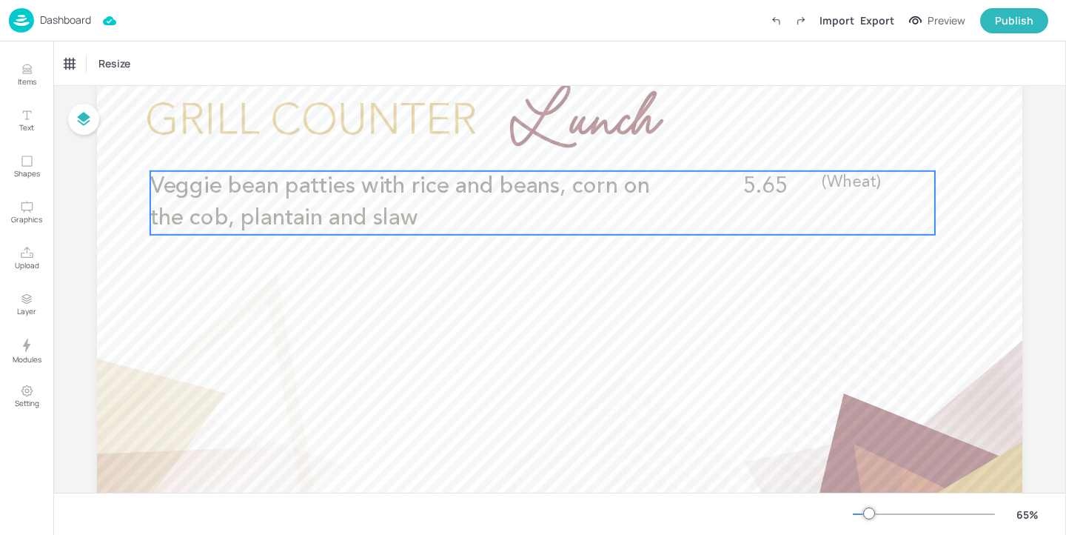
click at [475, 212] on p "Veggie bean patties with rice and beans, corn on the cob, plantain and slaw" at bounding box center [411, 203] width 523 height 64
click at [74, 17] on p "Dashboard" at bounding box center [65, 20] width 51 height 10
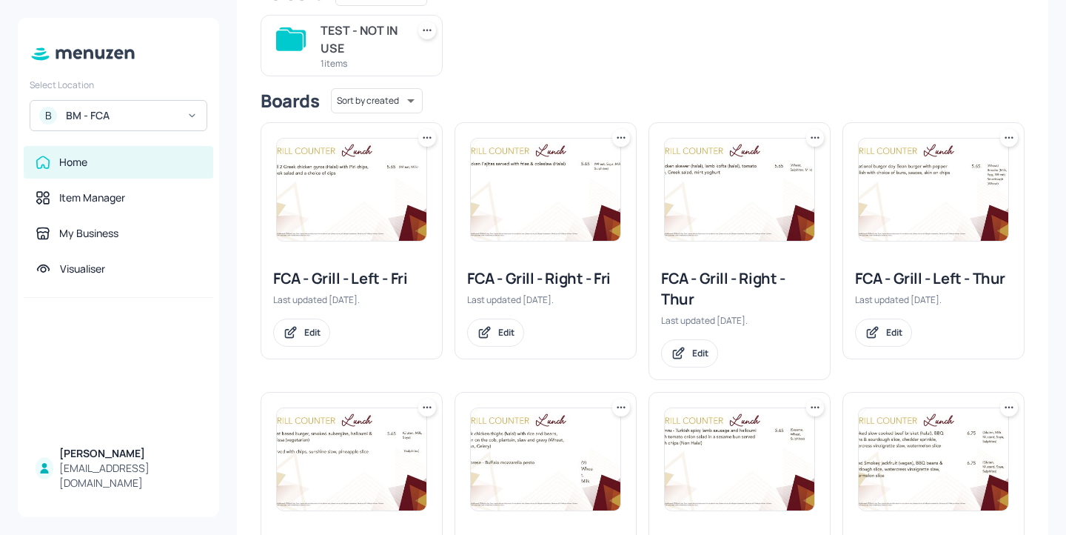
scroll to position [174, 0]
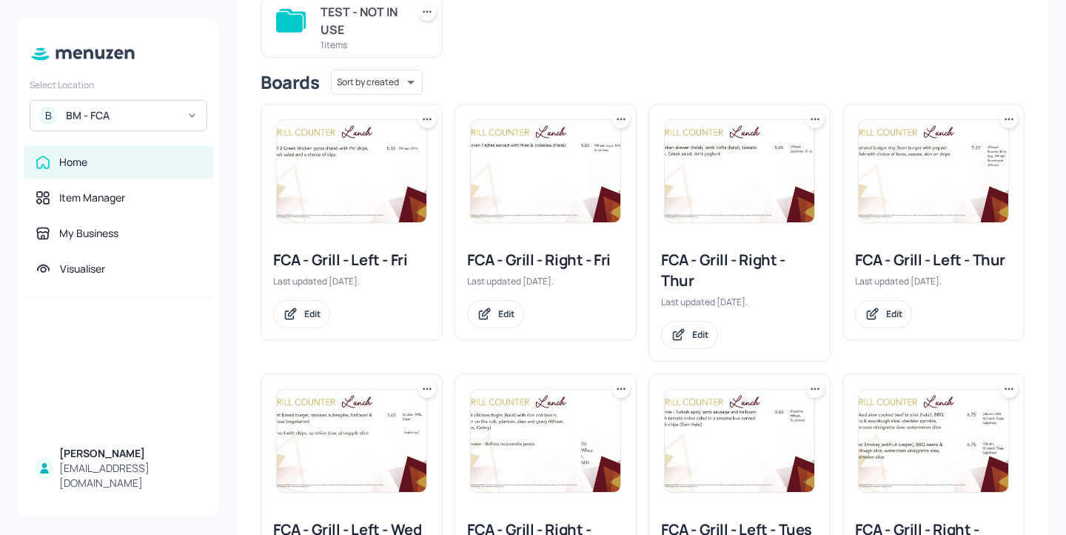
click at [540, 262] on div "FCA - Grill - Right - Fri" at bounding box center [545, 259] width 157 height 21
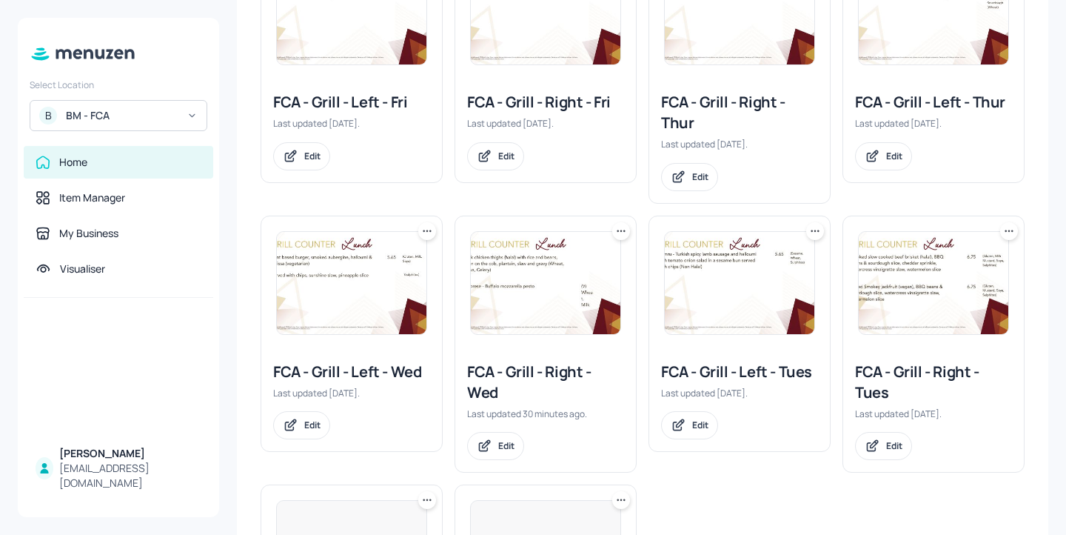
scroll to position [383, 0]
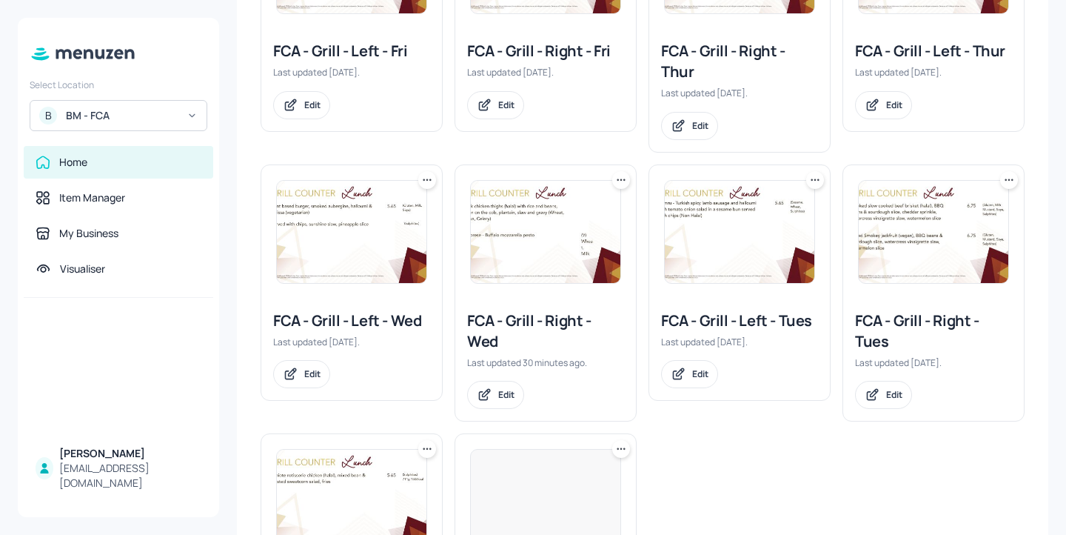
click at [539, 318] on div "FCA - Grill - Right - Wed" at bounding box center [545, 330] width 157 height 41
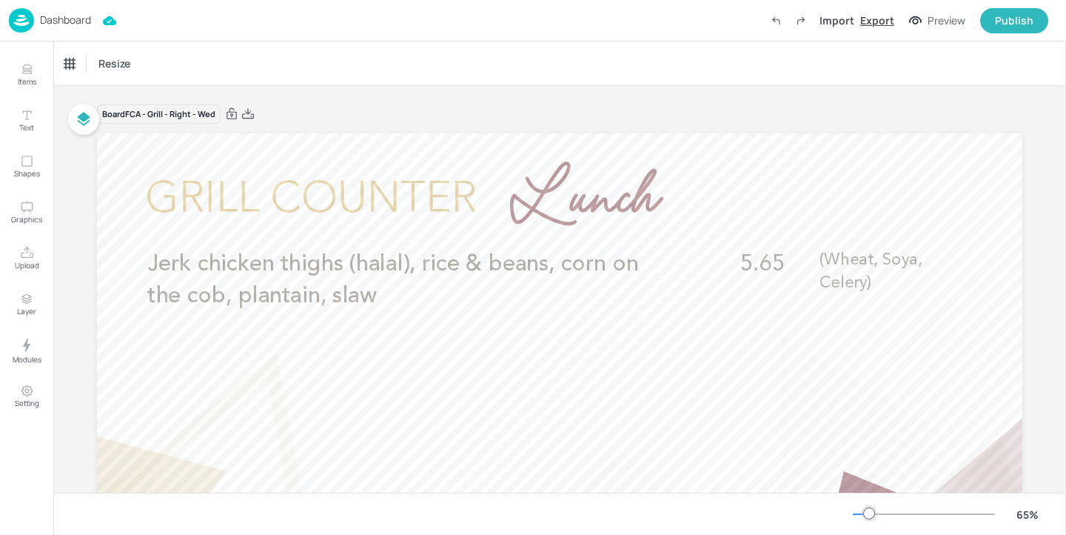
click at [882, 21] on div "Export" at bounding box center [877, 21] width 34 height 16
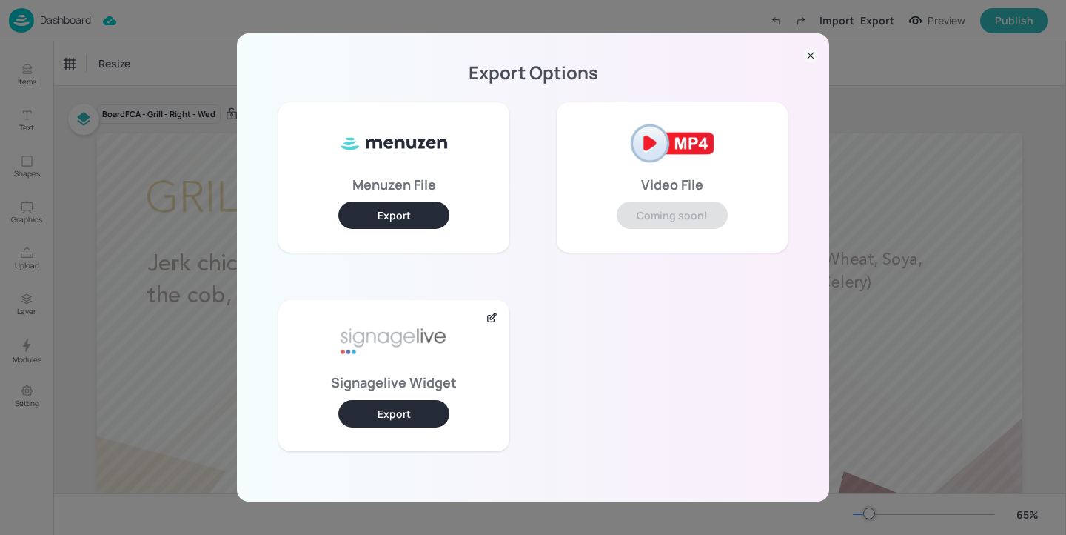
click at [424, 401] on button "Export" at bounding box center [393, 413] width 111 height 27
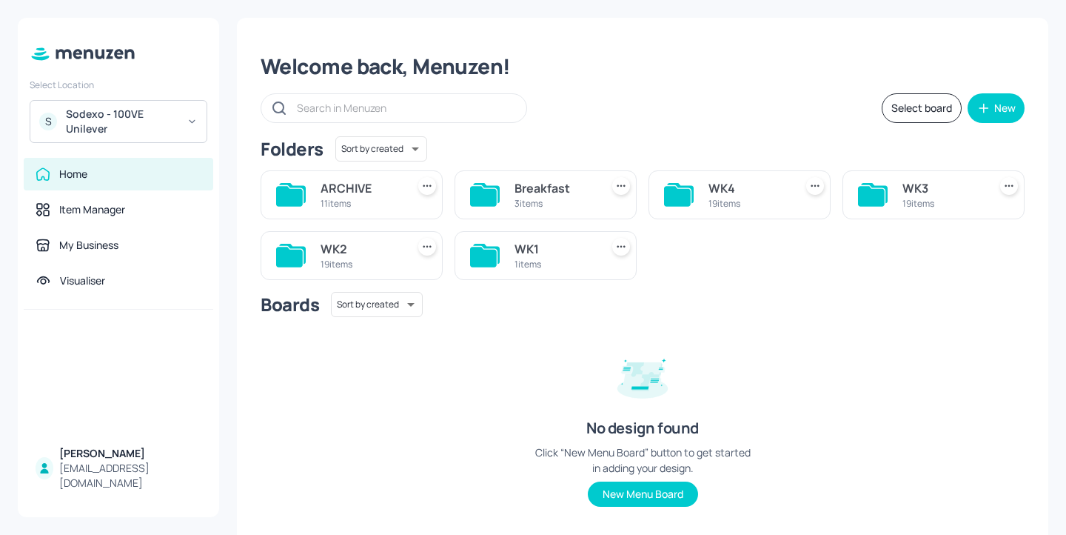
click at [902, 201] on div "19 items" at bounding box center [942, 203] width 80 height 13
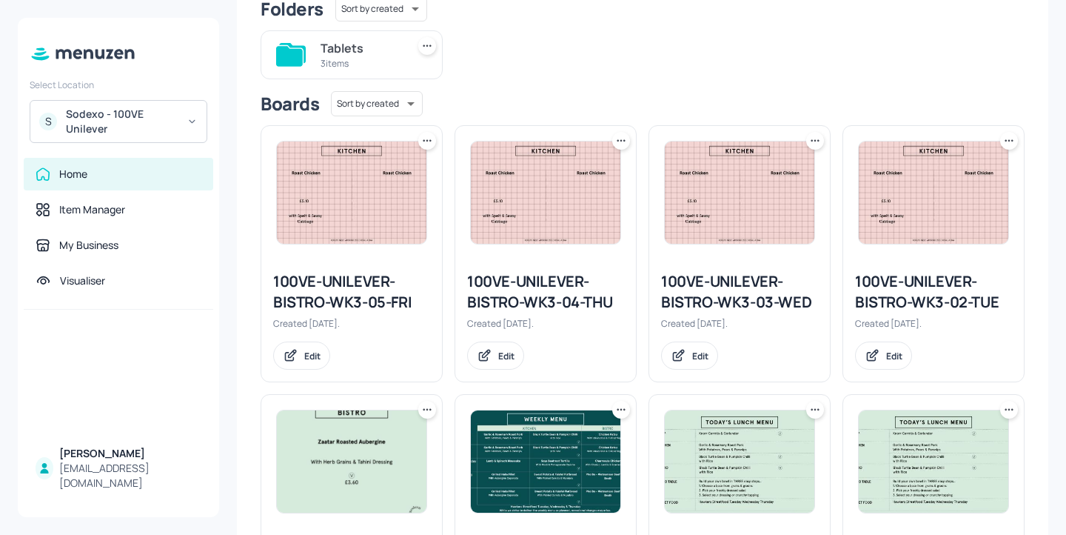
scroll to position [128, 0]
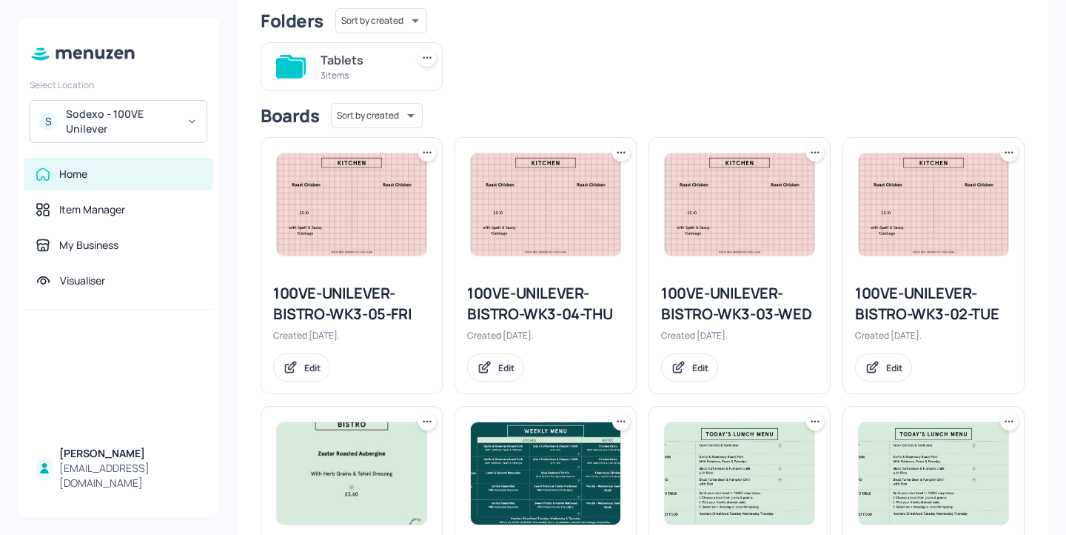
click at [702, 301] on div "100VE-UNILEVER-BISTRO-WK3-03-WED" at bounding box center [739, 303] width 157 height 41
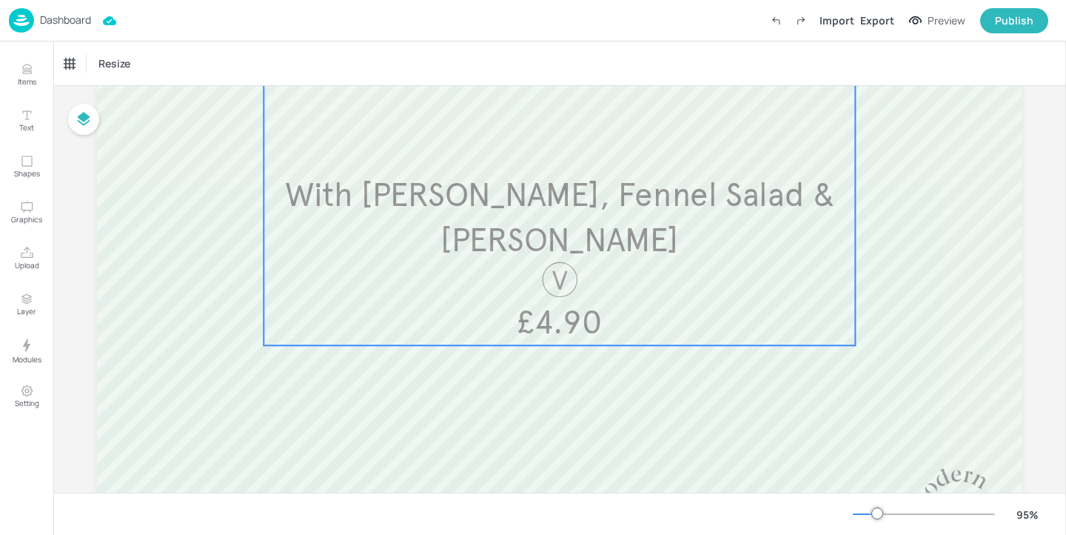
click at [557, 246] on div "With [PERSON_NAME], Fennel Salad & [PERSON_NAME]" at bounding box center [559, 217] width 591 height 91
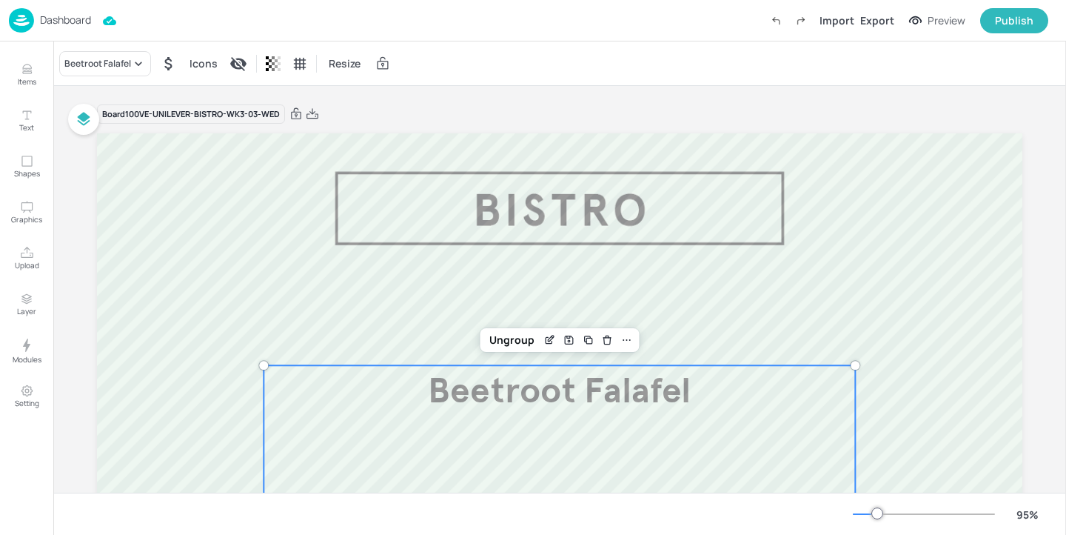
click at [60, 24] on p "Dashboard" at bounding box center [65, 20] width 51 height 10
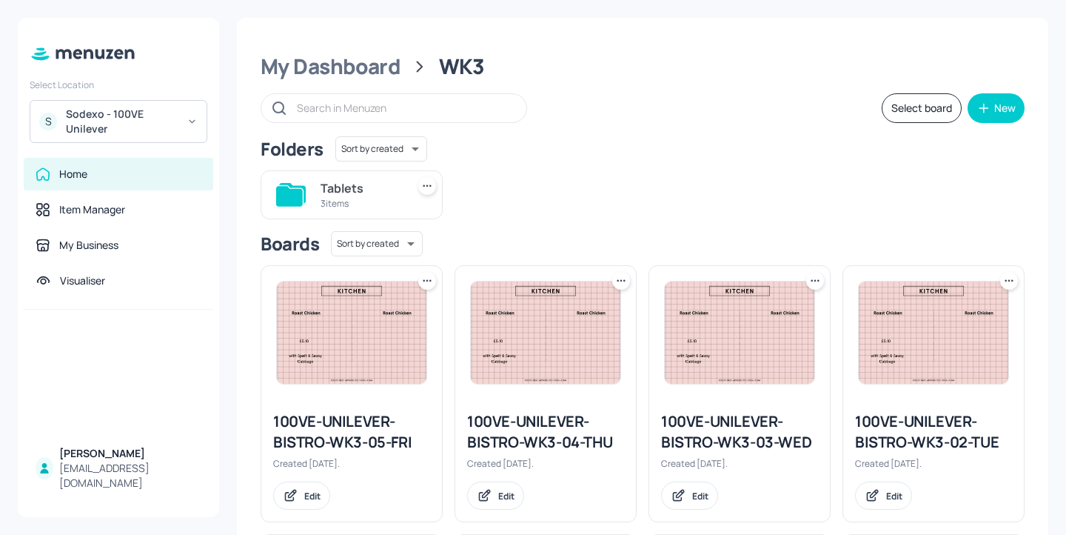
click at [145, 115] on div "Sodexo - 100VE Unilever" at bounding box center [122, 122] width 112 height 30
click at [507, 191] on div at bounding box center [533, 267] width 1066 height 535
click at [351, 71] on div "My Dashboard" at bounding box center [331, 66] width 140 height 27
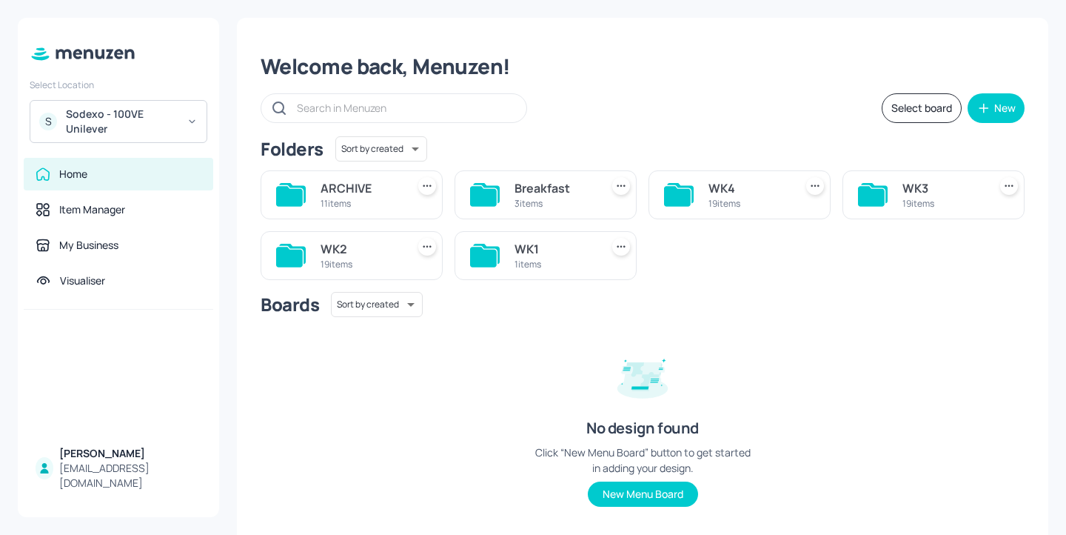
click at [902, 195] on div "WK3" at bounding box center [942, 188] width 80 height 18
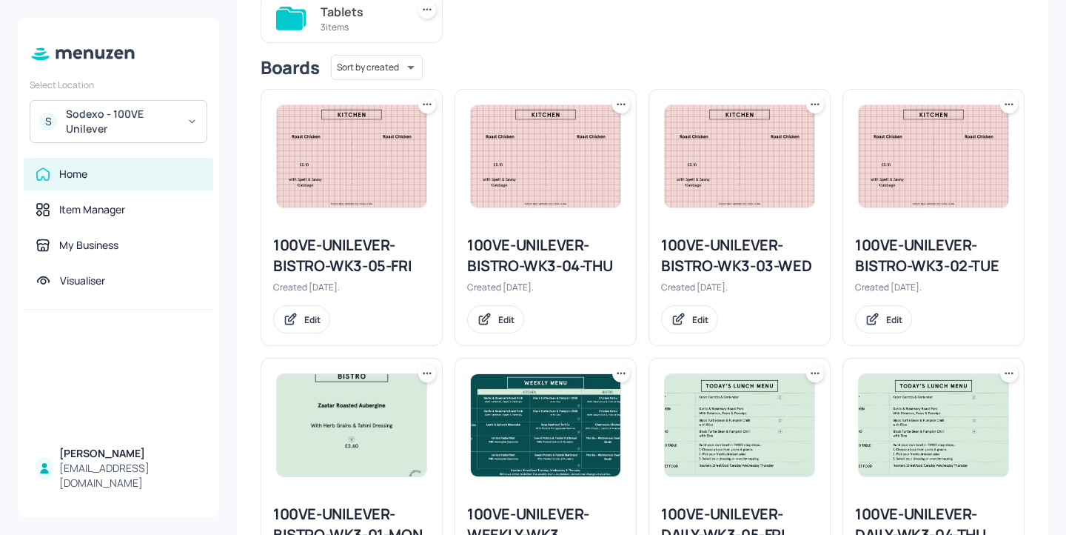
scroll to position [179, 0]
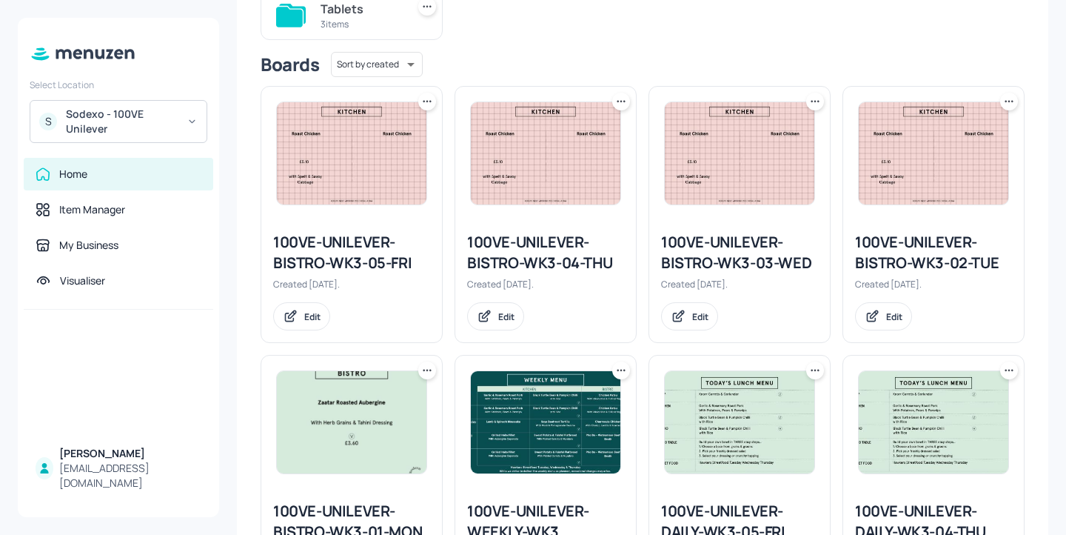
click at [709, 263] on div "100VE-UNILEVER-BISTRO-WK3-03-WED" at bounding box center [739, 252] width 157 height 41
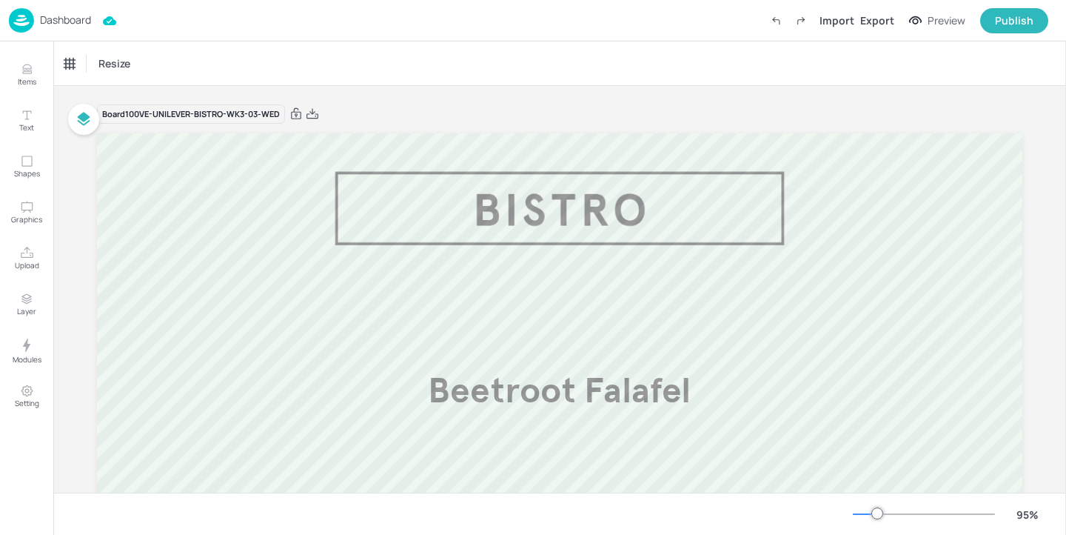
click at [53, 10] on div "Dashboard" at bounding box center [50, 20] width 82 height 24
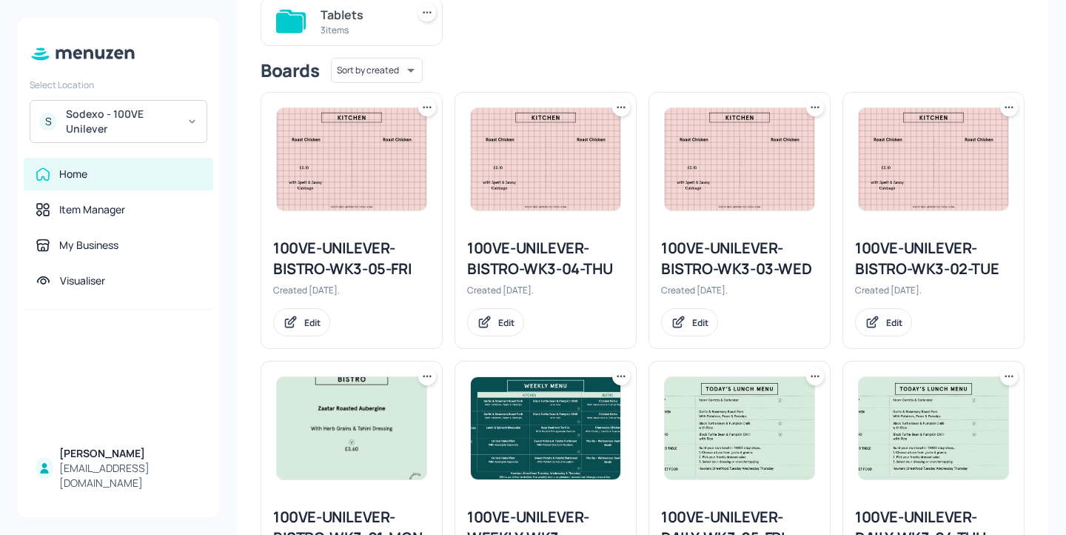
scroll to position [176, 0]
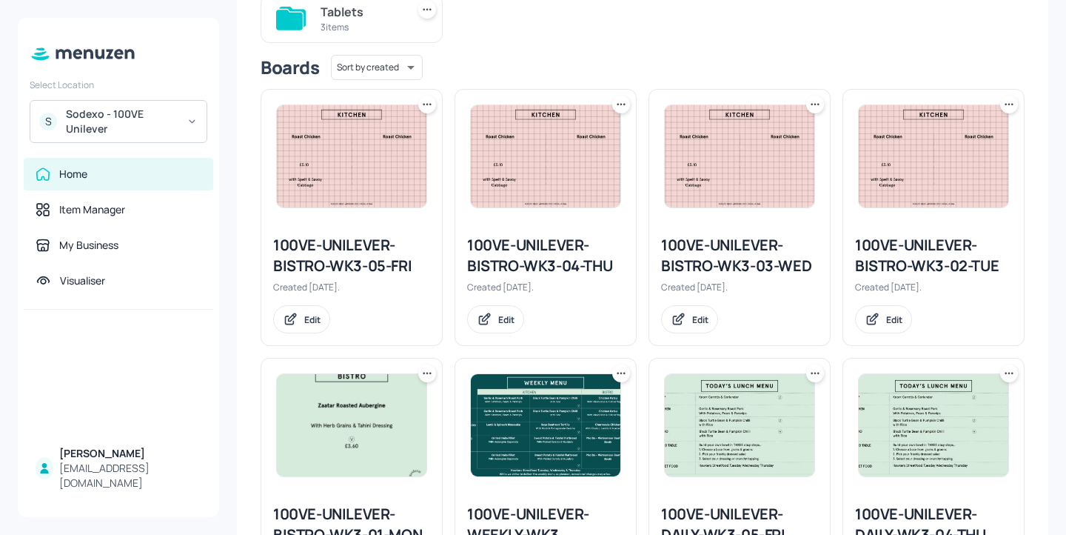
click at [808, 104] on icon at bounding box center [815, 104] width 15 height 15
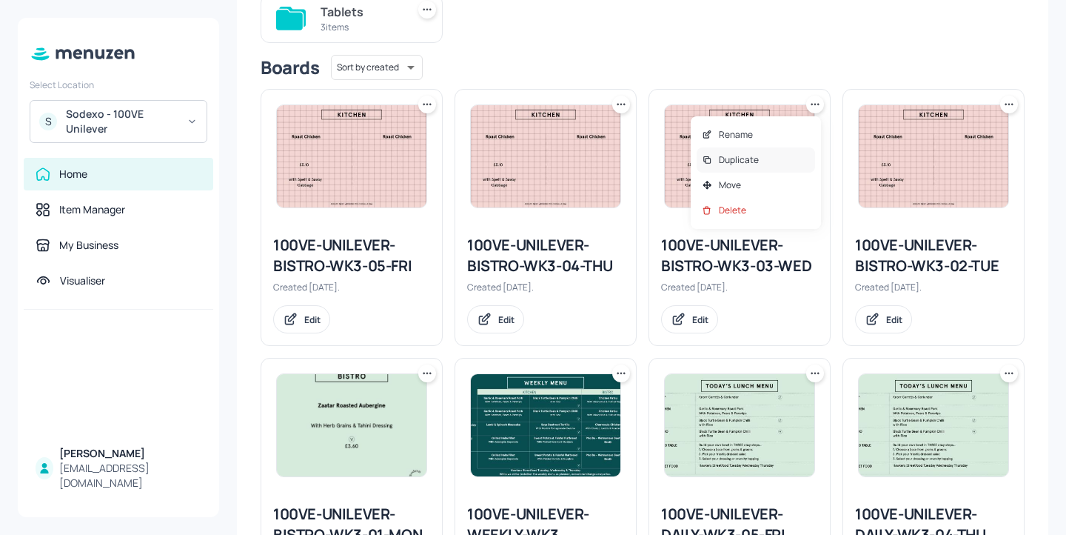
click at [777, 155] on div "Duplicate" at bounding box center [756, 159] width 118 height 25
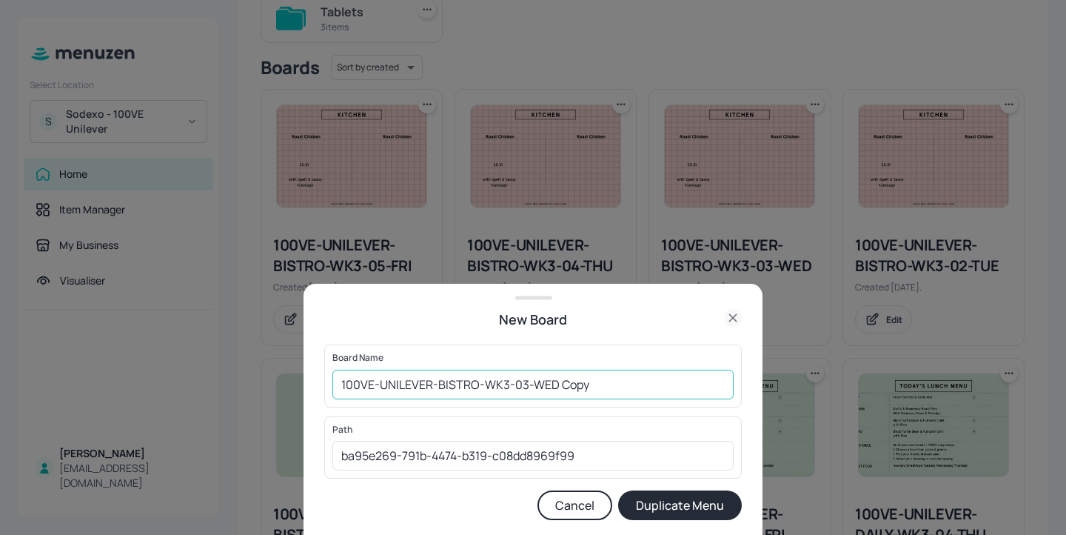
click at [339, 383] on input "100VE-UNILEVER-BISTRO-WK3-03-WED Copy" at bounding box center [532, 384] width 401 height 30
drag, startPoint x: 656, startPoint y: 384, endPoint x: 588, endPoint y: 385, distance: 68.1
click at [588, 384] on input "01ed-100VE-UNILEVER-BISTRO-WK3-03-WED Copy" at bounding box center [532, 384] width 401 height 30
type input "01ed-100VE-UNILEVER-BISTRO-WK3-03-WED-20250917"
click at [697, 512] on button "Duplicate Menu" at bounding box center [680, 505] width 124 height 30
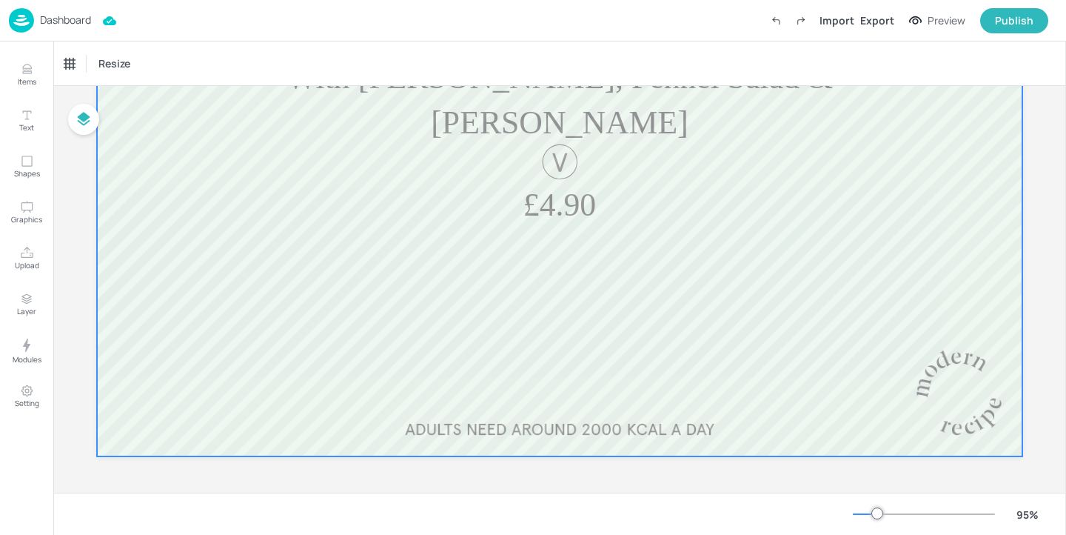
scroll to position [350, 0]
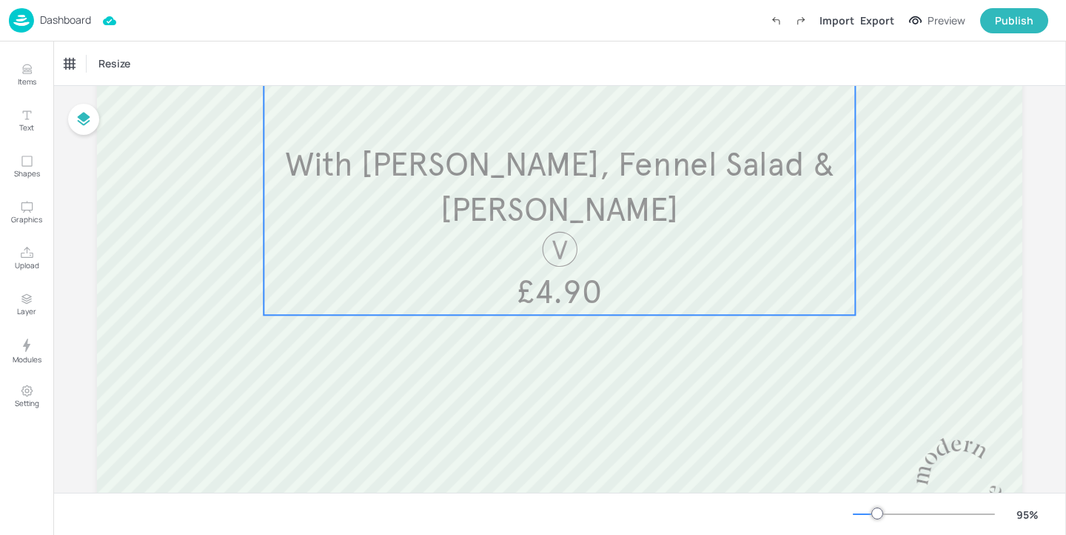
click at [468, 210] on p "With Harissa Houmous, Fennel Salad & Pitta" at bounding box center [559, 187] width 591 height 90
click at [129, 67] on div "Beetroot Falafel" at bounding box center [97, 63] width 67 height 13
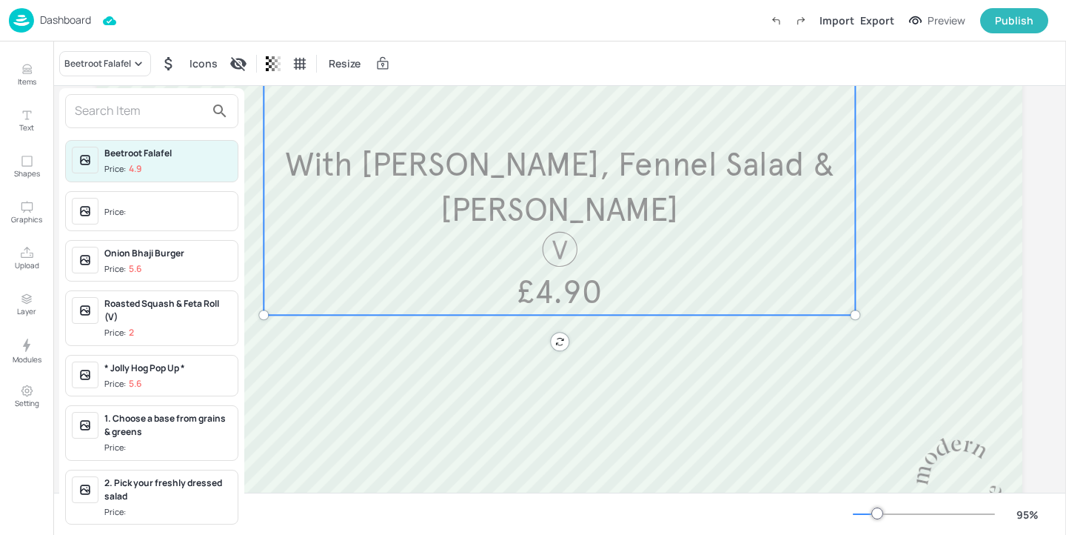
click at [135, 121] on input "text" at bounding box center [140, 111] width 130 height 24
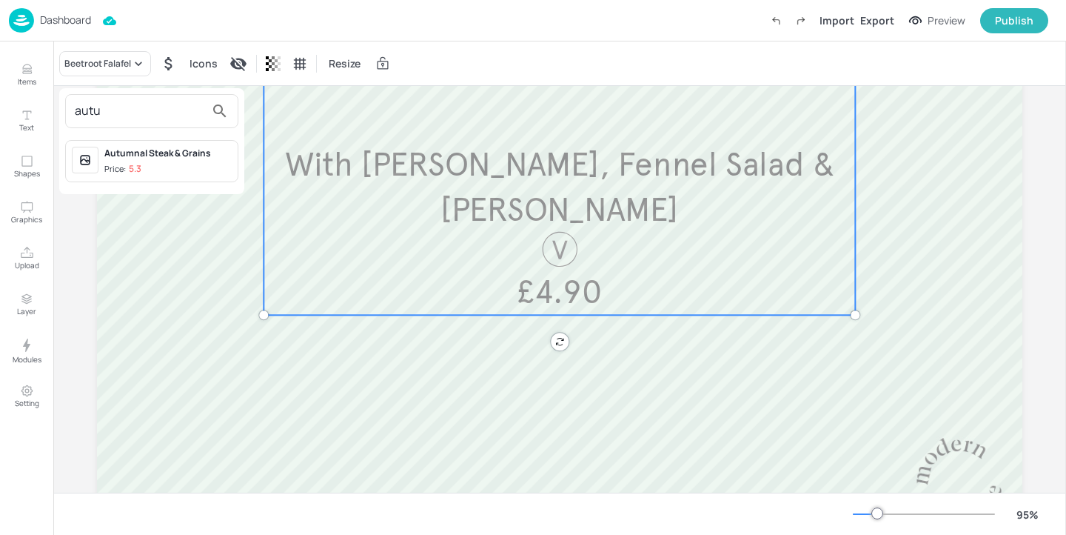
type input "autu"
click at [198, 170] on span "Price: 5.3" at bounding box center [167, 169] width 127 height 13
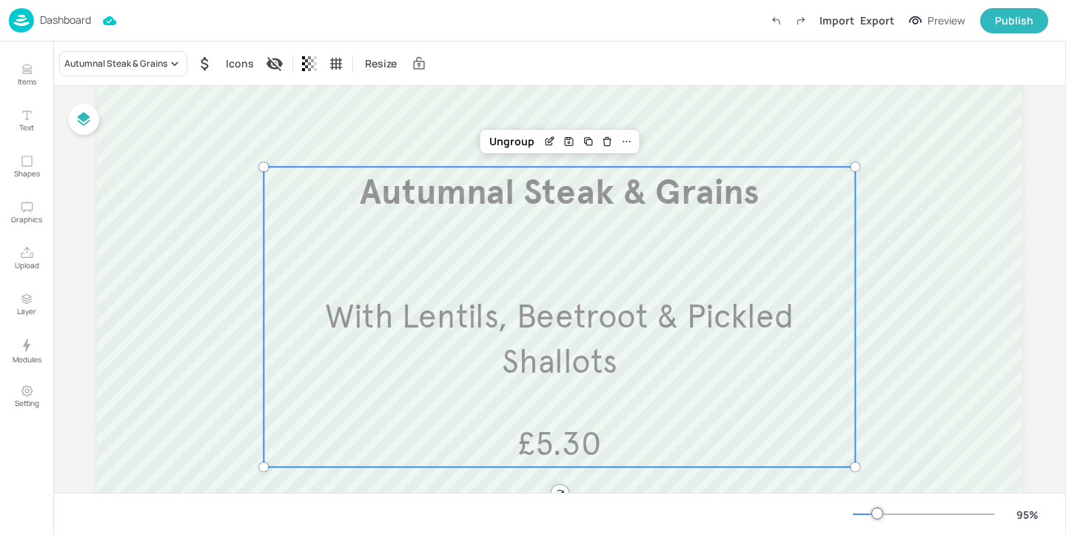
scroll to position [0, 0]
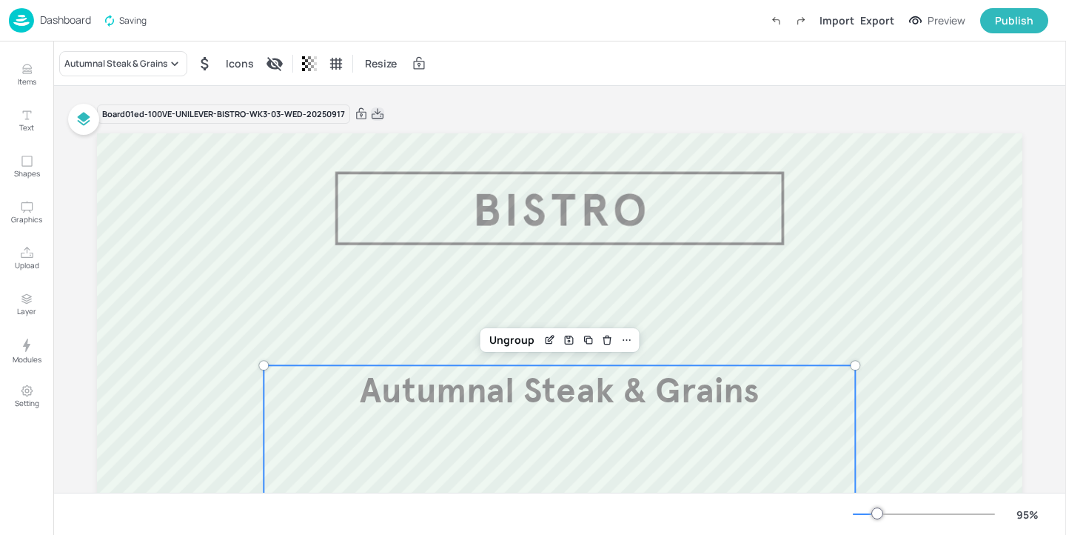
click at [379, 113] on icon at bounding box center [377, 114] width 13 height 15
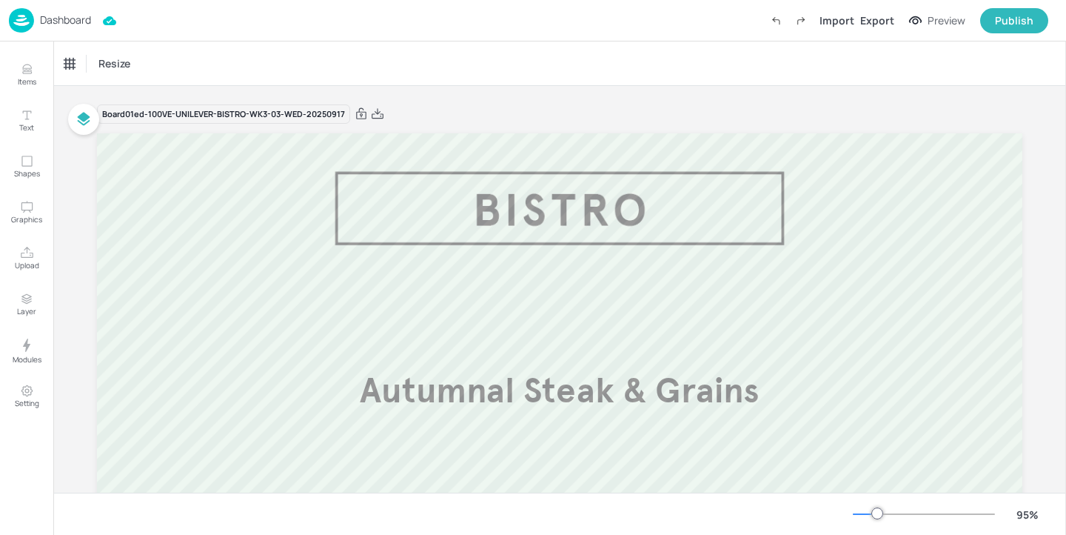
click at [68, 24] on p "Dashboard" at bounding box center [65, 20] width 51 height 10
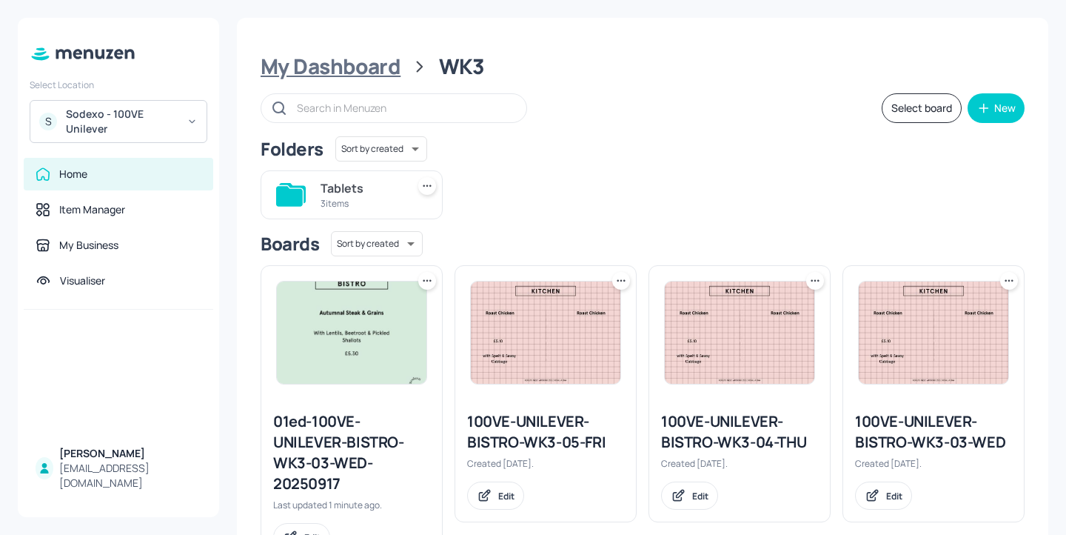
click at [386, 61] on div "My Dashboard" at bounding box center [331, 66] width 140 height 27
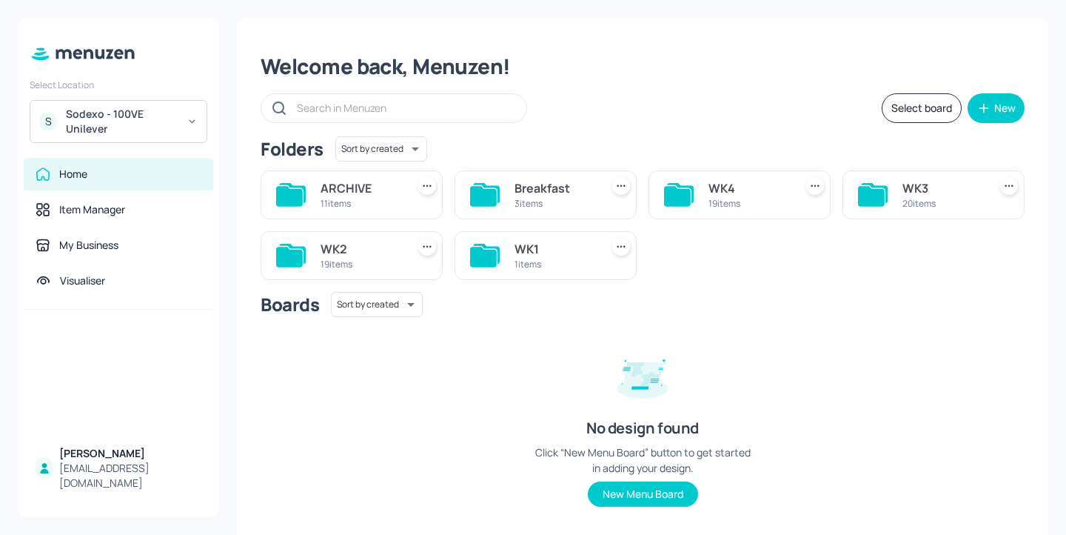
click at [572, 270] on div "1 items" at bounding box center [555, 264] width 80 height 13
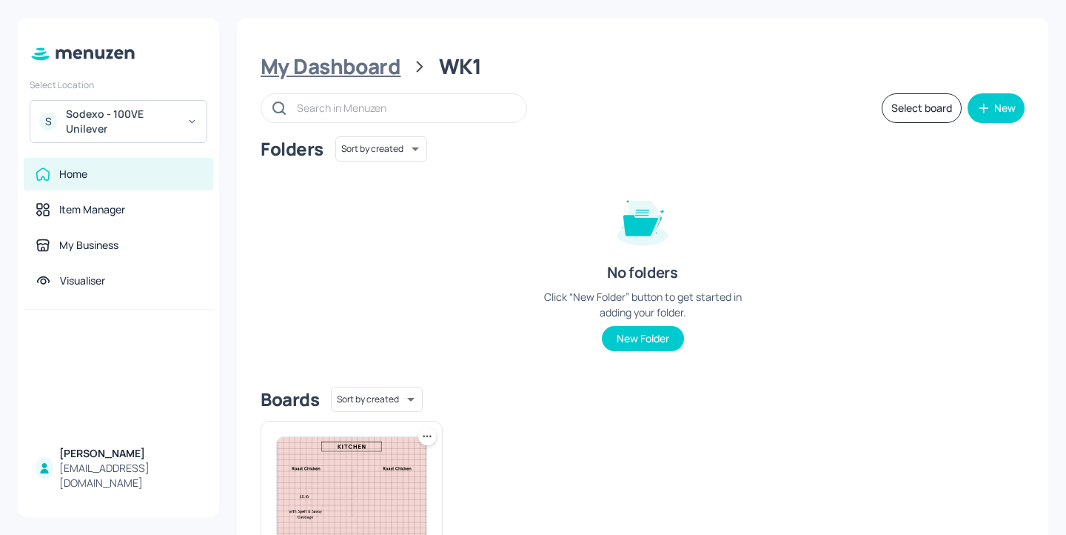
click at [344, 78] on div "My Dashboard" at bounding box center [331, 66] width 140 height 27
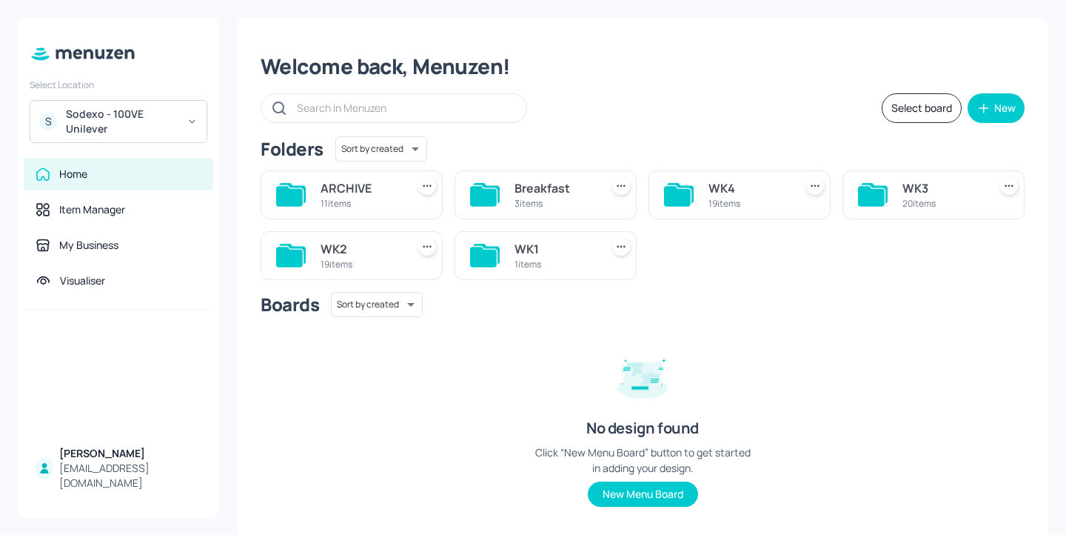
click at [577, 176] on div "Breakfast 3 items" at bounding box center [546, 194] width 182 height 49
click at [562, 191] on div "Breakfast" at bounding box center [555, 188] width 80 height 18
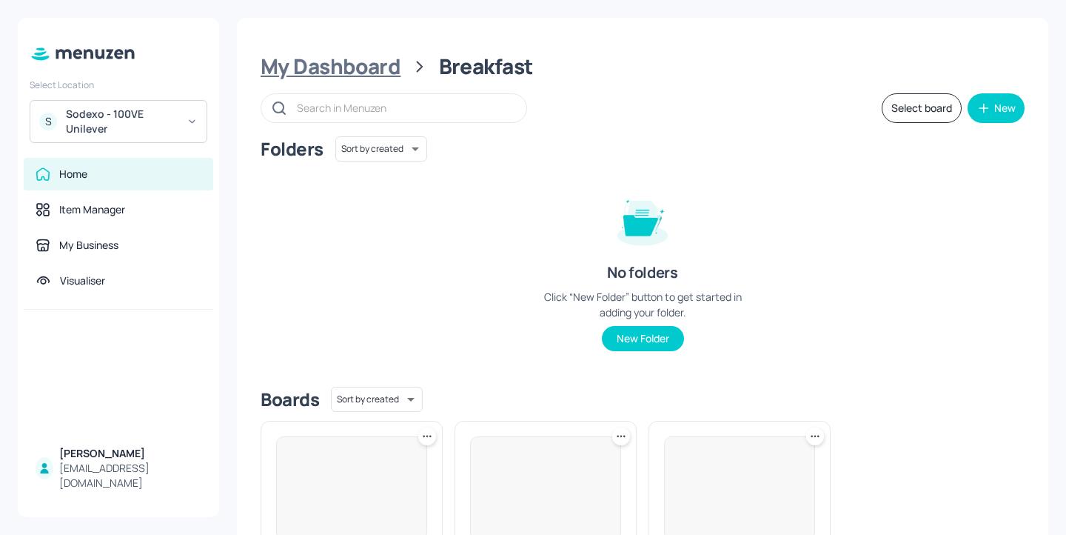
click at [379, 58] on div "My Dashboard" at bounding box center [331, 66] width 140 height 27
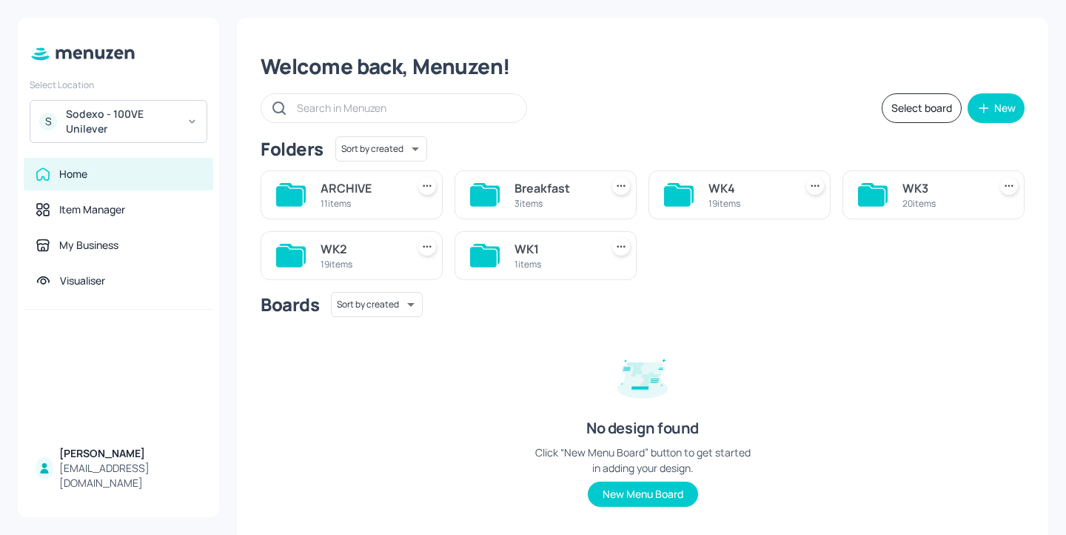
click at [757, 177] on div "WK4 19 items" at bounding box center [748, 195] width 80 height 36
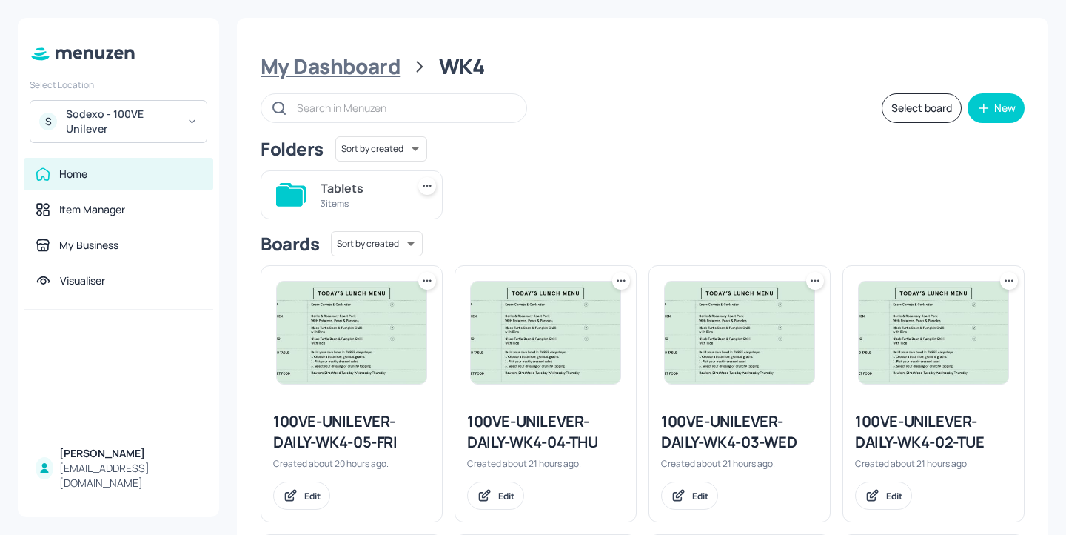
click at [346, 63] on div "My Dashboard" at bounding box center [331, 66] width 140 height 27
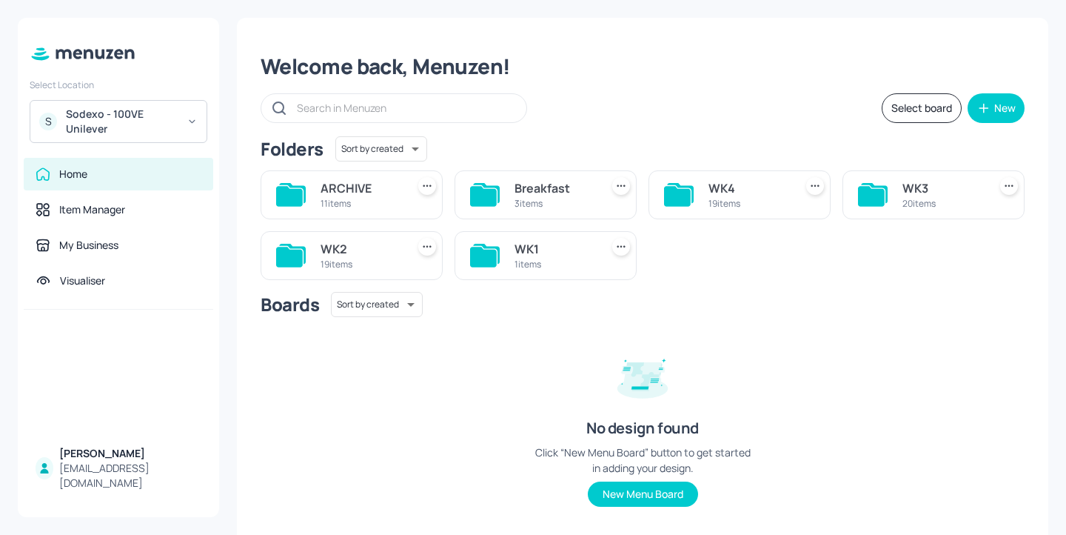
click at [76, 106] on div "S Sodexo - 100VE Unilever" at bounding box center [119, 121] width 178 height 43
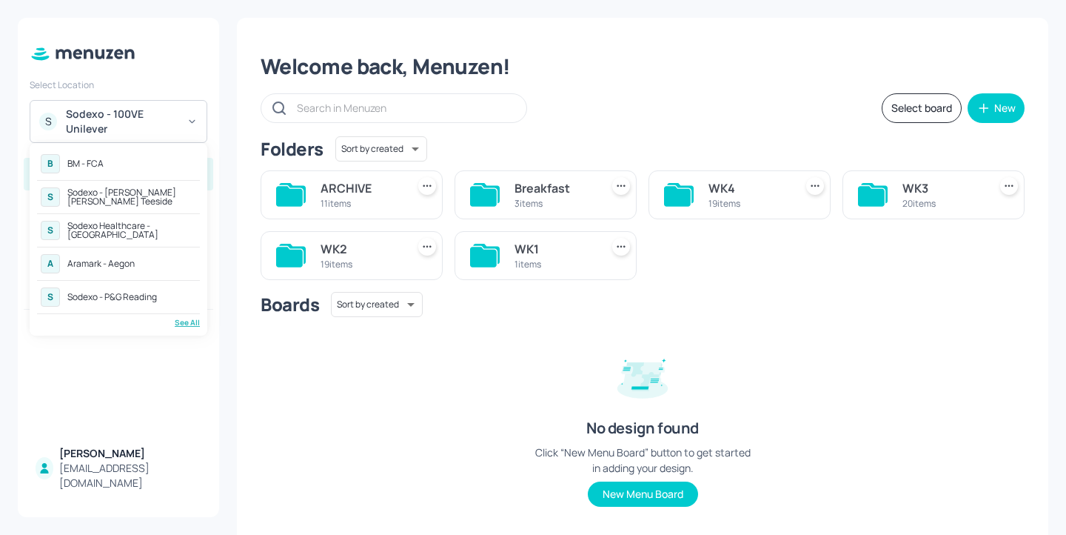
click at [187, 325] on div "See All" at bounding box center [118, 322] width 163 height 11
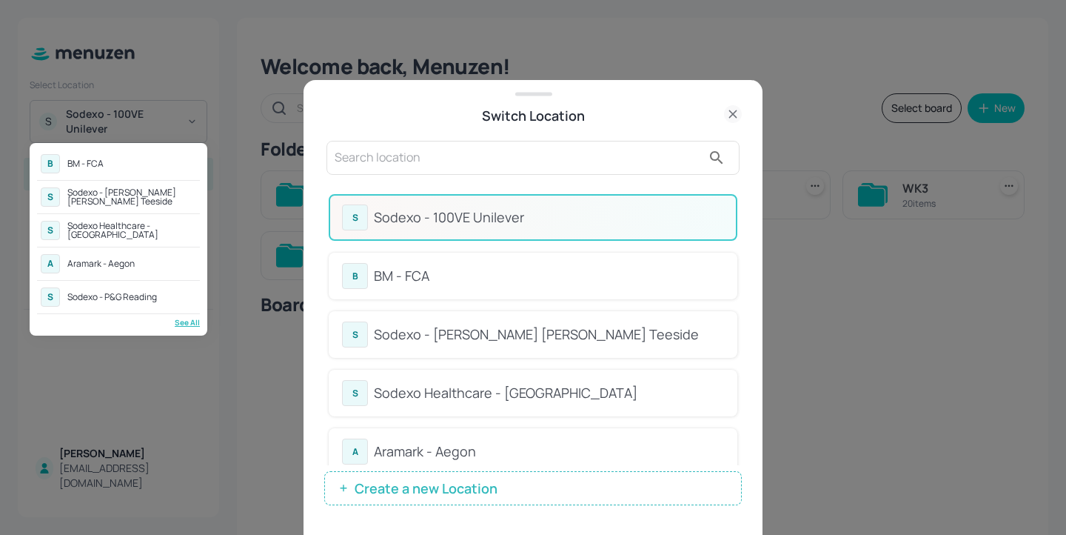
click at [439, 172] on div at bounding box center [533, 267] width 1066 height 535
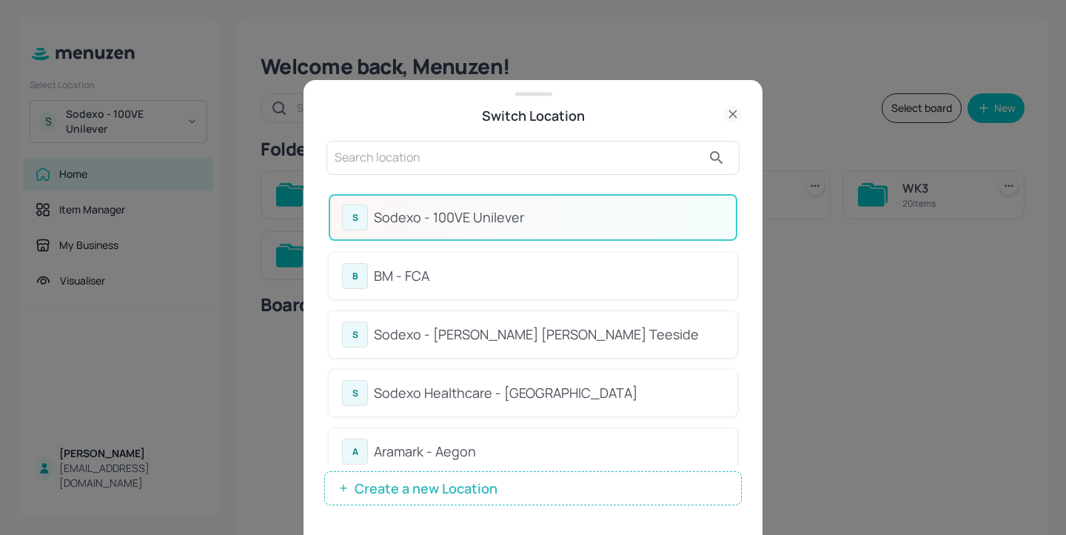
click at [395, 157] on input "text" at bounding box center [518, 158] width 367 height 24
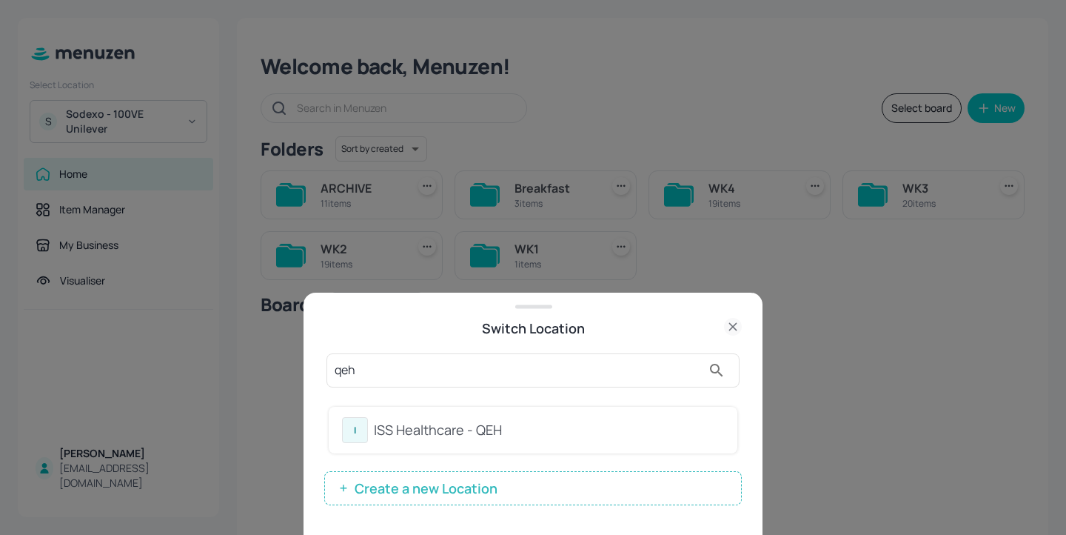
type input "qeh"
click at [546, 414] on div "I ISS Healthcare - QEH" at bounding box center [533, 429] width 409 height 47
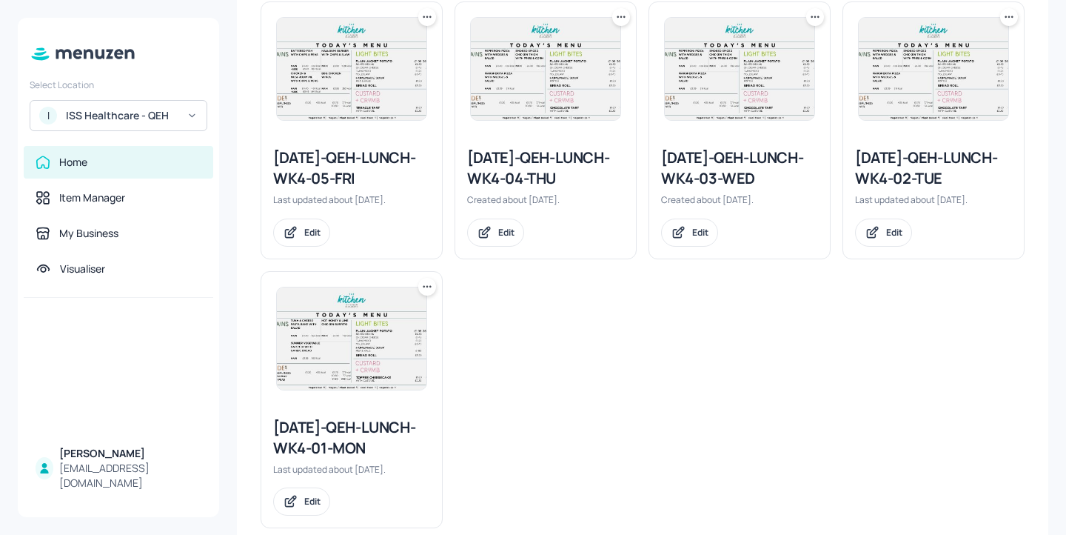
scroll to position [731, 0]
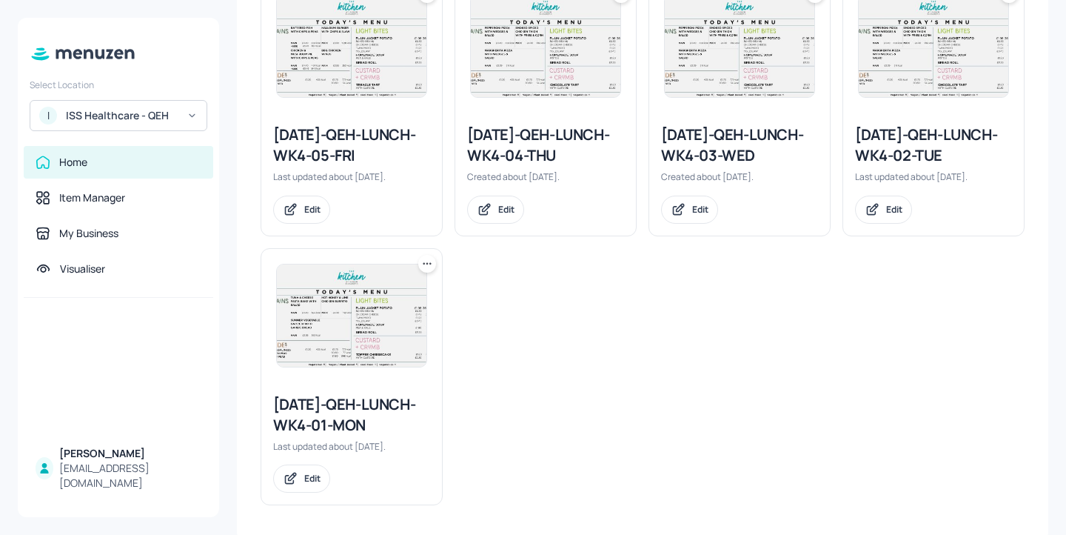
click at [767, 153] on div "[DATE]-QEH-LUNCH-WK4-03-WED" at bounding box center [739, 144] width 157 height 41
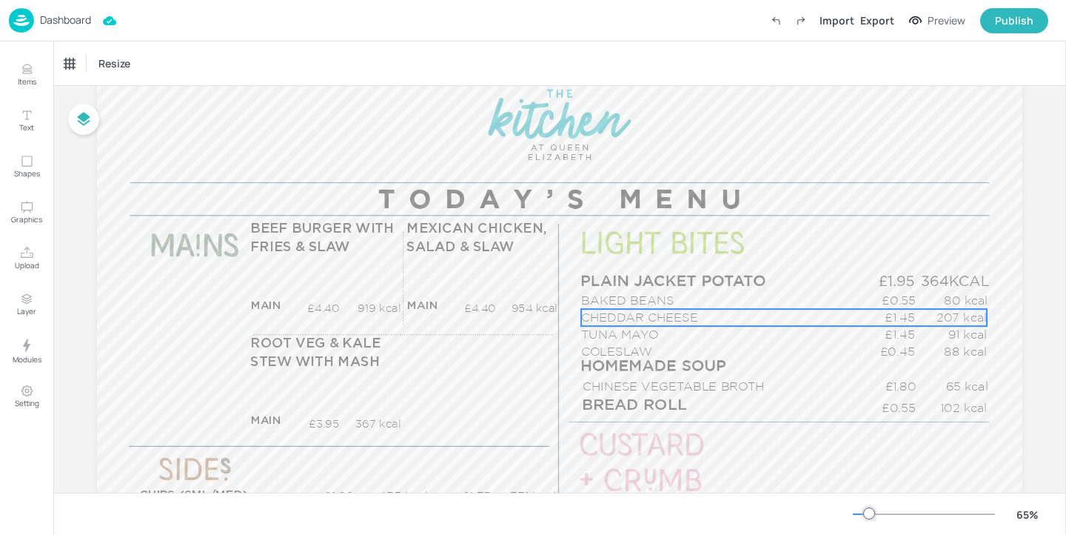
scroll to position [184, 0]
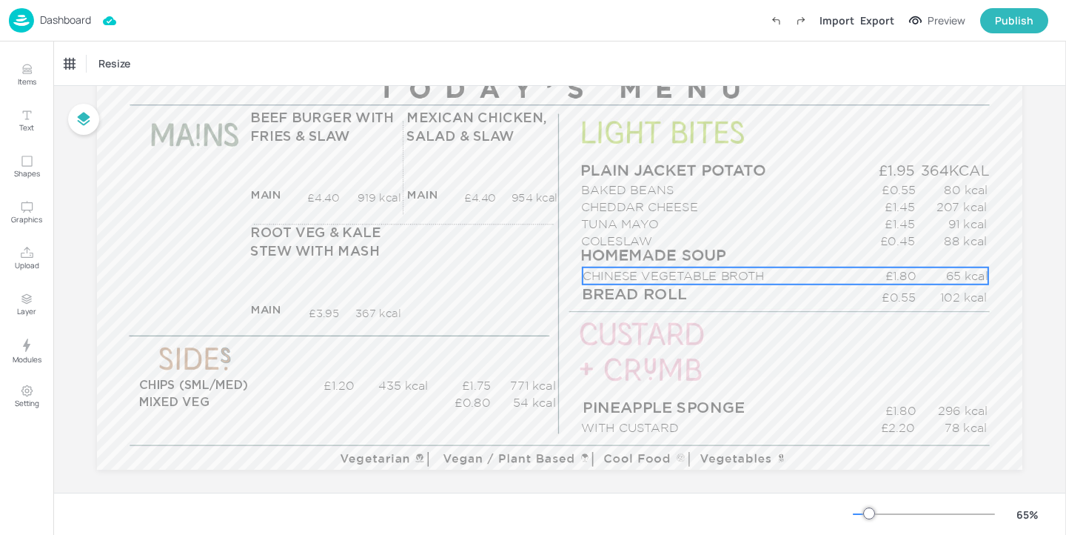
click at [671, 272] on span "CHINESE VEGETABLE BROTH" at bounding box center [673, 275] width 181 height 13
click at [169, 58] on div "CHINESE VEGETABLE BROTH" at bounding box center [124, 63] width 121 height 13
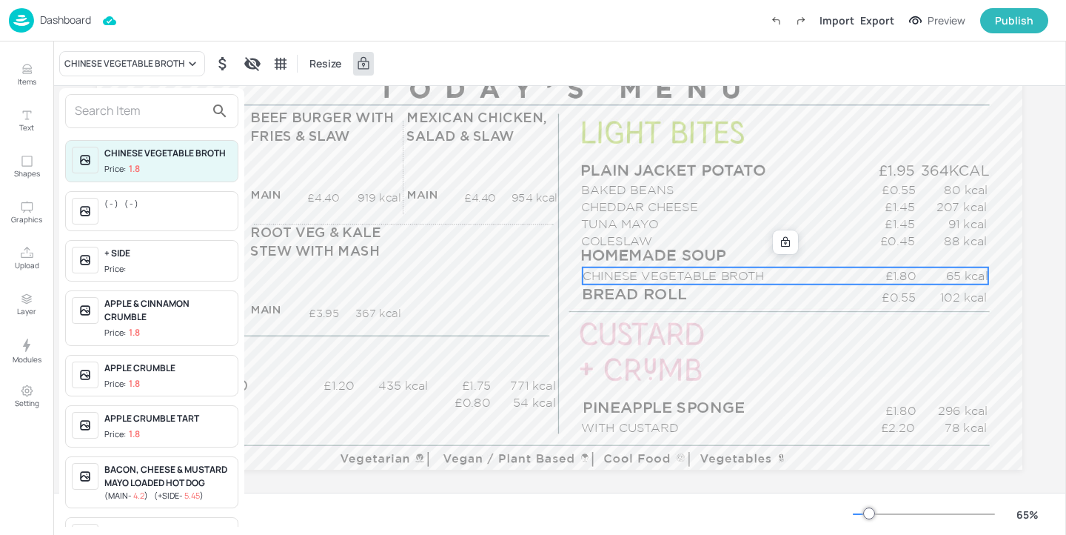
click at [147, 104] on input "text" at bounding box center [140, 111] width 130 height 24
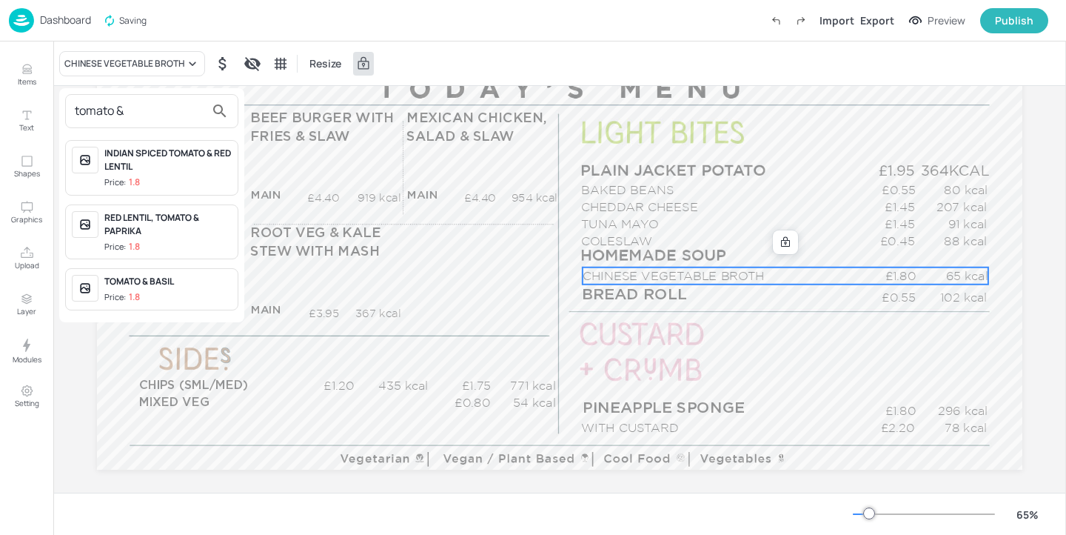
type input "tomato &"
click at [198, 278] on div "TOMATO & BASIL" at bounding box center [167, 281] width 127 height 13
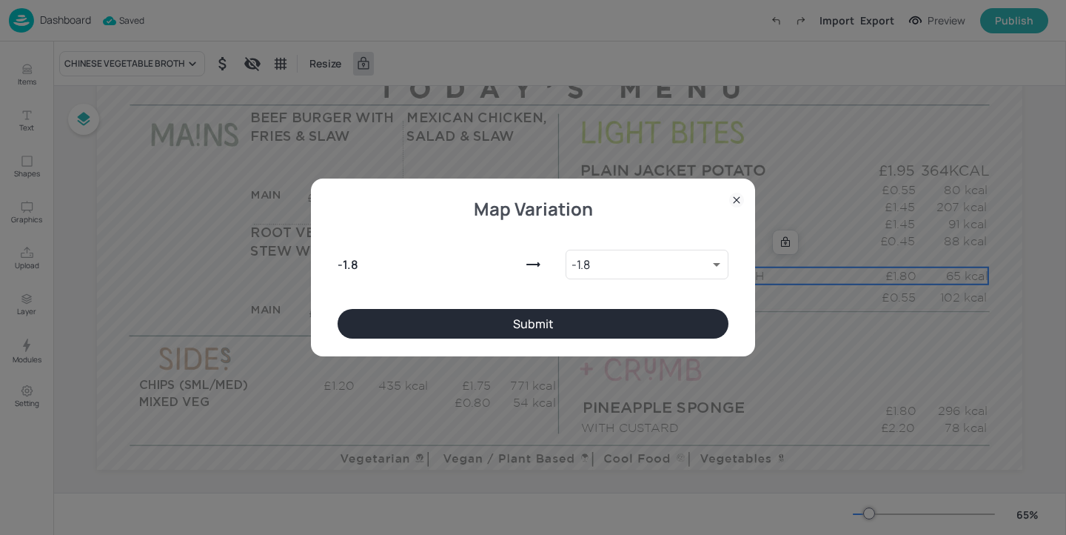
click at [615, 335] on button "Submit" at bounding box center [533, 324] width 391 height 30
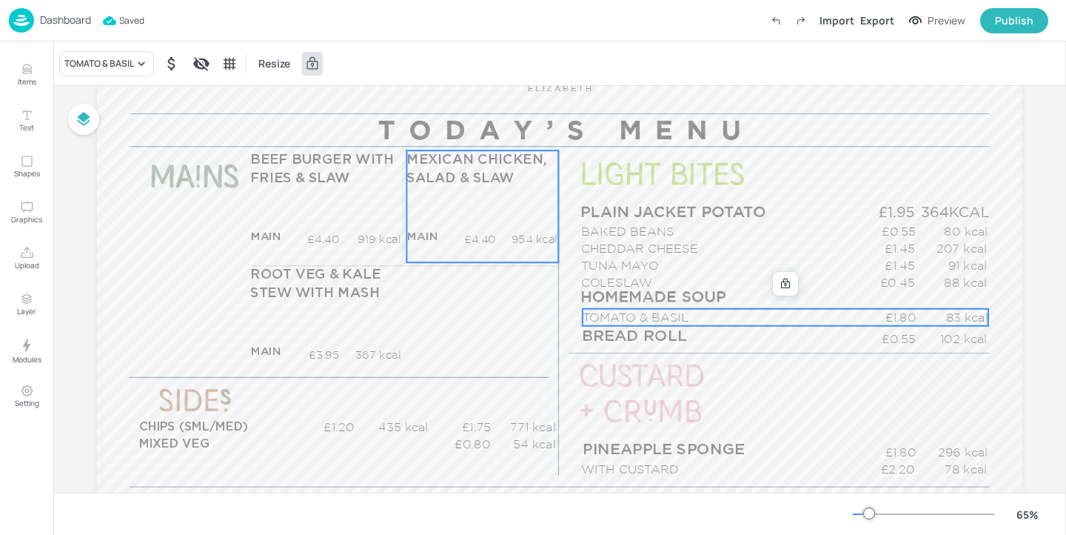
scroll to position [137, 0]
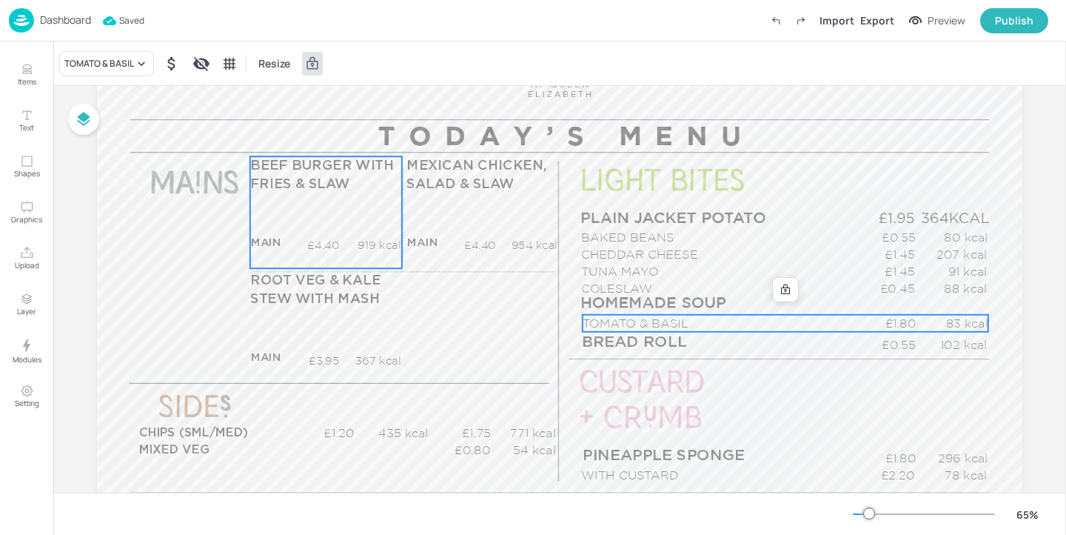
click at [320, 230] on div "BEEF BURGER WITH FRIES & SLAW MAIN £4.40 919 kcal +SIDE £5.45 kcal" at bounding box center [326, 212] width 152 height 112
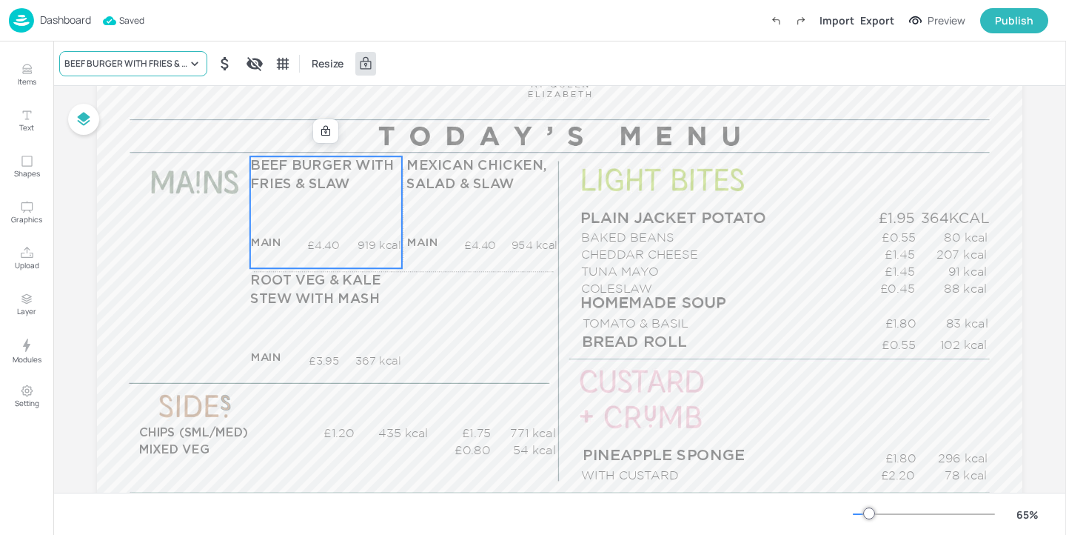
click at [165, 65] on div "BEEF BURGER WITH FRIES & SLAW" at bounding box center [125, 63] width 123 height 13
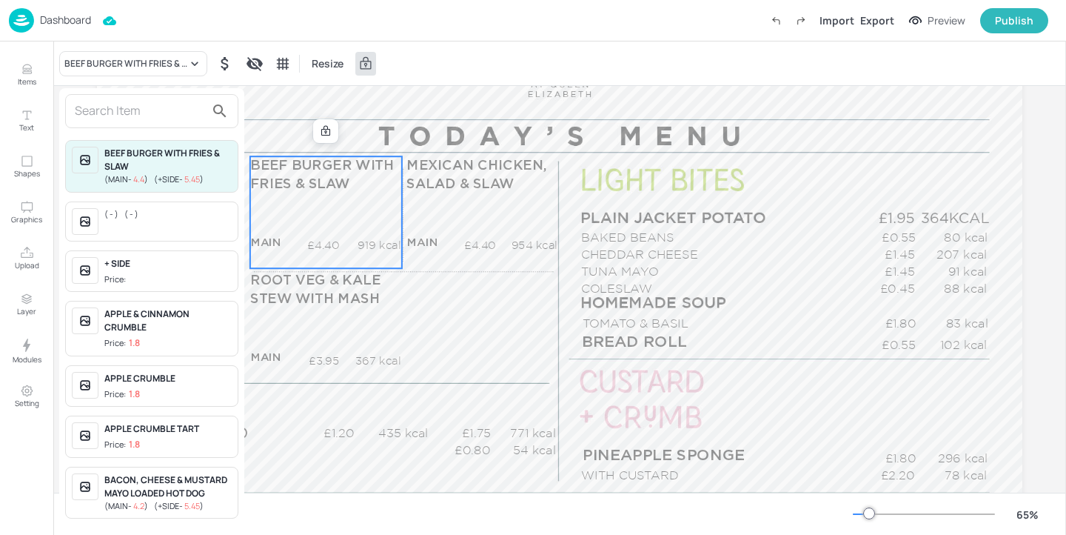
click at [165, 115] on input "text" at bounding box center [140, 111] width 130 height 24
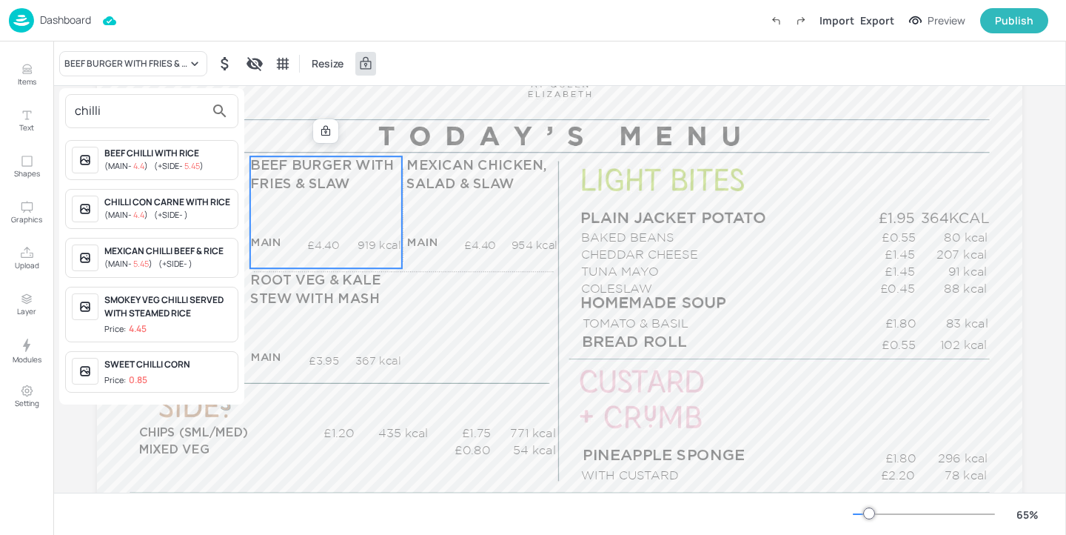
type input "chilli"
click at [213, 170] on div "( MAIN - 4.4 ) ( +SIDE - 5.45 )" at bounding box center [167, 166] width 127 height 13
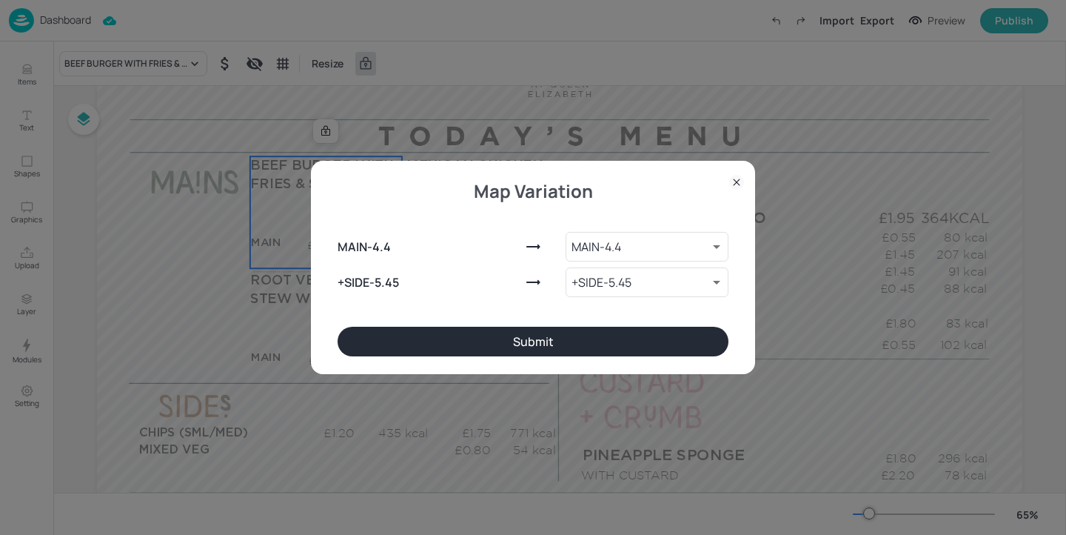
click at [464, 340] on button "Submit" at bounding box center [533, 341] width 391 height 30
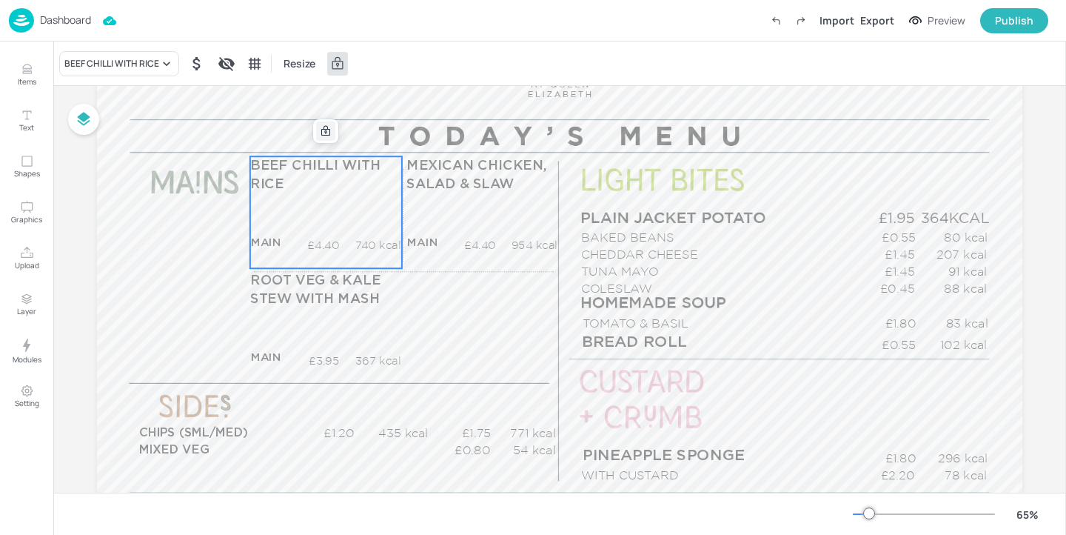
click at [320, 125] on icon at bounding box center [326, 131] width 12 height 12
click at [312, 131] on icon "Edit Item" at bounding box center [315, 131] width 13 height 12
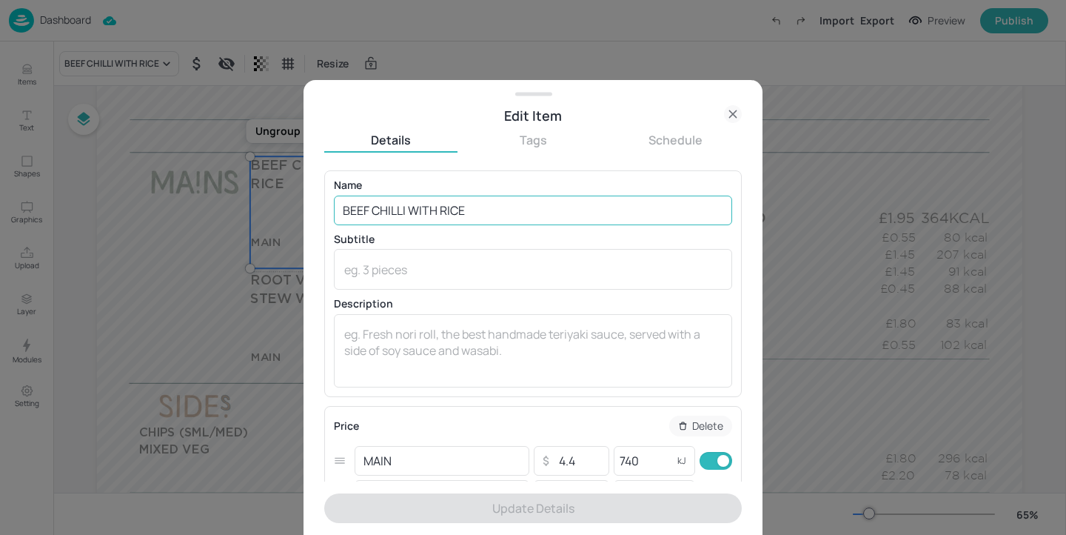
click at [344, 209] on input "BEEF CHILLI WITH RICE" at bounding box center [533, 210] width 398 height 30
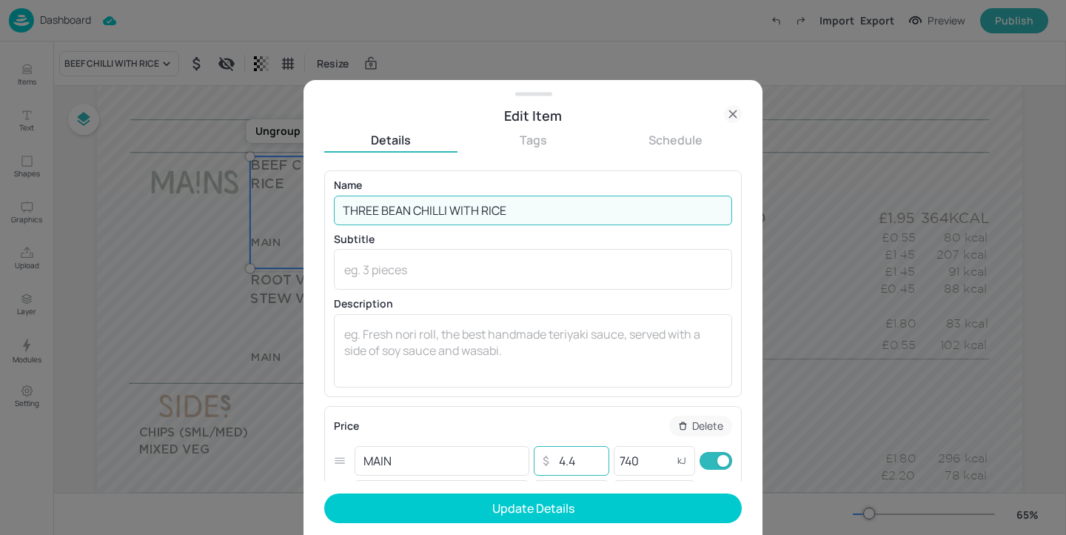
type input "THREE BEAN CHILLI WITH RICE"
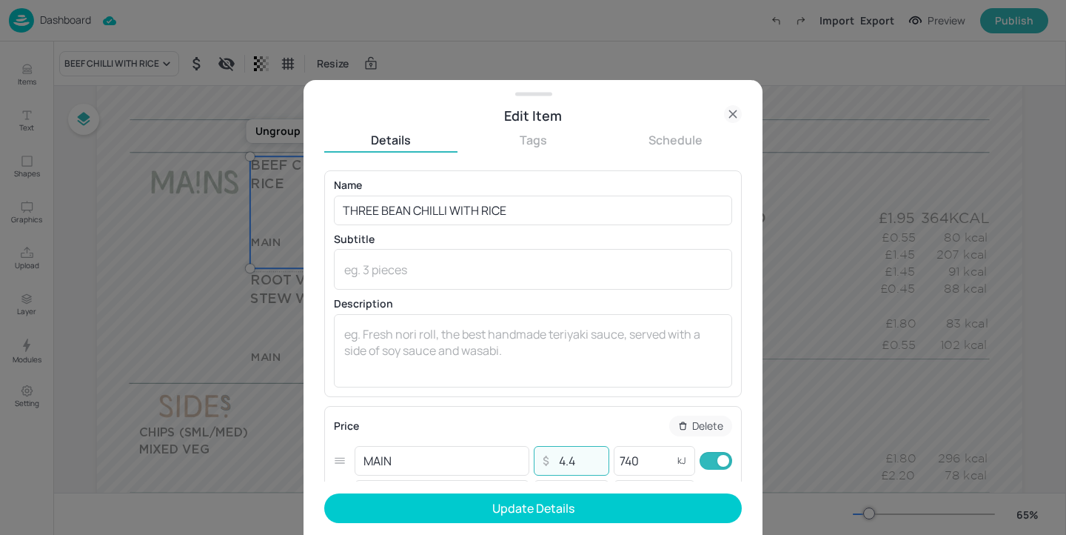
click at [583, 466] on input "4.4" at bounding box center [579, 461] width 52 height 30
type input "4.7"
click at [649, 466] on input "740" at bounding box center [643, 461] width 59 height 30
type input "7"
click at [737, 118] on icon at bounding box center [733, 114] width 18 height 18
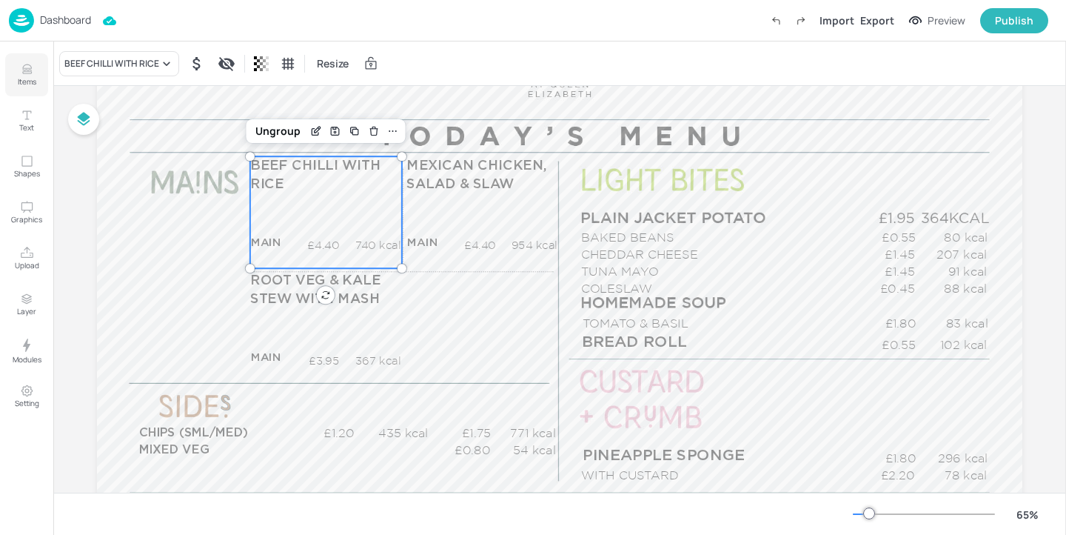
click at [37, 74] on button "Items" at bounding box center [26, 74] width 43 height 43
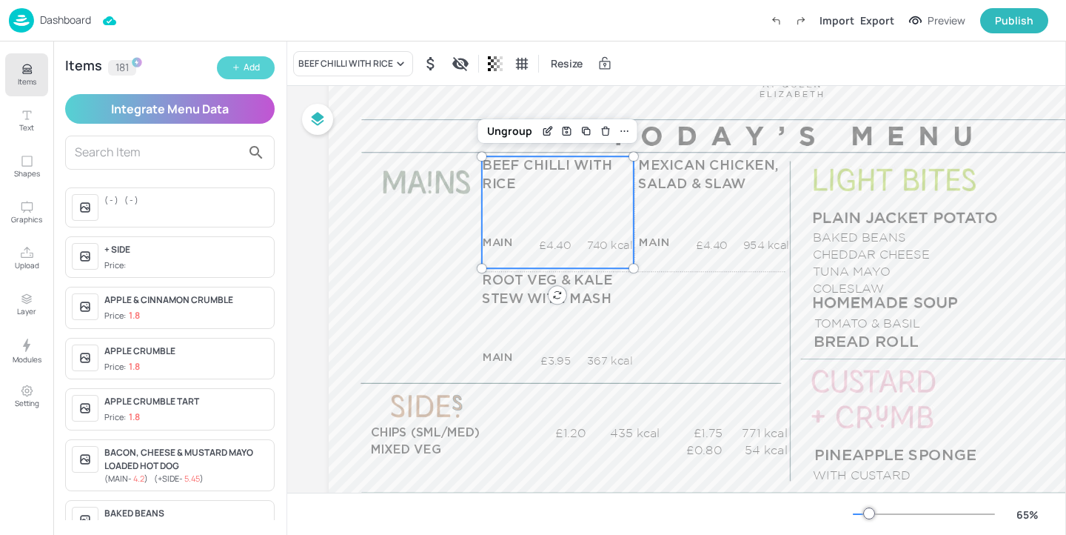
click at [252, 61] on div "Add" at bounding box center [252, 68] width 16 height 14
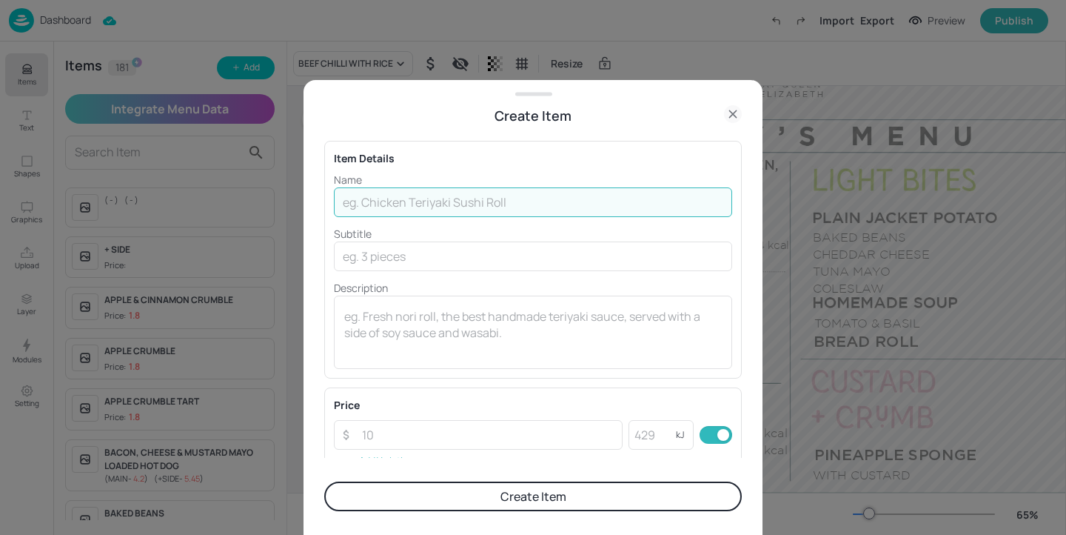
click at [446, 211] on input "text" at bounding box center [533, 202] width 398 height 30
type input "THREE BEAN CHILLI WITH RICE"
click at [408, 435] on input "number" at bounding box center [487, 435] width 269 height 30
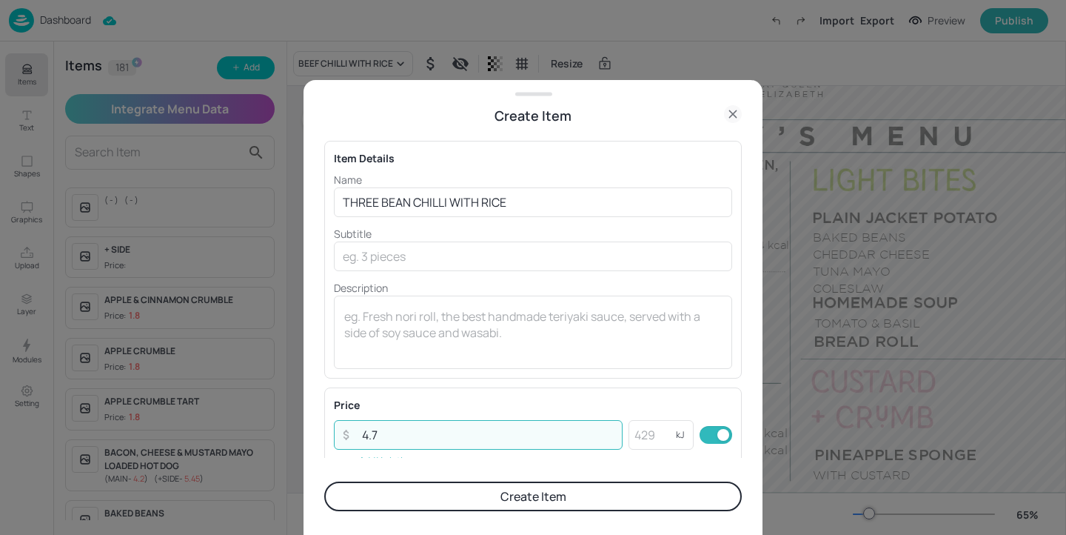
type input "4.7"
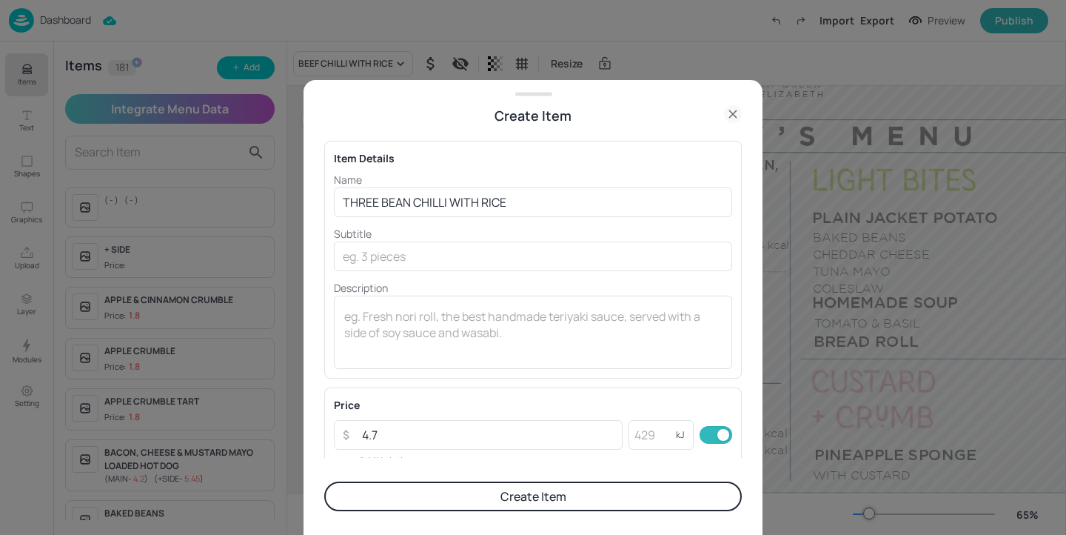
click at [677, 390] on div "Price ​ 4.7 ​ kJ ​ Add Variation" at bounding box center [533, 434] width 418 height 94
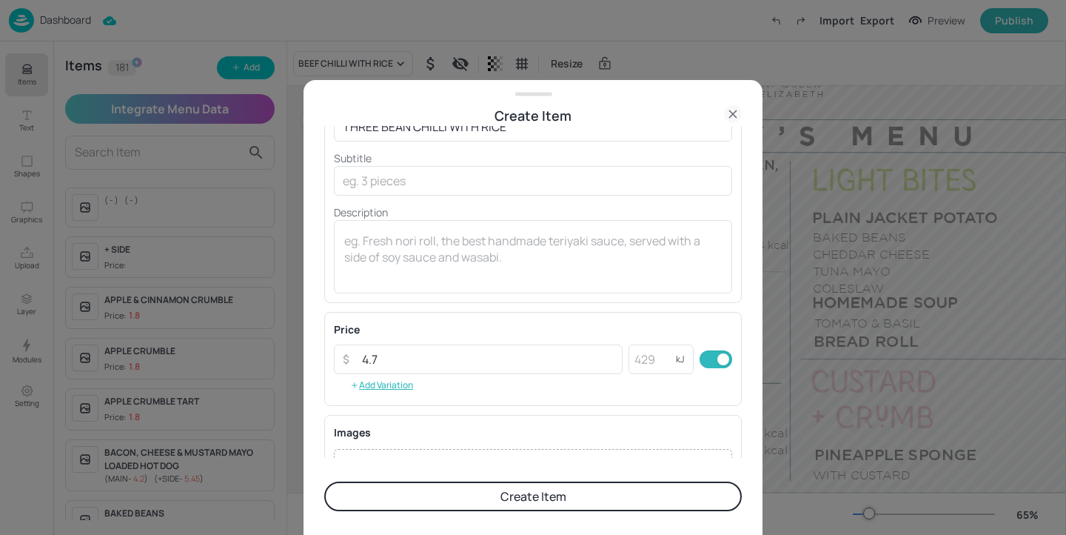
scroll to position [84, 0]
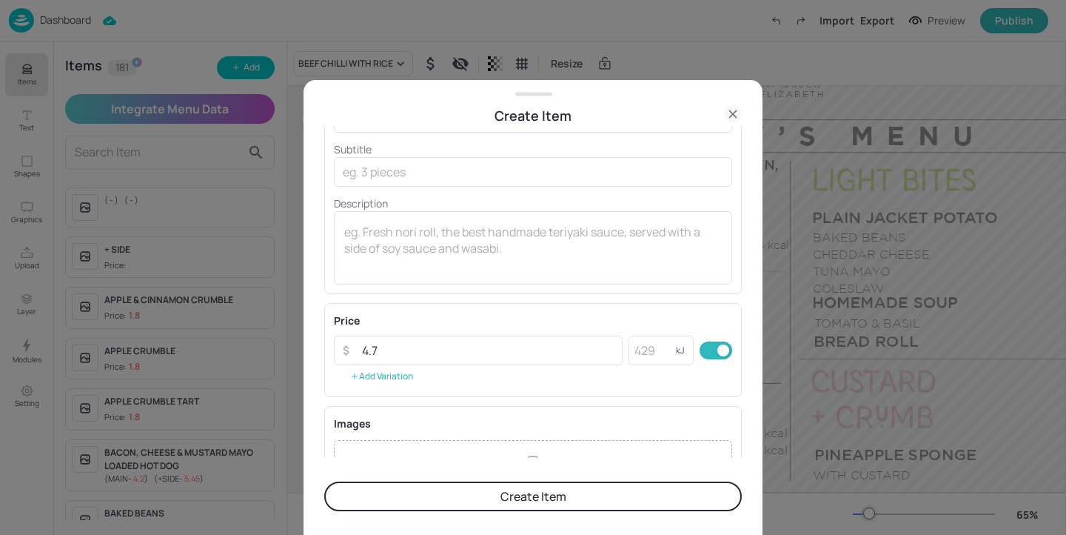
click at [373, 379] on button "Add Variation" at bounding box center [382, 376] width 96 height 22
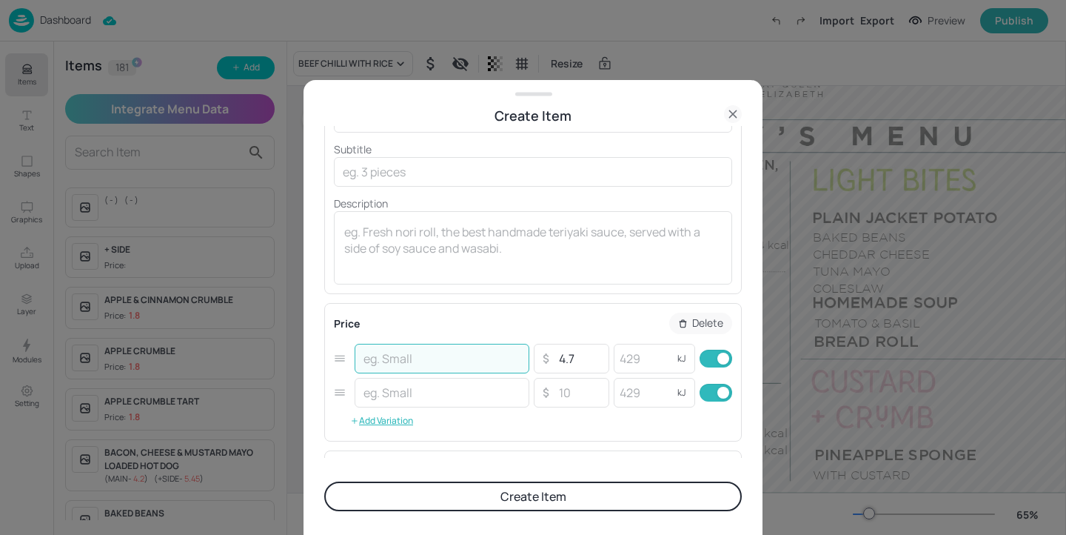
click at [383, 364] on input "text" at bounding box center [442, 359] width 175 height 30
type input "MAIN"
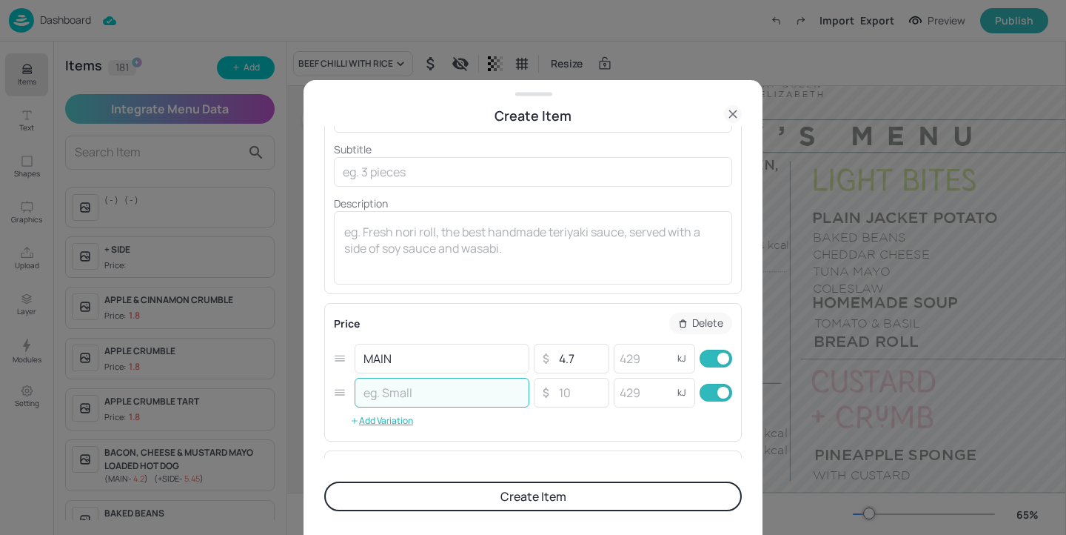
click at [407, 378] on input "text" at bounding box center [442, 393] width 175 height 30
type input "+SIDE"
click at [632, 358] on input "number" at bounding box center [643, 359] width 59 height 30
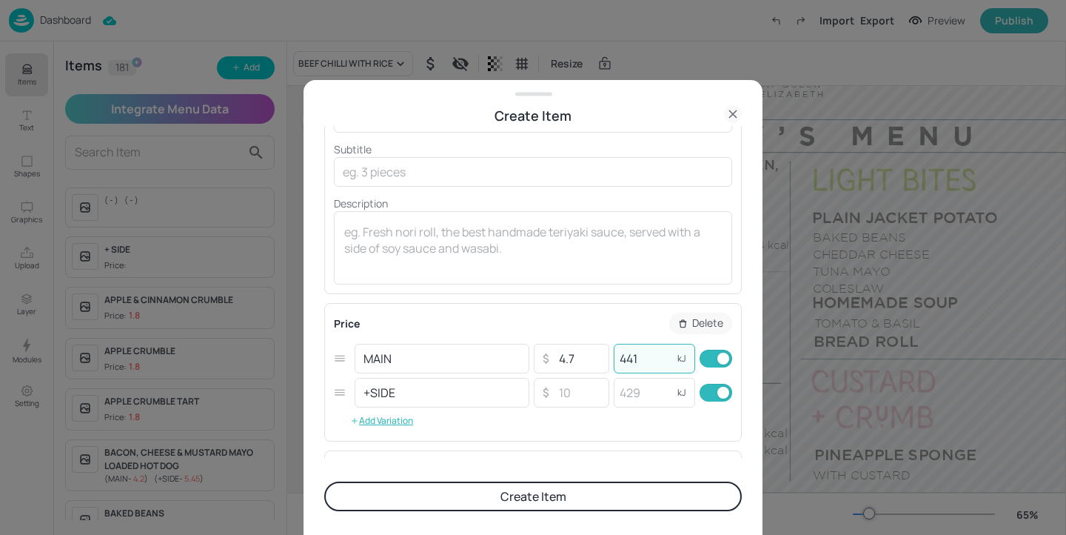
type input "441"
click at [708, 396] on input "checkbox" at bounding box center [723, 392] width 53 height 18
checkbox input "false"
click at [662, 512] on form "Item Details Name THREE BEAN CHILLI WITH RICE ​ Subtitle ​ Description x ​ Pric…" at bounding box center [533, 330] width 418 height 409
click at [667, 498] on button "Create Item" at bounding box center [533, 496] width 418 height 30
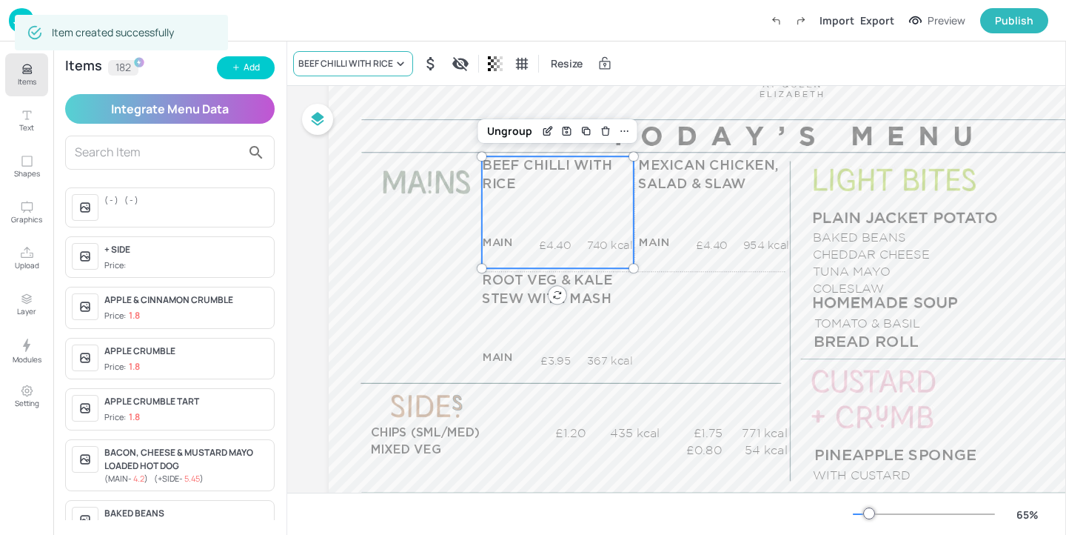
click at [394, 56] on icon at bounding box center [400, 63] width 15 height 15
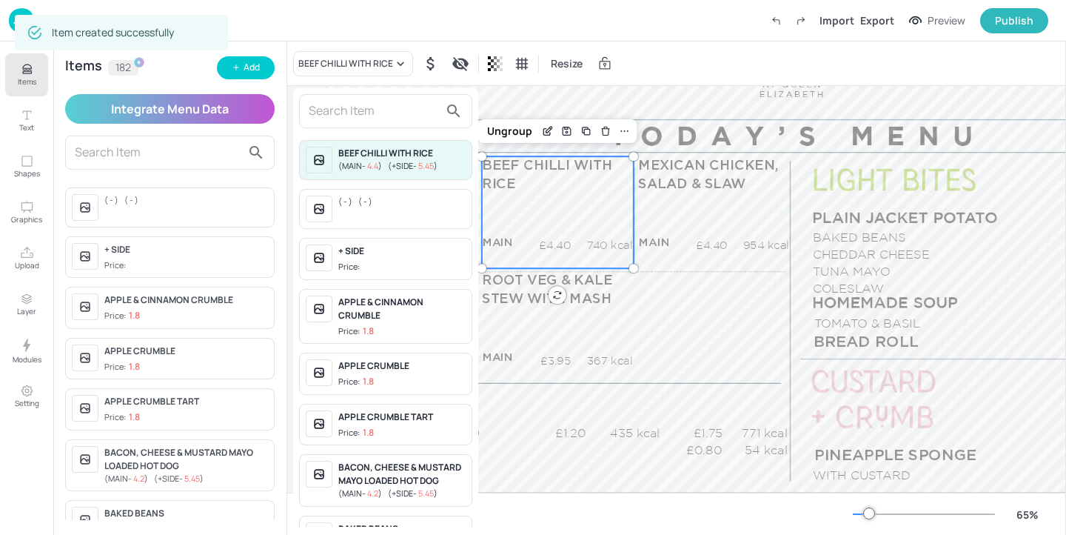
click at [364, 112] on input "text" at bounding box center [374, 111] width 130 height 24
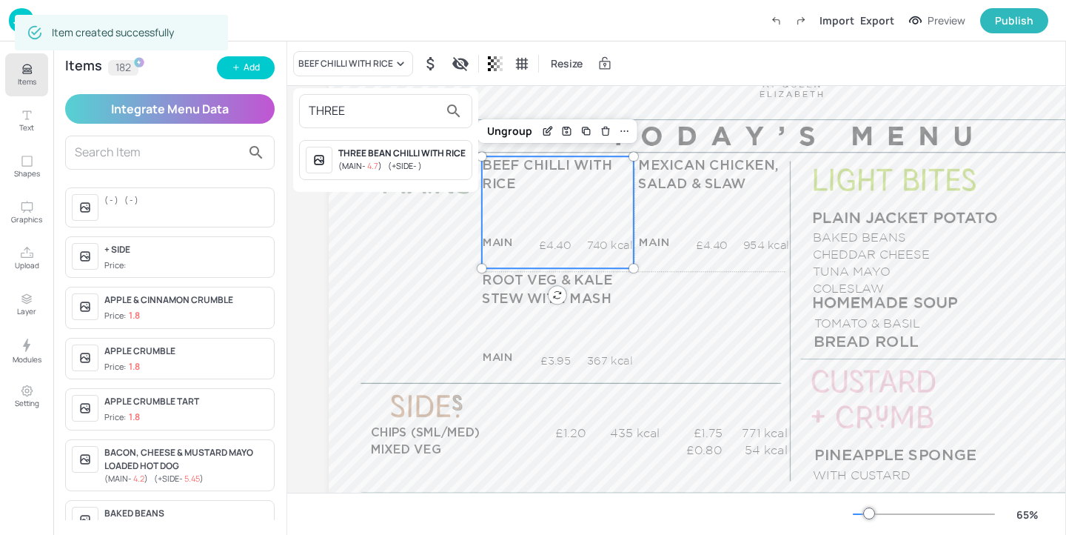
type input "THREE"
click at [405, 160] on div "THREE BEAN CHILLI WITH RICE" at bounding box center [401, 153] width 127 height 13
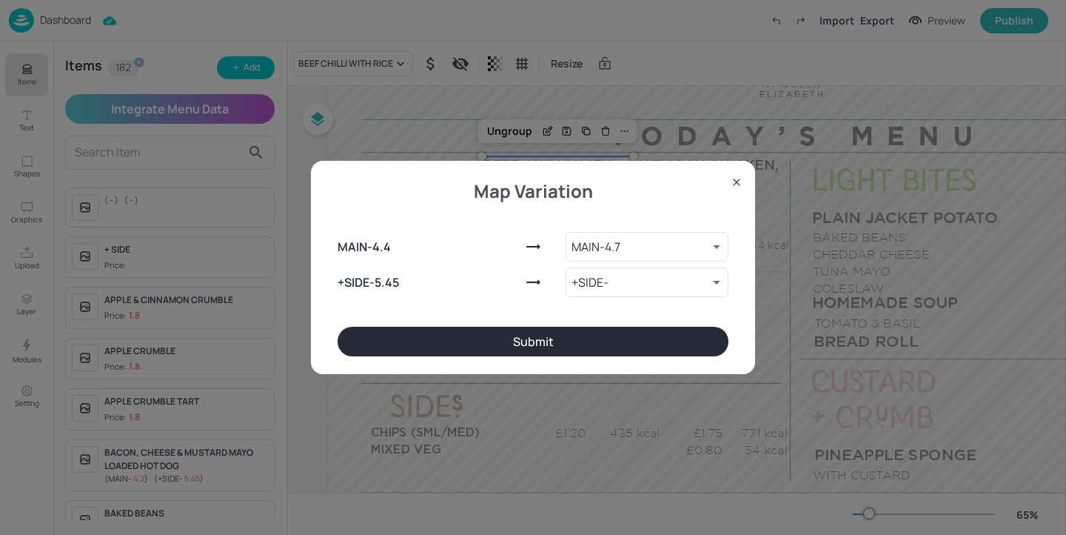
click at [563, 352] on button "Submit" at bounding box center [533, 341] width 391 height 30
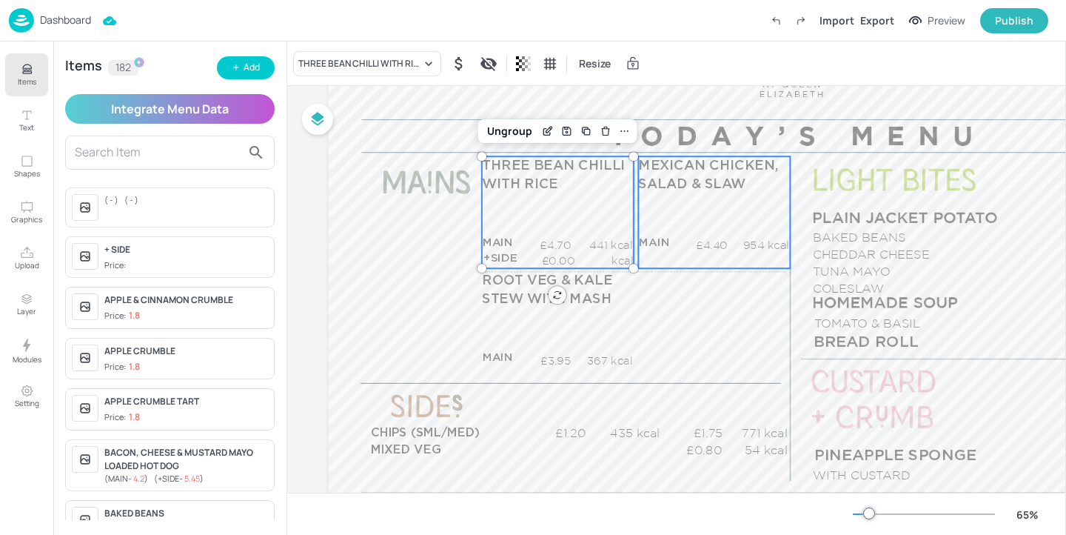
click at [696, 215] on div "MEXICAN CHICKEN, SALAD & SLAW MAIN £4.40 954 kcal +SIDE £5.45 kcal" at bounding box center [714, 212] width 152 height 112
click at [562, 208] on div "THREE BEAN CHILLI WITH RICE MAIN £4.70 441 kcal +SIDE £0.00 kcal" at bounding box center [558, 212] width 152 height 112
click at [549, 134] on icon "Edit Item" at bounding box center [546, 132] width 7 height 7
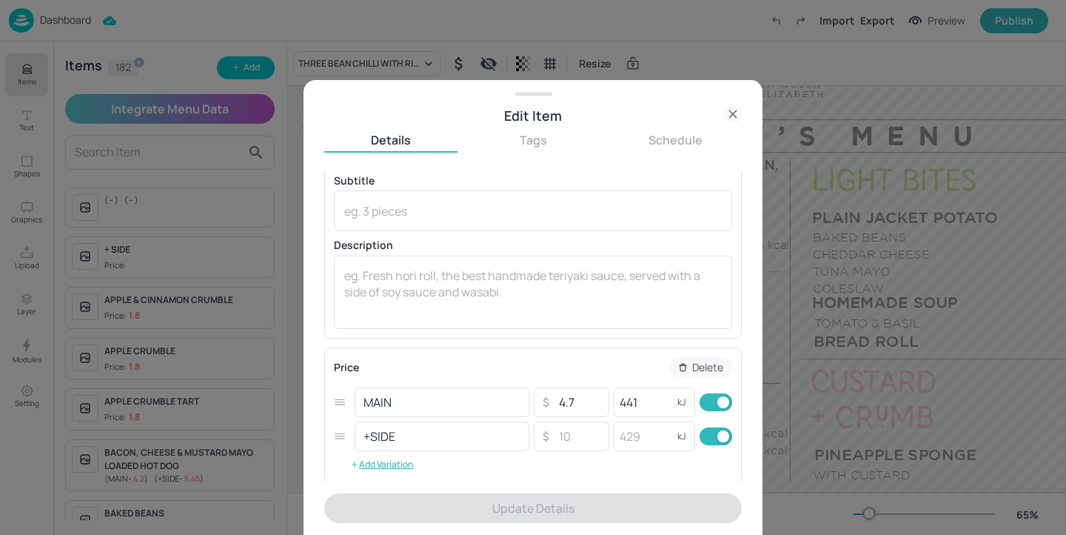
scroll to position [67, 0]
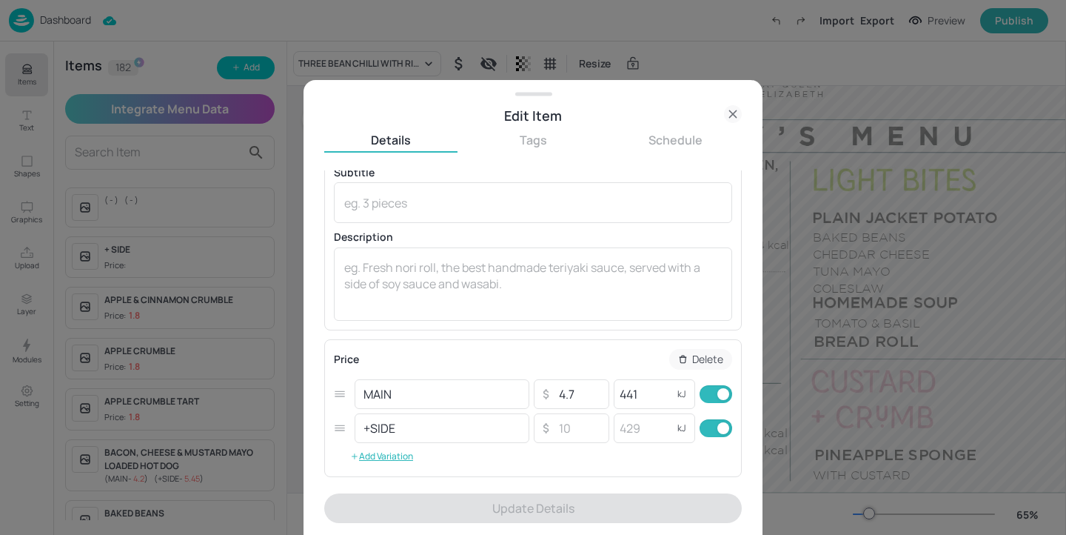
click at [707, 426] on input "checkbox" at bounding box center [723, 428] width 53 height 18
checkbox input "false"
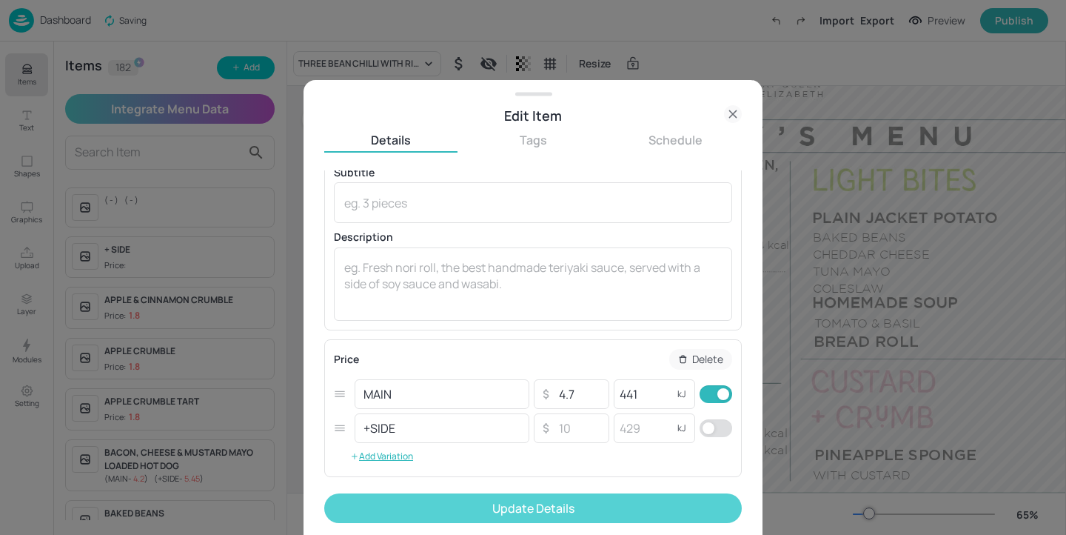
click at [659, 506] on button "Update Details" at bounding box center [533, 508] width 418 height 30
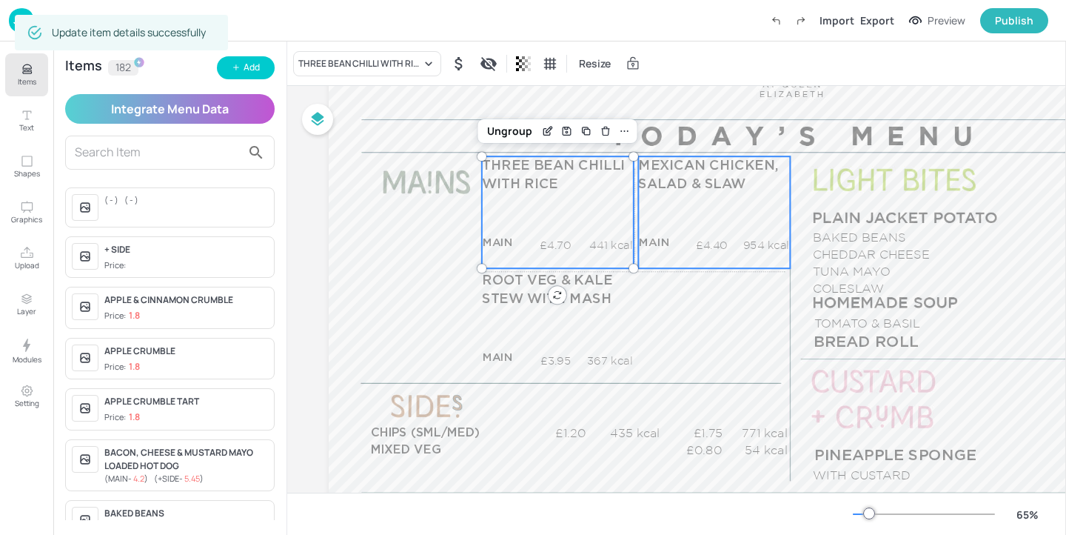
click at [694, 204] on div "MEXICAN CHICKEN, SALAD & SLAW MAIN £4.40 954 kcal +SIDE £5.45 kcal" at bounding box center [714, 212] width 152 height 112
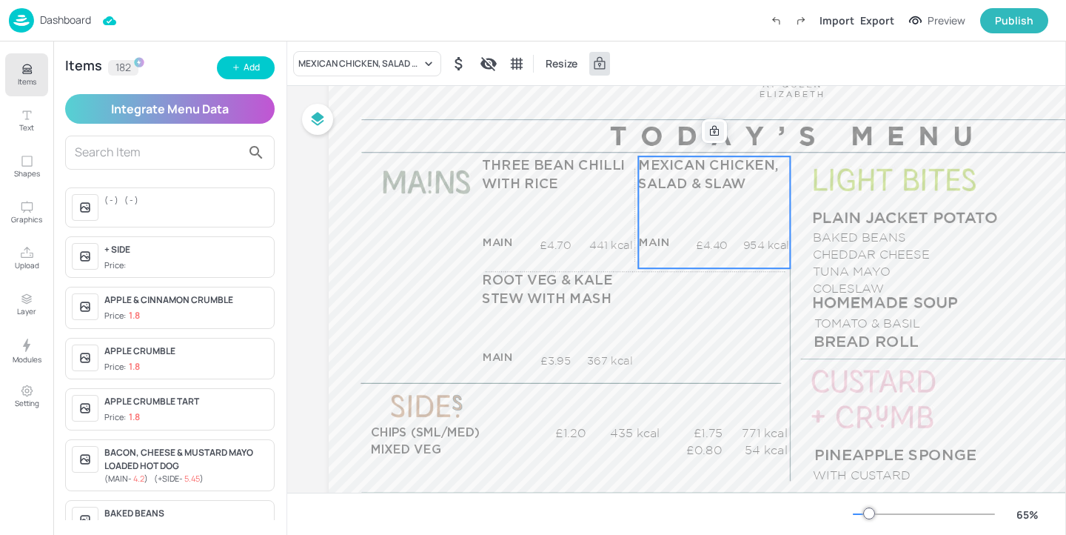
click at [717, 132] on icon at bounding box center [714, 131] width 12 height 12
click at [708, 132] on icon "Edit Item" at bounding box center [704, 131] width 13 height 12
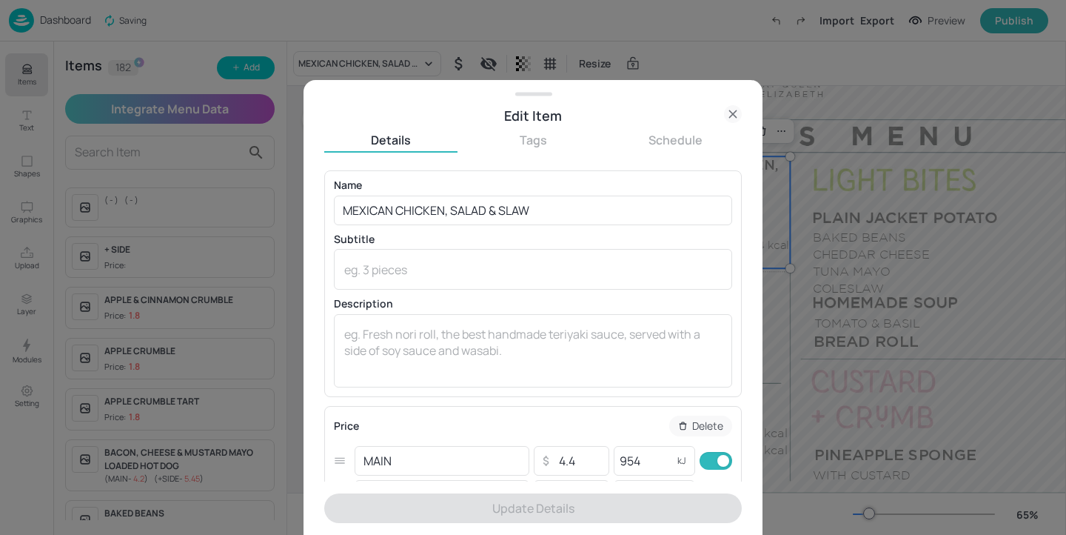
click at [727, 115] on icon at bounding box center [733, 114] width 18 height 18
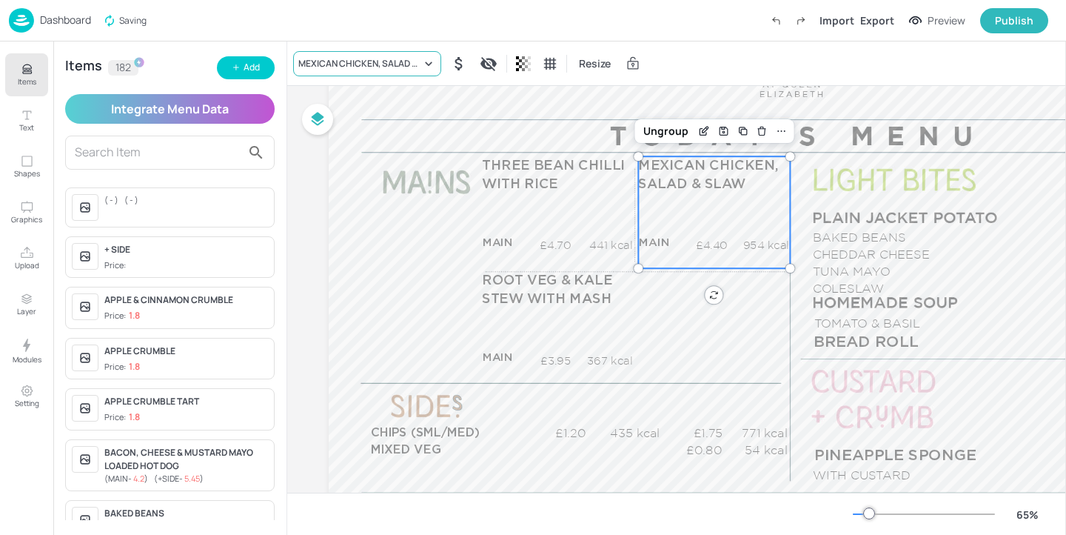
click at [406, 67] on div "MEXICAN CHICKEN, SALAD & SLAW" at bounding box center [359, 63] width 123 height 13
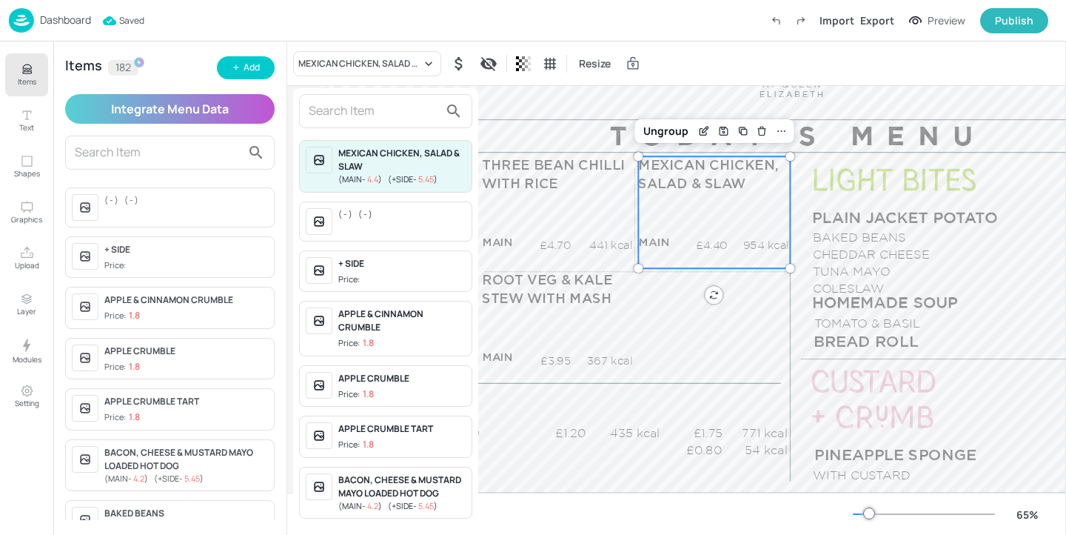
click at [364, 104] on input "text" at bounding box center [374, 111] width 130 height 24
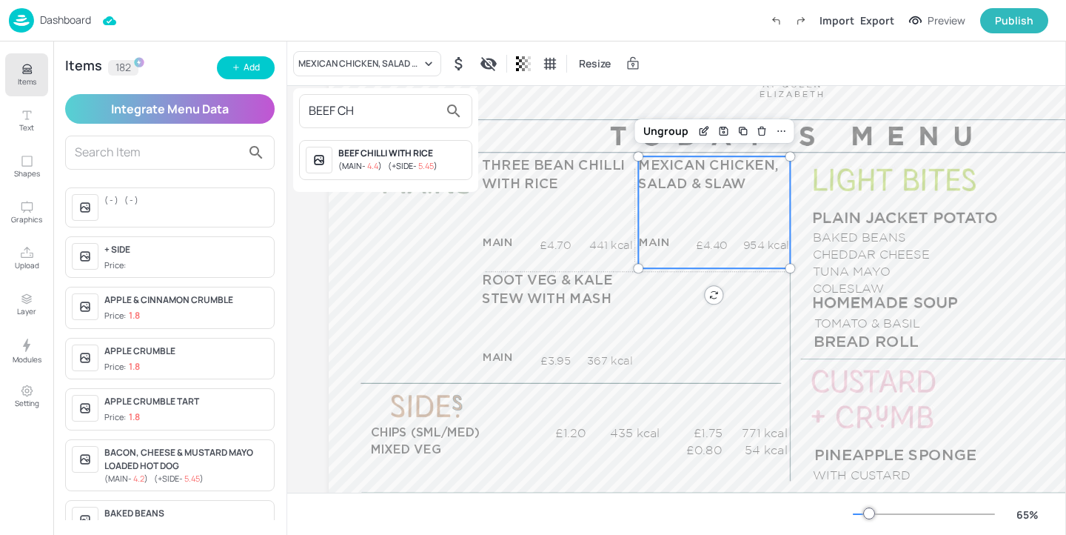
type input "BEEF CH"
click at [404, 155] on div "BEEF CHILLI WITH RICE" at bounding box center [401, 153] width 127 height 13
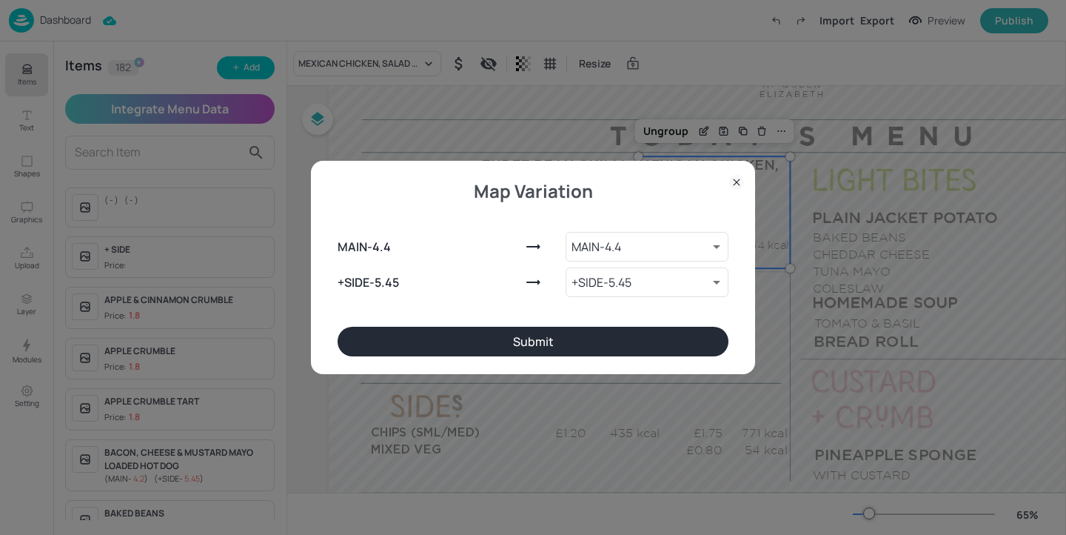
click at [640, 360] on div "Map Variation MAIN - 4.4 MAIN - 4.4 9151584 ​ +SIDE - 5.45 +SIDE - 5.45 9151585…" at bounding box center [533, 267] width 444 height 213
click at [645, 337] on button "Submit" at bounding box center [533, 341] width 391 height 30
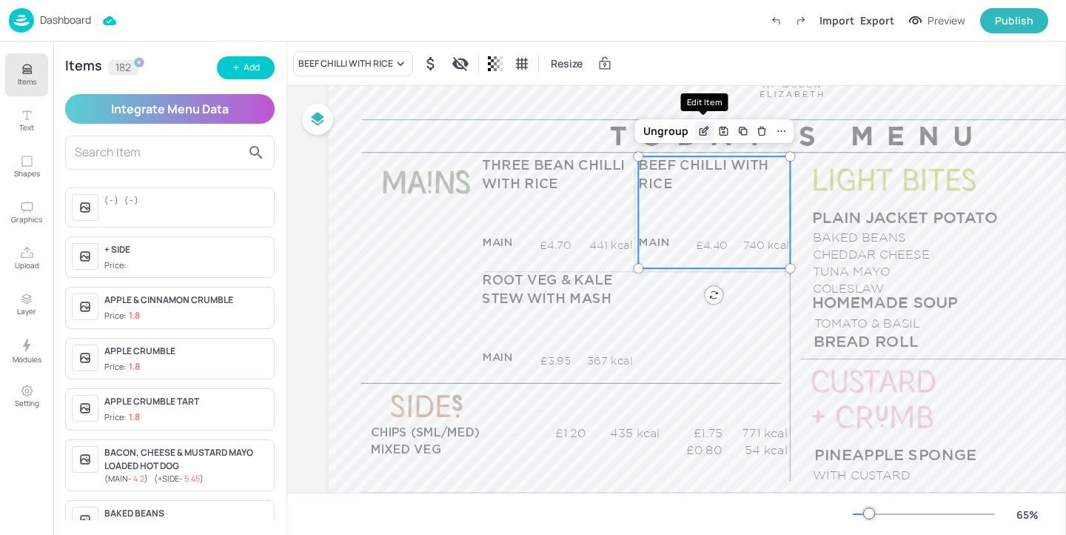
click at [703, 131] on icon "Edit Item" at bounding box center [706, 130] width 6 height 6
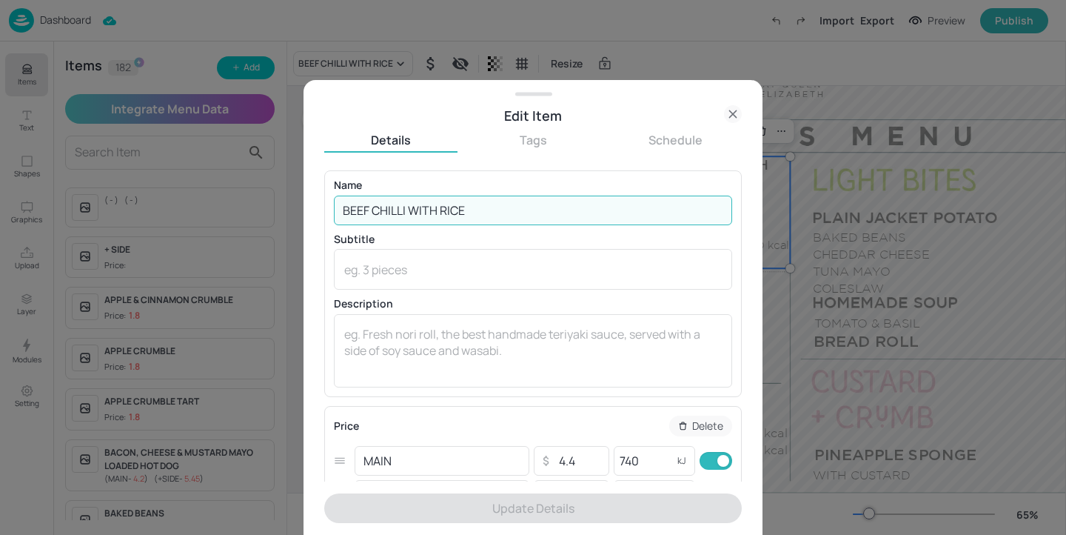
click at [339, 210] on input "BEEF CHILLI WITH RICE" at bounding box center [533, 210] width 398 height 30
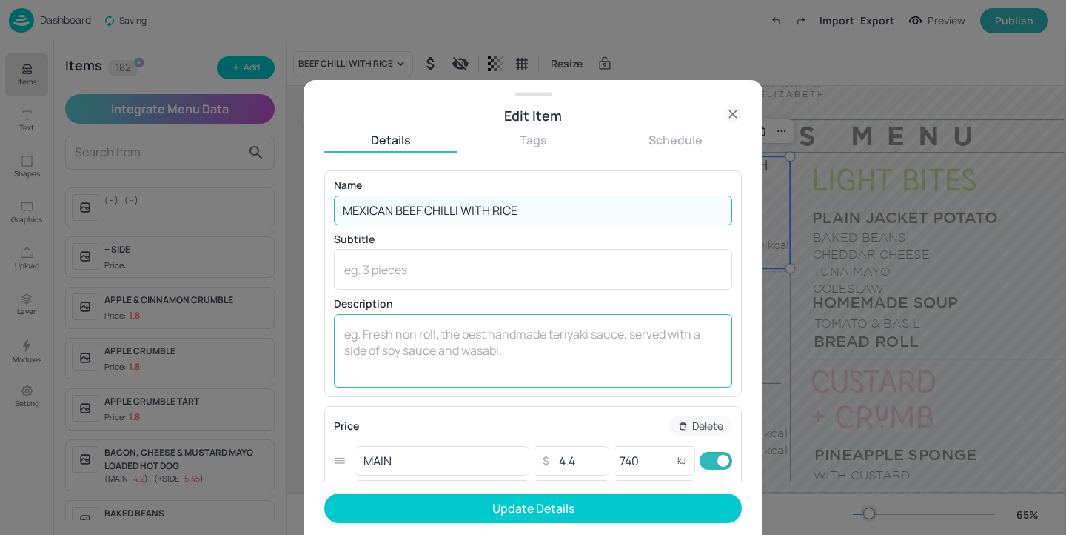
scroll to position [32, 0]
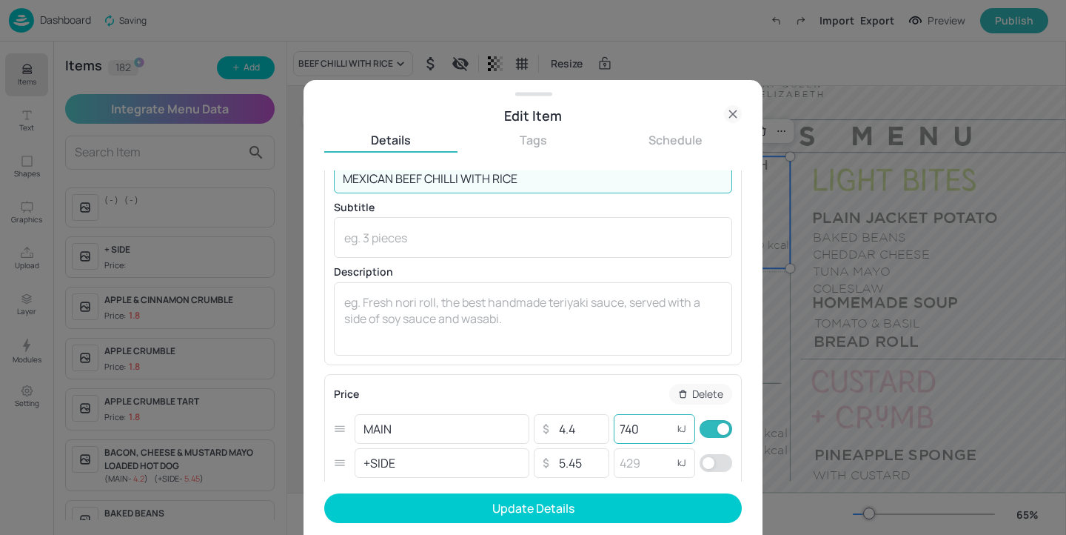
type input "MEXICAN BEEF CHILLI WITH RICE"
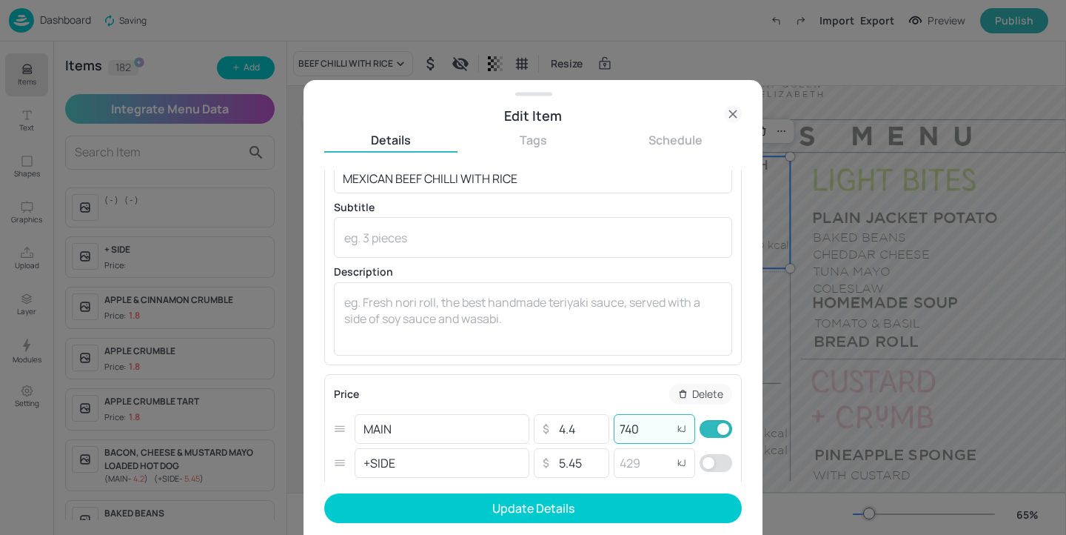
drag, startPoint x: 639, startPoint y: 426, endPoint x: 605, endPoint y: 426, distance: 34.1
click at [605, 426] on div "MAIN ​ ​ 4.4 ​ 740 kJ ​" at bounding box center [533, 429] width 398 height 34
type input "623"
click at [592, 435] on input "4.4" at bounding box center [579, 429] width 52 height 30
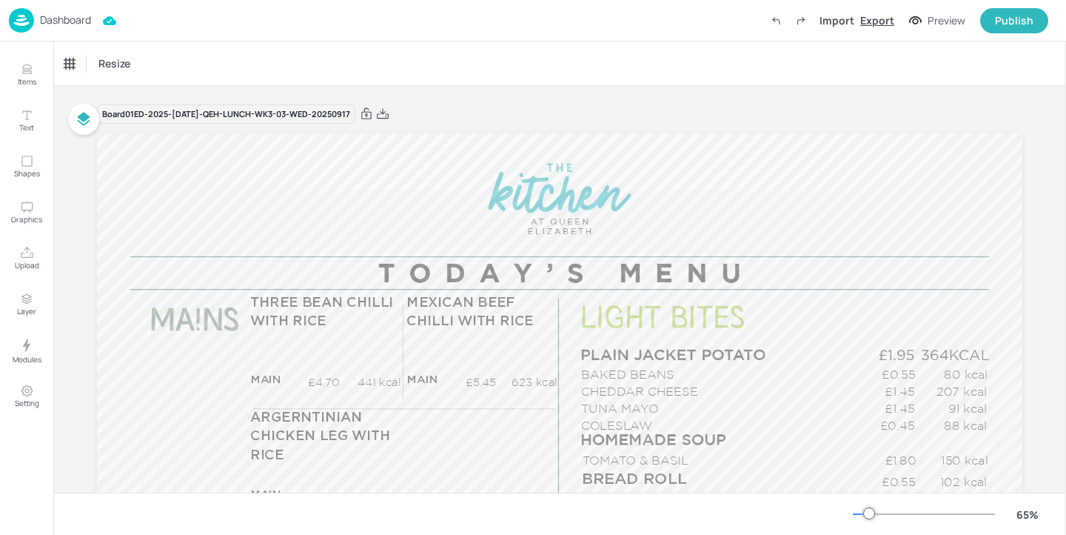
click at [892, 15] on div "Export" at bounding box center [877, 21] width 34 height 16
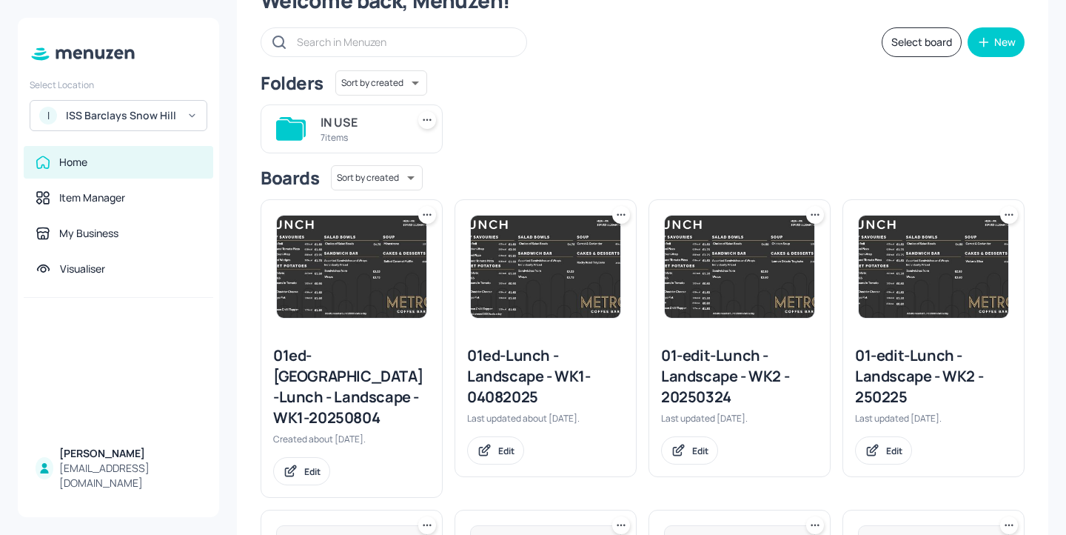
scroll to position [75, 0]
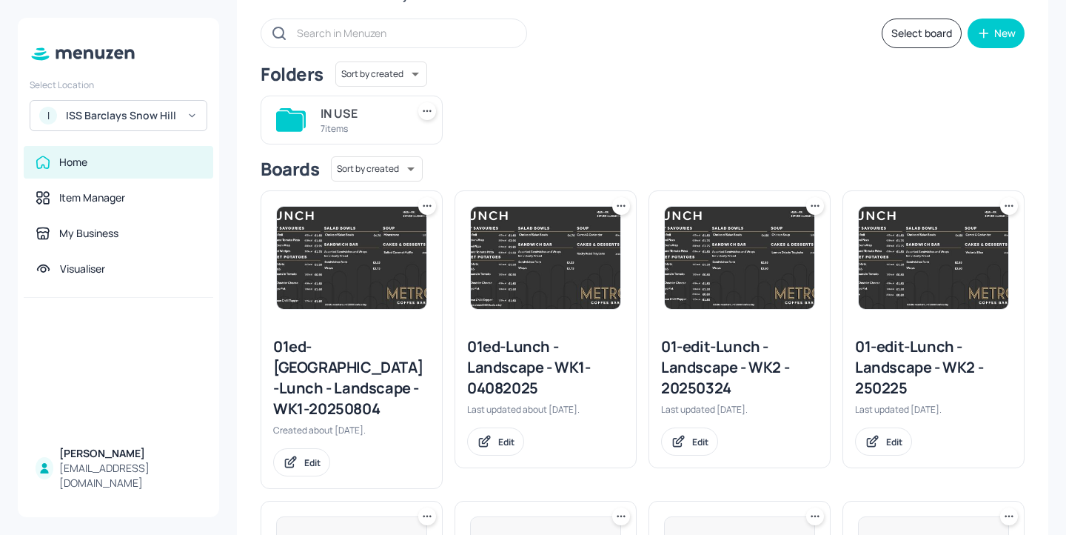
click at [367, 117] on div "IN USE" at bounding box center [361, 113] width 80 height 18
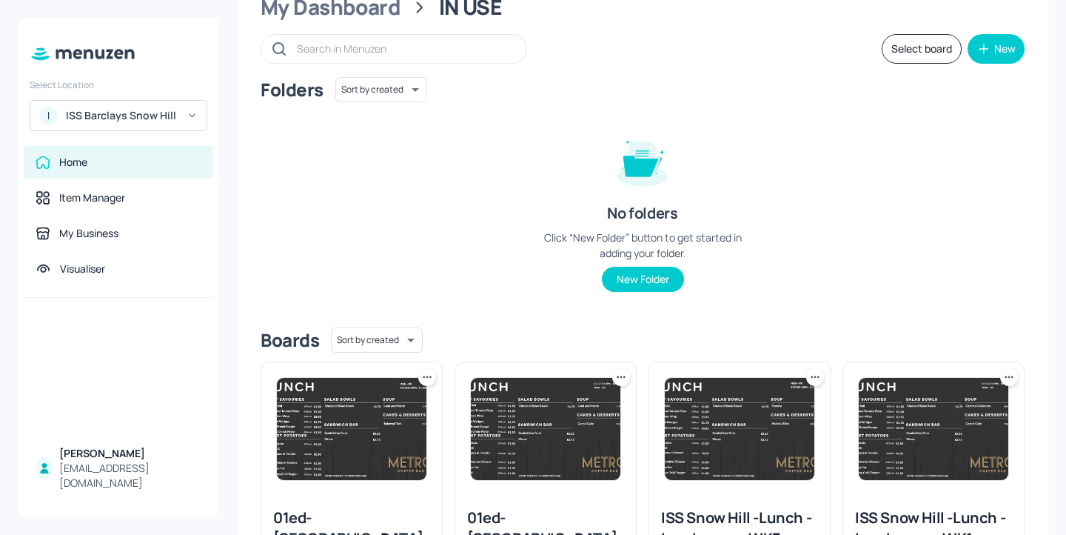
scroll to position [0, 0]
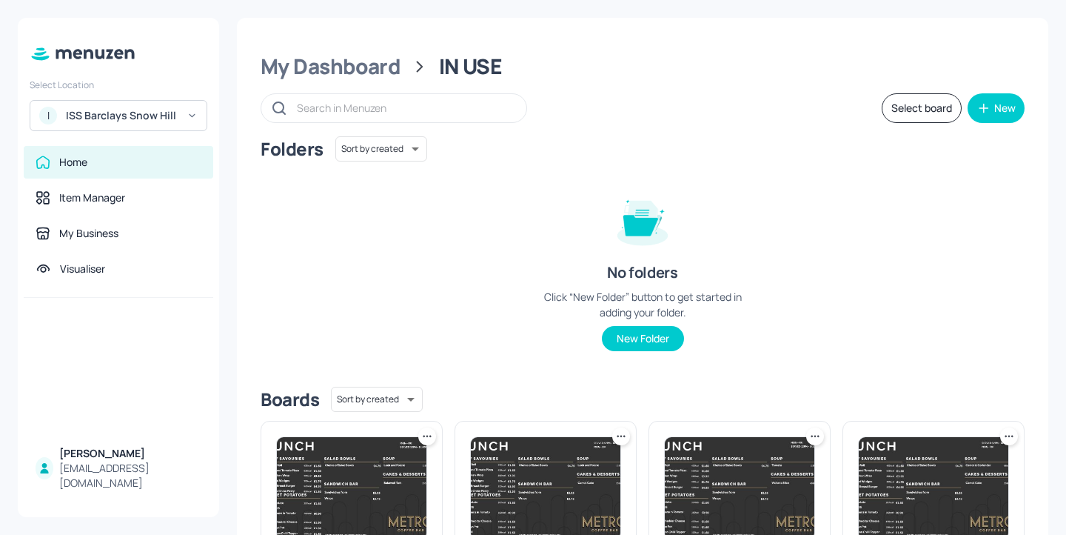
click at [161, 114] on div "ISS Barclays Snow Hill" at bounding box center [122, 115] width 112 height 15
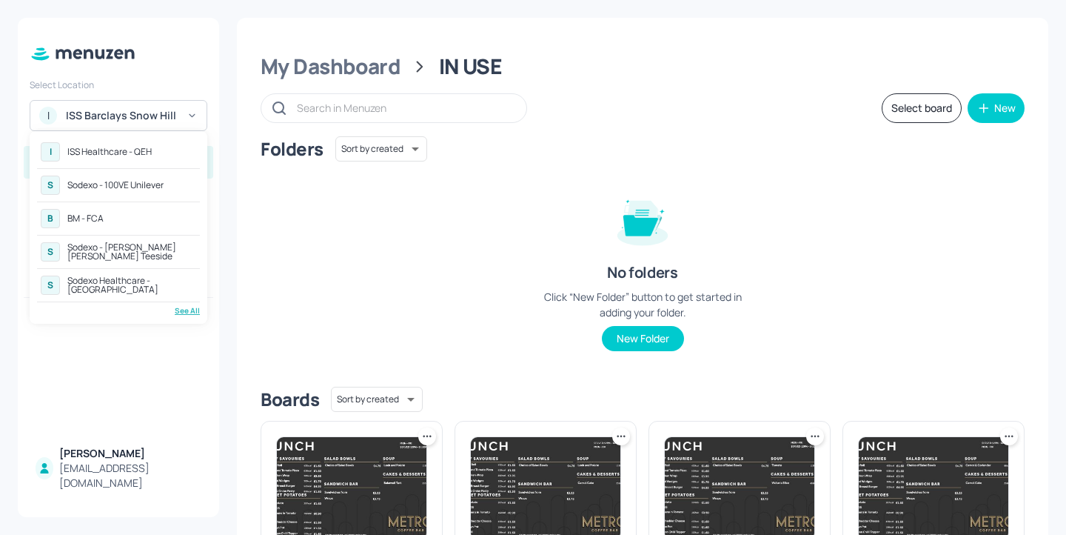
click at [181, 307] on div "See All" at bounding box center [118, 310] width 163 height 11
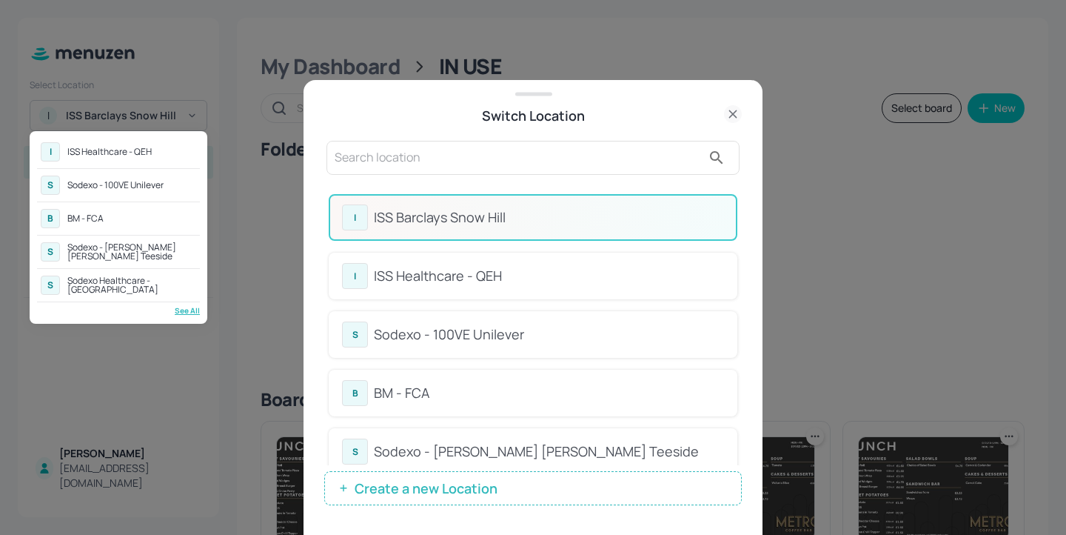
click at [567, 145] on div at bounding box center [533, 267] width 1066 height 535
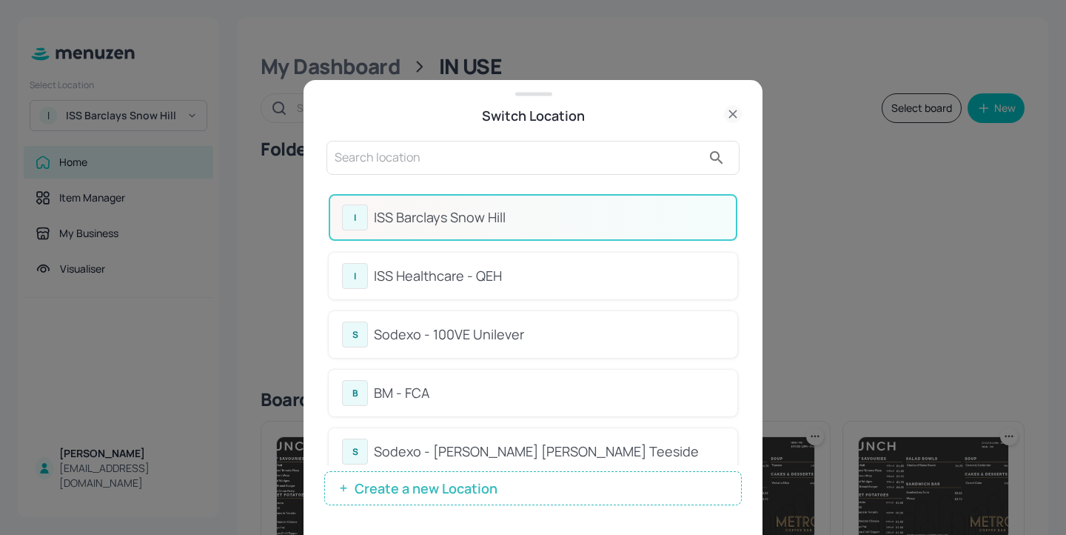
click at [532, 161] on input "text" at bounding box center [518, 158] width 367 height 24
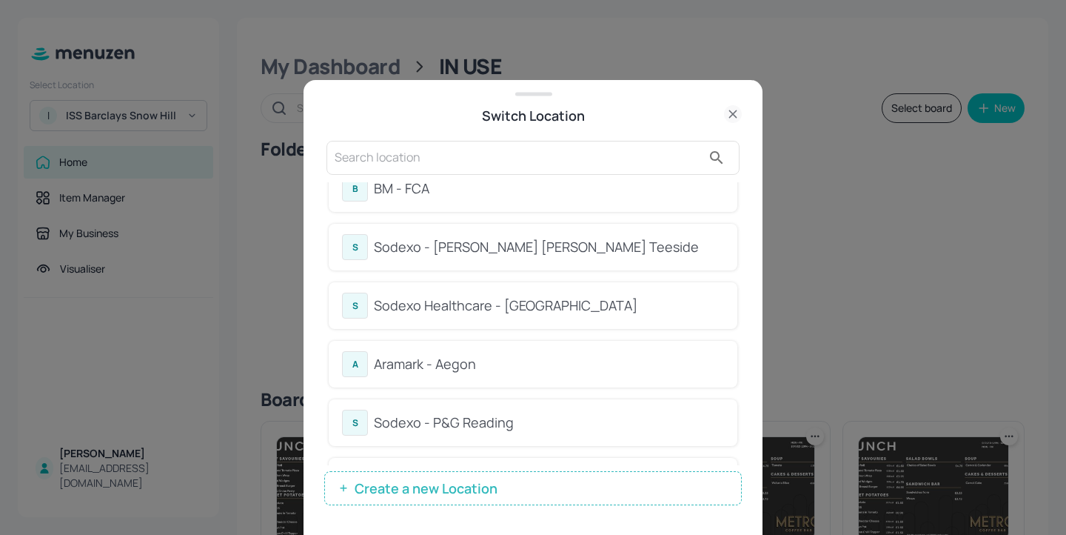
click at [538, 381] on div "A Aramark - Aegon" at bounding box center [533, 364] width 409 height 47
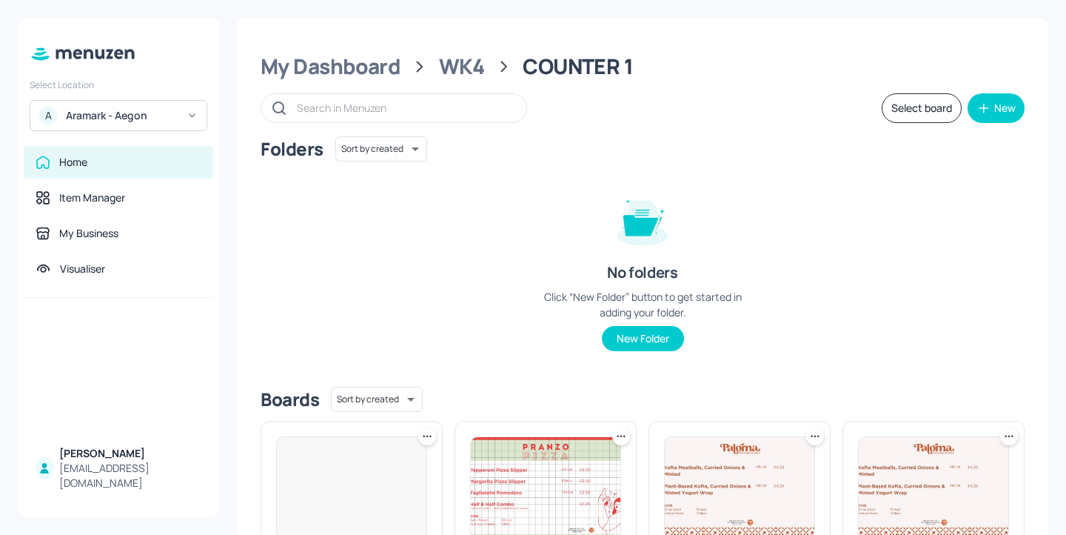
scroll to position [224, 0]
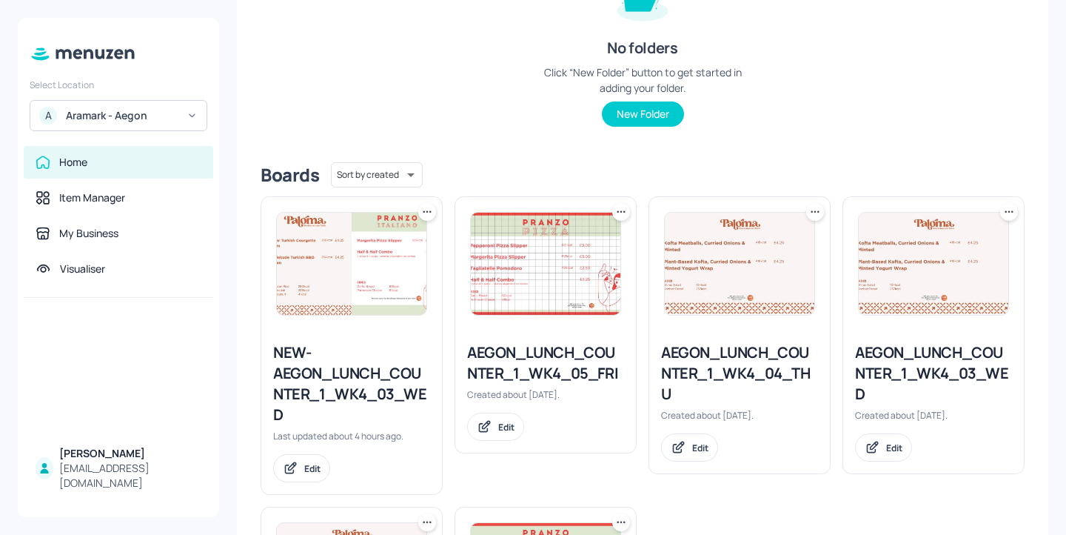
click at [360, 400] on div "NEW-AEGON_LUNCH_COUNTER_1_WK4_03_WED" at bounding box center [351, 383] width 157 height 83
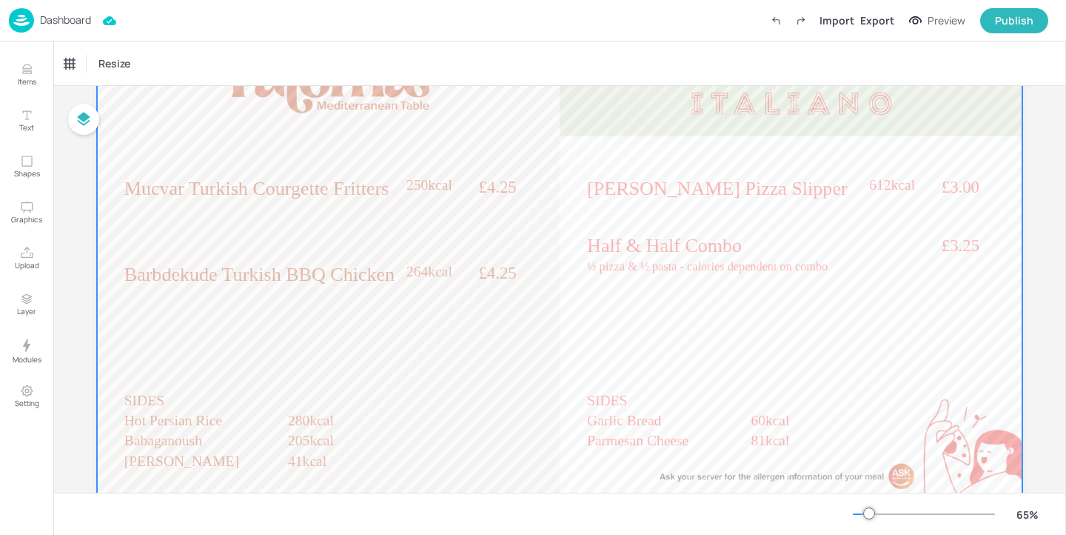
scroll to position [101, 0]
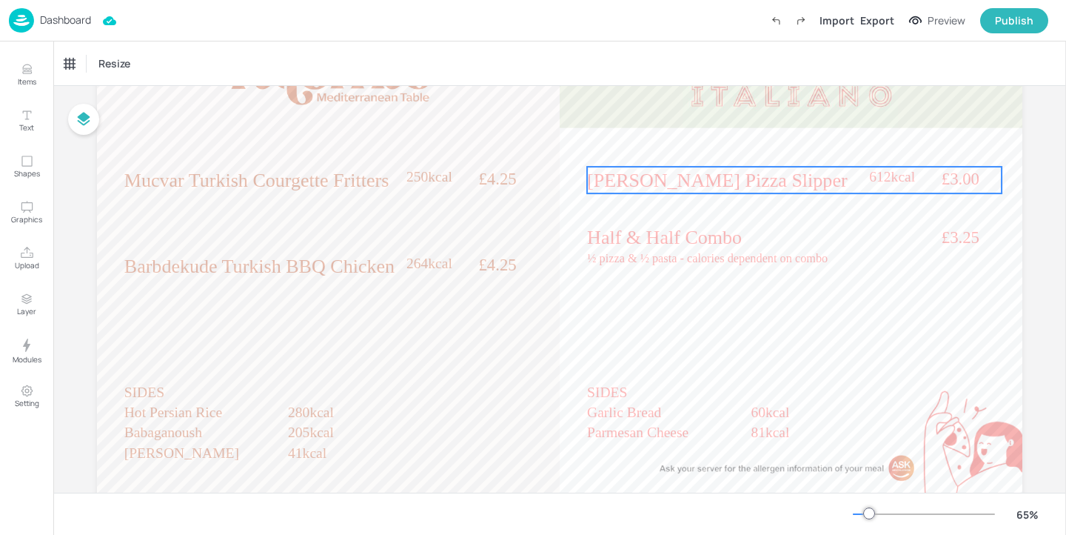
click at [683, 191] on p "[PERSON_NAME] Pizza Slipper" at bounding box center [727, 180] width 281 height 27
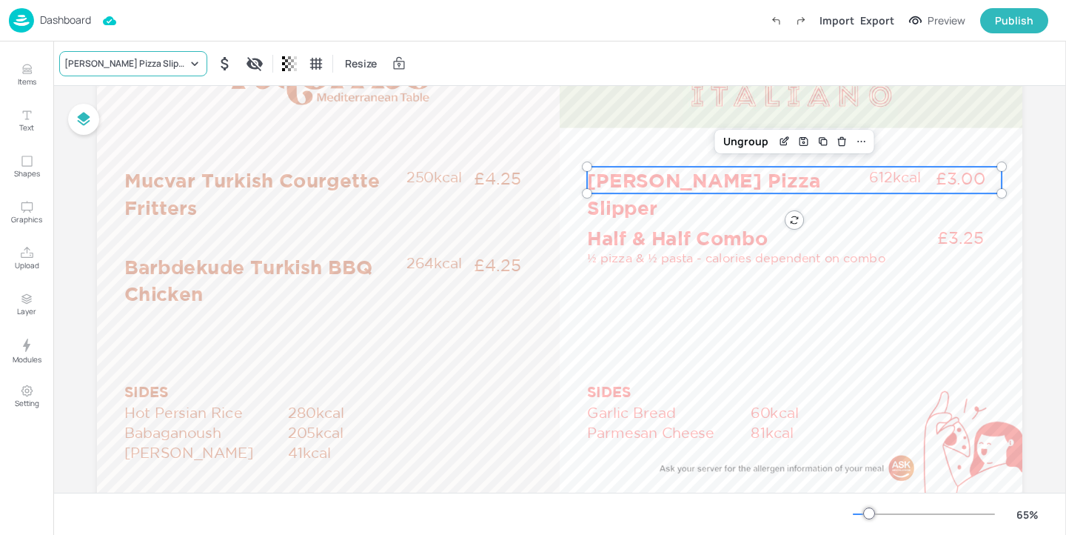
click at [95, 64] on div "[PERSON_NAME] Pizza Slipper" at bounding box center [125, 63] width 123 height 13
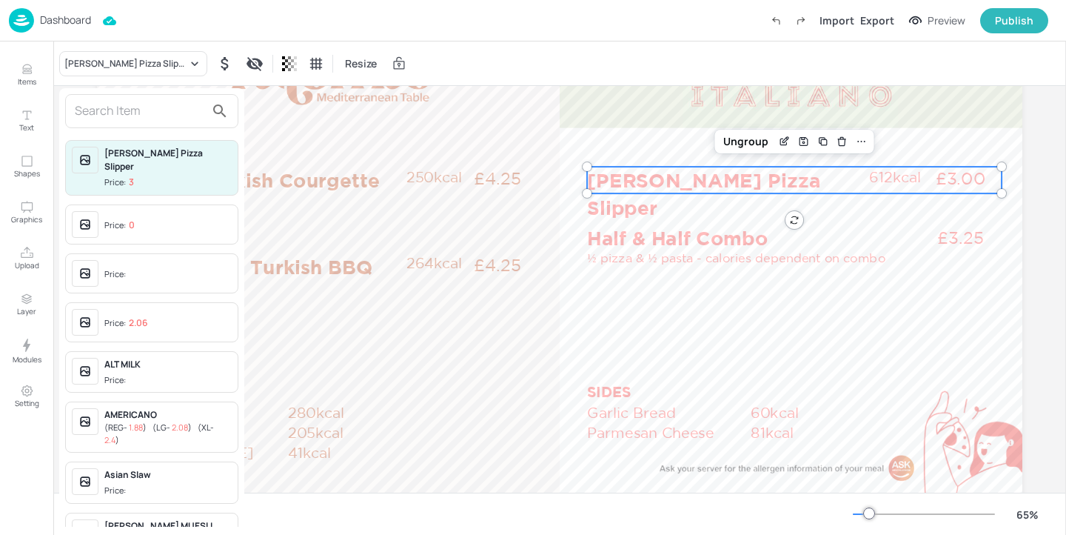
click at [31, 77] on div at bounding box center [533, 267] width 1066 height 535
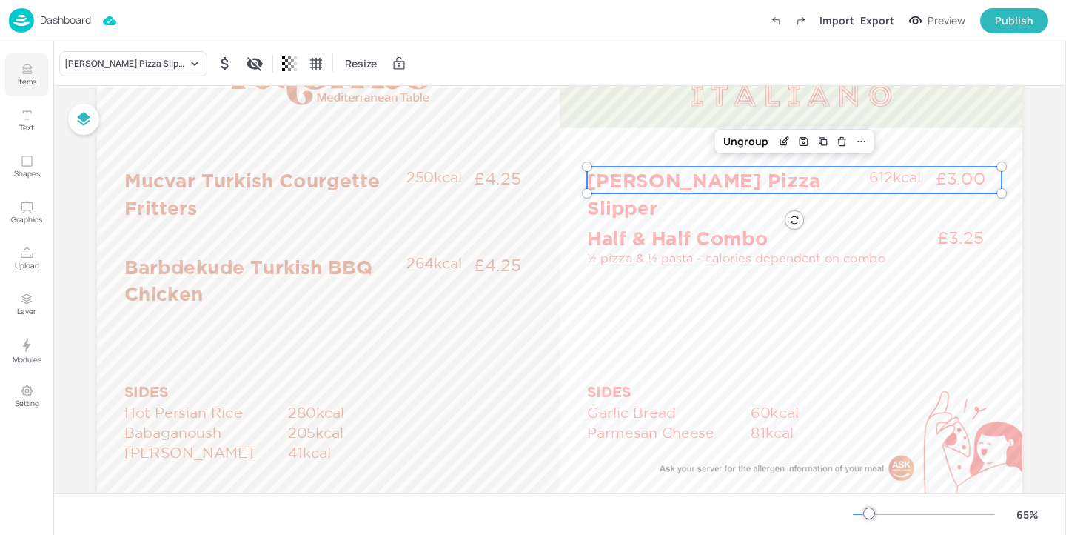
click at [25, 77] on p "Items" at bounding box center [27, 81] width 19 height 10
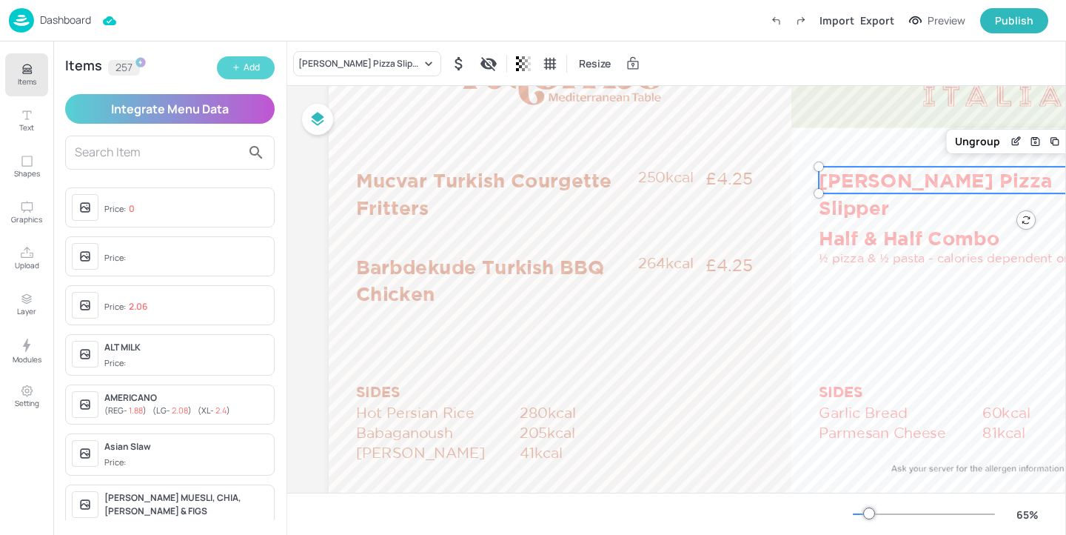
click at [228, 72] on button "Add" at bounding box center [246, 67] width 58 height 23
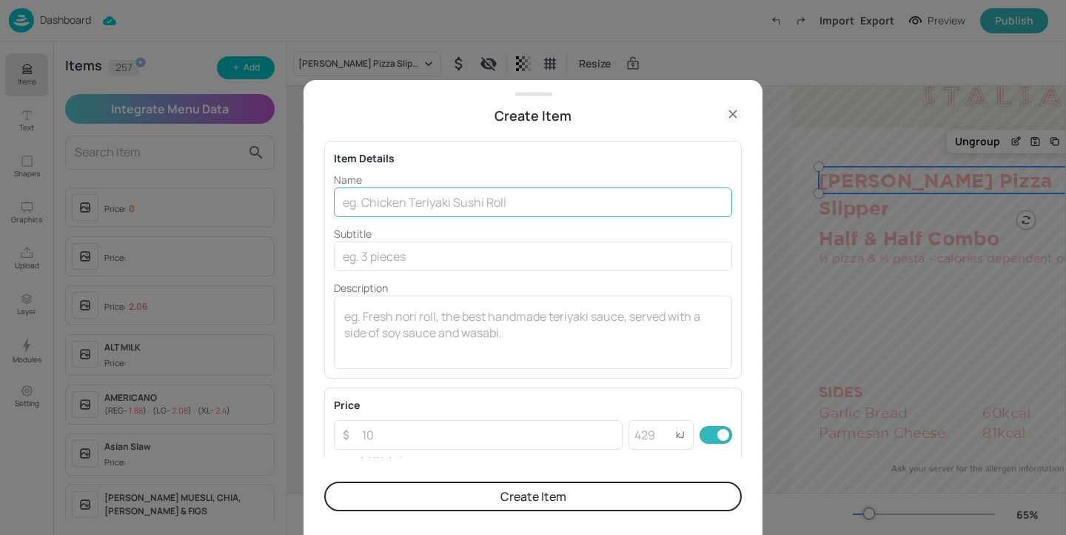
click at [412, 207] on input "text" at bounding box center [533, 202] width 398 height 30
drag, startPoint x: 365, startPoint y: 207, endPoint x: 195, endPoint y: 186, distance: 170.8
click at [195, 186] on div "Create Item Item Details Name Ma ​ Subtitle ​ Description x ​ Price ​ ​ kJ ​ Ad…" at bounding box center [533, 267] width 1066 height 535
paste input "rgarita Pizza"
type input "[PERSON_NAME]"
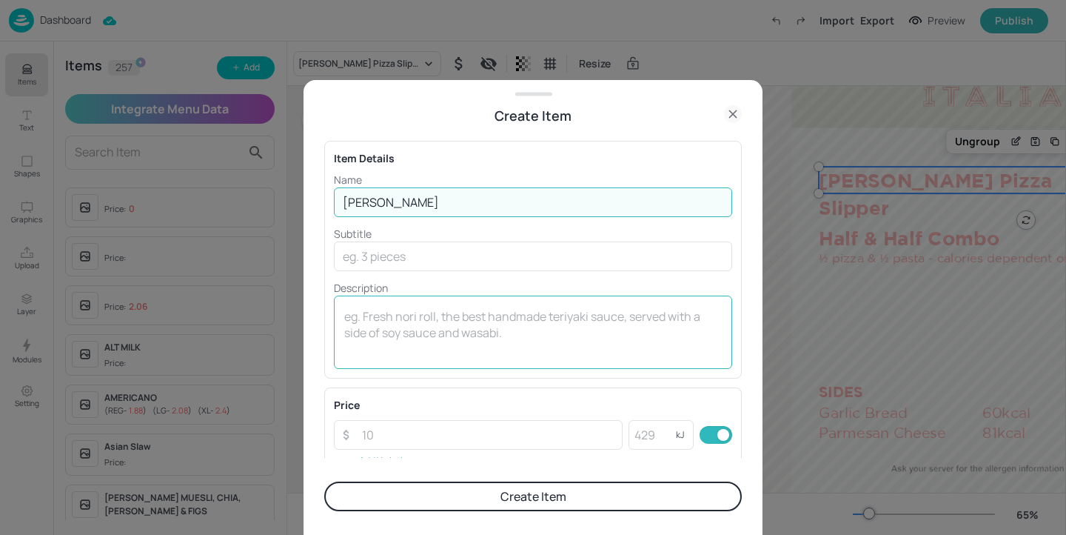
click at [455, 322] on textarea at bounding box center [533, 332] width 378 height 49
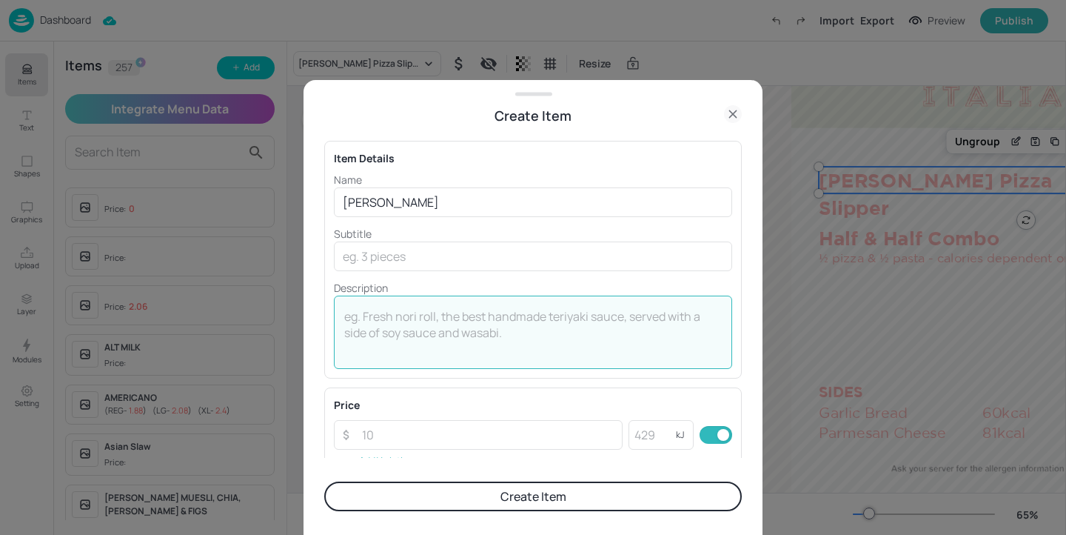
paste textarea "980kcal"
type textarea "980kcal"
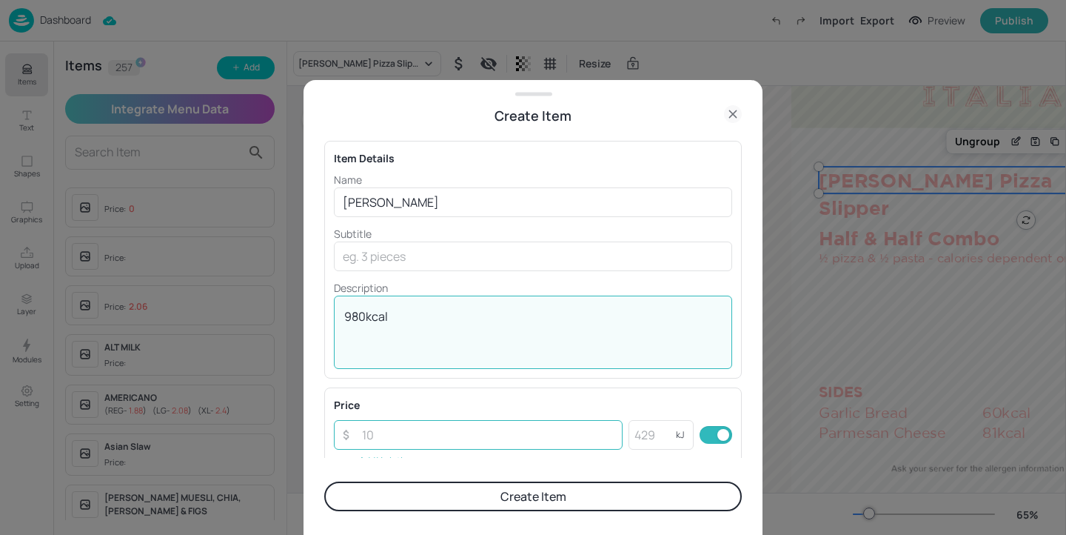
click at [419, 443] on input "number" at bounding box center [487, 435] width 269 height 30
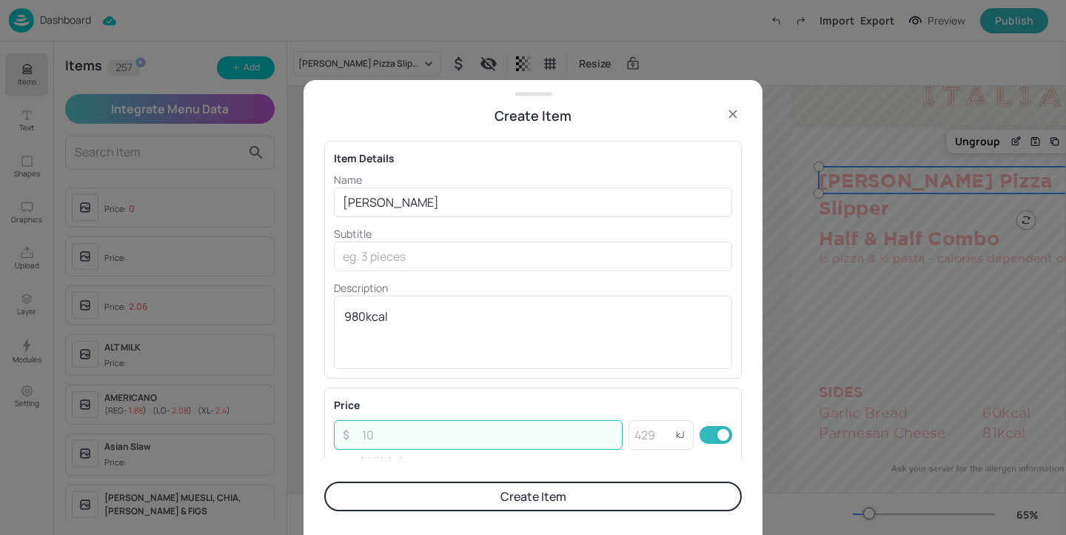
paste input "3.00"
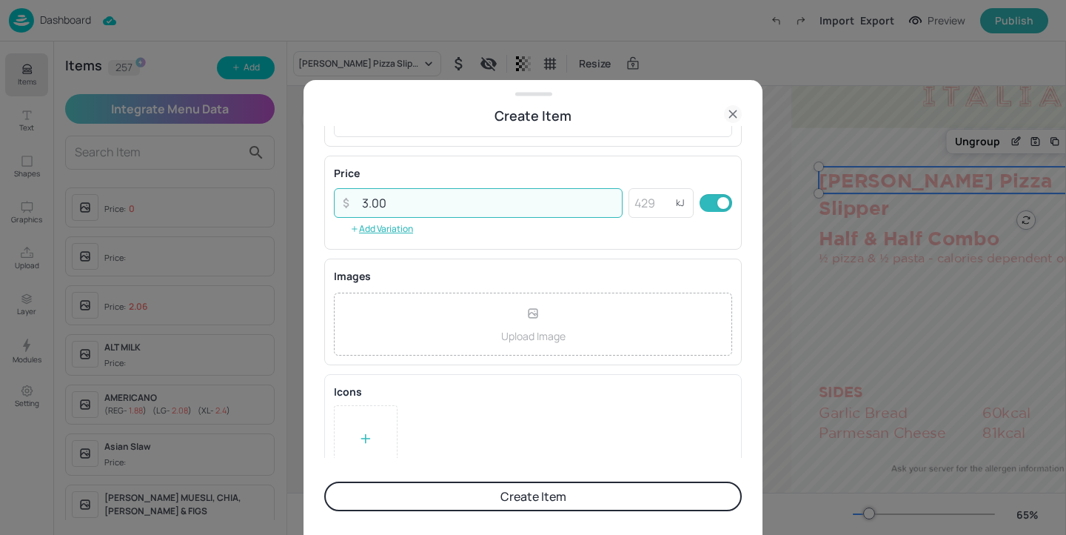
scroll to position [249, 0]
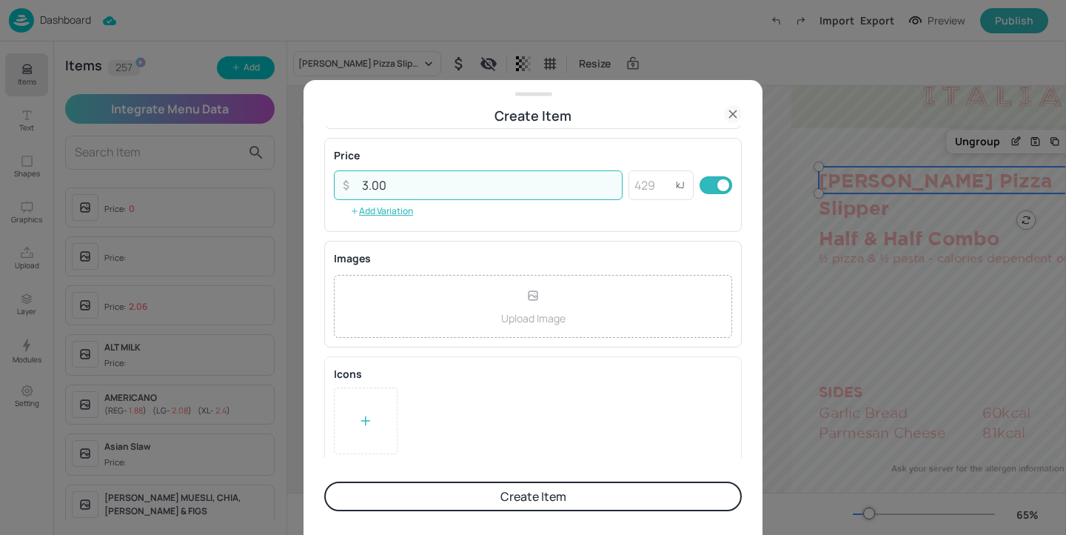
type input "3.00"
click at [397, 400] on div at bounding box center [366, 420] width 64 height 67
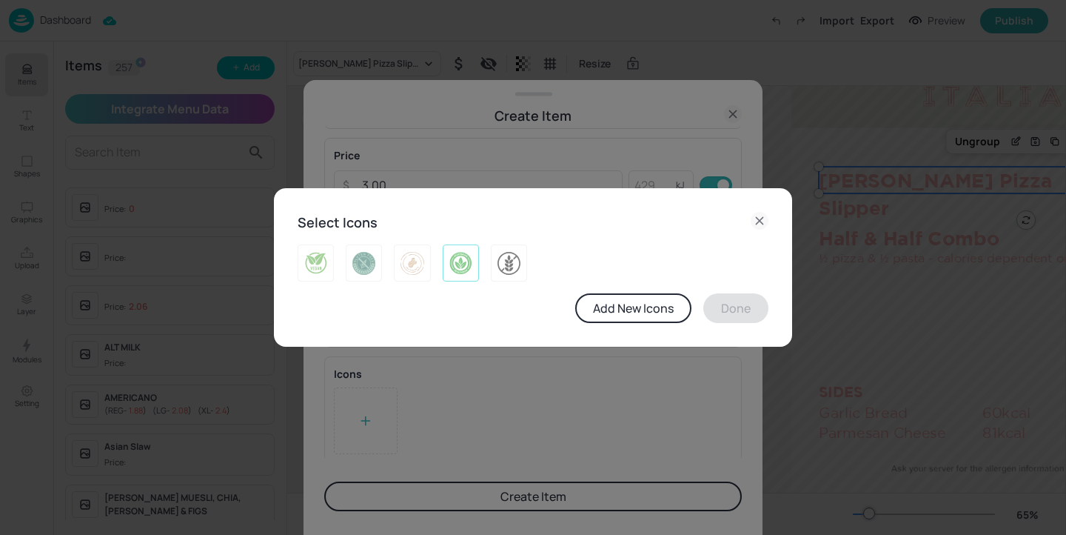
click at [465, 262] on img at bounding box center [460, 263] width 23 height 24
click at [723, 308] on button "Done" at bounding box center [735, 308] width 65 height 30
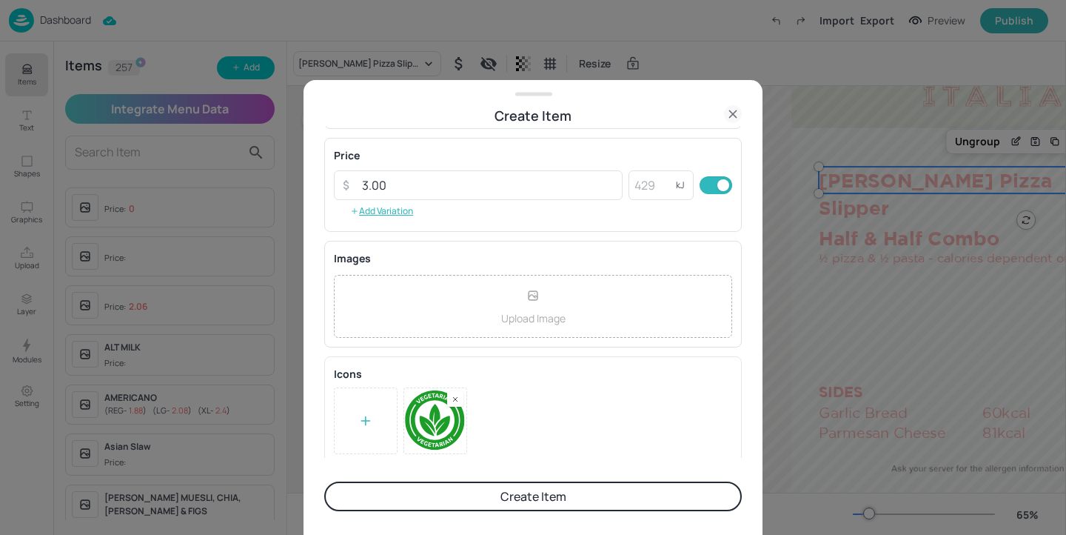
click at [617, 492] on button "Create Item" at bounding box center [533, 496] width 418 height 30
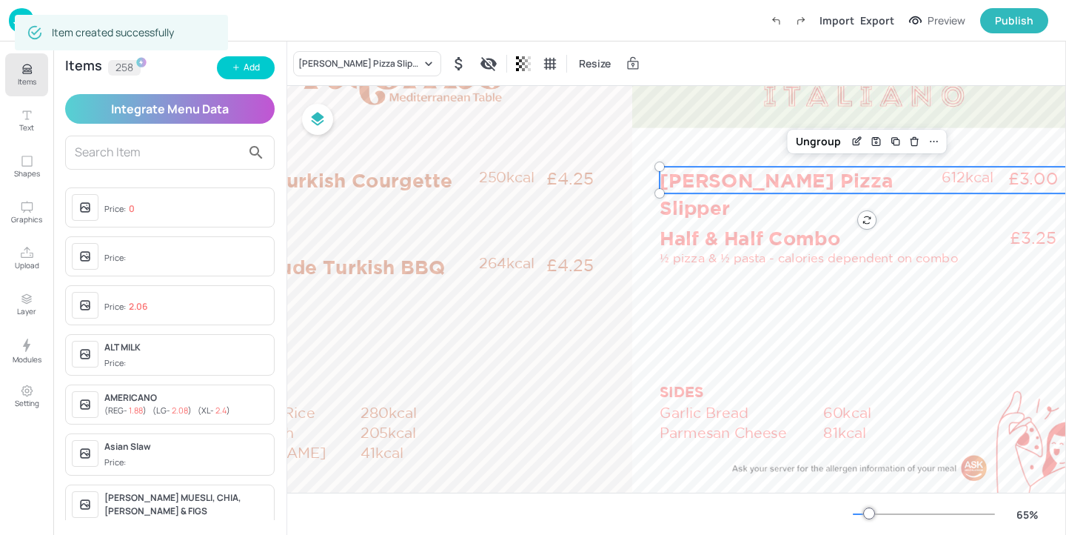
scroll to position [101, 234]
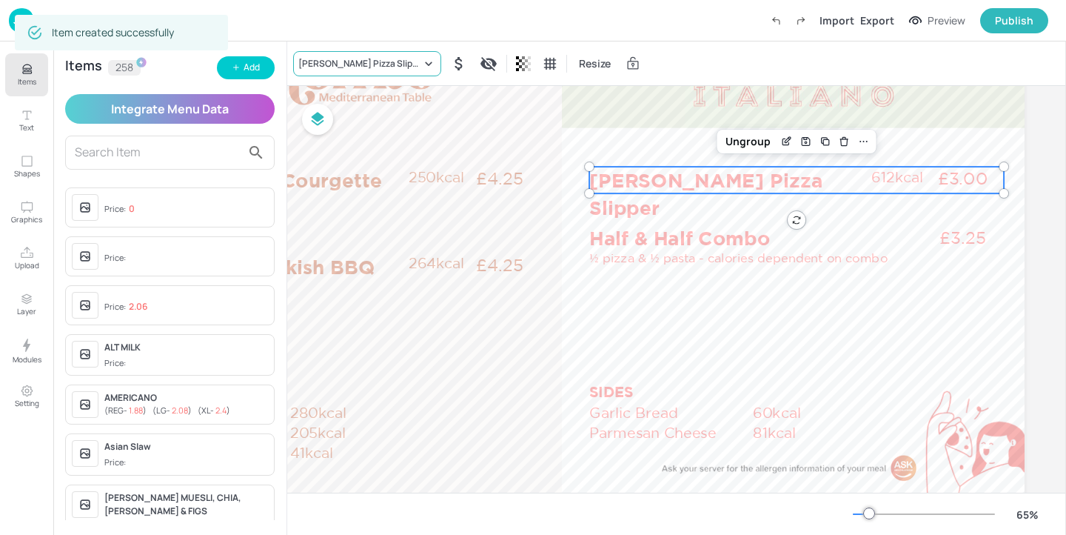
click at [361, 72] on div "[PERSON_NAME] Pizza Slipper" at bounding box center [367, 63] width 148 height 25
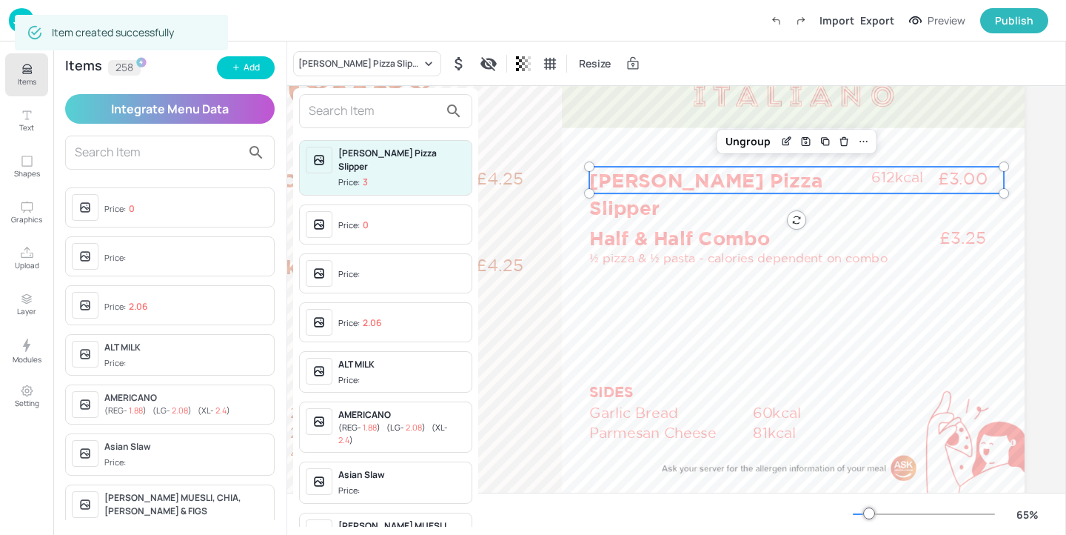
click at [339, 121] on input "text" at bounding box center [374, 111] width 130 height 24
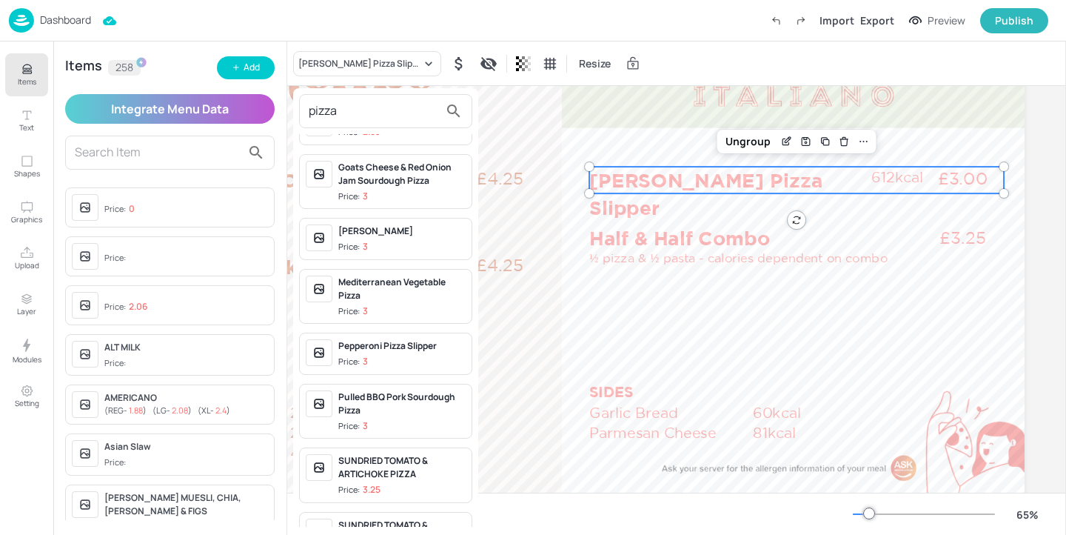
scroll to position [156, 0]
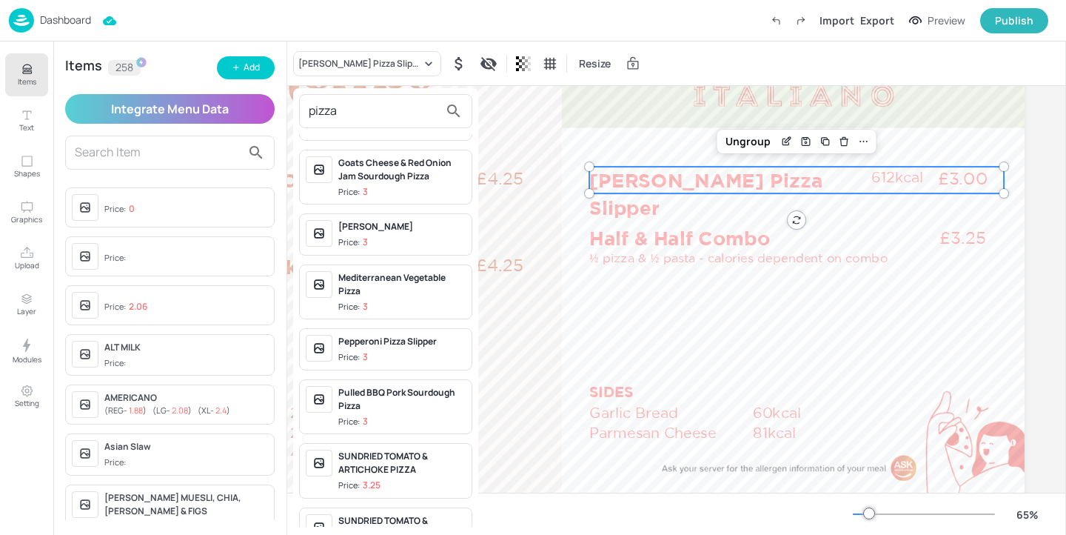
type input "pizza"
click at [425, 220] on div "[PERSON_NAME]" at bounding box center [401, 226] width 127 height 13
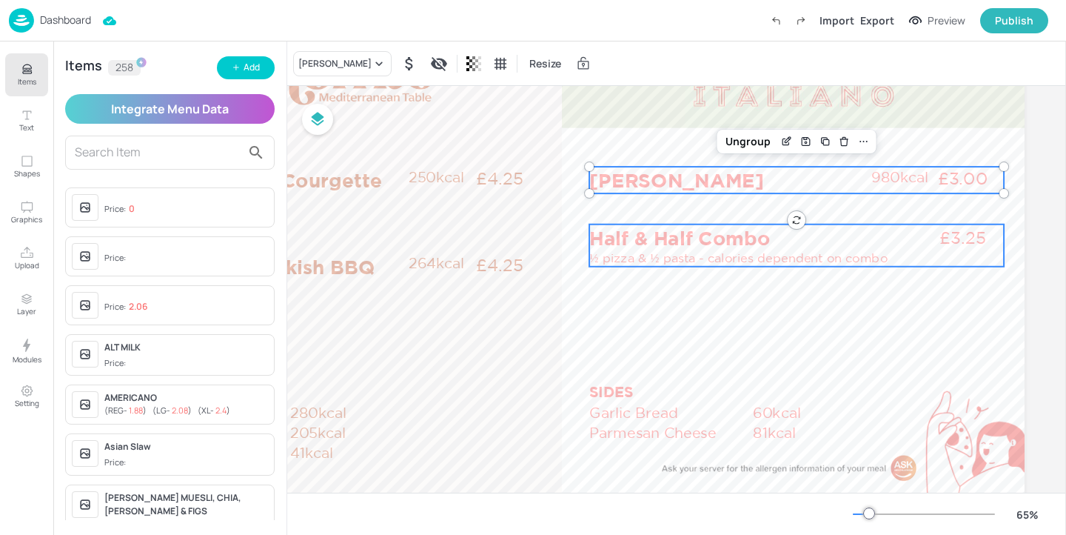
click at [675, 235] on p "Half & Half Combo" at bounding box center [748, 237] width 319 height 27
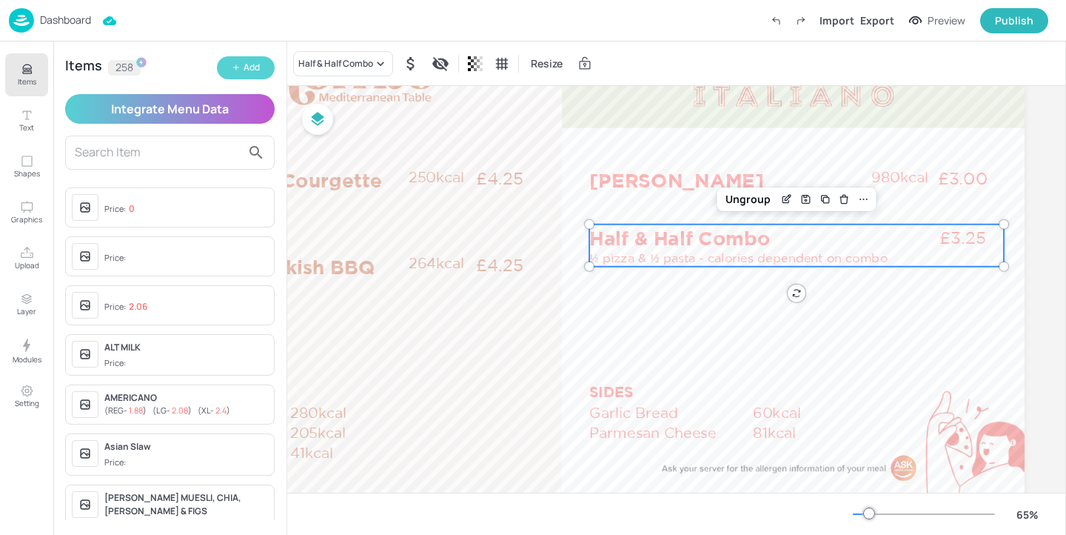
click at [258, 69] on div "Add" at bounding box center [252, 68] width 16 height 14
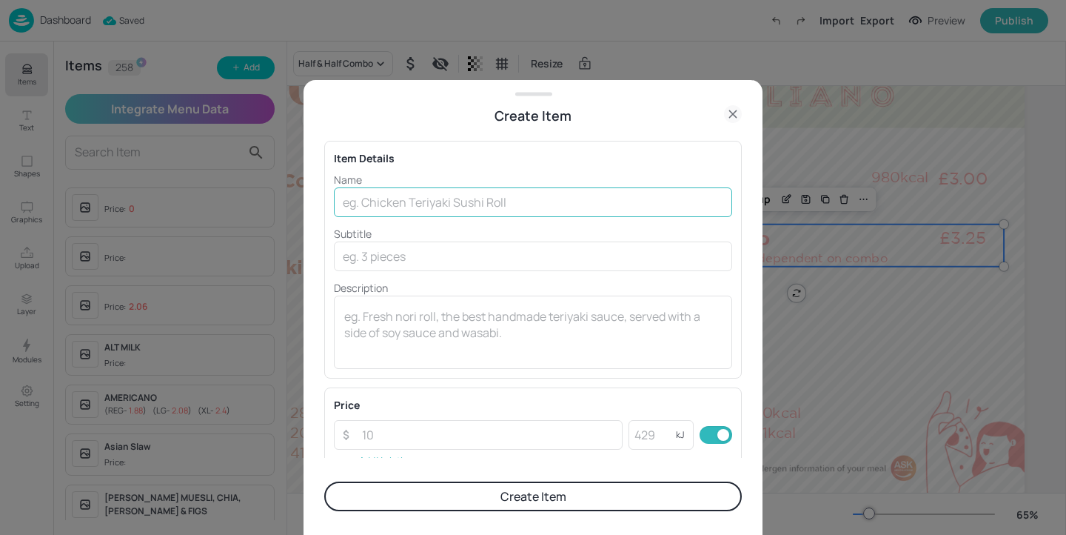
click at [453, 207] on input "text" at bounding box center [533, 202] width 398 height 30
paste input "1/2 [PERSON_NAME]"
type input "1/2 [PERSON_NAME]"
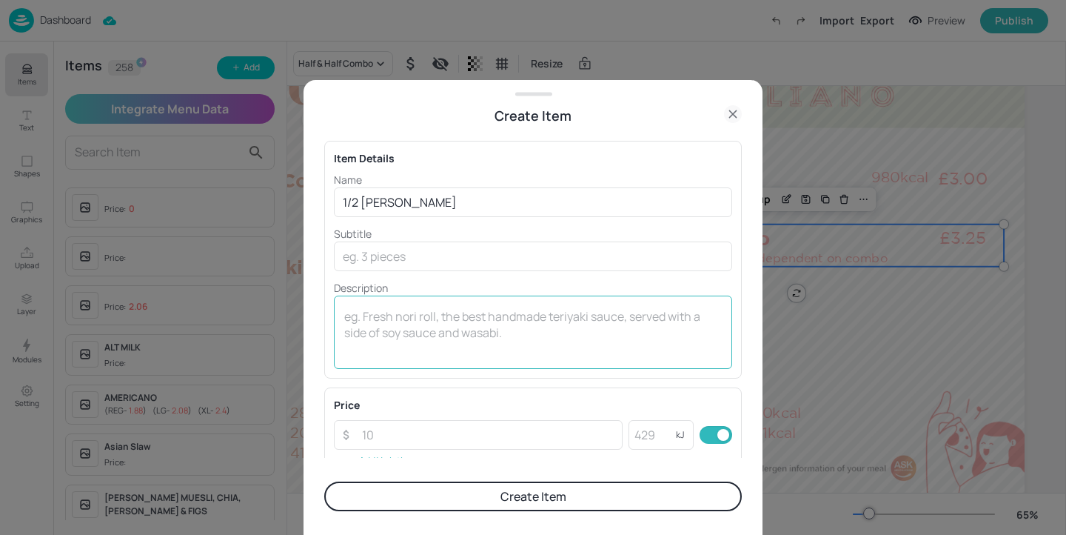
click at [467, 301] on div "x ​" at bounding box center [533, 331] width 398 height 73
paste textarea "490kcal"
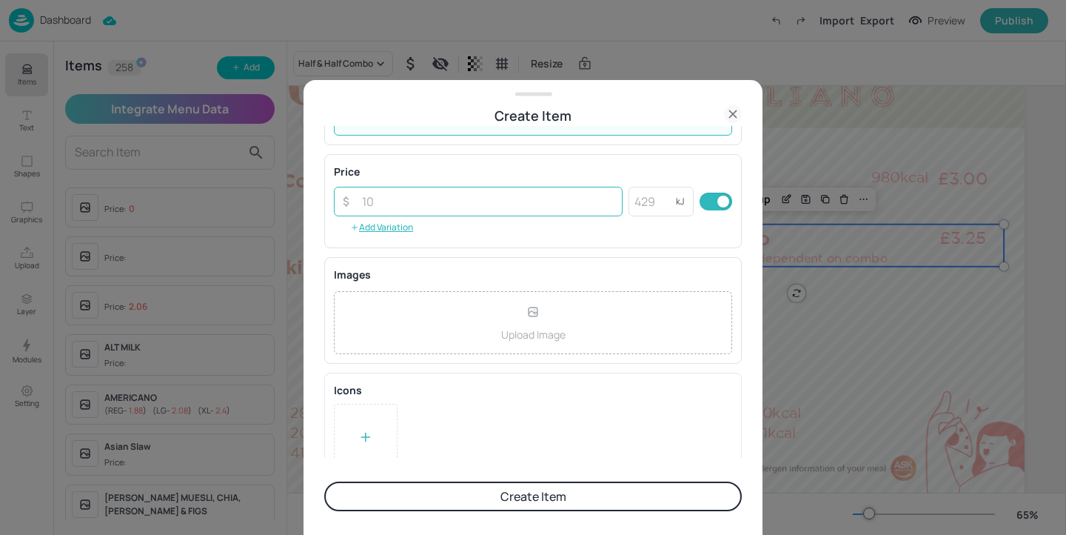
scroll to position [255, 0]
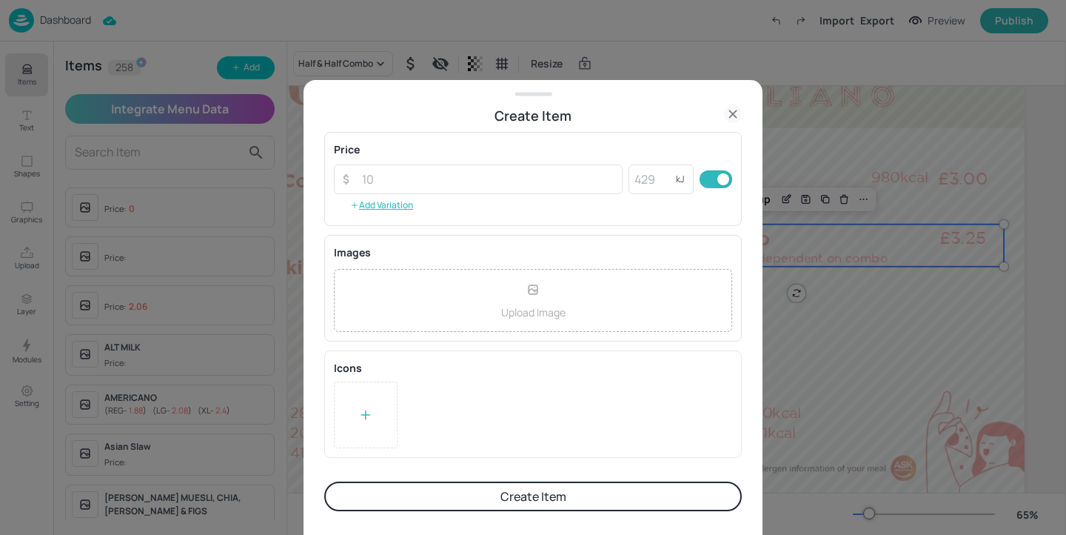
type textarea "490kcal"
click at [399, 377] on div "Icons To pick up a draggable item, press the space bar. While dragging, use the…" at bounding box center [533, 403] width 418 height 107
click at [389, 397] on div at bounding box center [366, 414] width 64 height 67
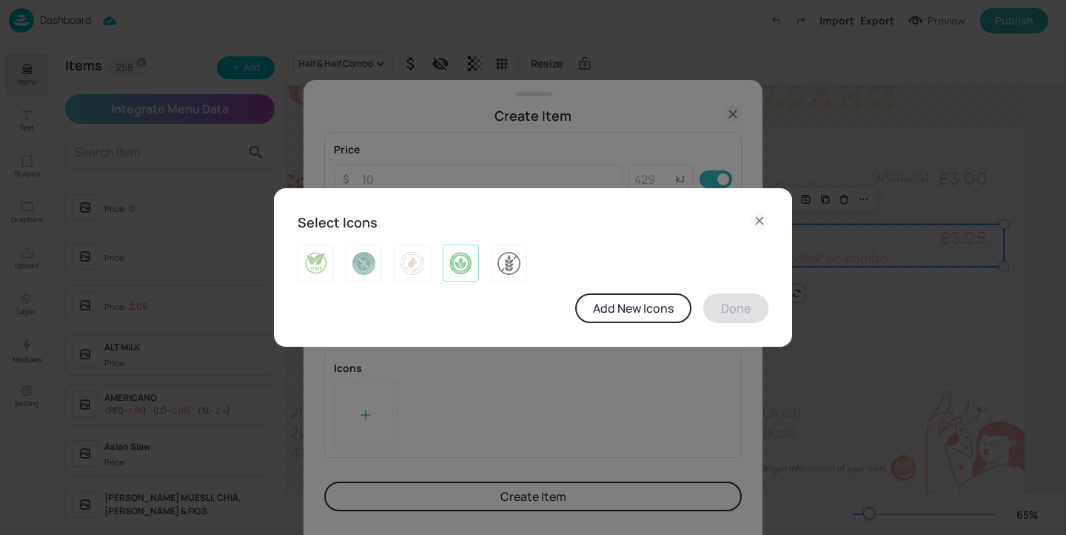
click at [464, 268] on img at bounding box center [460, 263] width 23 height 24
click at [721, 309] on button "Done" at bounding box center [735, 308] width 65 height 30
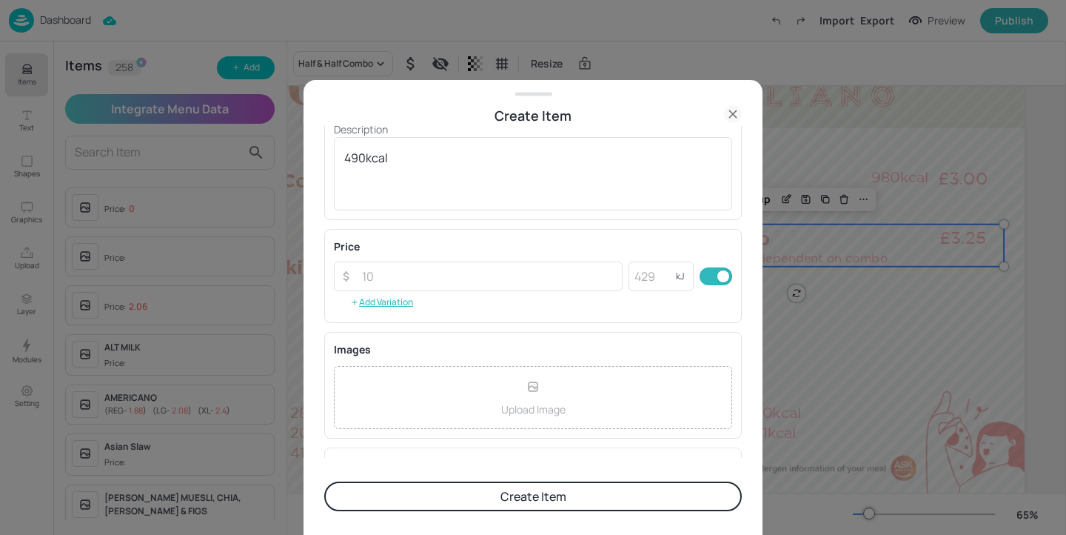
scroll to position [134, 0]
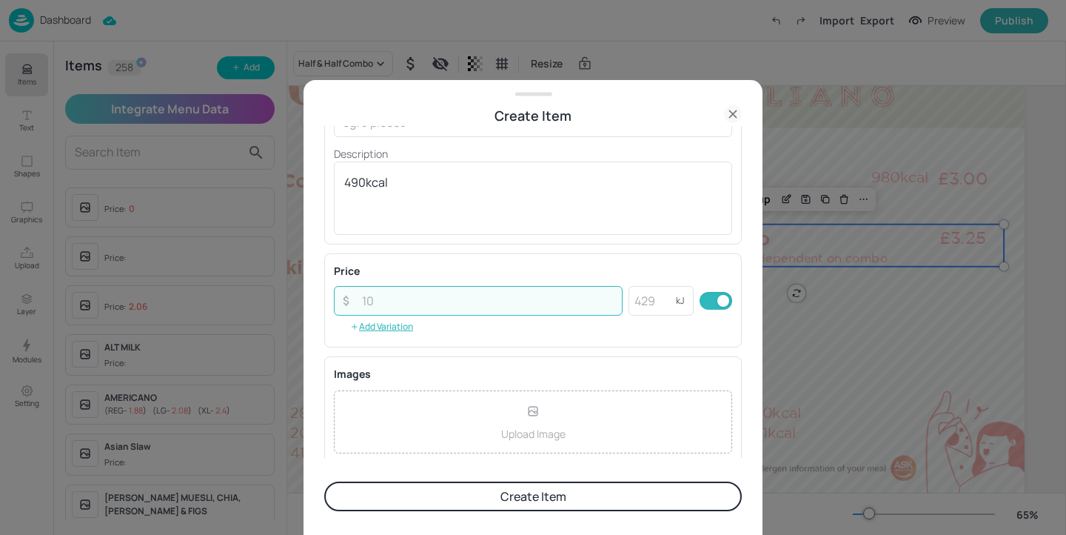
click at [436, 290] on input "number" at bounding box center [487, 301] width 269 height 30
paste input "1.50"
type input "1.50"
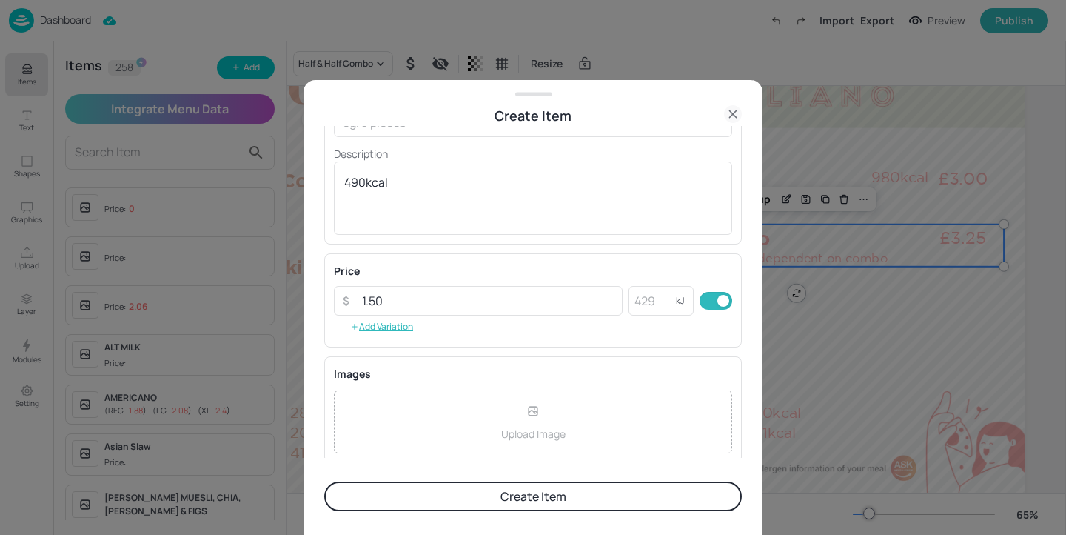
click at [506, 502] on button "Create Item" at bounding box center [533, 496] width 418 height 30
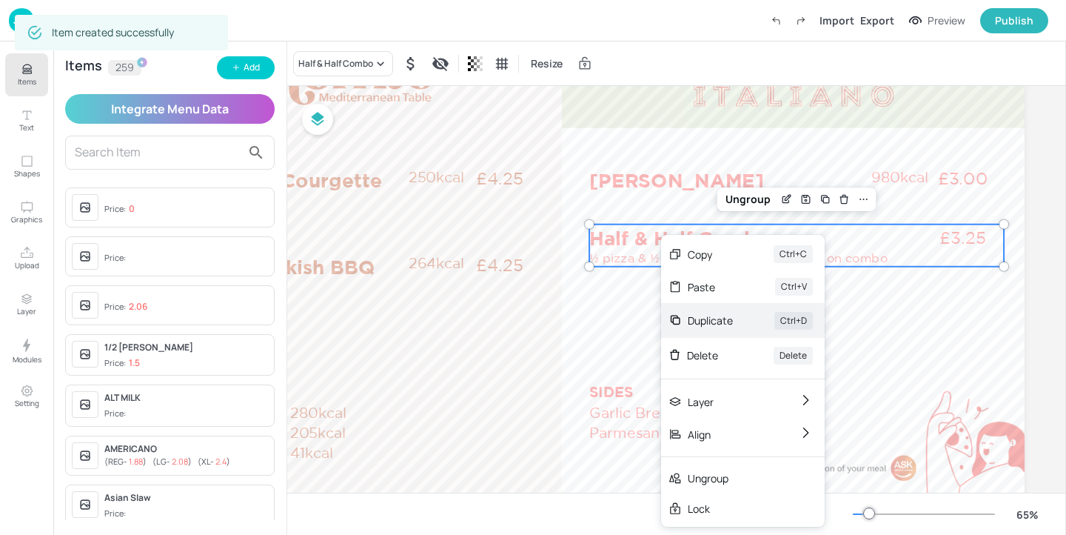
click at [724, 318] on div "Duplicate" at bounding box center [710, 320] width 45 height 16
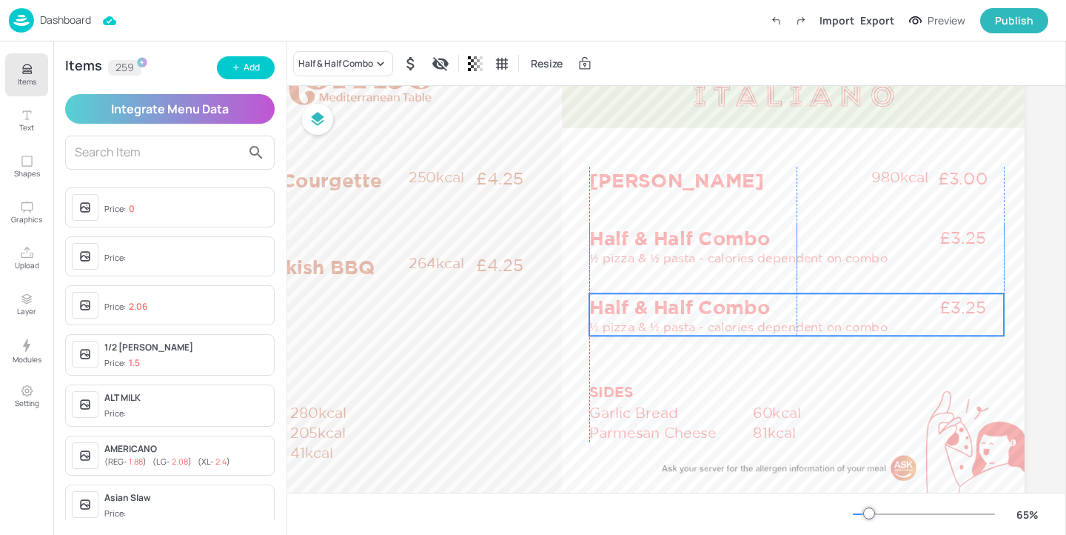
drag, startPoint x: 671, startPoint y: 244, endPoint x: 667, endPoint y: 309, distance: 64.6
click at [667, 309] on p "Half & Half Combo" at bounding box center [748, 306] width 319 height 27
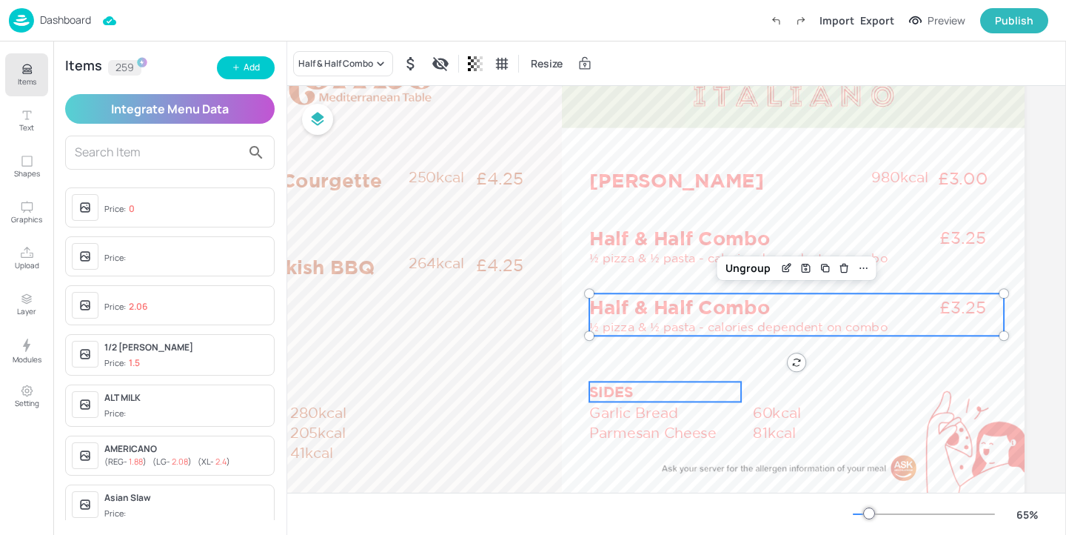
click at [614, 388] on p "SIDES" at bounding box center [665, 391] width 152 height 20
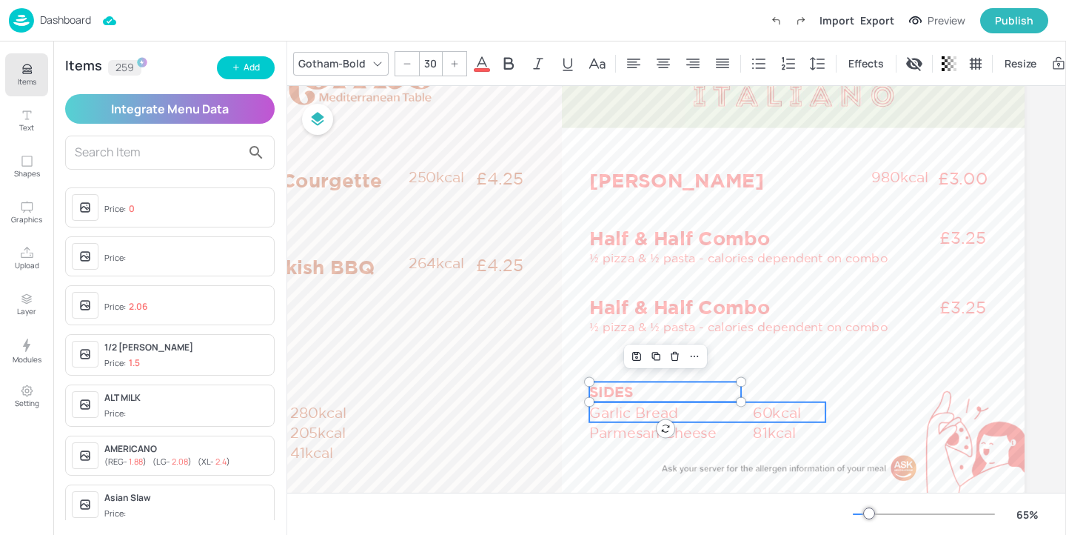
click at [649, 408] on p "Garlic Bread" at bounding box center [669, 412] width 161 height 20
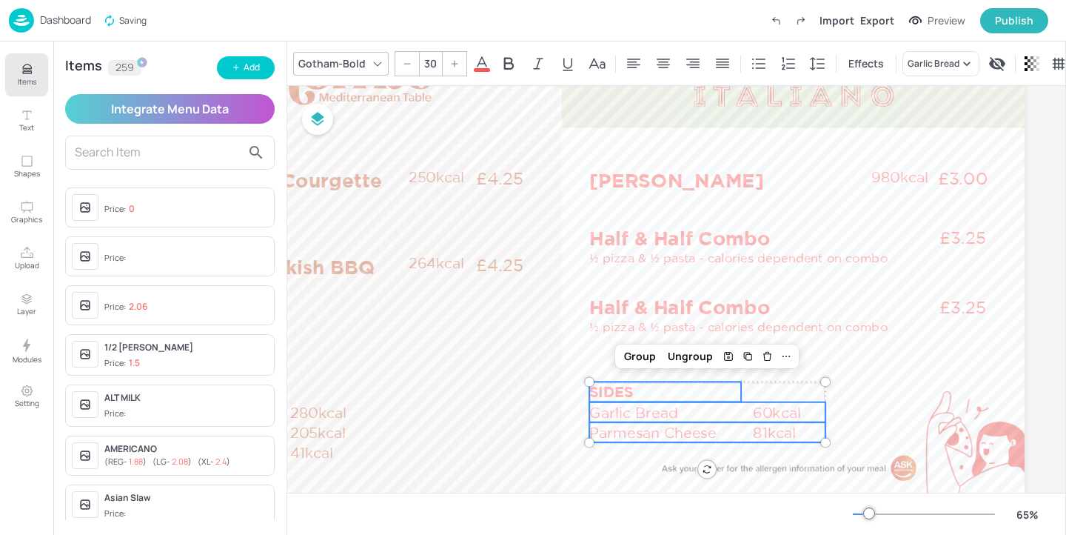
click at [645, 428] on p "Parmesan Cheese" at bounding box center [669, 432] width 161 height 20
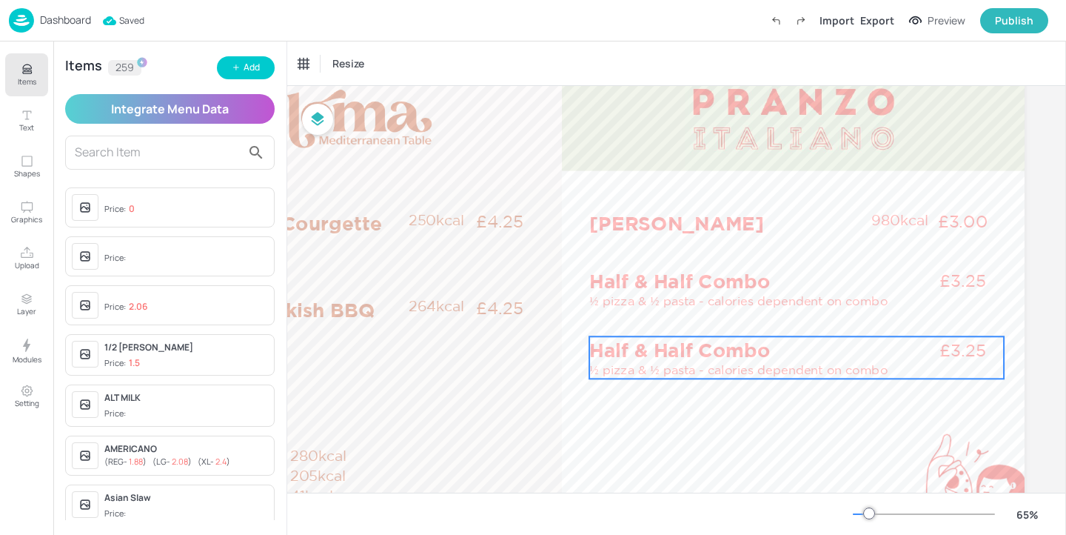
scroll to position [59, 234]
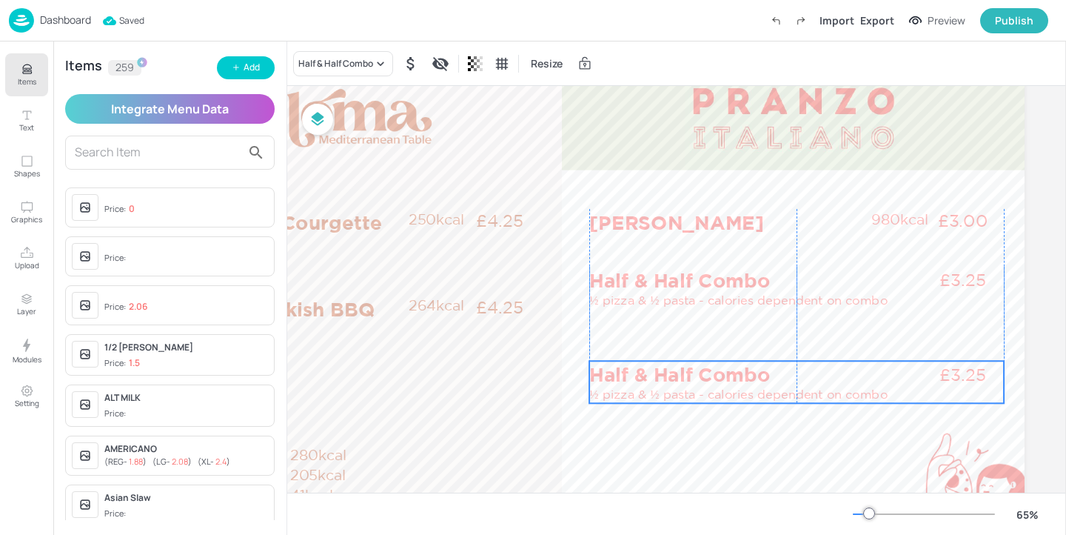
drag, startPoint x: 748, startPoint y: 369, endPoint x: 748, endPoint y: 449, distance: 80.0
click at [748, 403] on p "½ pizza & ½ pasta - calories dependent on combo" at bounding box center [750, 394] width 322 height 17
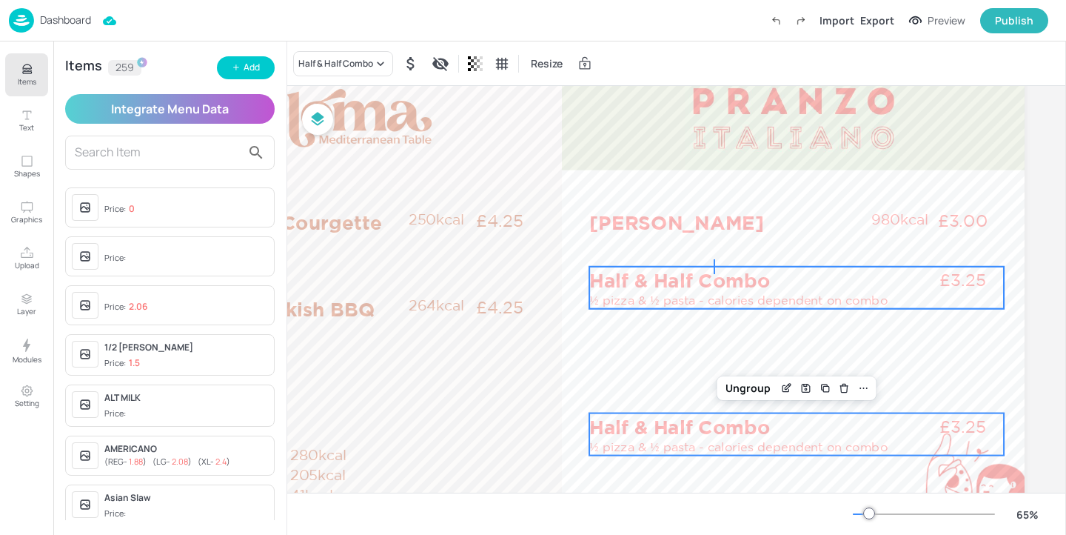
drag, startPoint x: 709, startPoint y: 259, endPoint x: 709, endPoint y: 274, distance: 14.8
click at [709, 74] on div "[PERSON_NAME] Pizza £3.00 980kcal Garlic Bread 60kcal Garlic Bread 60kcal Garli…" at bounding box center [561, 74] width 925 height 0
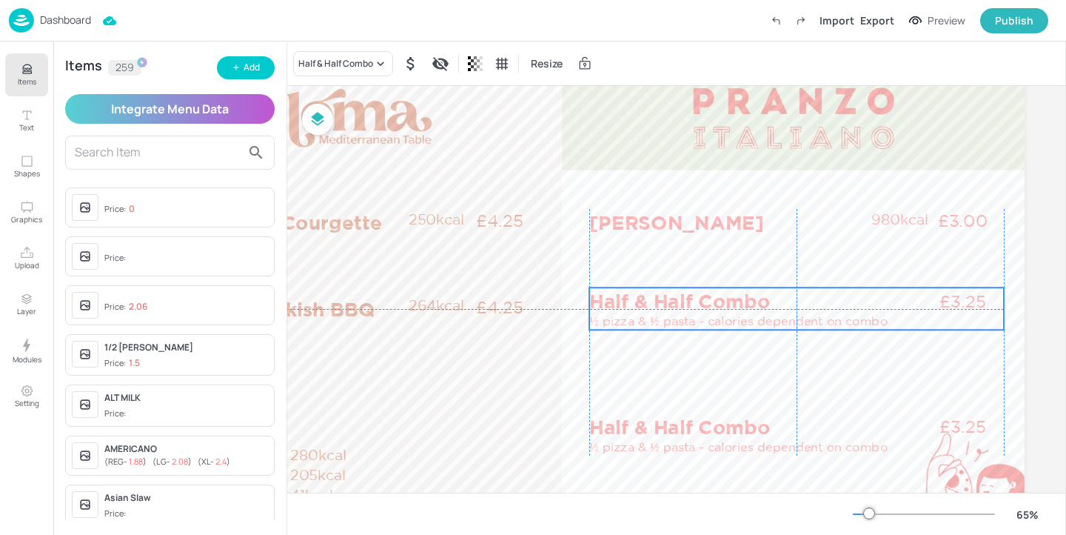
drag, startPoint x: 709, startPoint y: 274, endPoint x: 709, endPoint y: 297, distance: 23.0
click at [709, 297] on p "Half & Half Combo" at bounding box center [748, 300] width 319 height 27
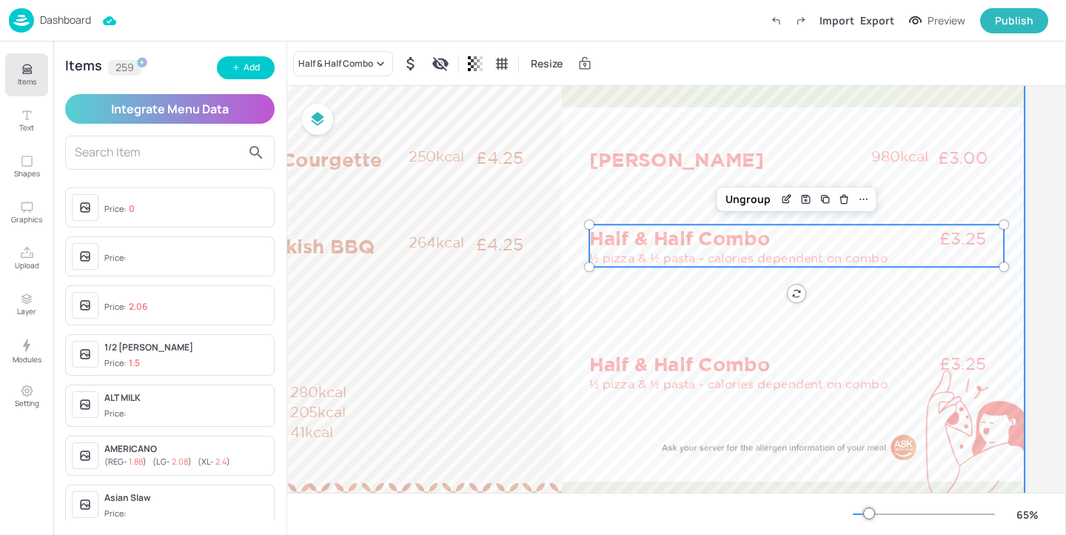
scroll to position [178, 234]
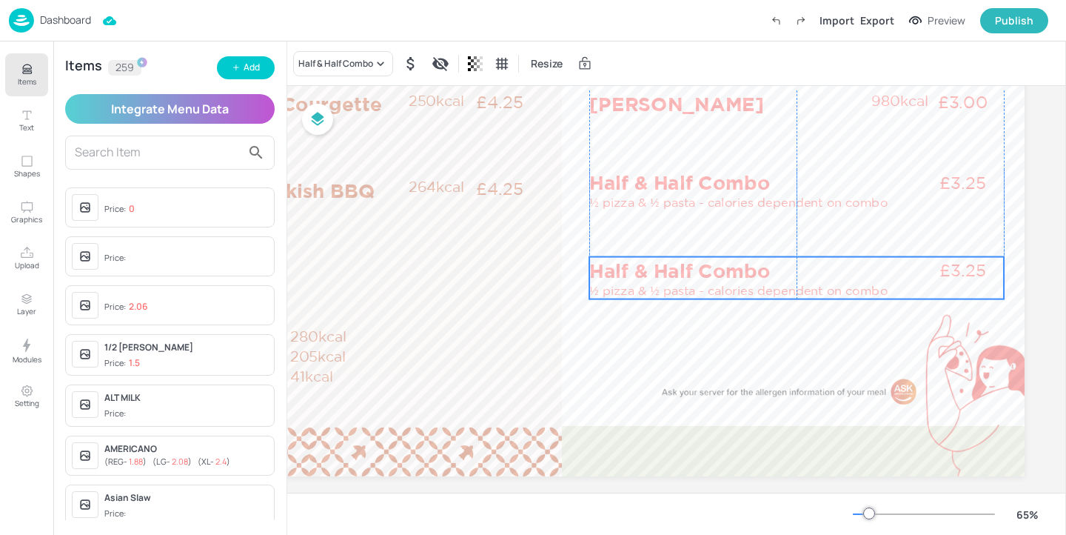
drag, startPoint x: 711, startPoint y: 320, endPoint x: 711, endPoint y: 282, distance: 37.8
click at [711, 282] on p "½ pizza & ½ pasta - calories dependent on combo" at bounding box center [750, 290] width 322 height 17
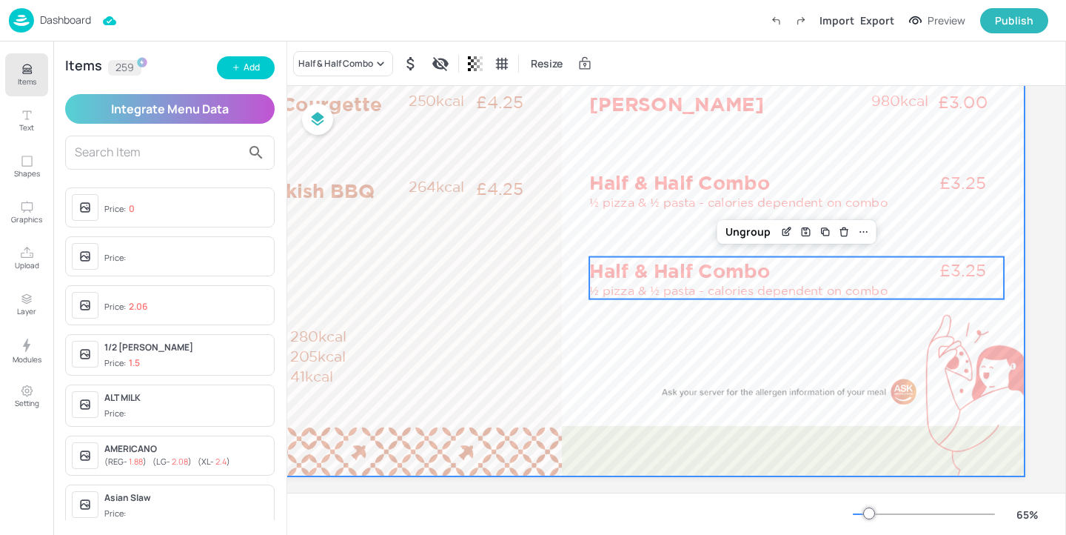
click at [721, 344] on div at bounding box center [561, 216] width 925 height 520
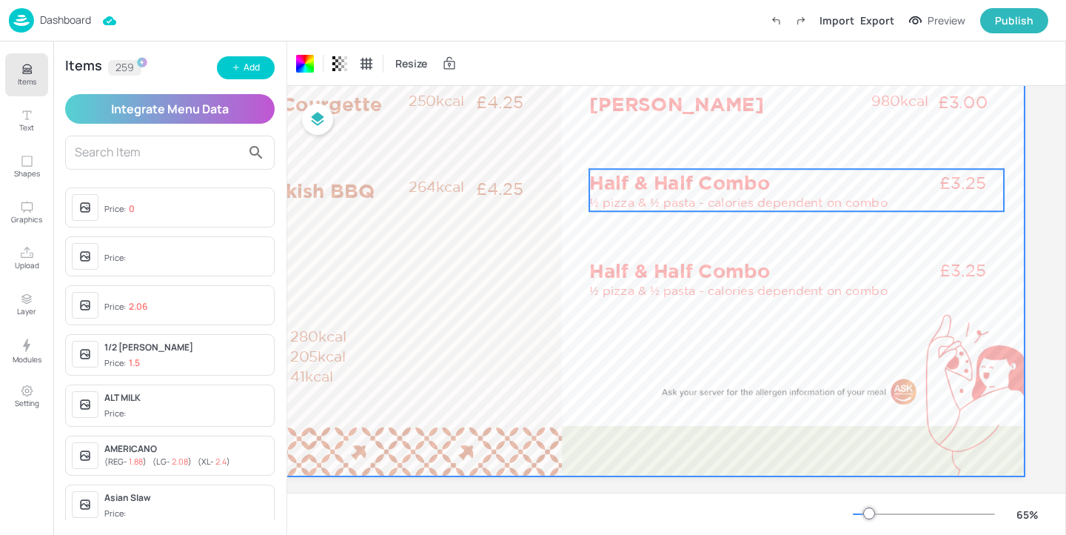
click at [660, 185] on p "Half & Half Combo" at bounding box center [748, 182] width 319 height 27
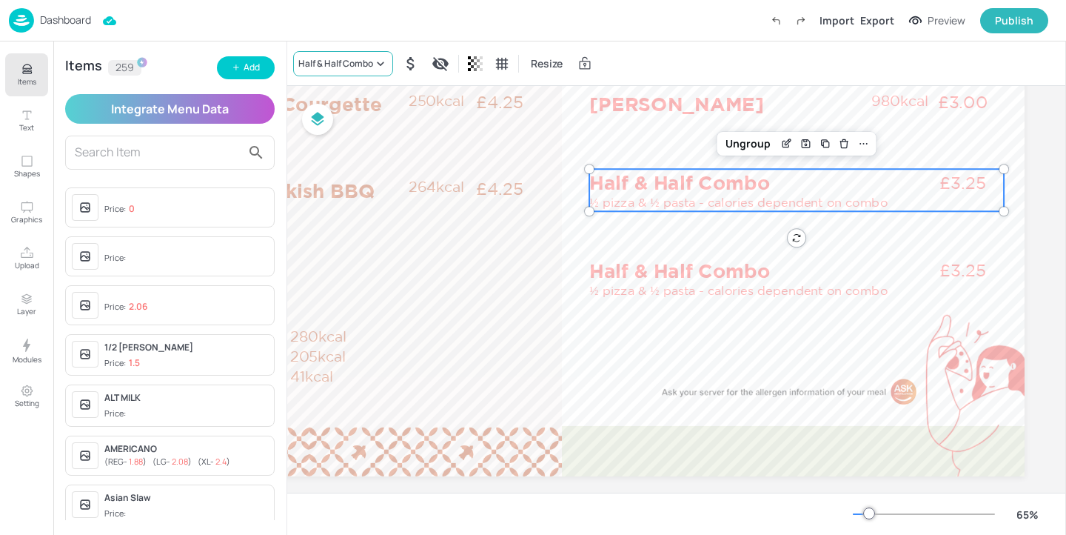
click at [344, 57] on div "Half & Half Combo" at bounding box center [335, 63] width 75 height 13
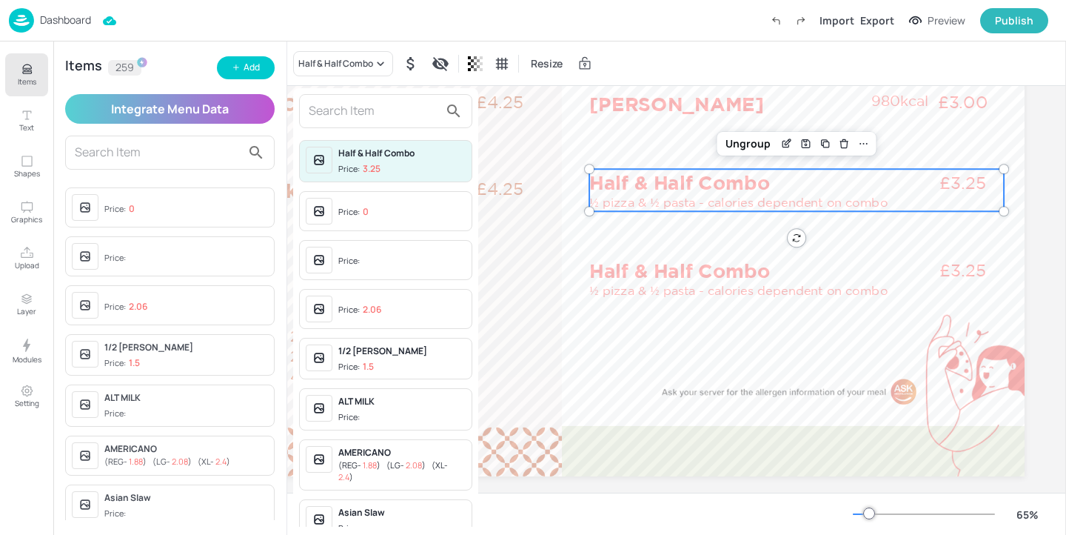
click at [349, 115] on input "text" at bounding box center [374, 111] width 130 height 24
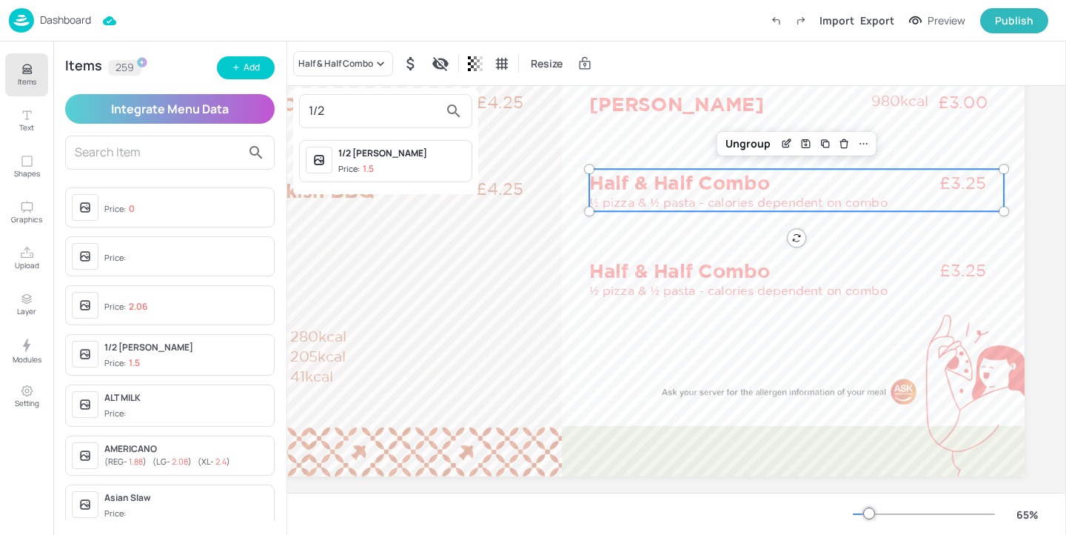
type input "1/2"
click at [369, 170] on p "1.5" at bounding box center [368, 169] width 11 height 10
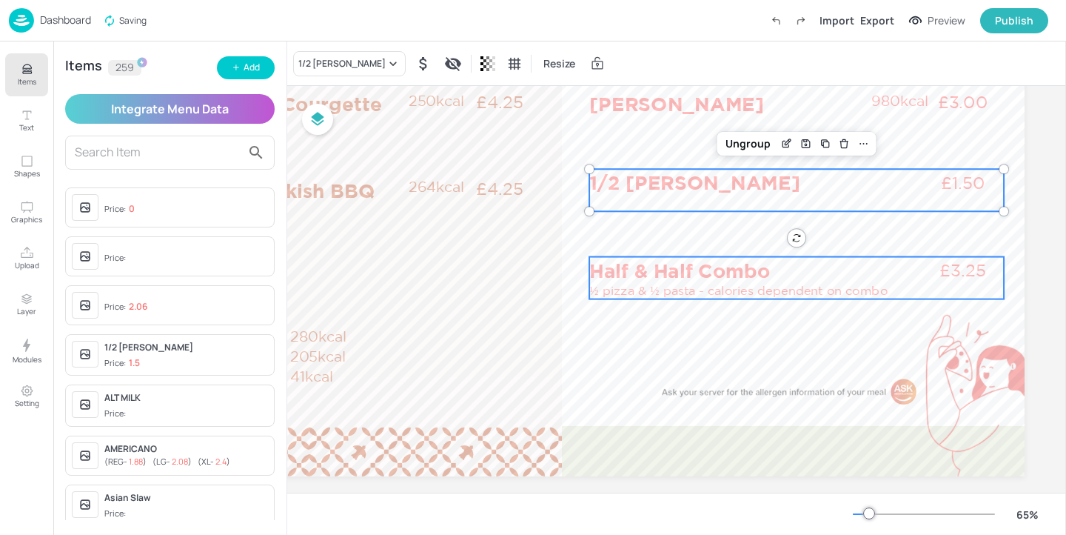
click at [680, 283] on p "½ pizza & ½ pasta - calories dependent on combo" at bounding box center [750, 290] width 322 height 17
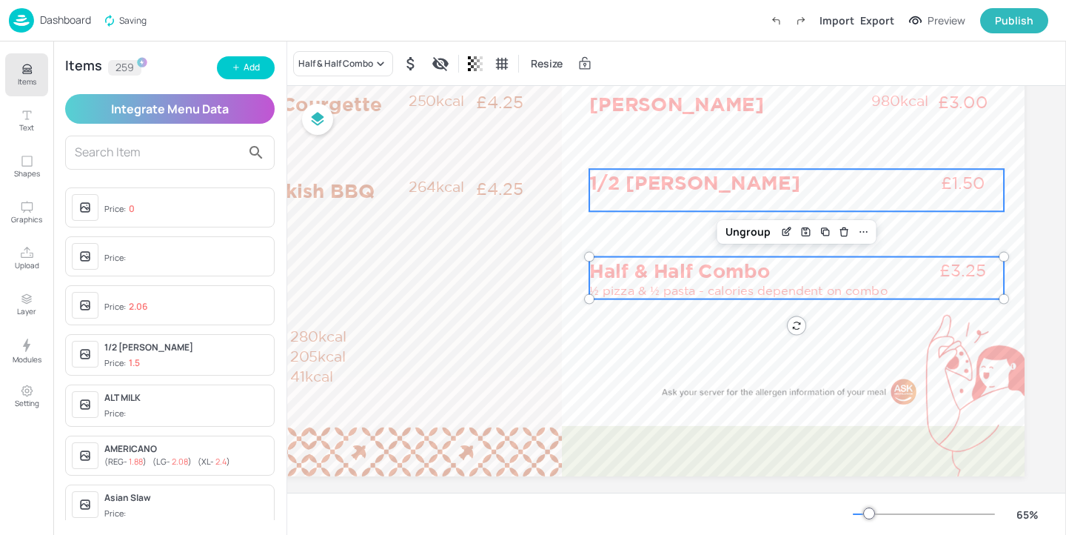
click at [710, 178] on p "1/2 [PERSON_NAME]" at bounding box center [748, 182] width 319 height 27
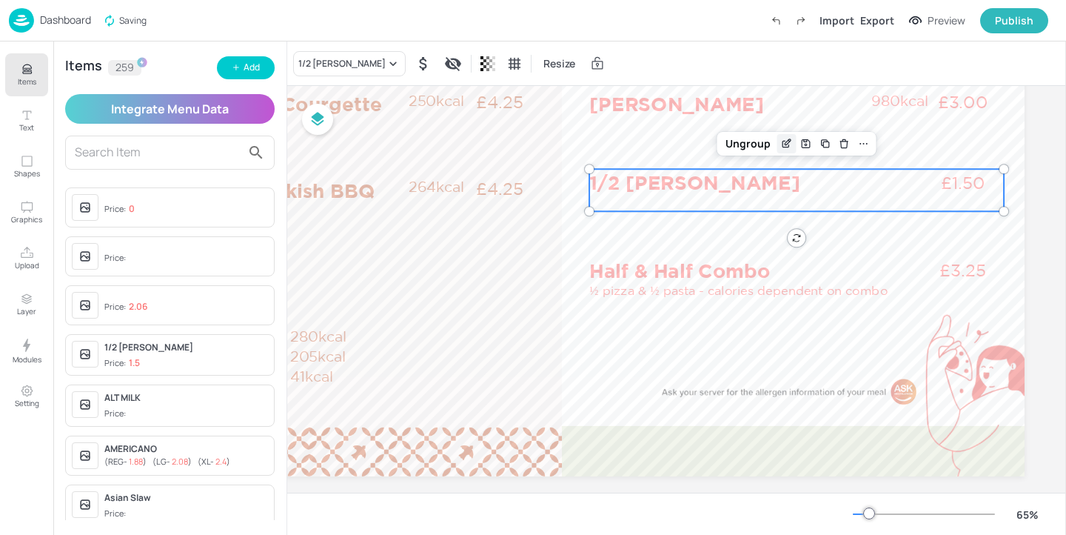
click at [783, 144] on icon "Edit Item" at bounding box center [786, 144] width 7 height 7
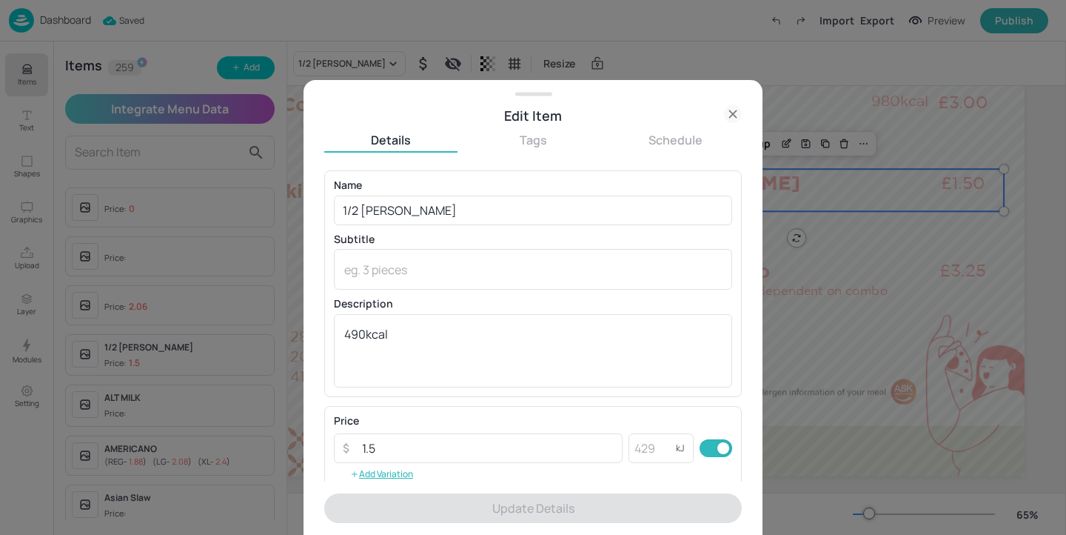
click at [731, 115] on icon at bounding box center [733, 114] width 18 height 18
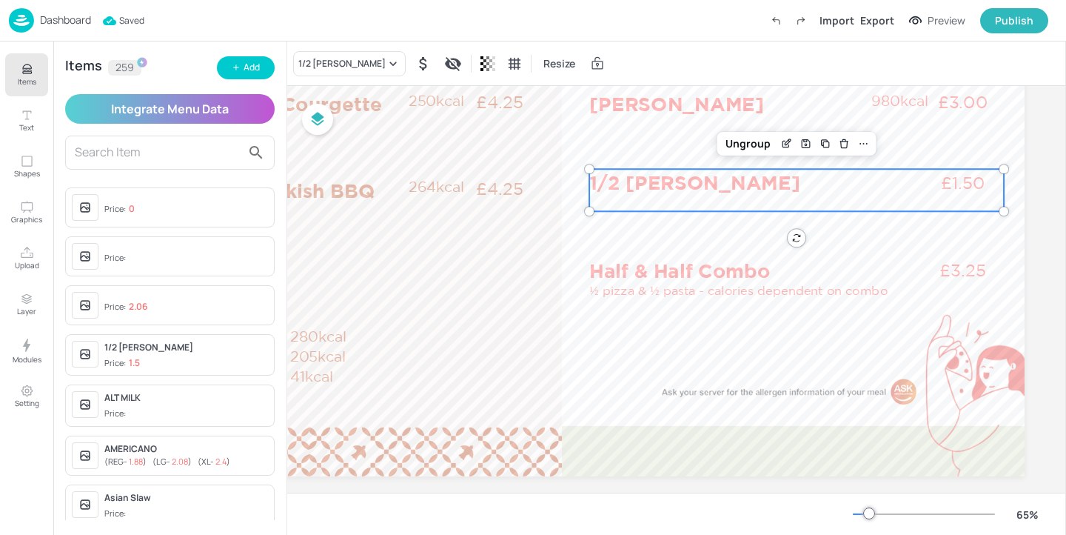
click at [750, 177] on p "1/2 [PERSON_NAME]" at bounding box center [748, 182] width 319 height 27
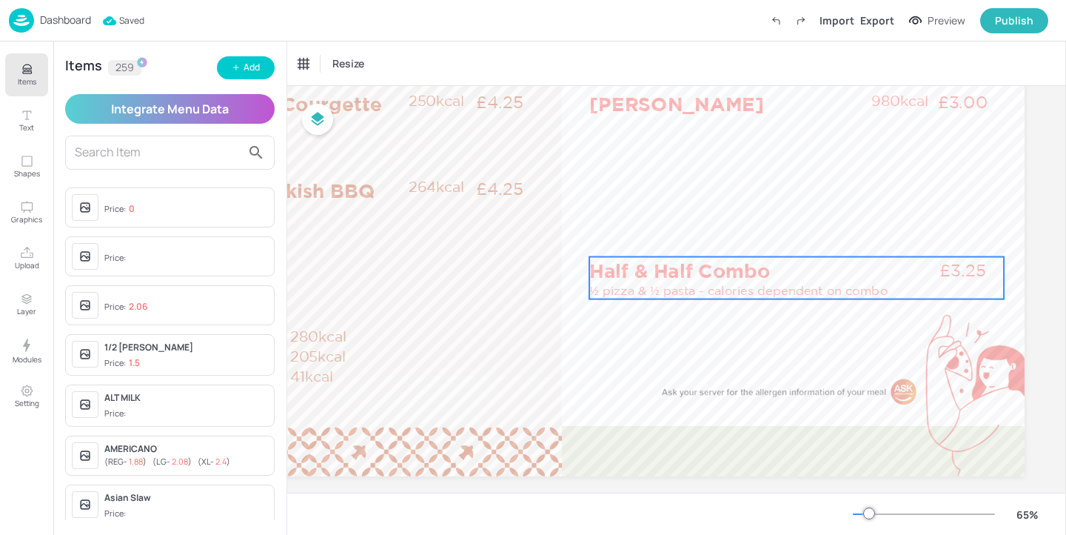
click at [736, 287] on p "½ pizza & ½ pasta - calories dependent on combo" at bounding box center [750, 290] width 322 height 17
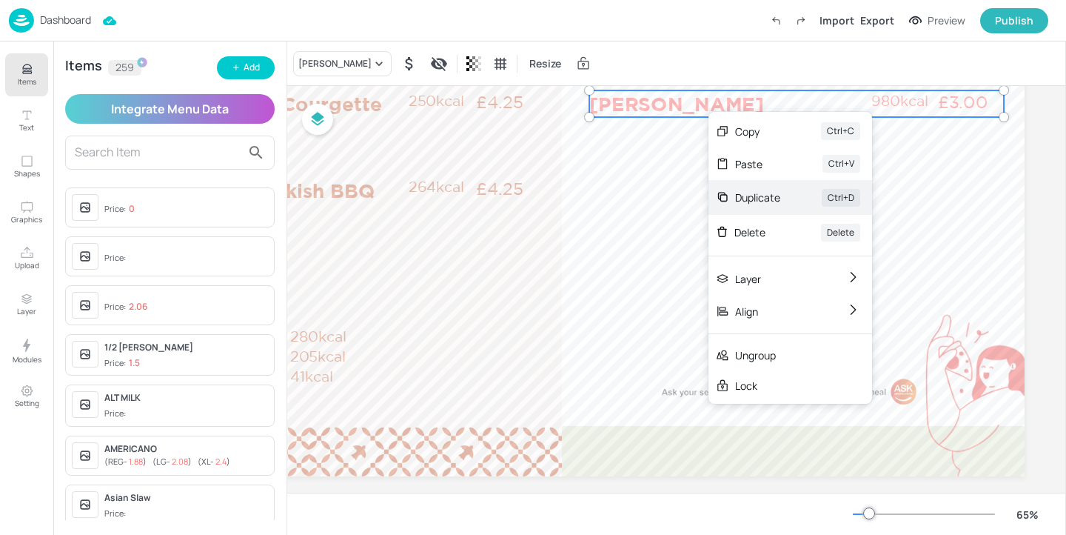
click at [763, 192] on div "Duplicate" at bounding box center [757, 198] width 45 height 16
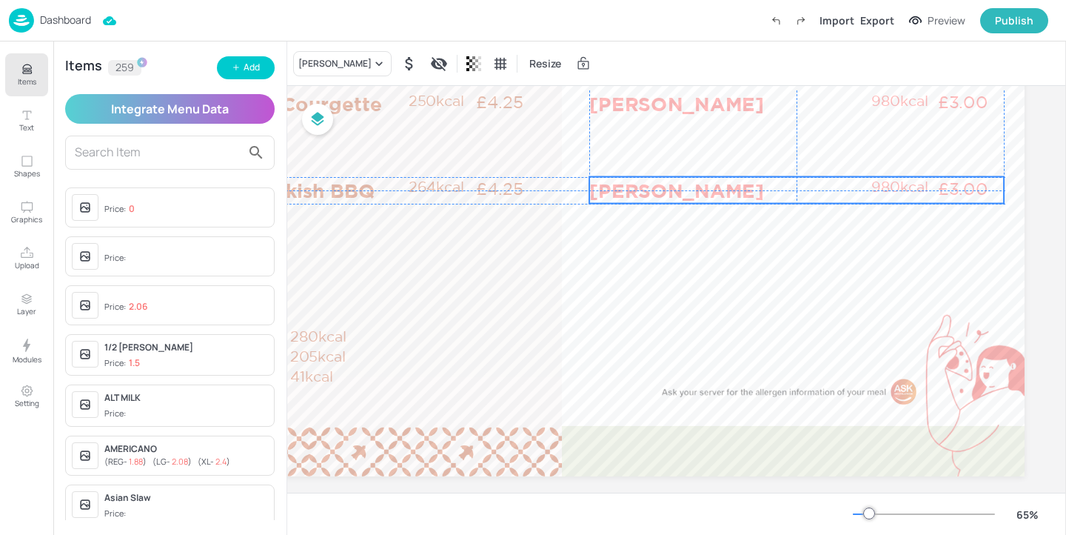
drag, startPoint x: 669, startPoint y: 97, endPoint x: 666, endPoint y: 175, distance: 78.5
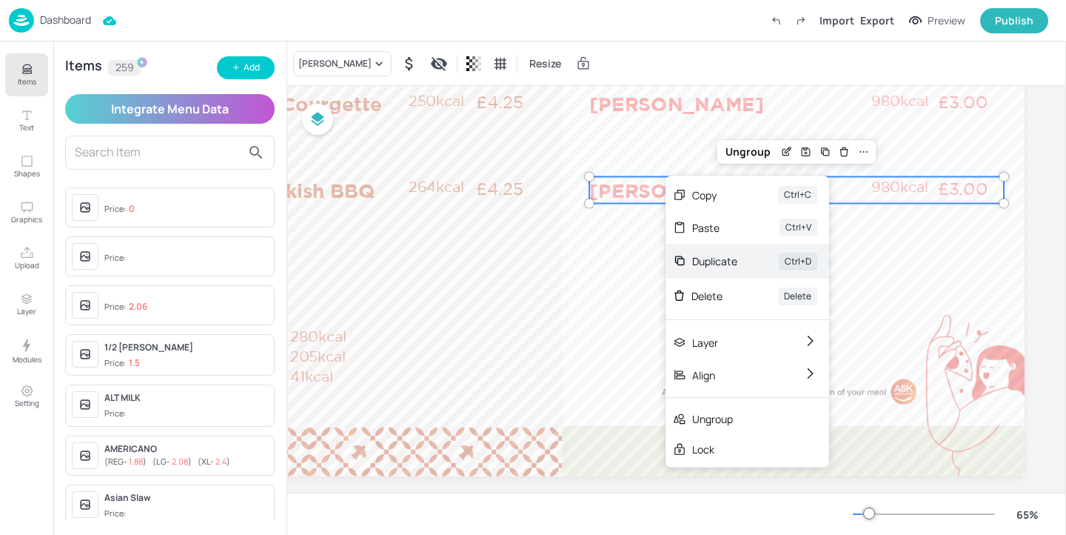
click at [708, 256] on div "Duplicate" at bounding box center [714, 261] width 45 height 16
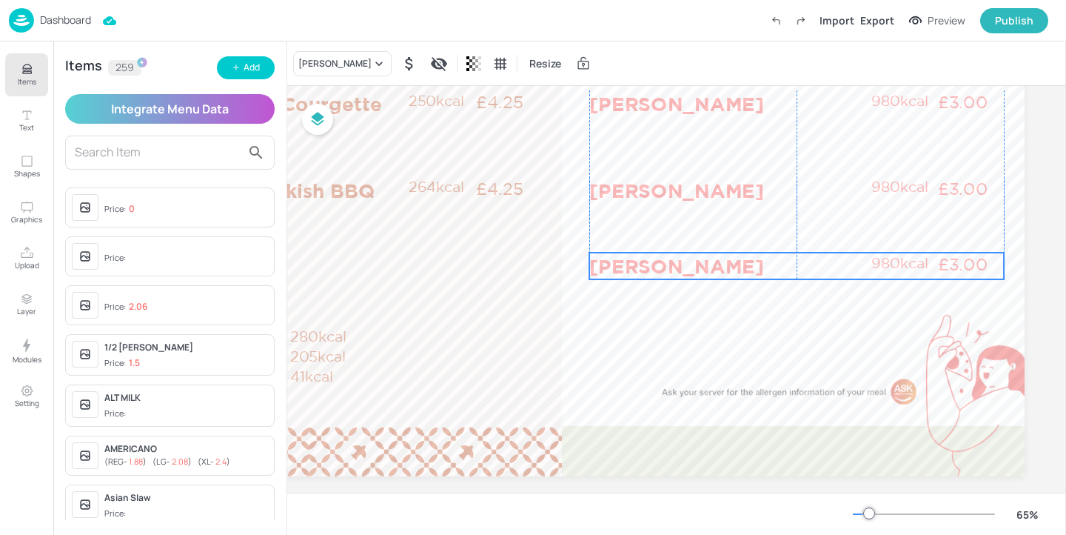
drag, startPoint x: 656, startPoint y: 242, endPoint x: 649, endPoint y: 264, distance: 22.7
click at [649, 263] on p "[PERSON_NAME]" at bounding box center [729, 265] width 281 height 27
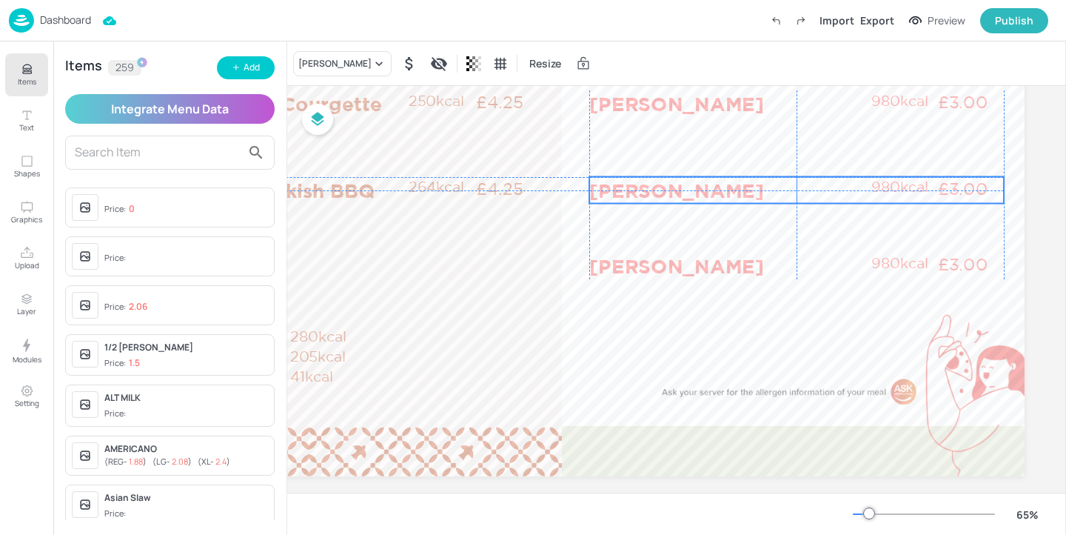
click at [628, 189] on p "[PERSON_NAME]" at bounding box center [729, 190] width 281 height 27
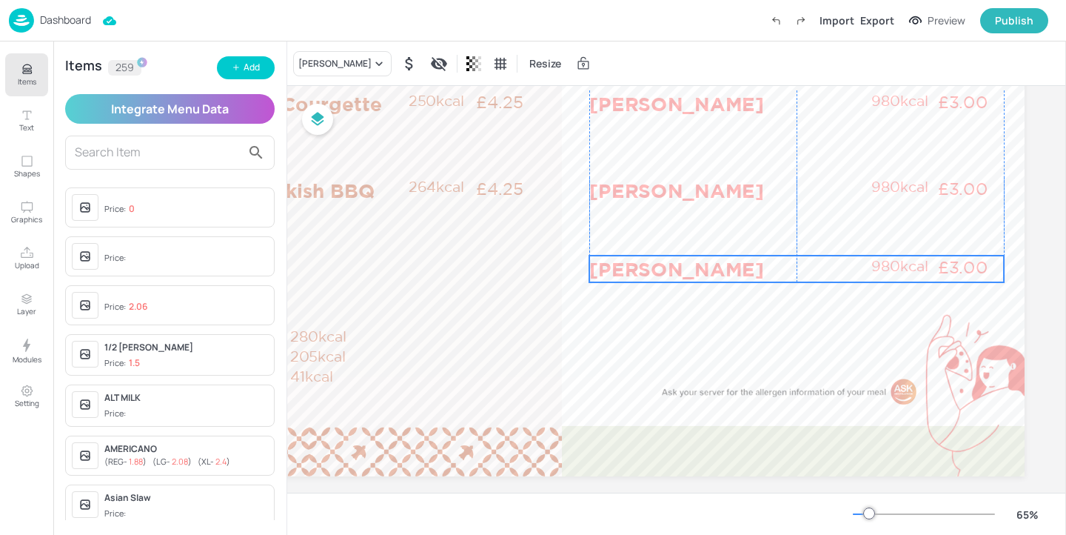
click at [632, 262] on p "[PERSON_NAME]" at bounding box center [729, 268] width 281 height 27
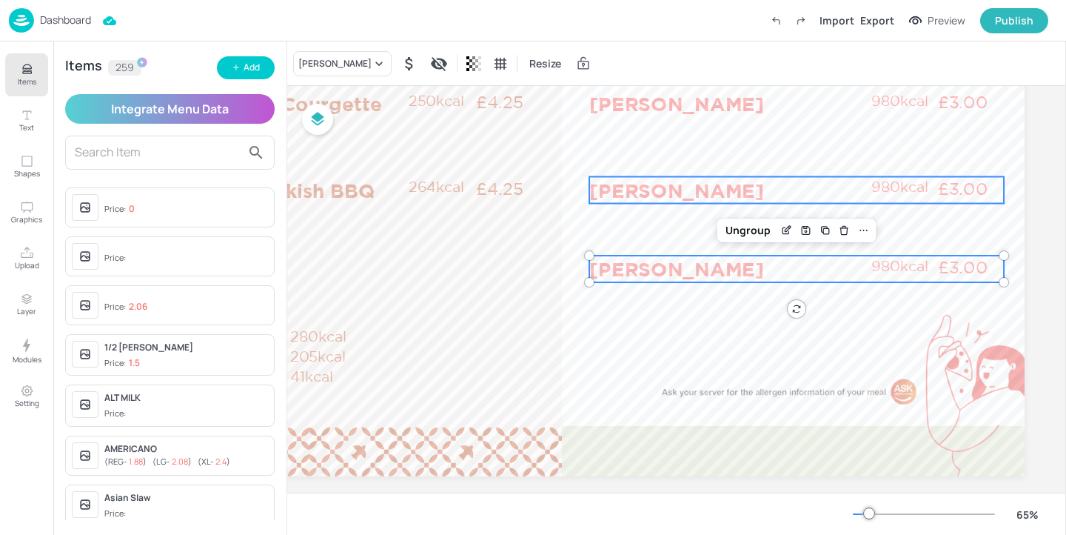
click at [613, 178] on p "[PERSON_NAME]" at bounding box center [729, 190] width 281 height 27
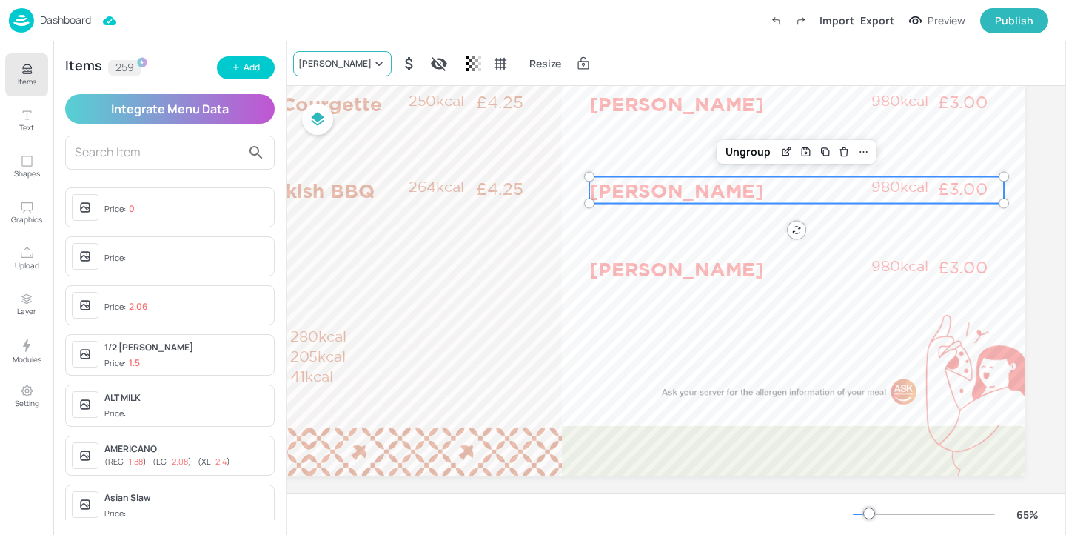
click at [372, 65] on icon at bounding box center [379, 63] width 15 height 15
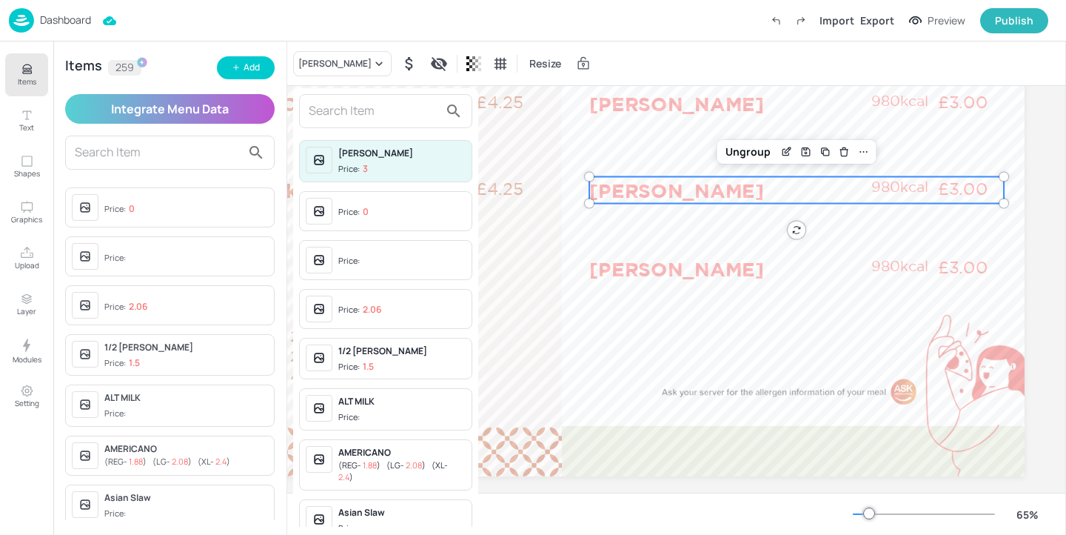
click at [353, 110] on input "text" at bounding box center [374, 111] width 130 height 24
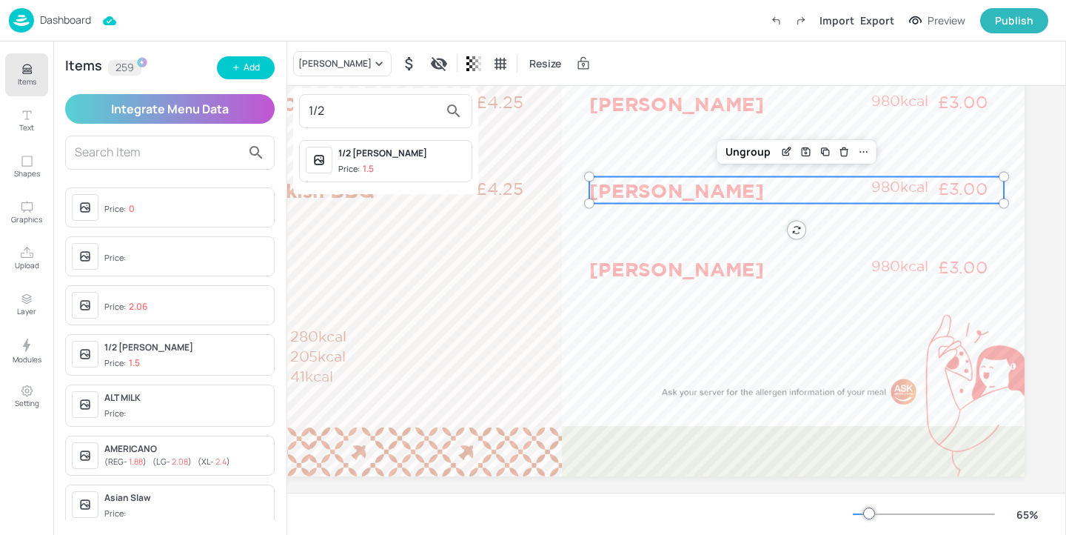
type input "1/2"
click at [414, 170] on span "Price: 1.5" at bounding box center [401, 169] width 127 height 13
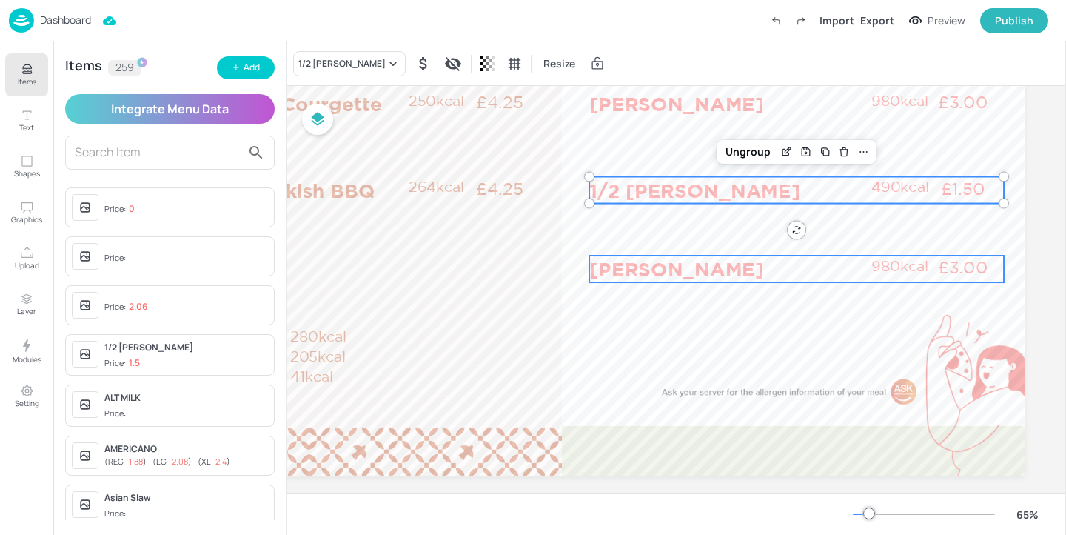
click at [652, 270] on p "[PERSON_NAME]" at bounding box center [729, 268] width 281 height 27
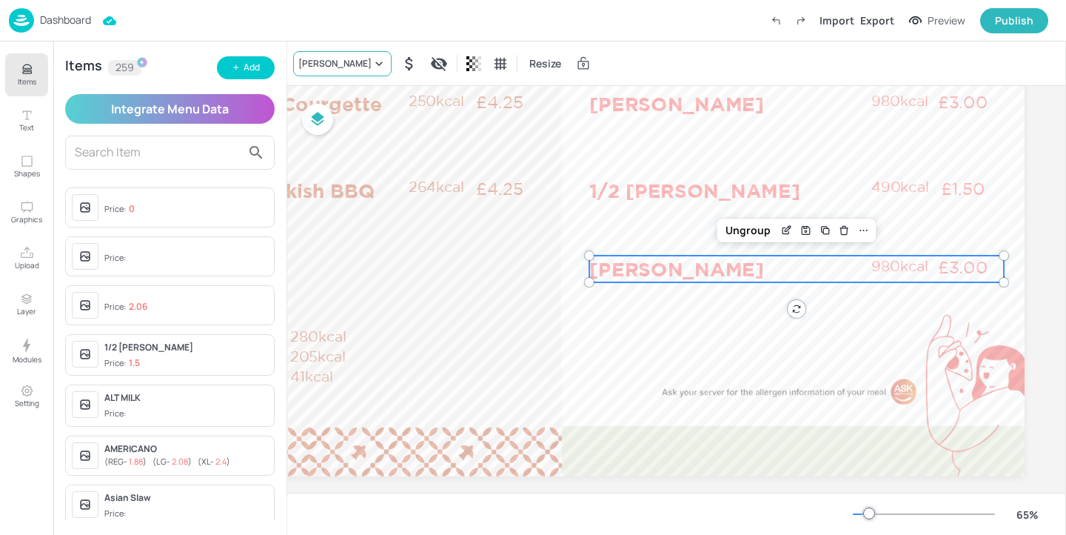
click at [361, 63] on div "[PERSON_NAME]" at bounding box center [334, 63] width 73 height 13
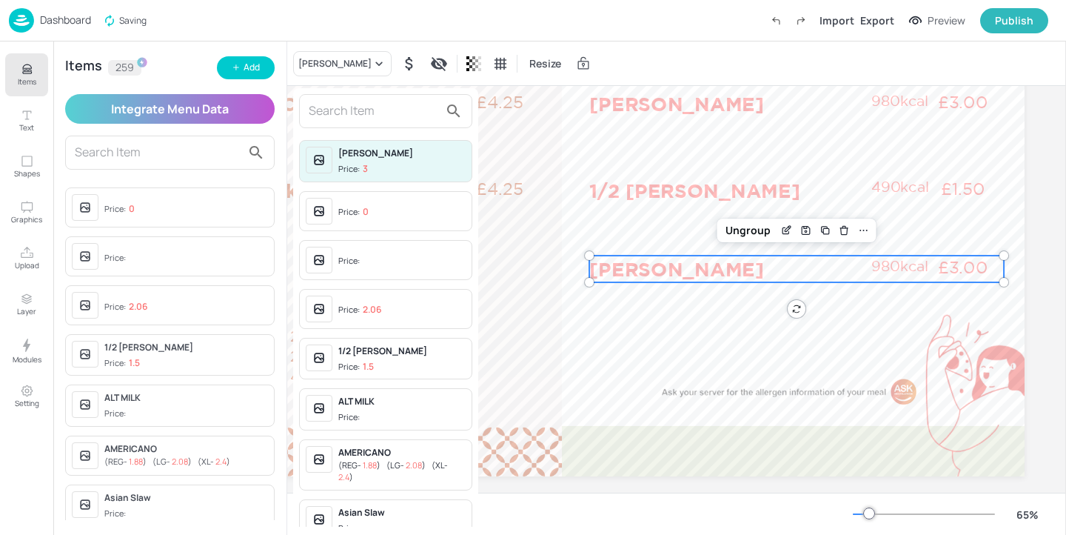
click at [254, 67] on div at bounding box center [533, 267] width 1066 height 535
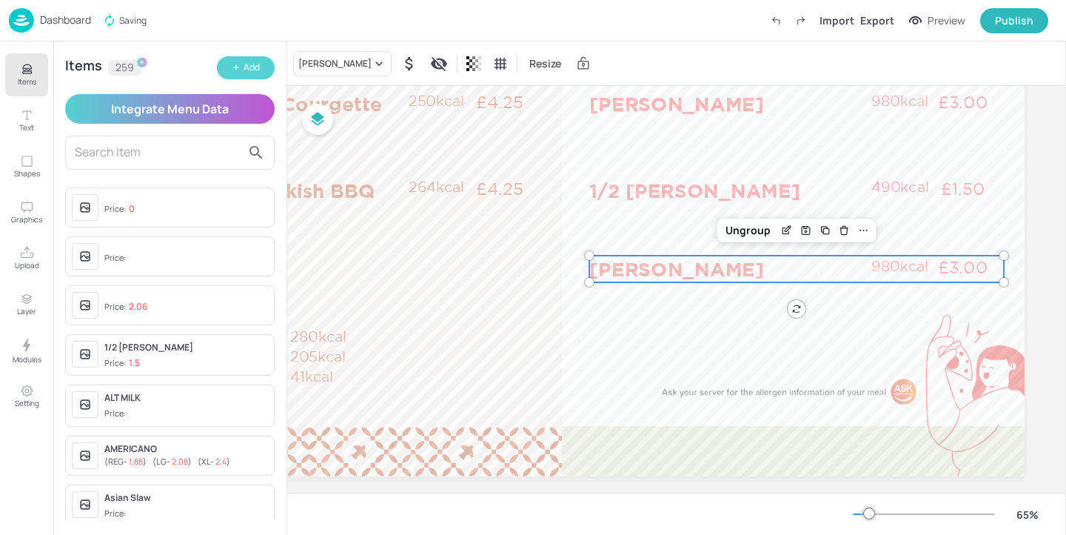
click at [252, 72] on div "Add" at bounding box center [252, 68] width 16 height 14
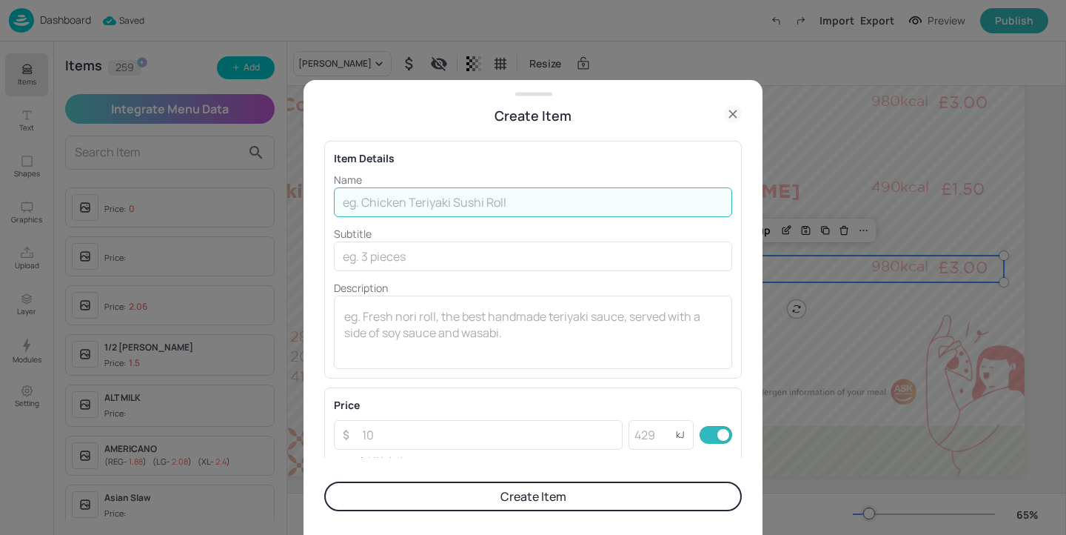
click at [515, 195] on input "text" at bounding box center [533, 202] width 398 height 30
paste input "[PERSON_NAME] Slice"
type input "[PERSON_NAME] Slice"
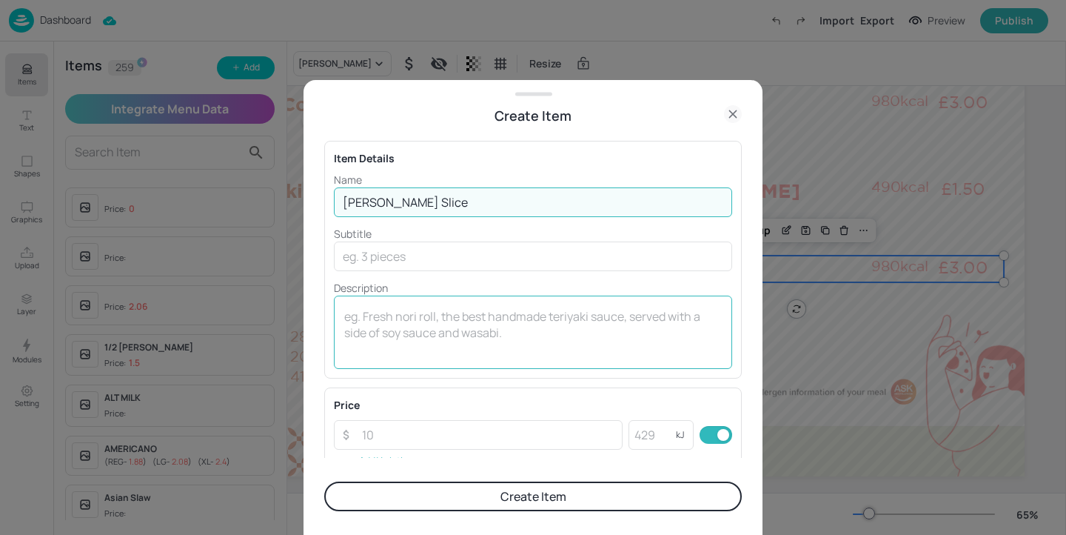
click at [438, 323] on textarea at bounding box center [533, 332] width 378 height 49
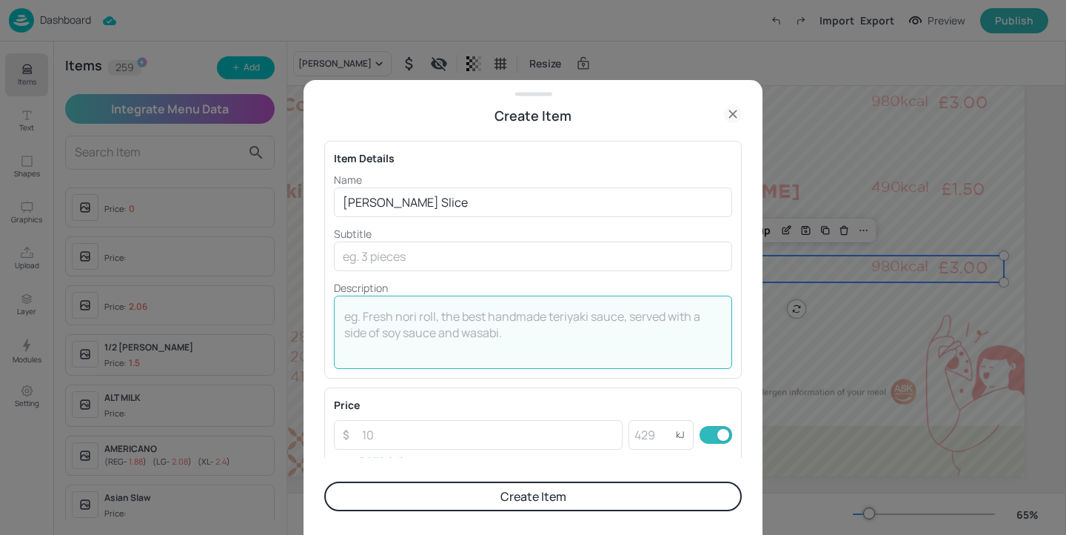
paste textarea "165kcal"
type textarea "165kcal"
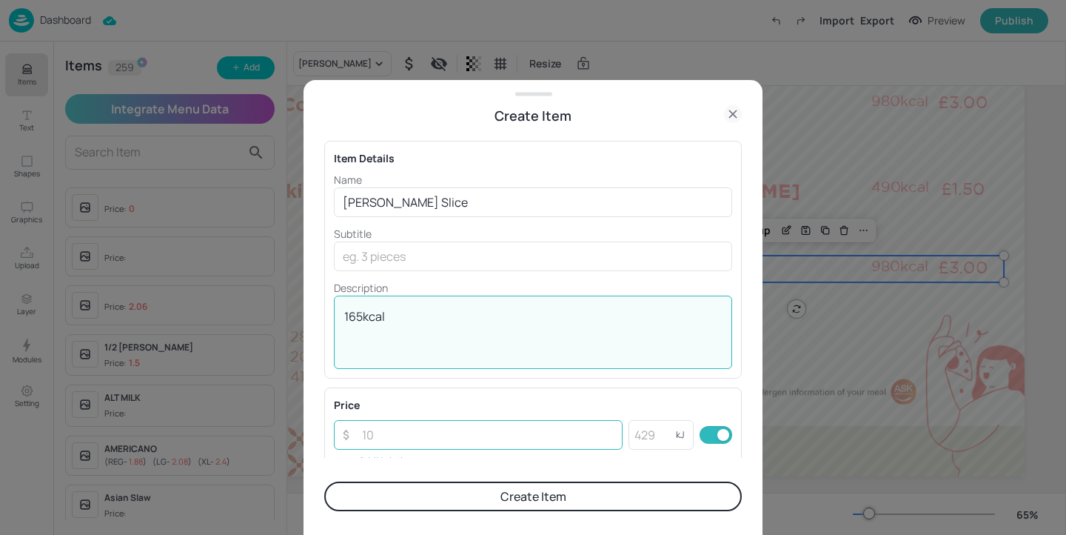
click at [456, 423] on input "number" at bounding box center [487, 435] width 269 height 30
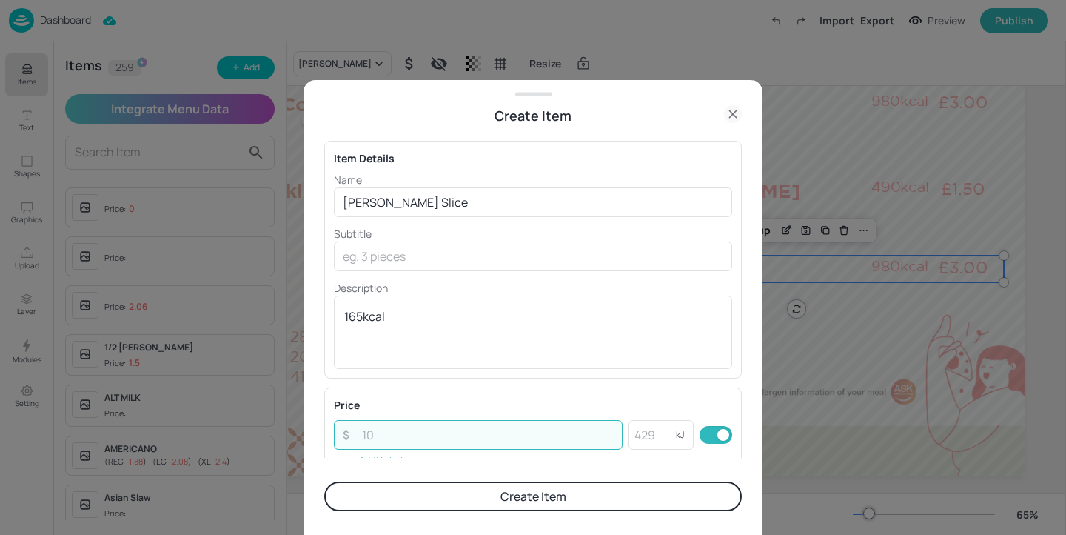
paste input "0.75"
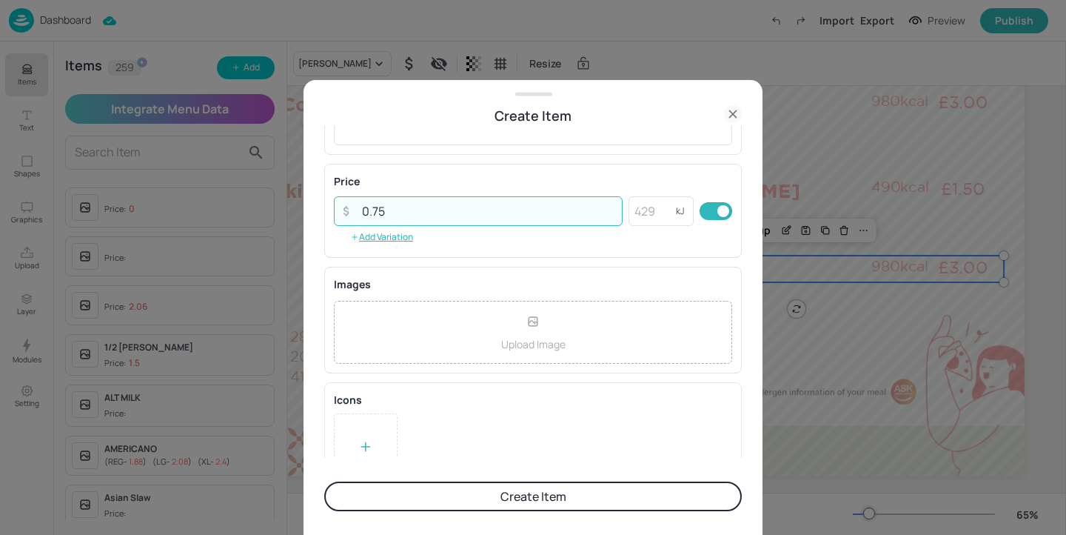
scroll to position [255, 0]
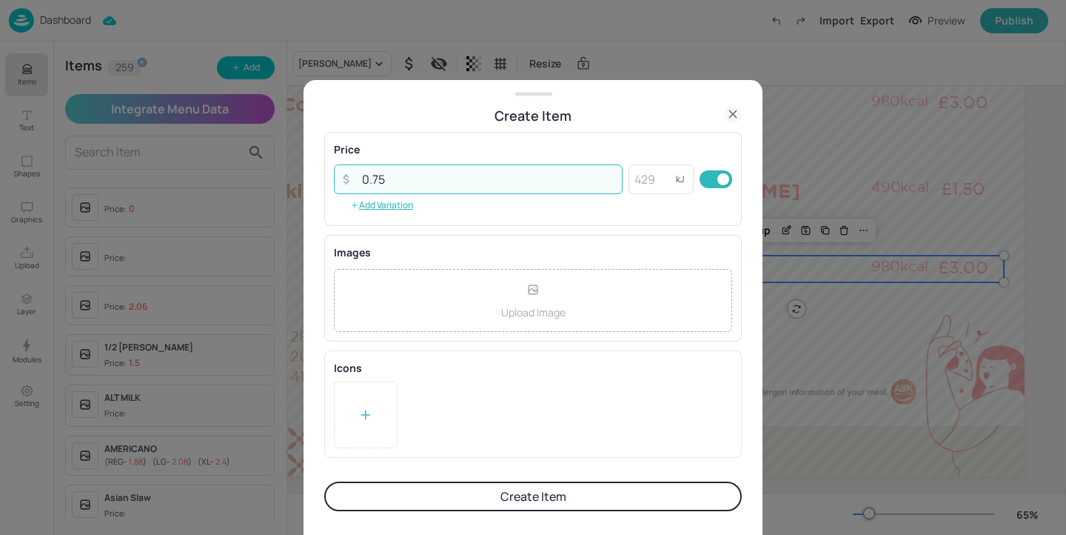
type input "0.75"
click at [375, 412] on div at bounding box center [366, 414] width 64 height 67
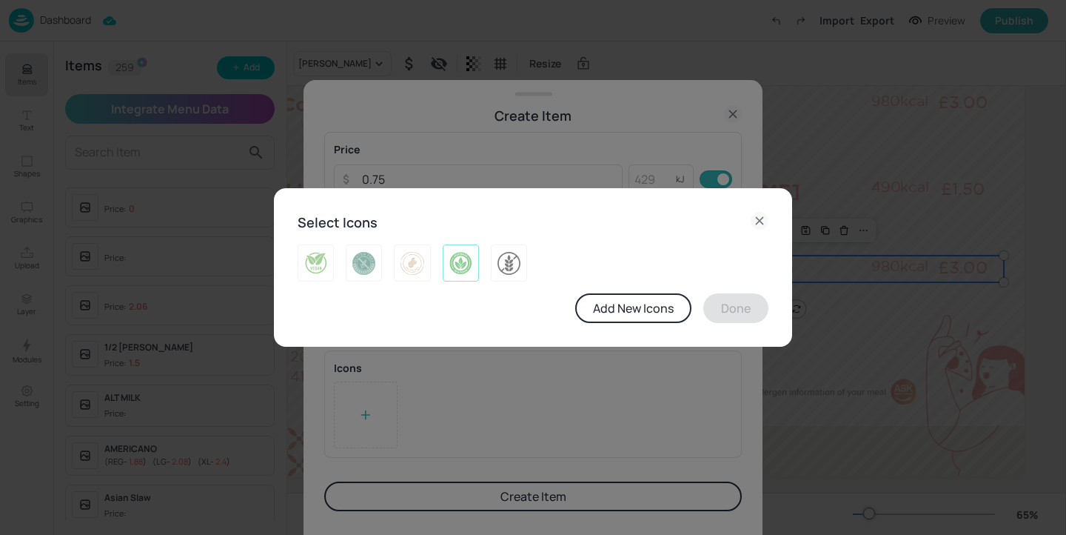
click at [455, 264] on img at bounding box center [460, 263] width 23 height 24
click at [708, 304] on button "Done" at bounding box center [735, 308] width 65 height 30
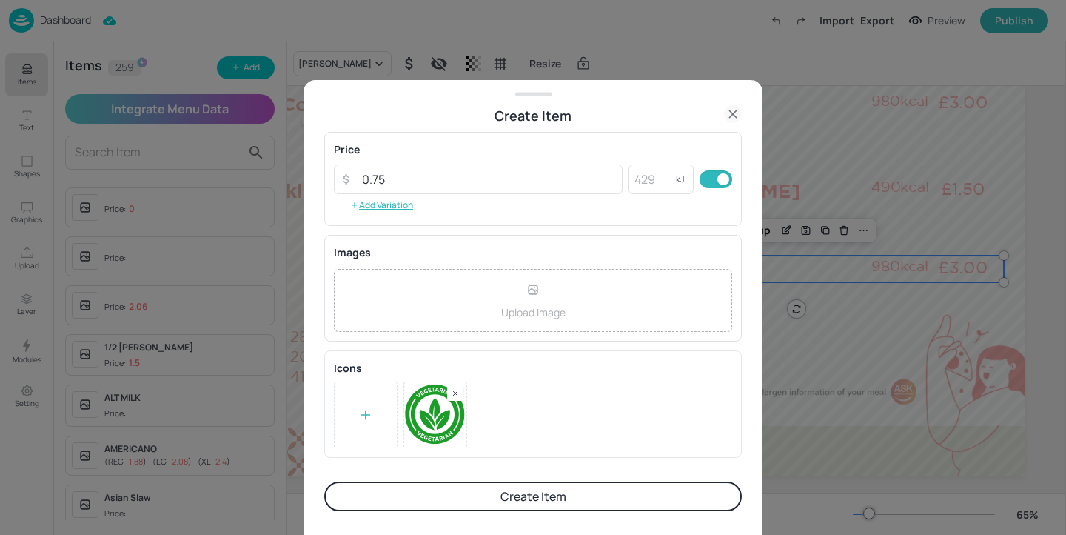
click at [650, 482] on button "Create Item" at bounding box center [533, 496] width 418 height 30
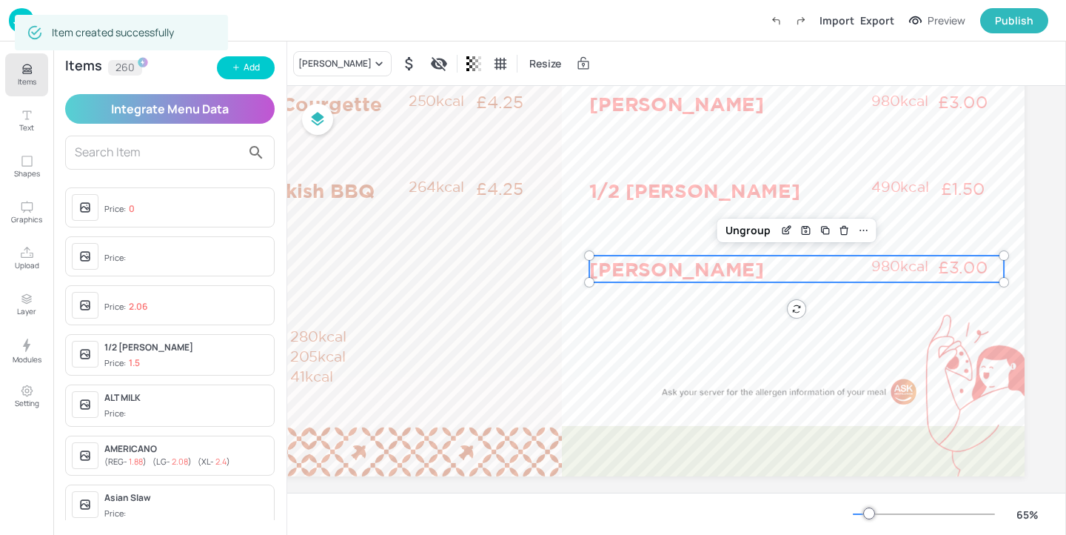
click at [150, 343] on div "1/2 [PERSON_NAME]" at bounding box center [186, 347] width 164 height 13
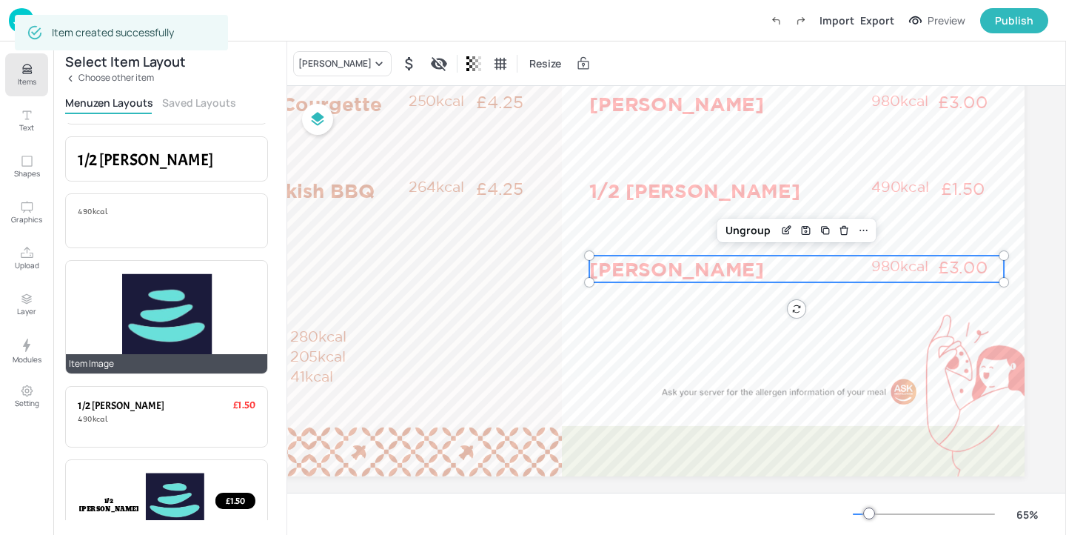
scroll to position [232, 0]
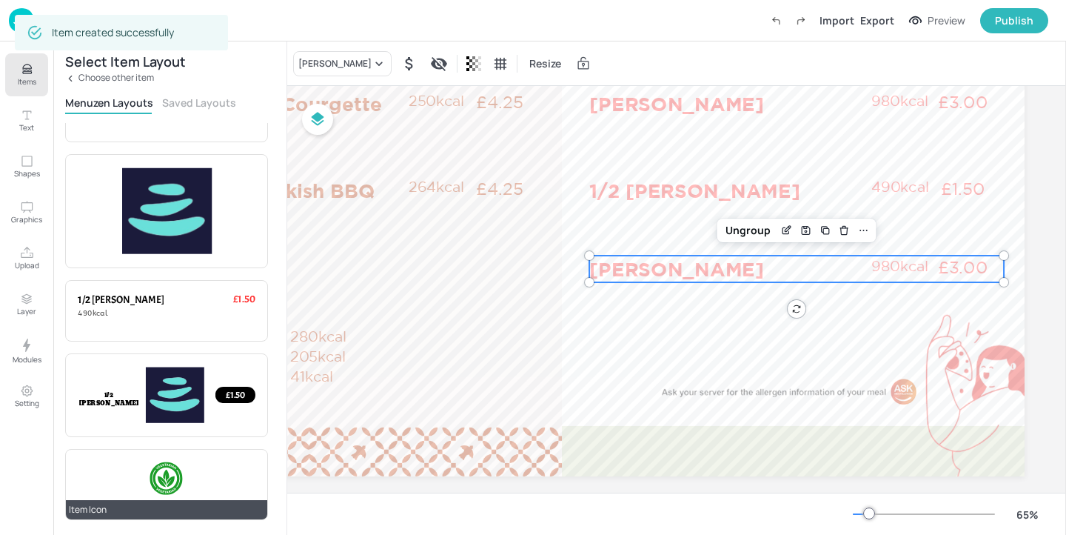
click at [172, 463] on div at bounding box center [167, 478] width 34 height 34
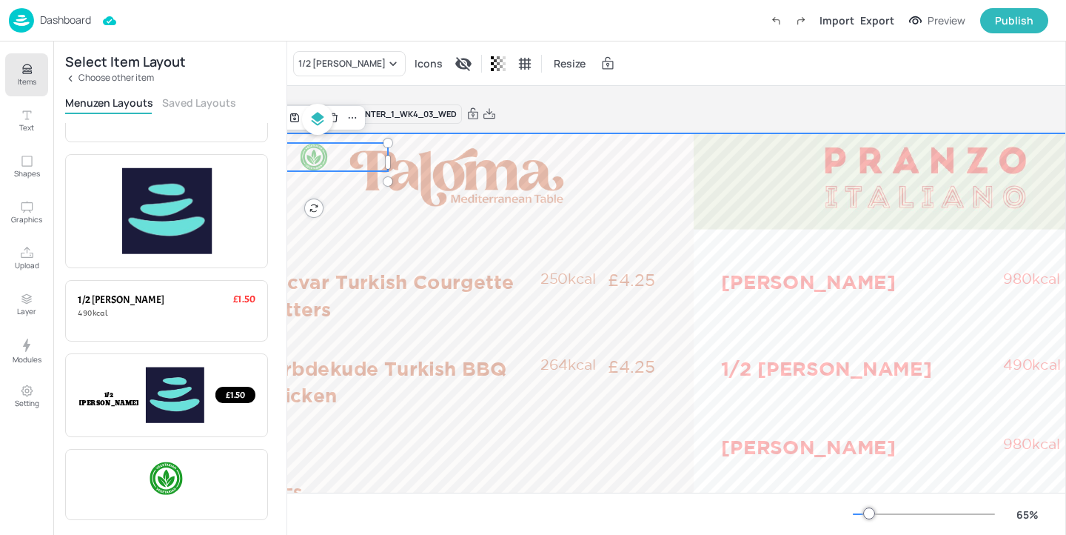
scroll to position [0, 0]
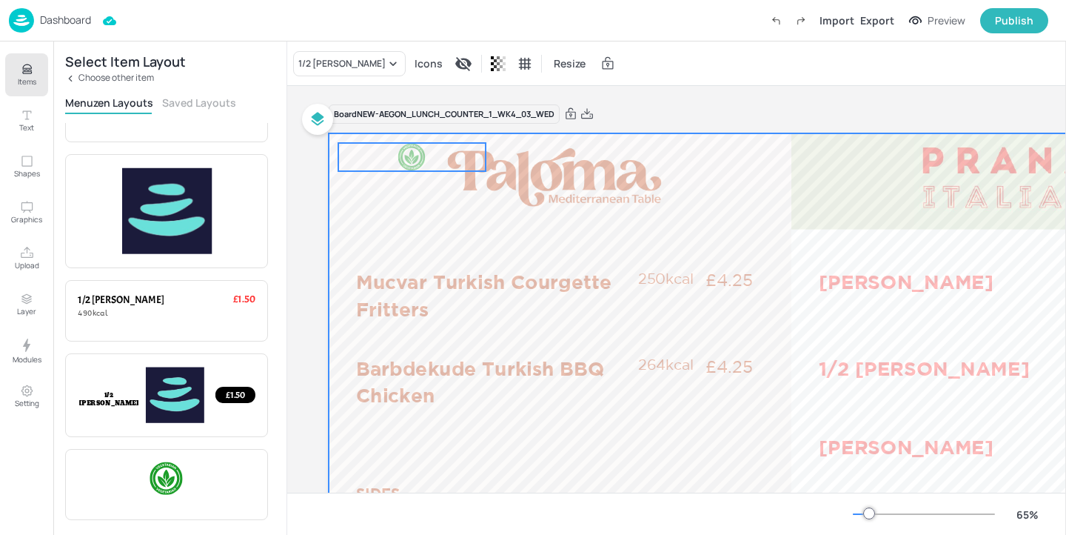
click at [415, 175] on div at bounding box center [791, 393] width 925 height 520
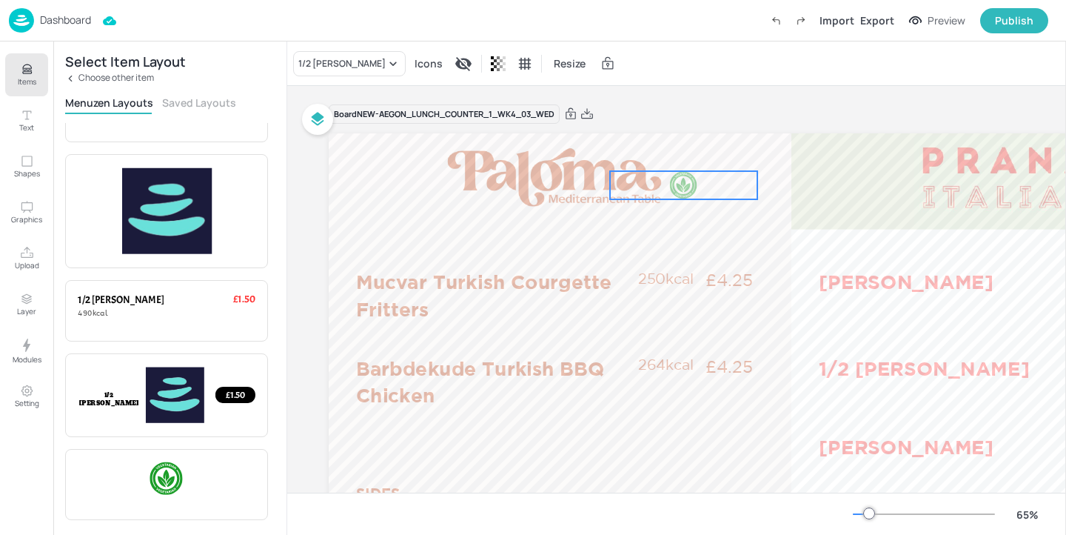
drag, startPoint x: 418, startPoint y: 167, endPoint x: 748, endPoint y: 221, distance: 334.0
click at [697, 199] on div at bounding box center [683, 185] width 28 height 28
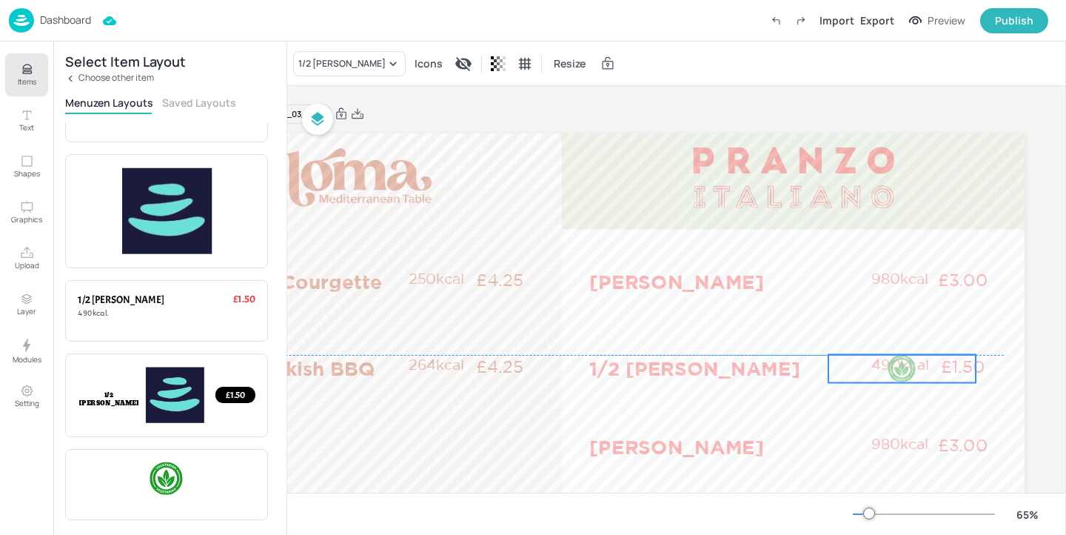
drag, startPoint x: 548, startPoint y: 205, endPoint x: 894, endPoint y: 368, distance: 382.8
click at [894, 368] on div at bounding box center [901, 369] width 147 height 28
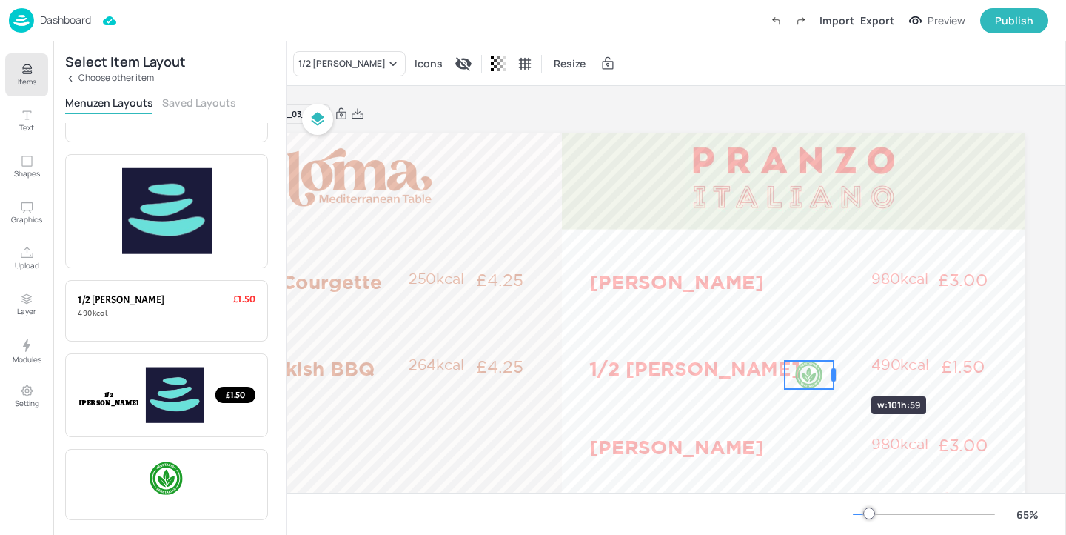
drag, startPoint x: 925, startPoint y: 372, endPoint x: 825, endPoint y: 369, distance: 100.0
click at [831, 369] on div at bounding box center [833, 374] width 4 height 13
drag, startPoint x: 825, startPoint y: 388, endPoint x: 811, endPoint y: 381, distance: 16.6
click at [817, 381] on div at bounding box center [823, 383] width 12 height 12
drag, startPoint x: 800, startPoint y: 375, endPoint x: 847, endPoint y: 366, distance: 48.2
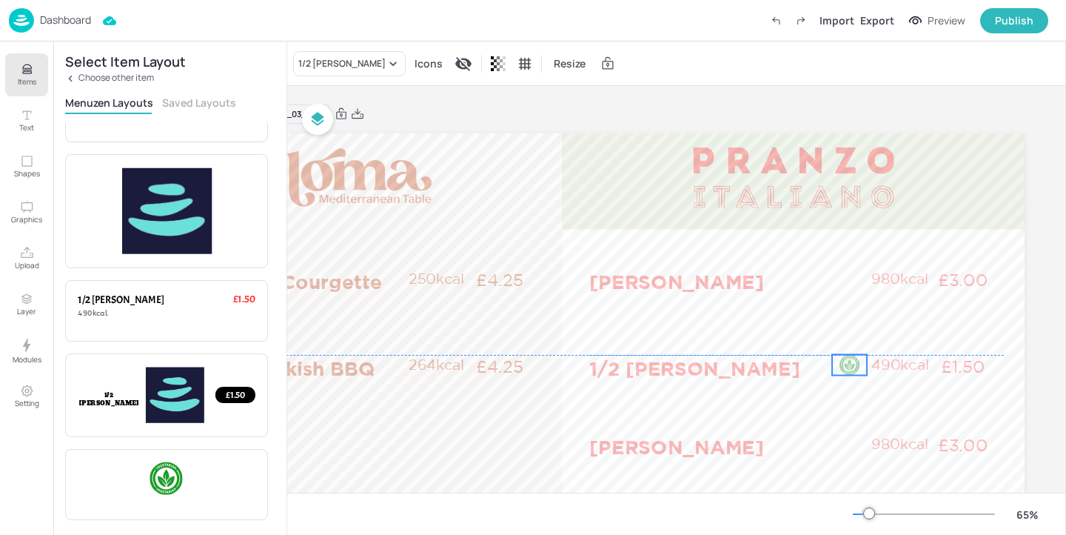
click at [847, 366] on div at bounding box center [849, 365] width 21 height 21
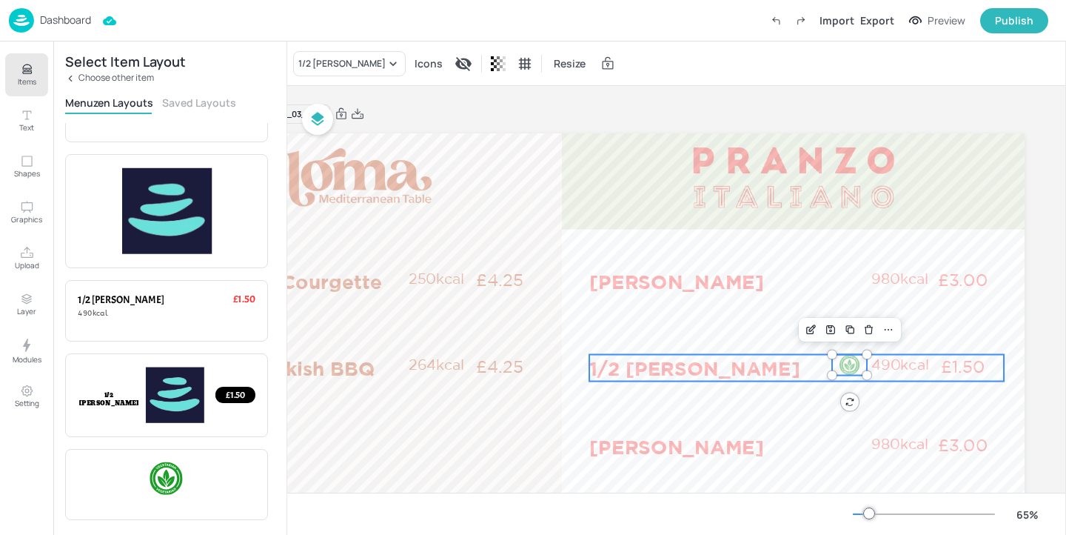
click at [748, 361] on p "1/2 [PERSON_NAME]" at bounding box center [729, 368] width 281 height 27
click at [719, 320] on div "Group" at bounding box center [720, 329] width 44 height 19
click at [73, 90] on div "Select Item Layout Choose other item Menuzen Layouts Saved Layouts £1.50 Item P…" at bounding box center [169, 287] width 233 height 493
click at [76, 85] on div "Select Item Layout Choose other item Menuzen Layouts Saved Layouts £1.50 Item P…" at bounding box center [169, 287] width 233 height 493
click at [78, 82] on p "Choose other item" at bounding box center [116, 78] width 76 height 10
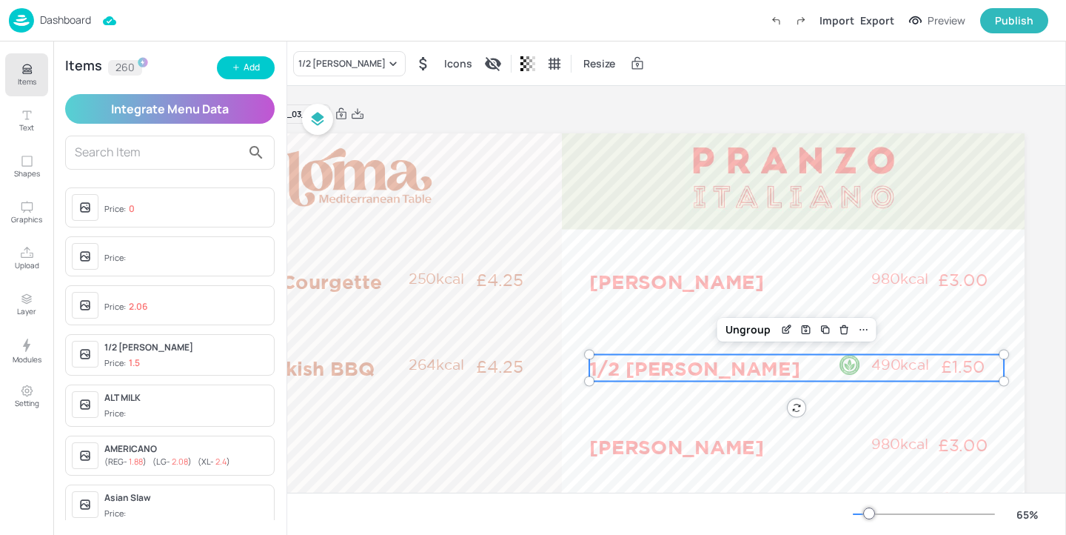
click at [143, 153] on input "text" at bounding box center [158, 153] width 167 height 24
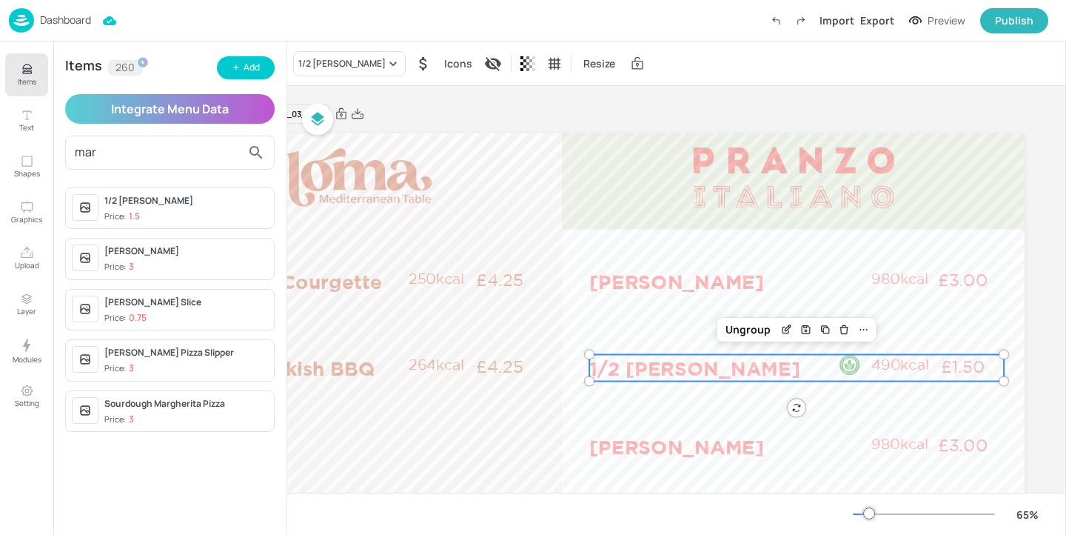
type input "mar"
click at [230, 256] on div "[PERSON_NAME]" at bounding box center [186, 250] width 164 height 13
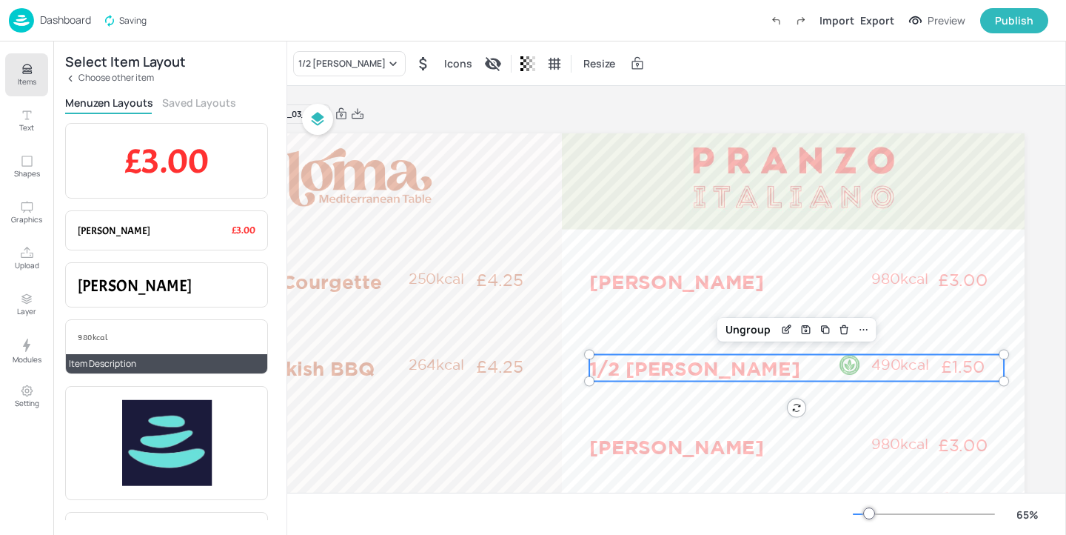
scroll to position [232, 0]
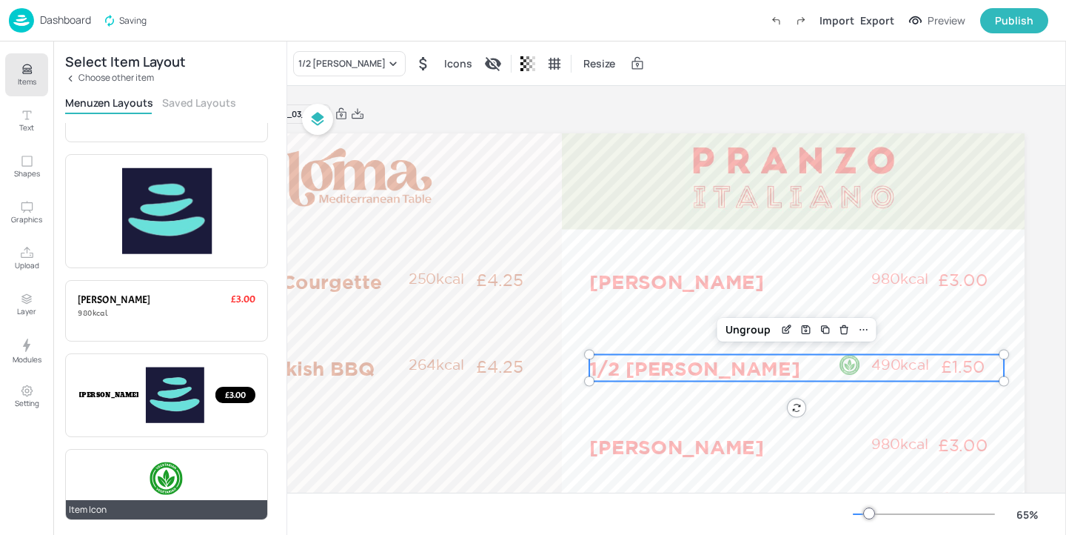
click at [178, 468] on div at bounding box center [167, 478] width 34 height 34
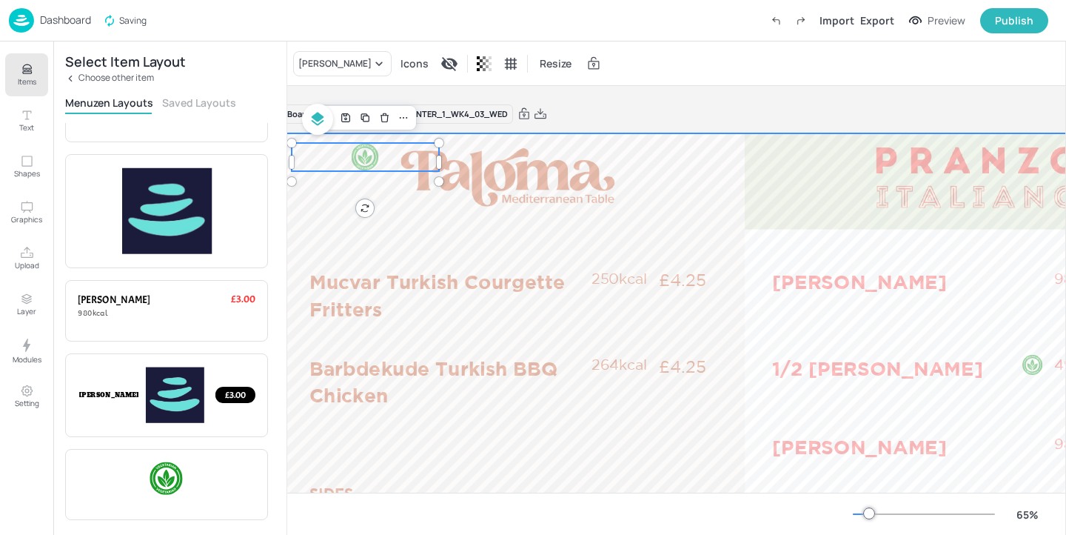
scroll to position [0, 13]
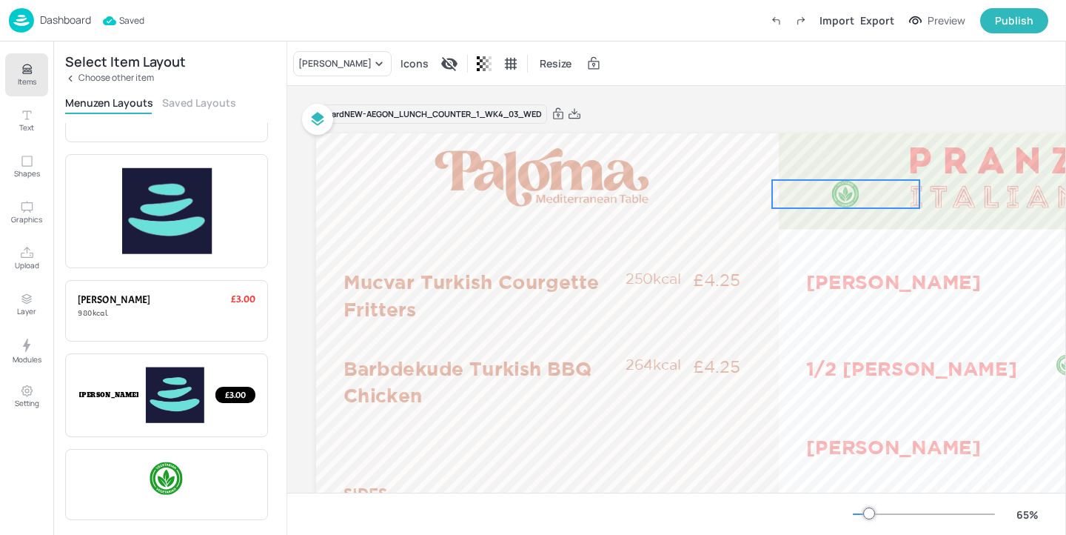
drag, startPoint x: 432, startPoint y: 159, endPoint x: 877, endPoint y: 197, distance: 447.3
click at [877, 197] on div at bounding box center [845, 194] width 147 height 28
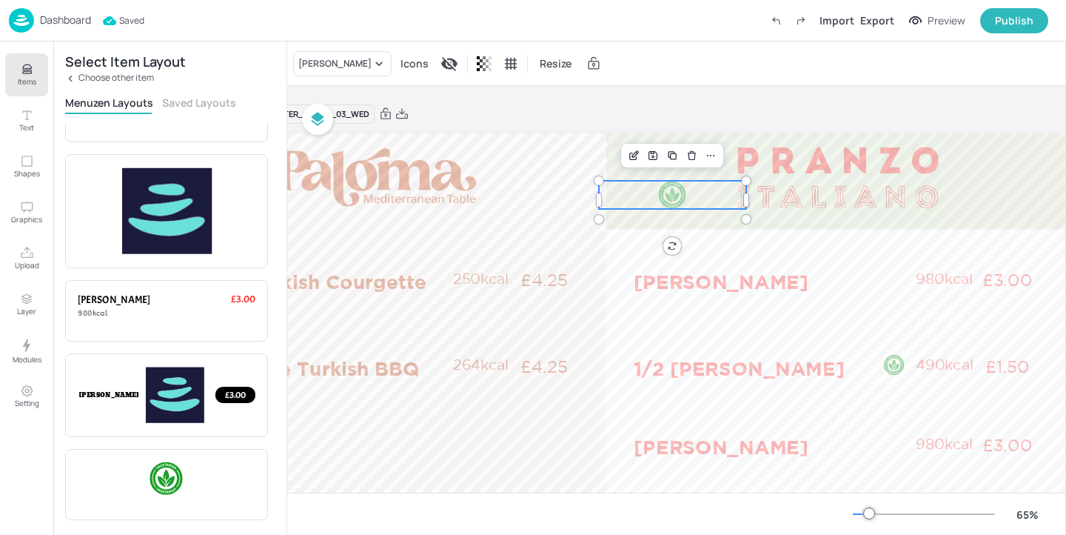
scroll to position [0, 234]
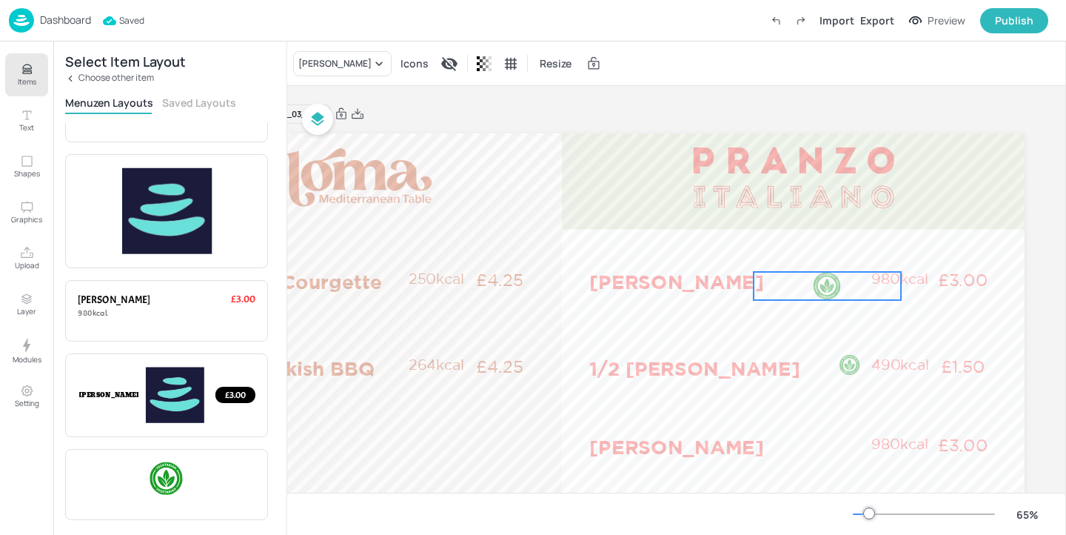
drag, startPoint x: 664, startPoint y: 203, endPoint x: 861, endPoint y: 292, distance: 216.0
click at [861, 292] on div at bounding box center [827, 286] width 147 height 28
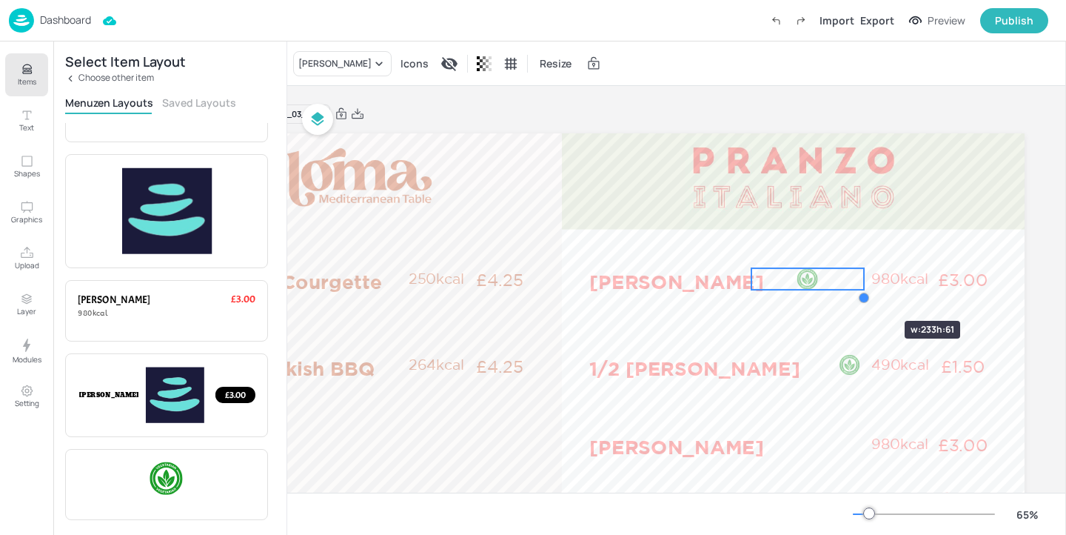
drag, startPoint x: 895, startPoint y: 306, endPoint x: 860, endPoint y: 294, distance: 37.0
click at [860, 294] on div at bounding box center [864, 298] width 12 height 12
drag, startPoint x: 746, startPoint y: 281, endPoint x: 829, endPoint y: 278, distance: 83.0
click at [832, 278] on div at bounding box center [834, 282] width 4 height 13
